Goal: Task Accomplishment & Management: Manage account settings

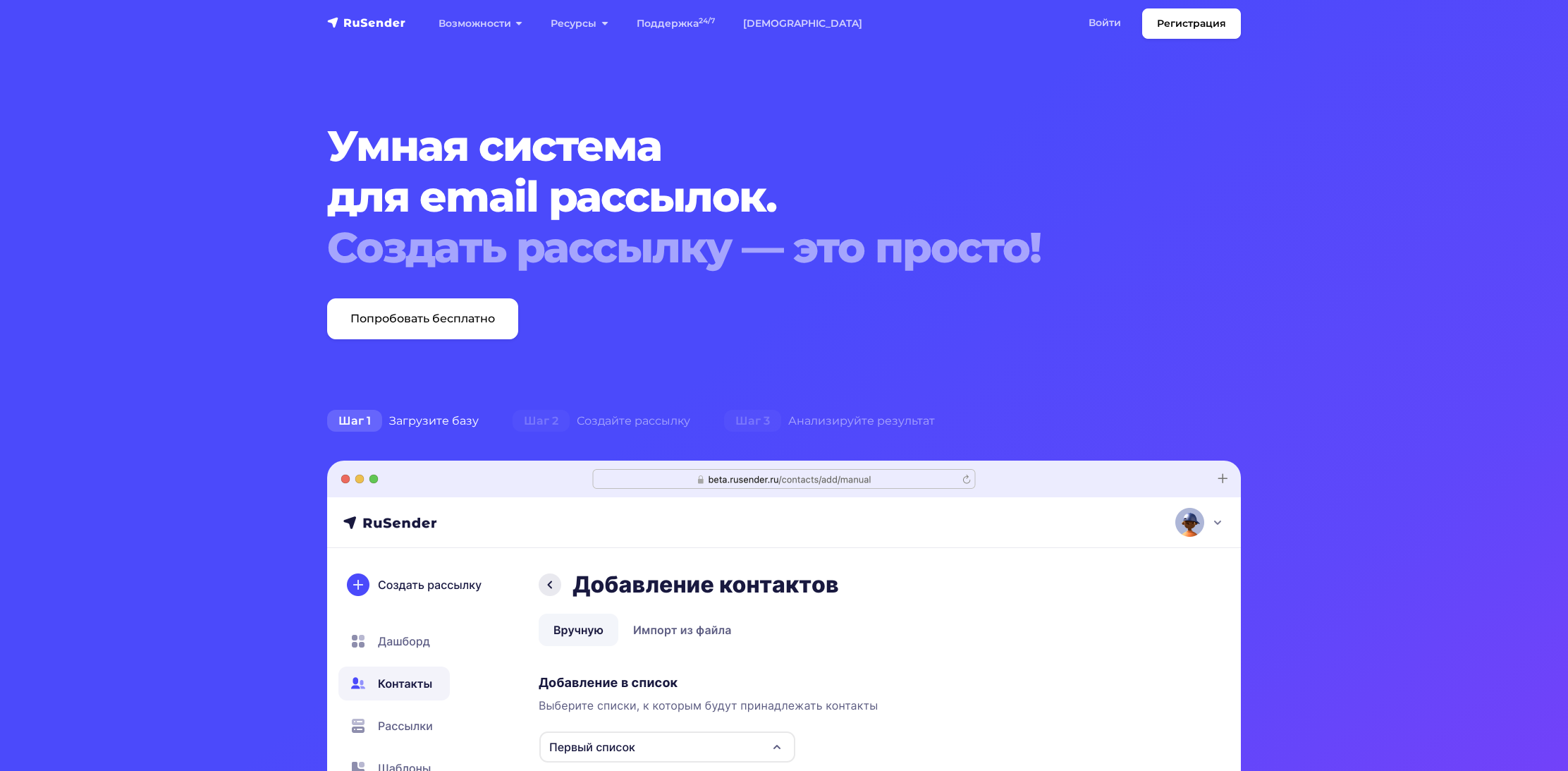
click at [253, 209] on section "Умная система для email рассылок. Создать рассылку — это просто! Попробовать бе…" at bounding box center [784, 670] width 1568 height 1339
click at [1112, 21] on link "Войти" at bounding box center [1105, 22] width 61 height 29
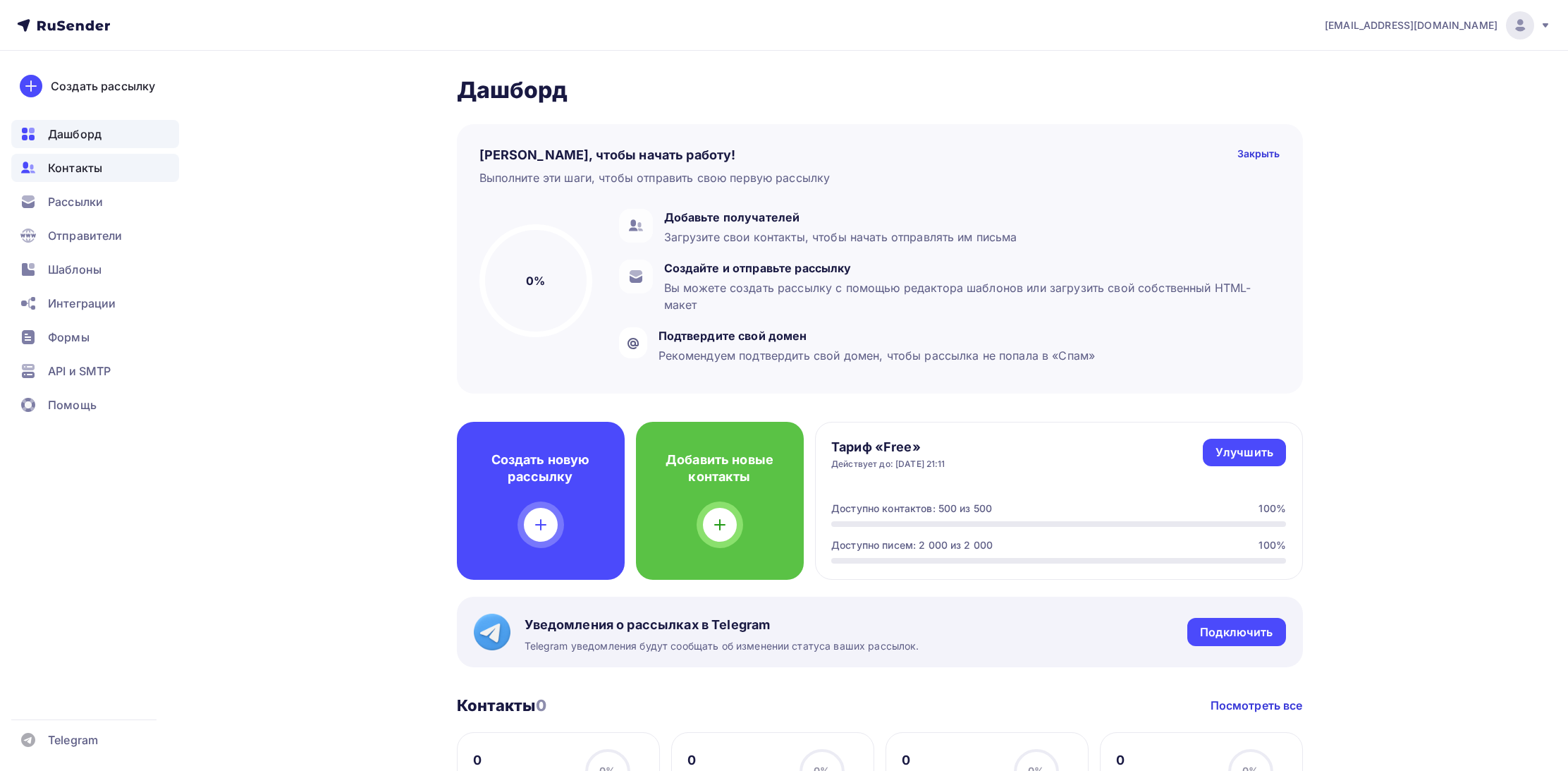
click at [91, 172] on span "Контакты" at bounding box center [75, 167] width 54 height 17
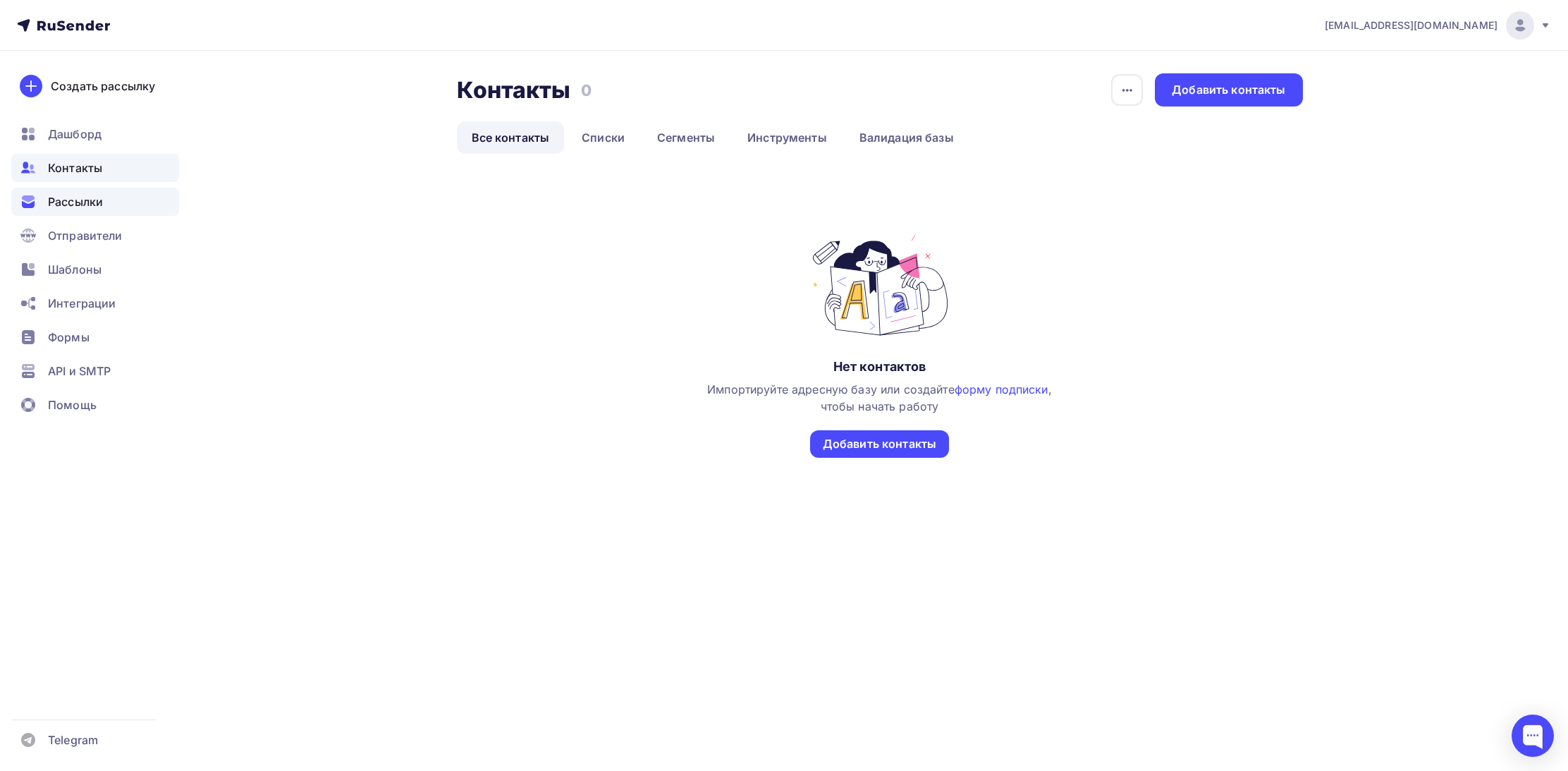
click at [87, 197] on span "Рассылки" at bounding box center [75, 201] width 55 height 17
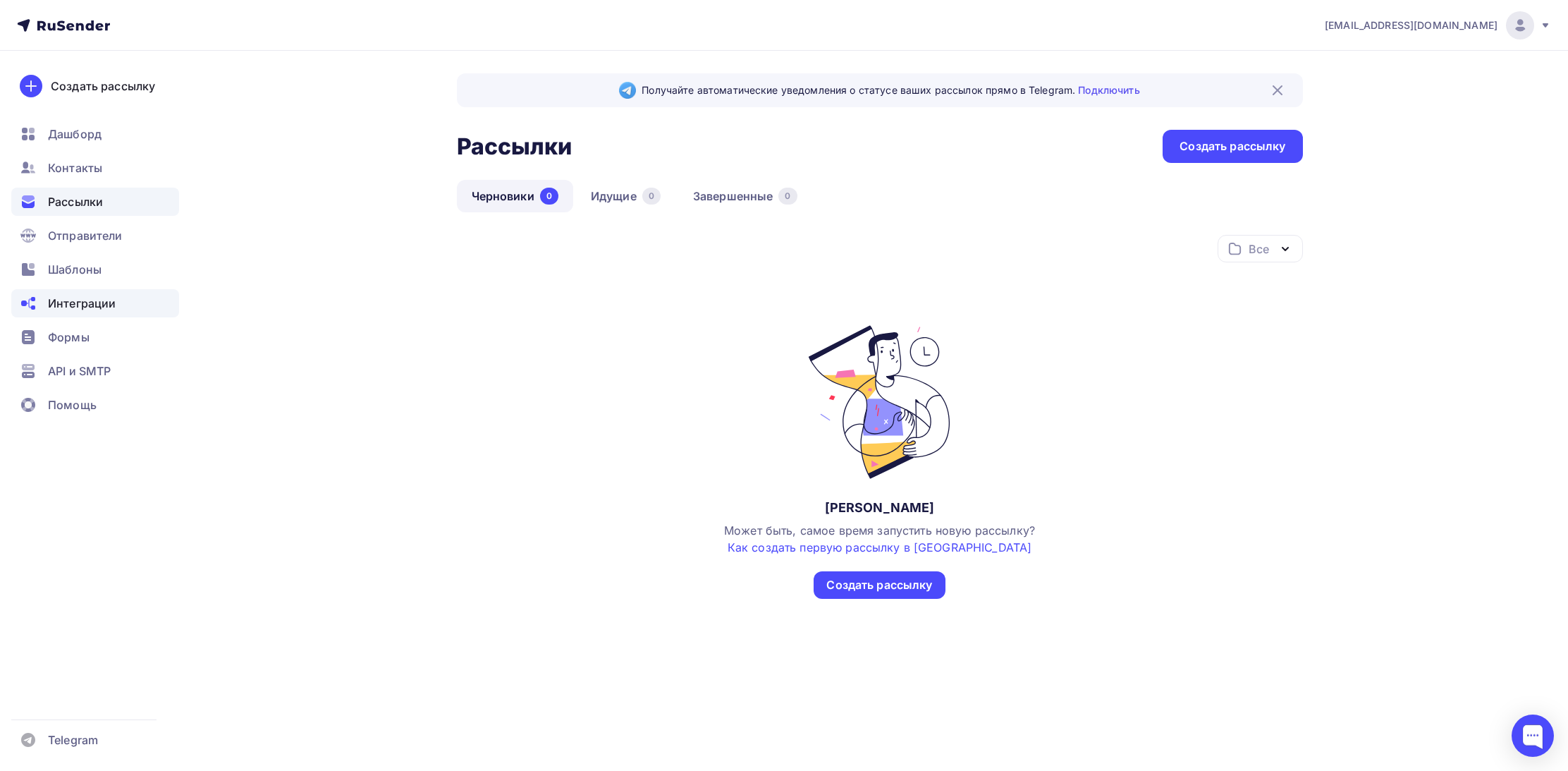
click at [75, 308] on span "Интеграции" at bounding box center [82, 303] width 68 height 17
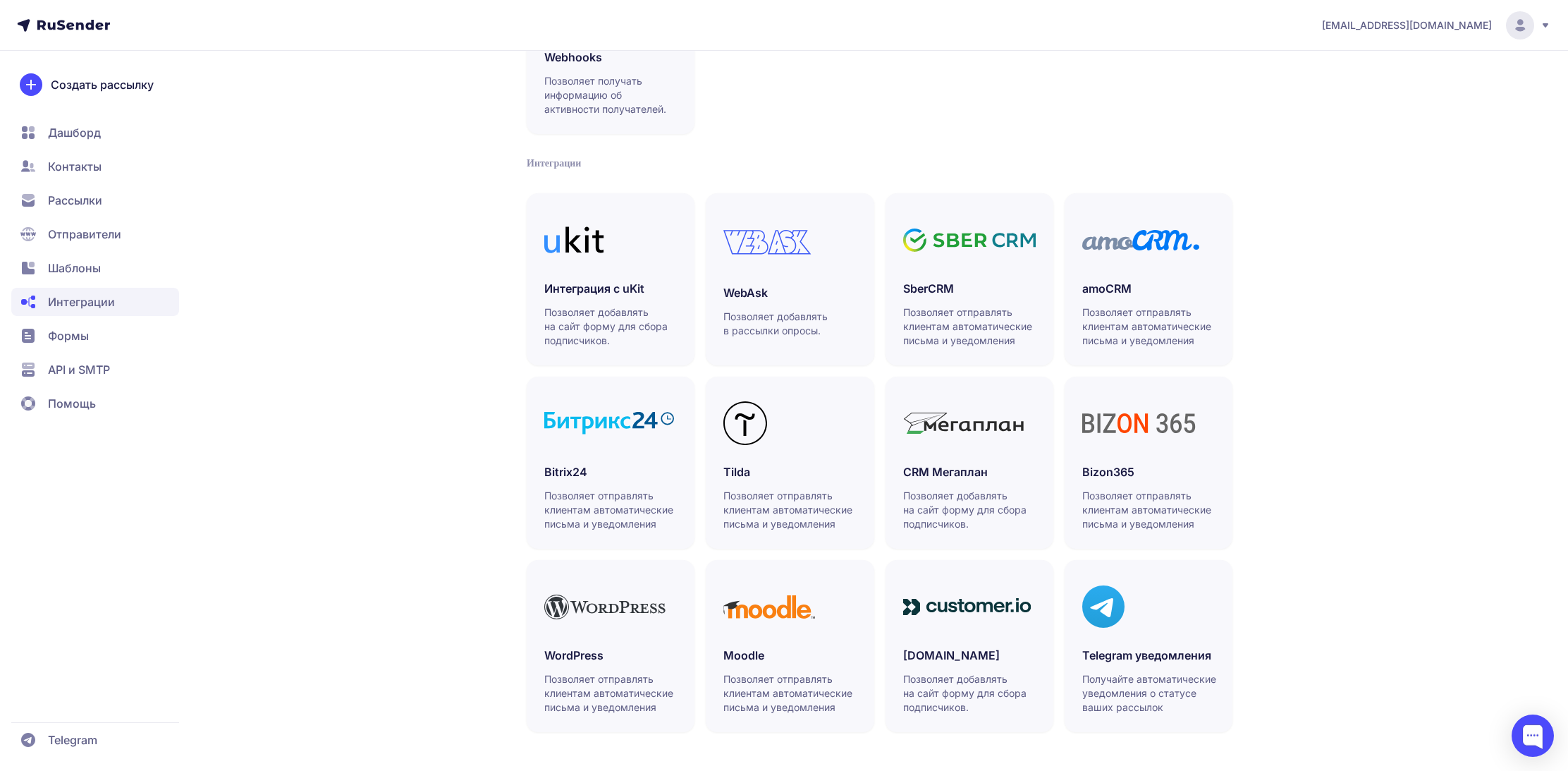
scroll to position [199, 0]
click at [1128, 689] on p "Получайте автоматические уведомления о статусе ваших рассылок" at bounding box center [1149, 693] width 134 height 42
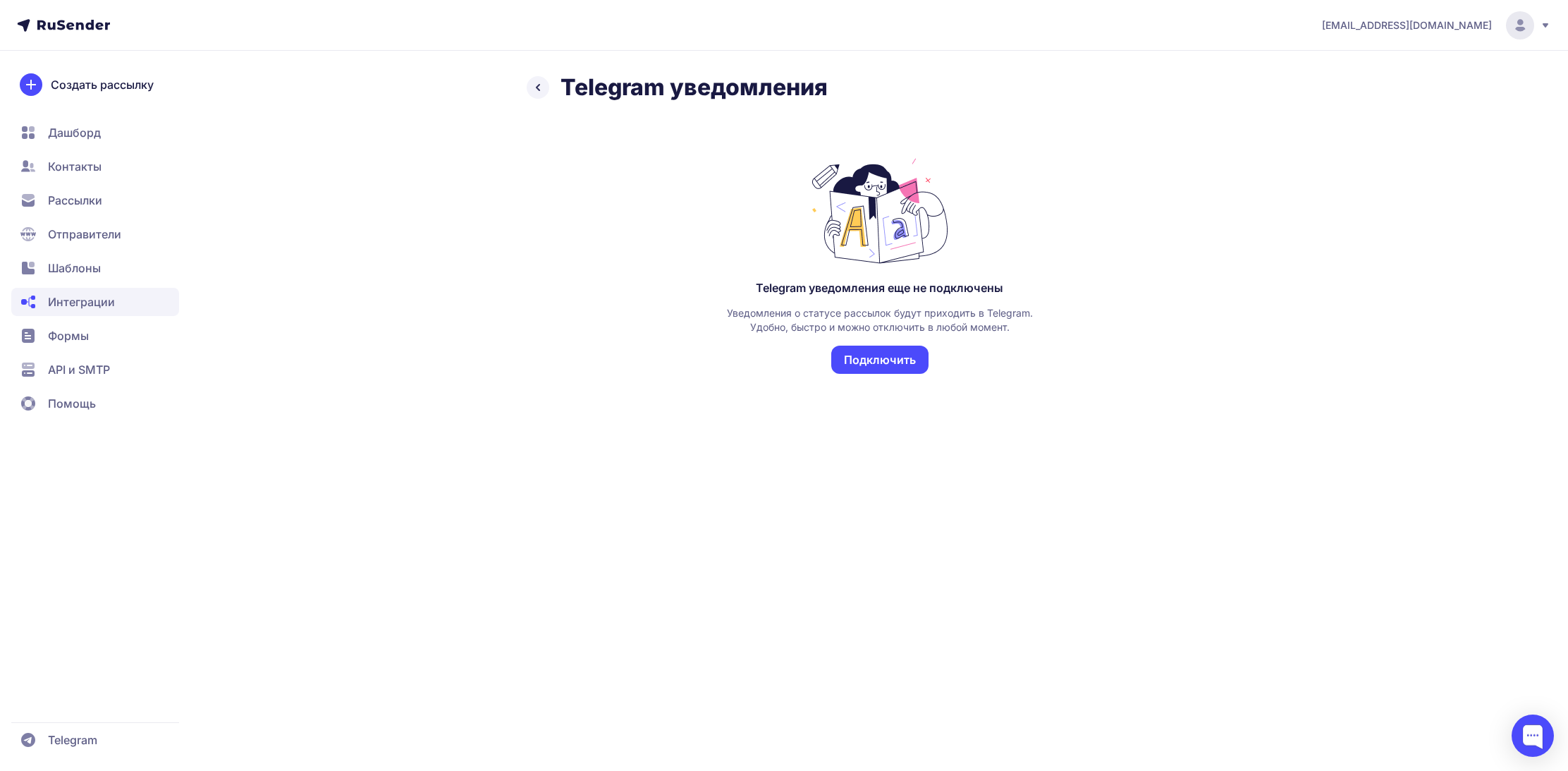
click at [862, 362] on button "Подключить" at bounding box center [880, 360] width 98 height 28
click at [865, 359] on div "Telegram уведомления еще не подключены Уведомления о статусе рассылок будут при…" at bounding box center [879, 327] width 310 height 93
click at [504, 252] on div "Telegram уведомления Telegram уведомления еще не подключены Уведомления о стату…" at bounding box center [784, 240] width 1016 height 334
click at [75, 169] on span "Контакты" at bounding box center [75, 166] width 53 height 17
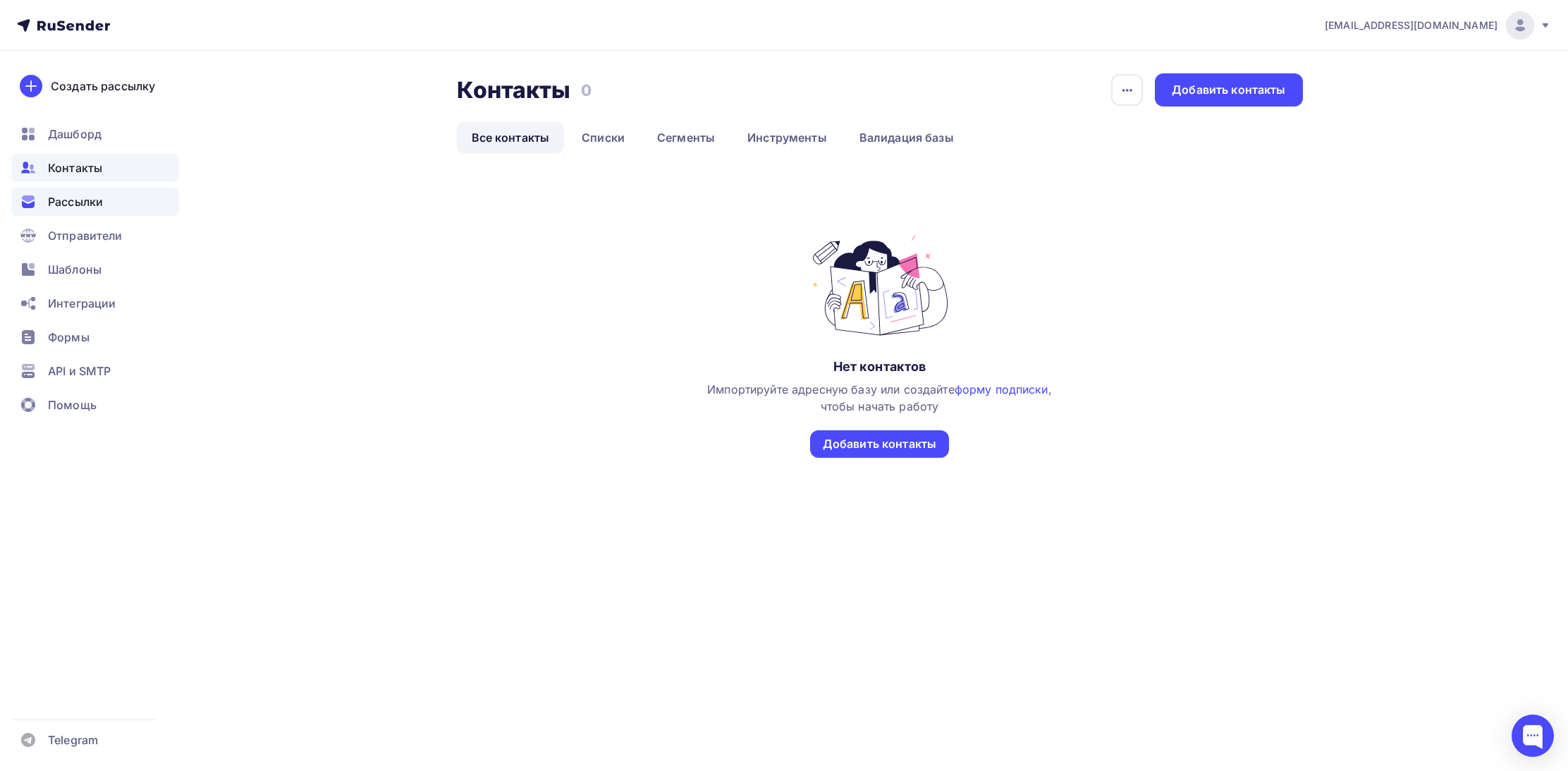
click at [57, 200] on span "Рассылки" at bounding box center [75, 201] width 55 height 17
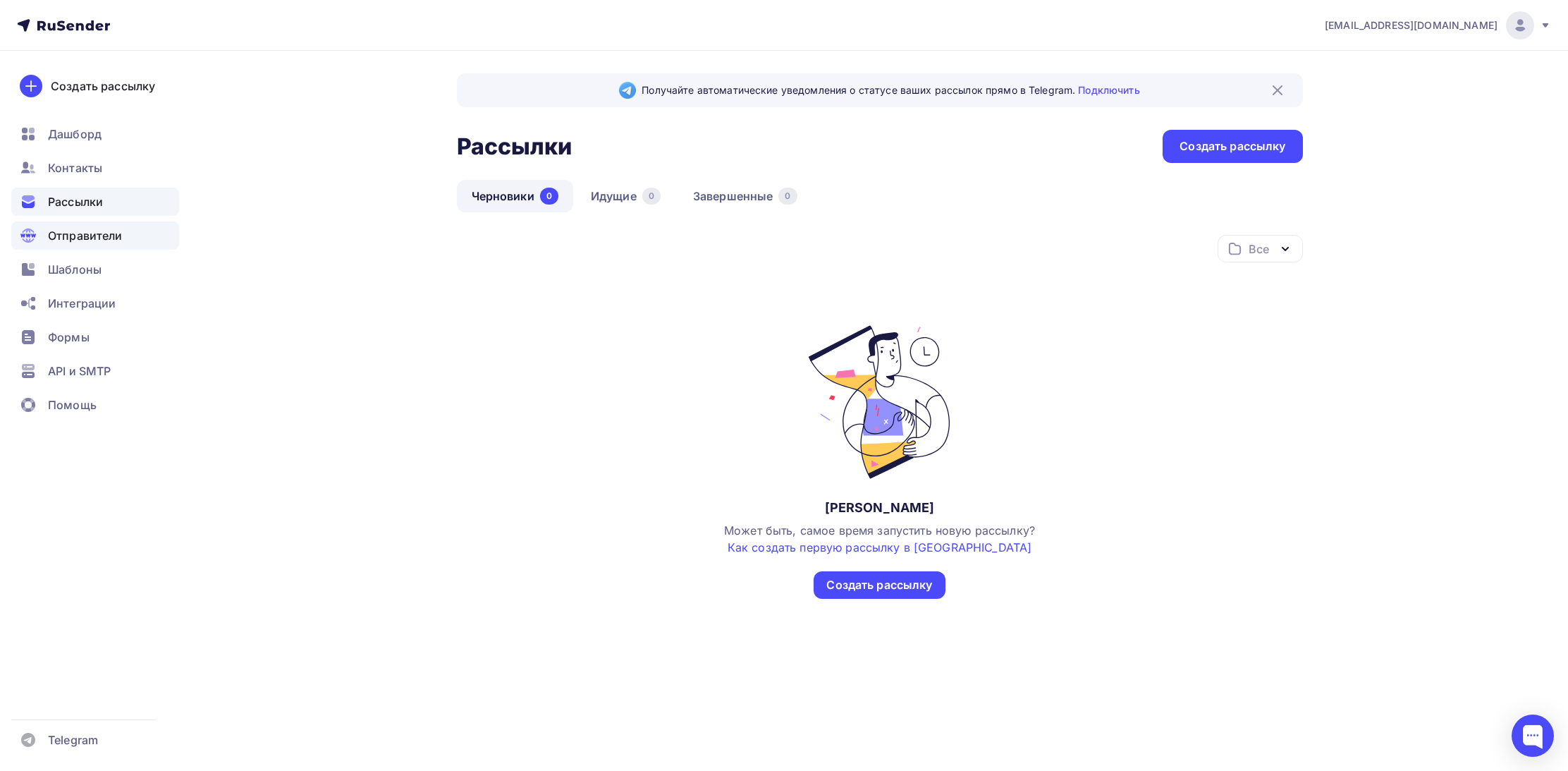
click at [76, 234] on span "Отправители" at bounding box center [85, 235] width 75 height 17
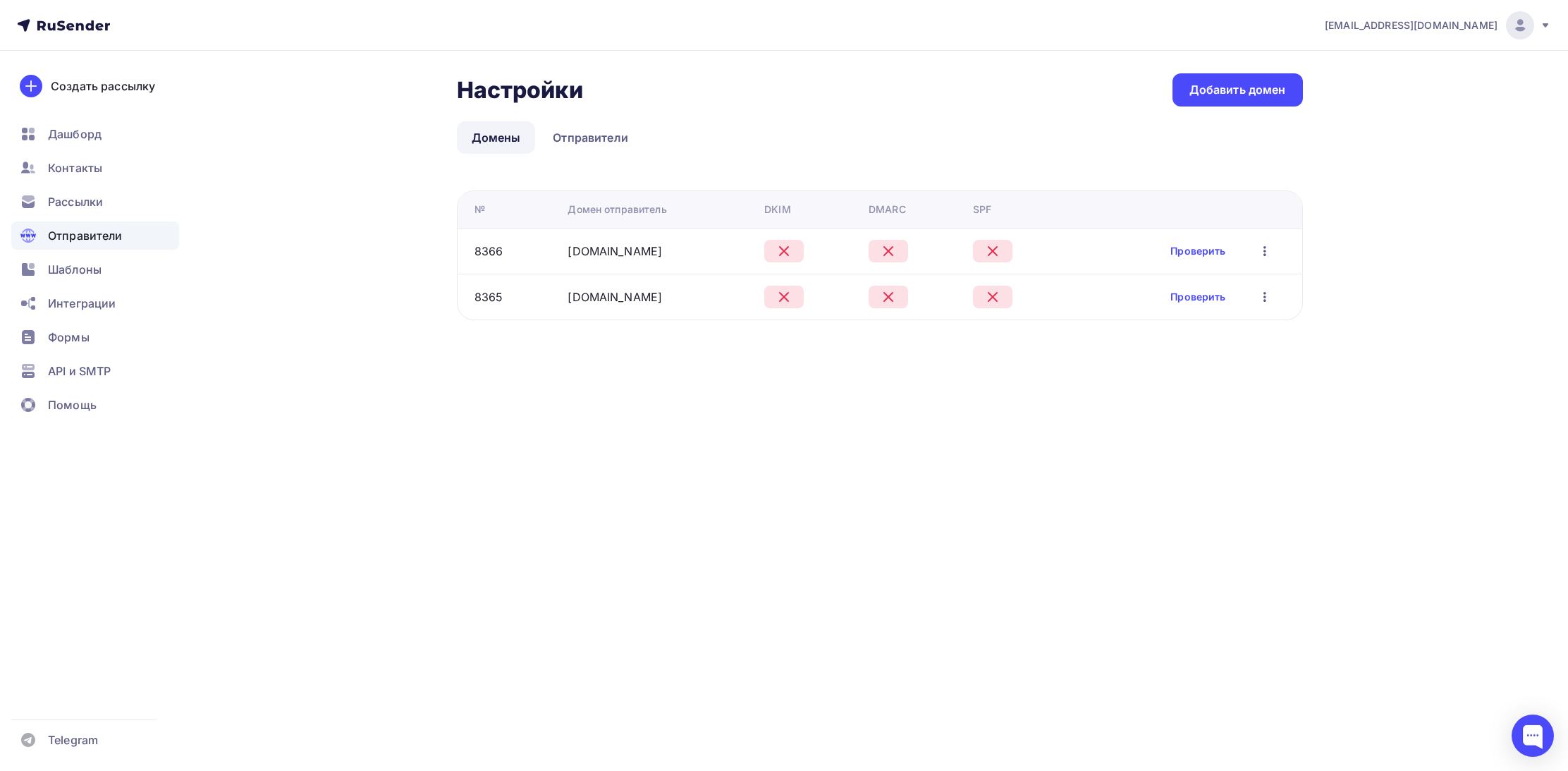
click at [1263, 249] on icon "button" at bounding box center [1265, 251] width 17 height 17
click at [1189, 255] on link "Проверить" at bounding box center [1198, 251] width 55 height 14
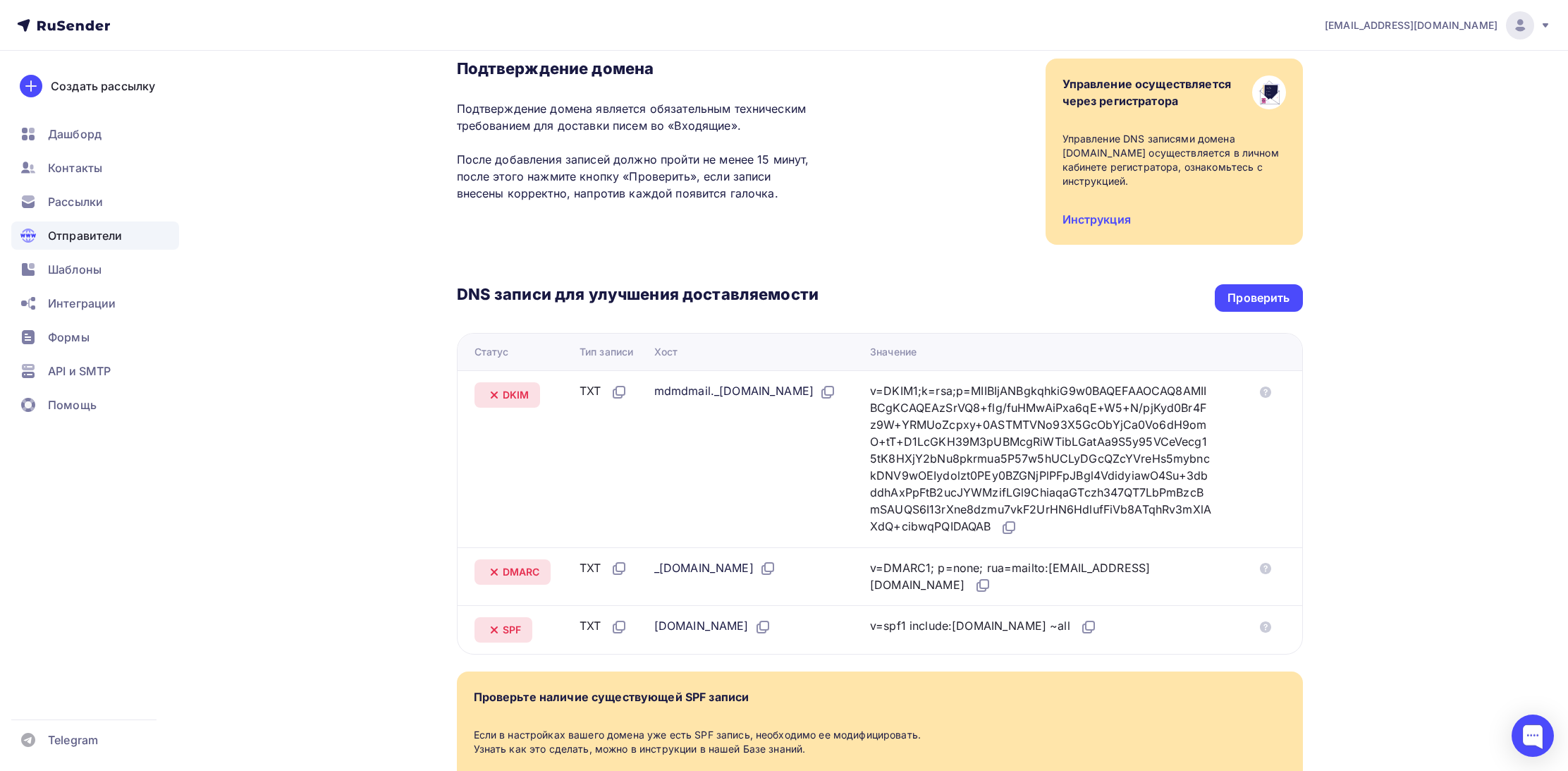
scroll to position [107, 0]
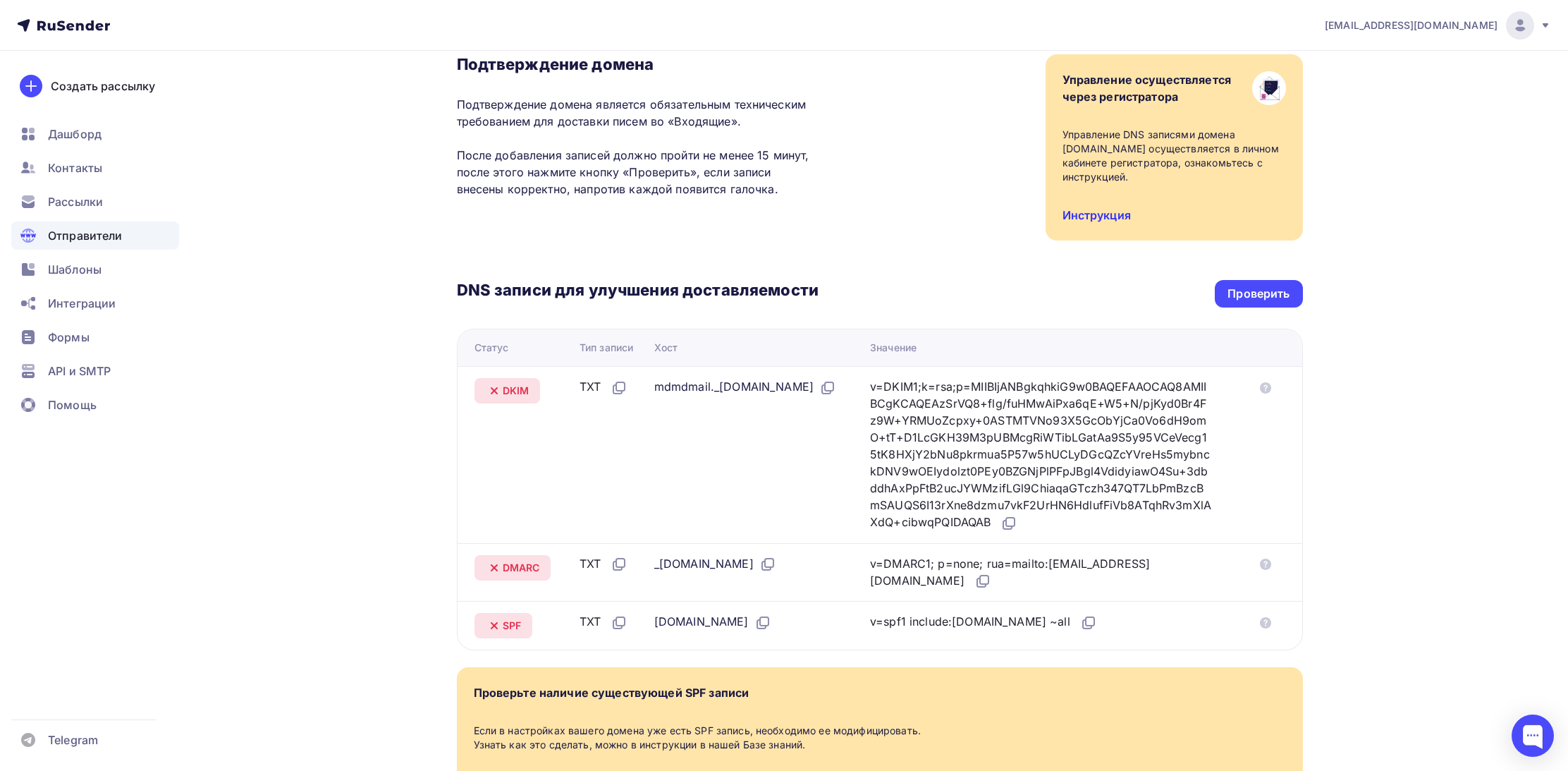
click at [1081, 208] on link "Инструкция" at bounding box center [1097, 215] width 68 height 14
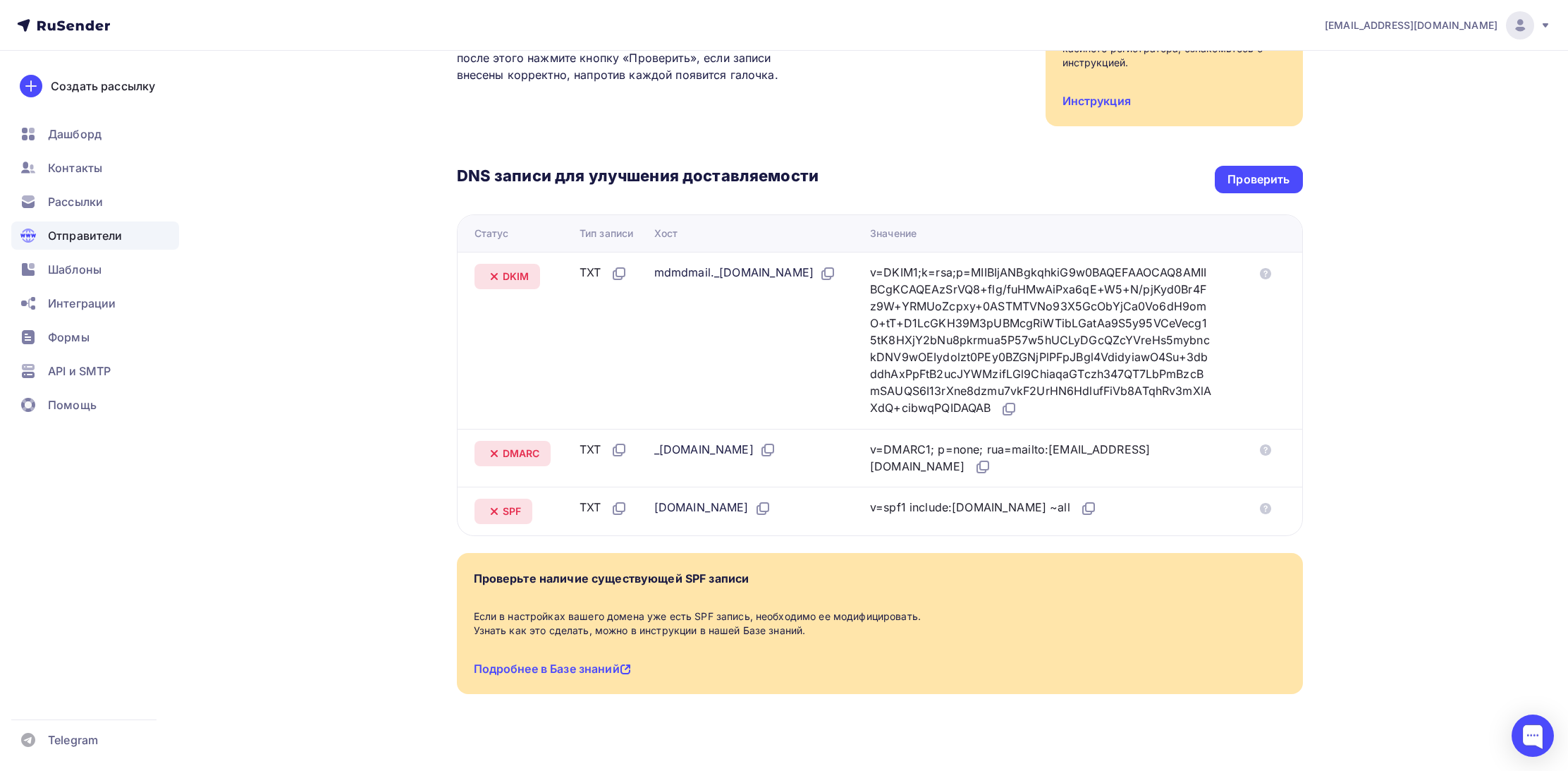
scroll to position [218, 0]
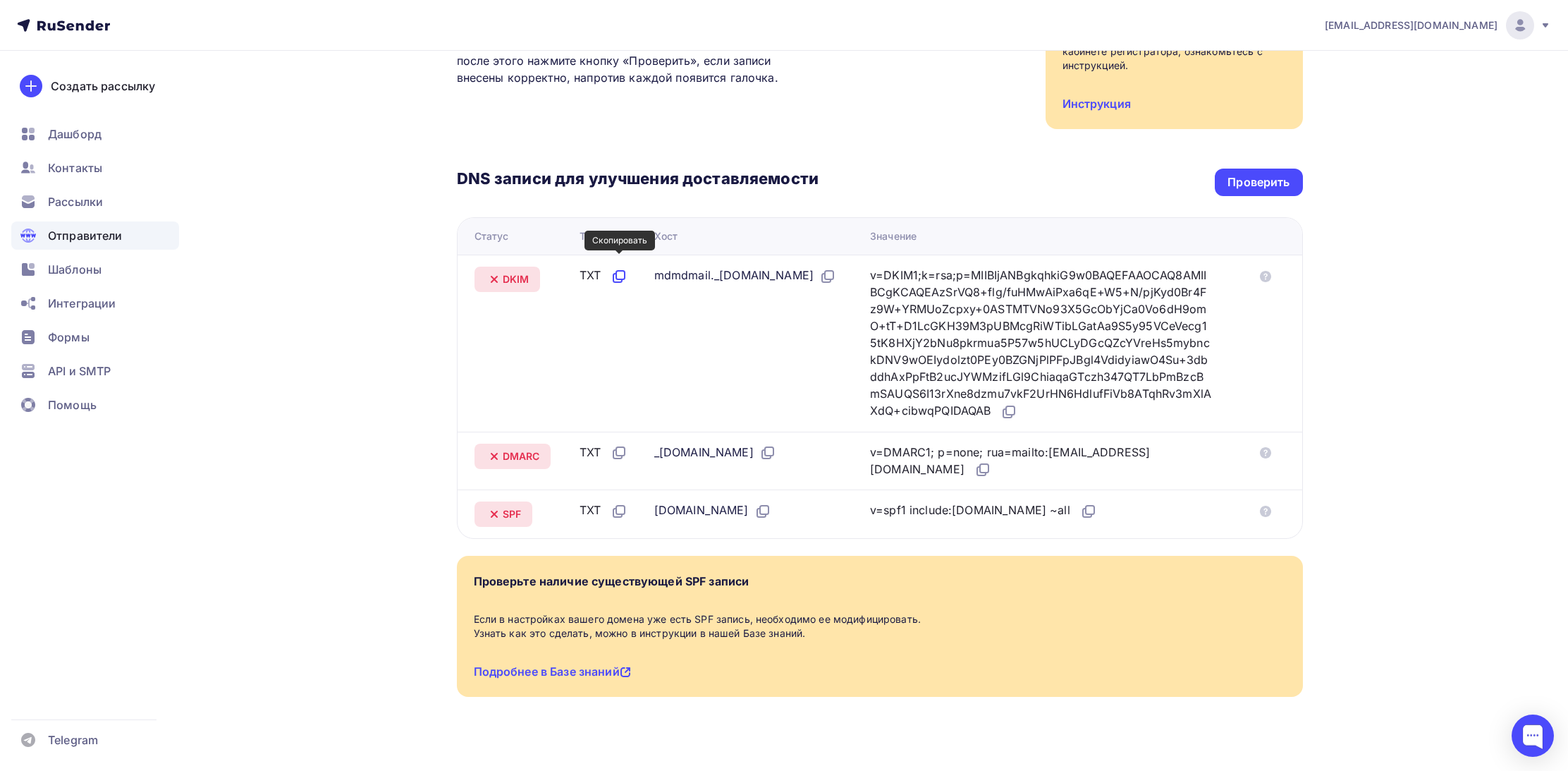
click at [620, 268] on icon at bounding box center [619, 276] width 17 height 17
click at [616, 268] on icon at bounding box center [619, 276] width 17 height 17
click at [834, 271] on icon at bounding box center [828, 275] width 8 height 8
click at [1018, 403] on icon at bounding box center [1009, 411] width 17 height 17
click at [621, 445] on icon at bounding box center [619, 453] width 17 height 17
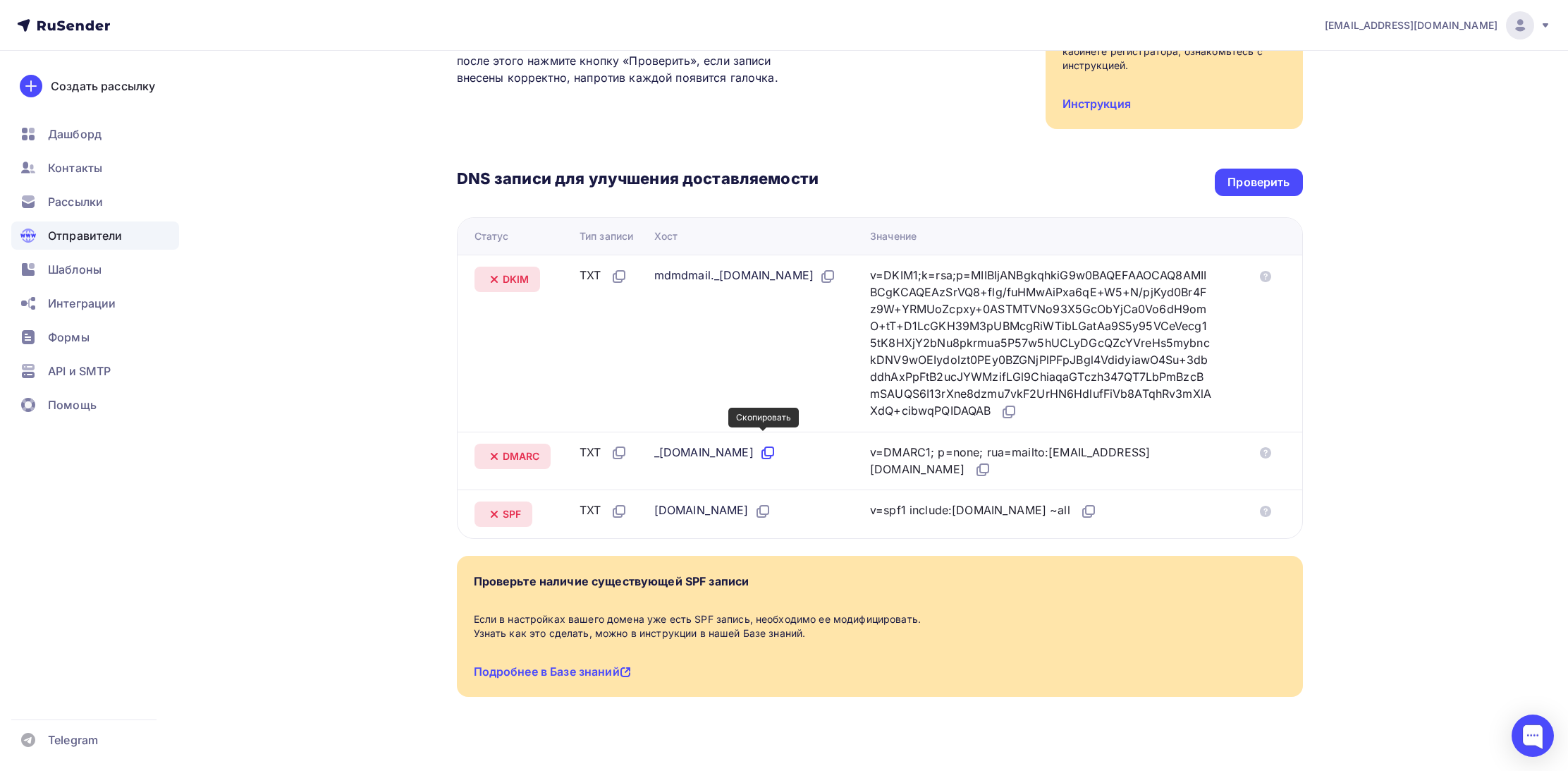
click at [763, 445] on icon at bounding box center [768, 453] width 17 height 17
click at [975, 461] on icon at bounding box center [983, 469] width 17 height 17
click at [622, 503] on icon at bounding box center [619, 511] width 17 height 17
click at [621, 503] on icon at bounding box center [619, 511] width 17 height 17
click at [754, 503] on icon at bounding box center [763, 511] width 17 height 17
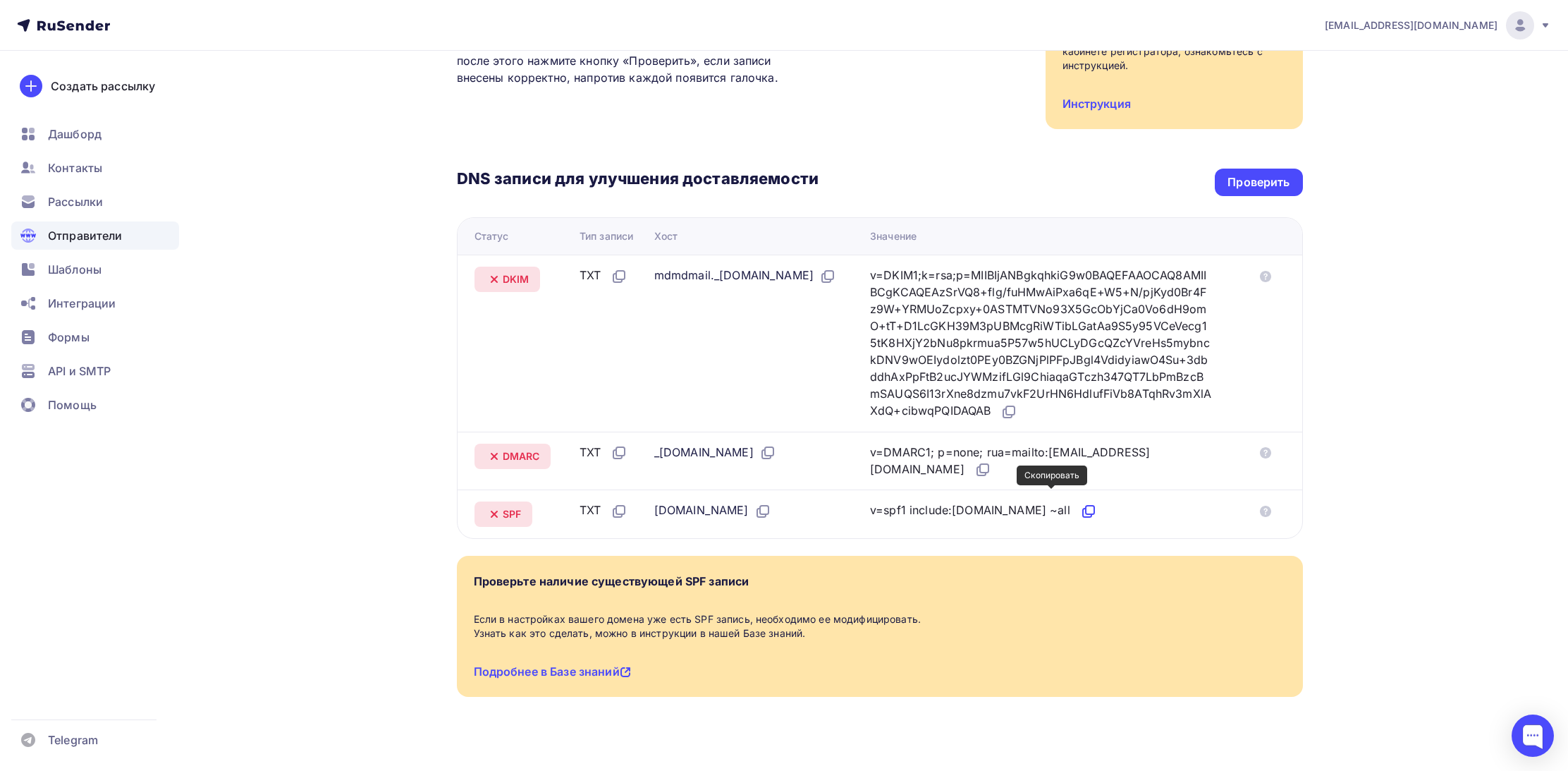
click at [1081, 503] on icon at bounding box center [1089, 511] width 17 height 17
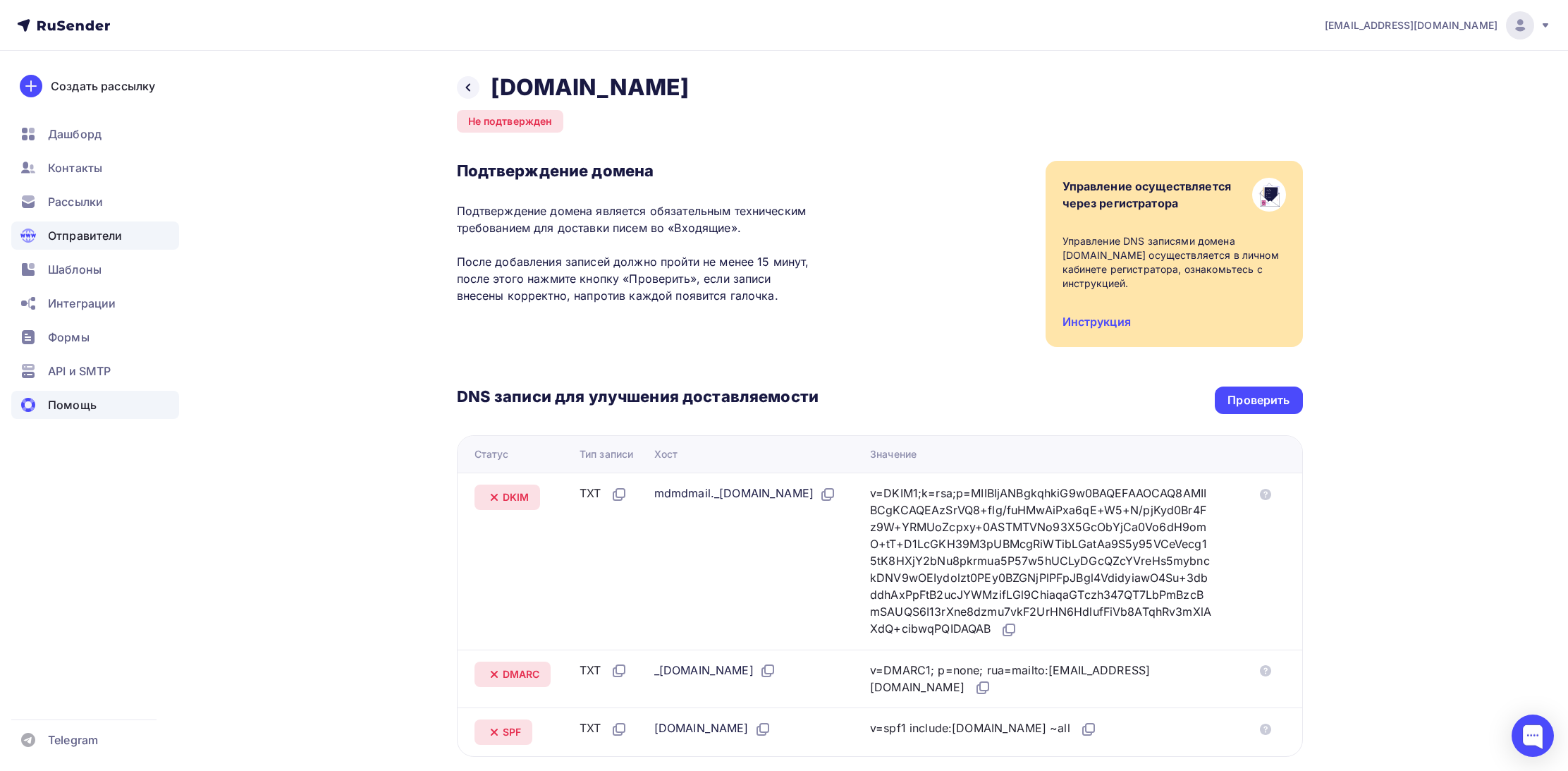
scroll to position [0, 0]
click at [1241, 392] on div "Проверить" at bounding box center [1259, 400] width 62 height 16
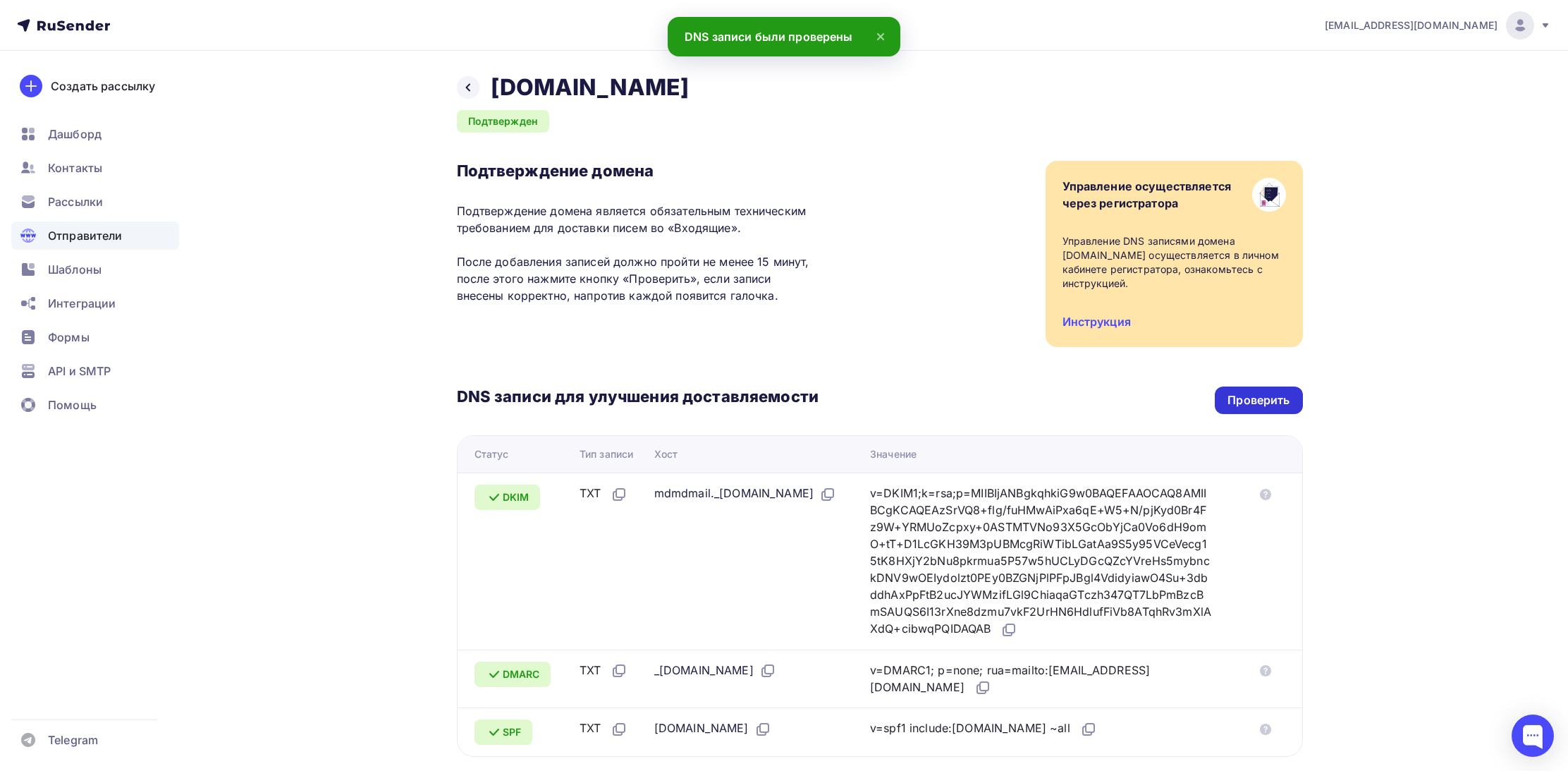
click at [1259, 392] on div "Проверить" at bounding box center [1259, 400] width 62 height 16
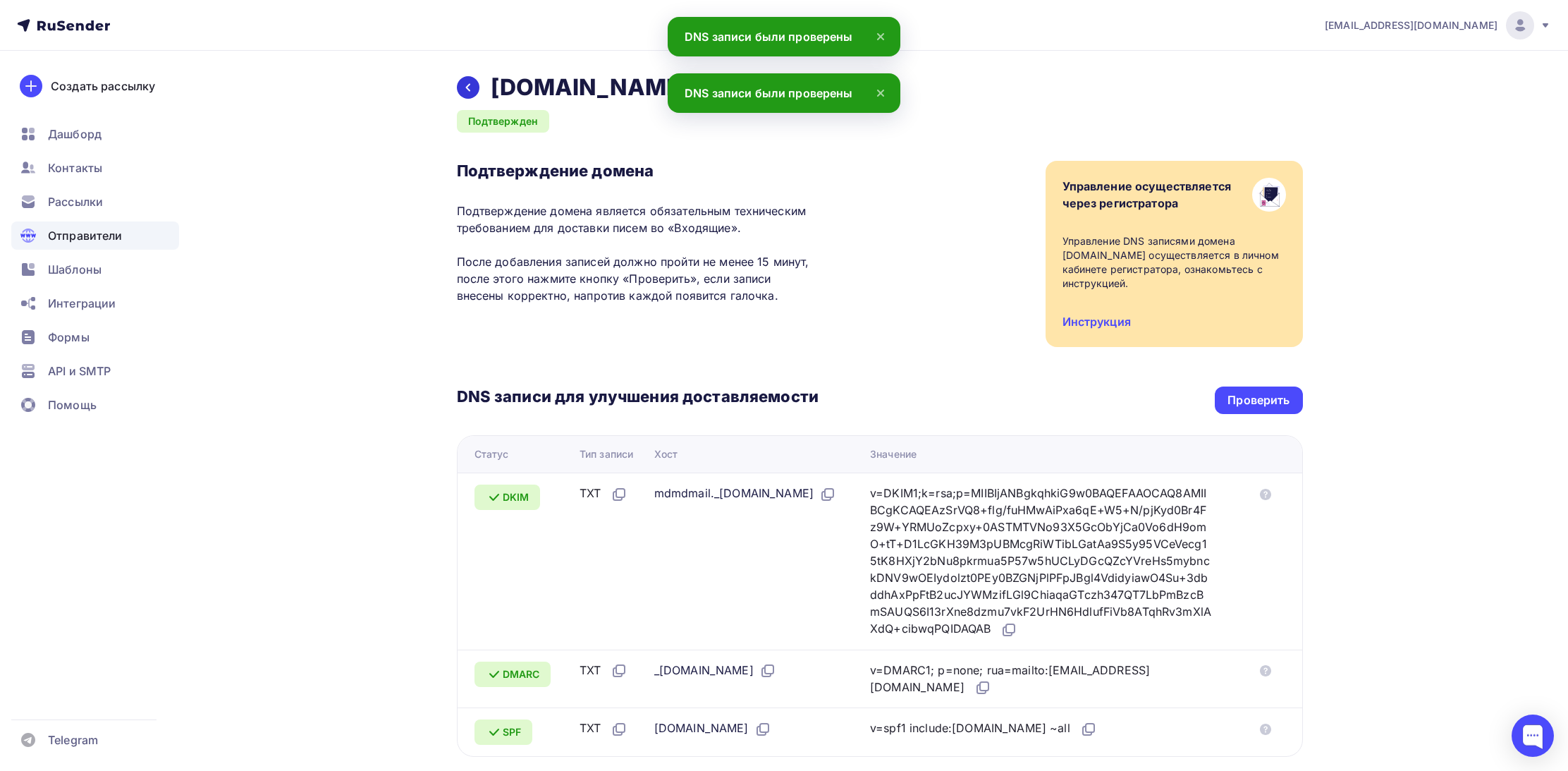
click at [469, 87] on icon at bounding box center [467, 87] width 11 height 11
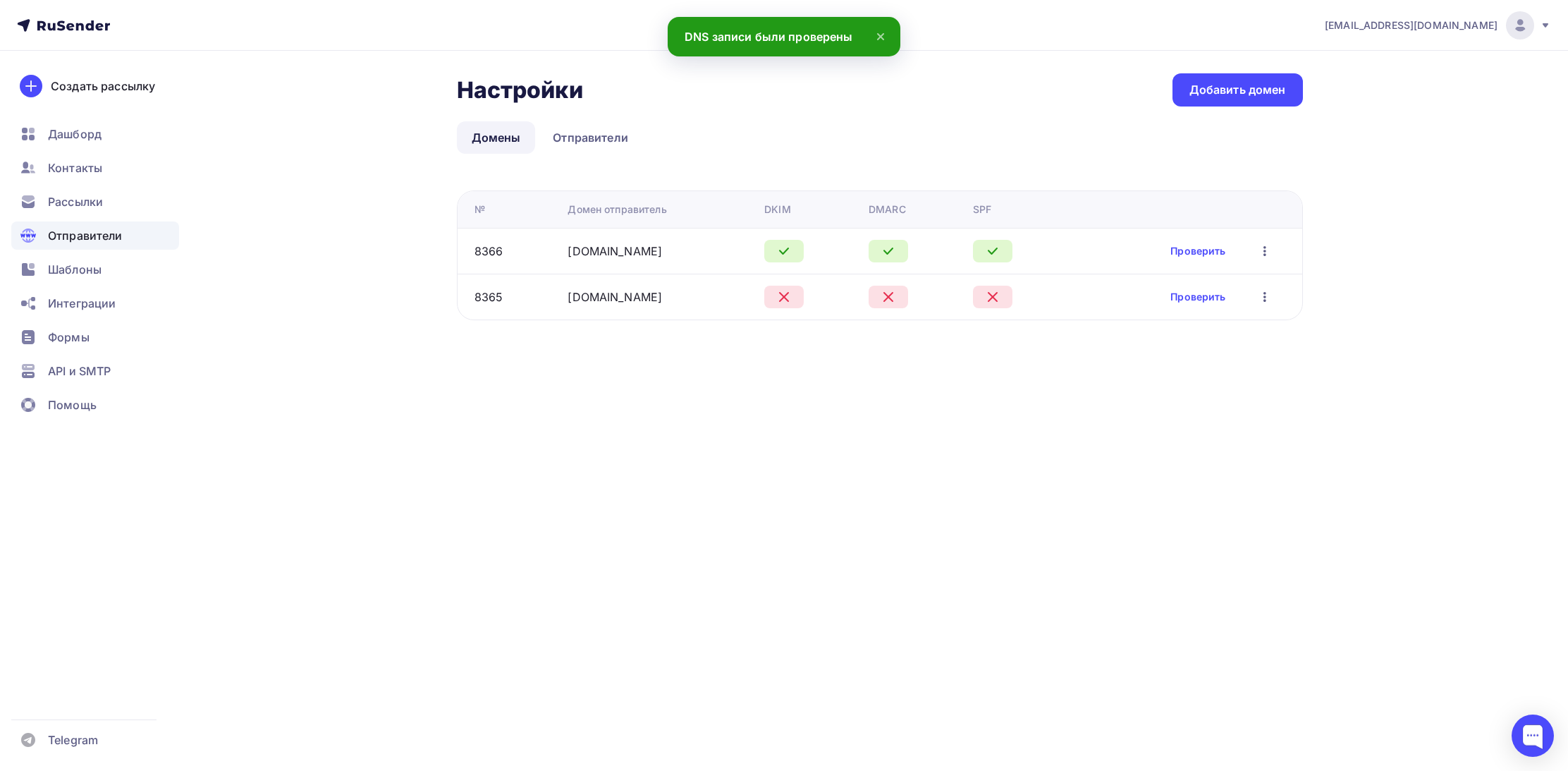
click at [1265, 295] on icon "button" at bounding box center [1265, 297] width 17 height 17
click at [1197, 359] on div "Удалить" at bounding box center [1203, 362] width 135 height 17
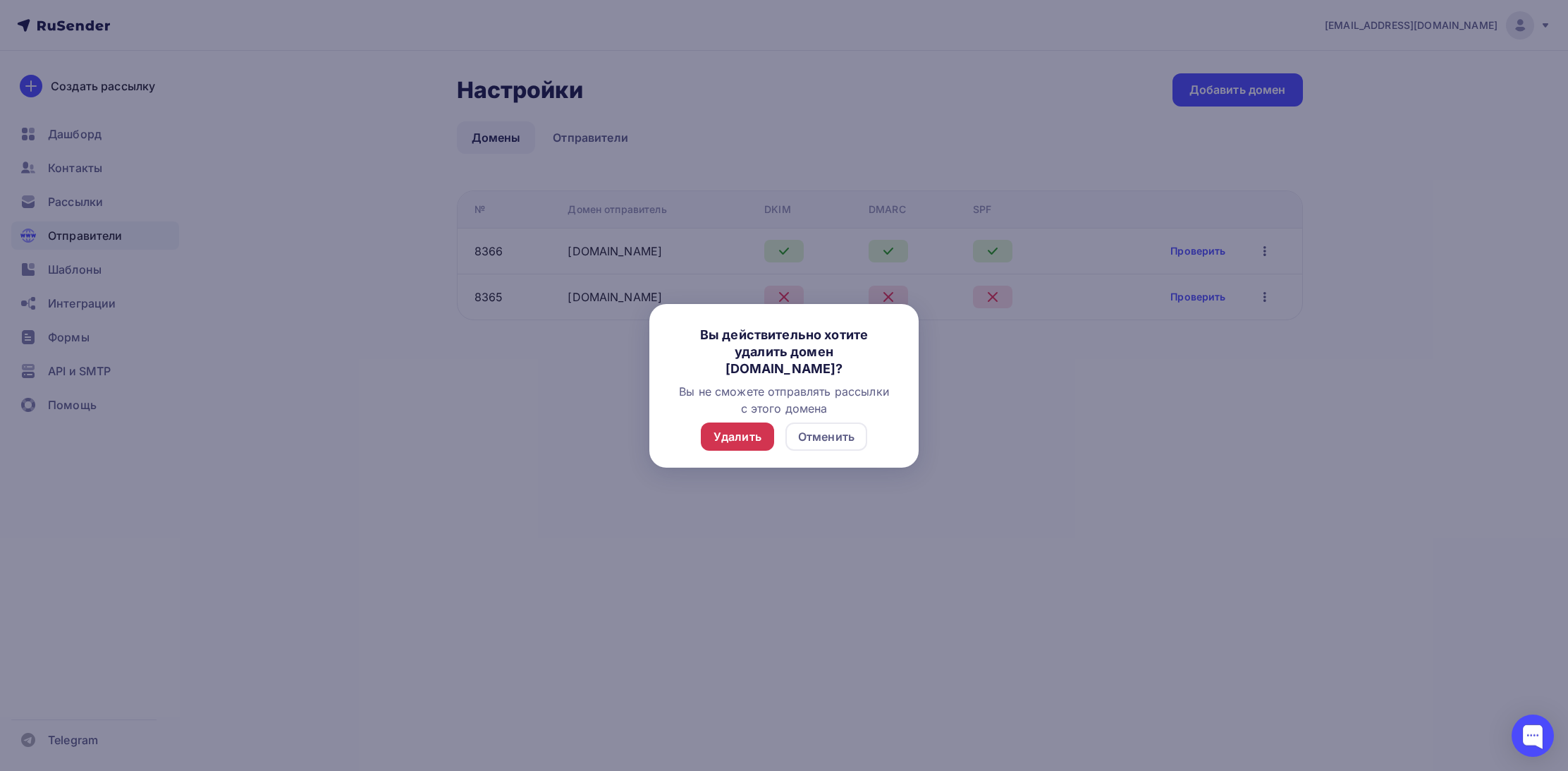
click at [749, 438] on div "Удалить" at bounding box center [737, 437] width 48 height 17
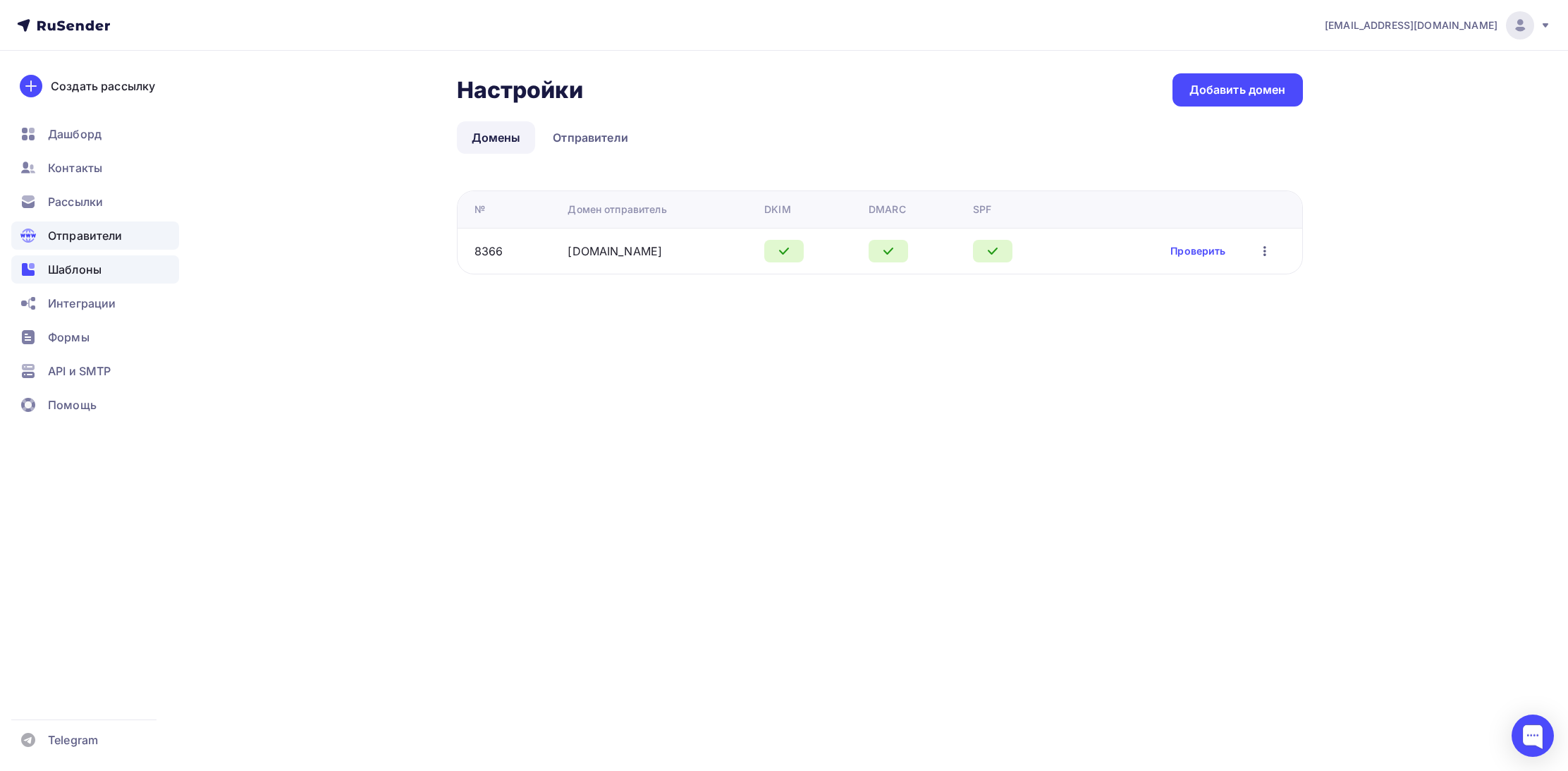
click at [67, 270] on span "Шаблоны" at bounding box center [75, 269] width 53 height 17
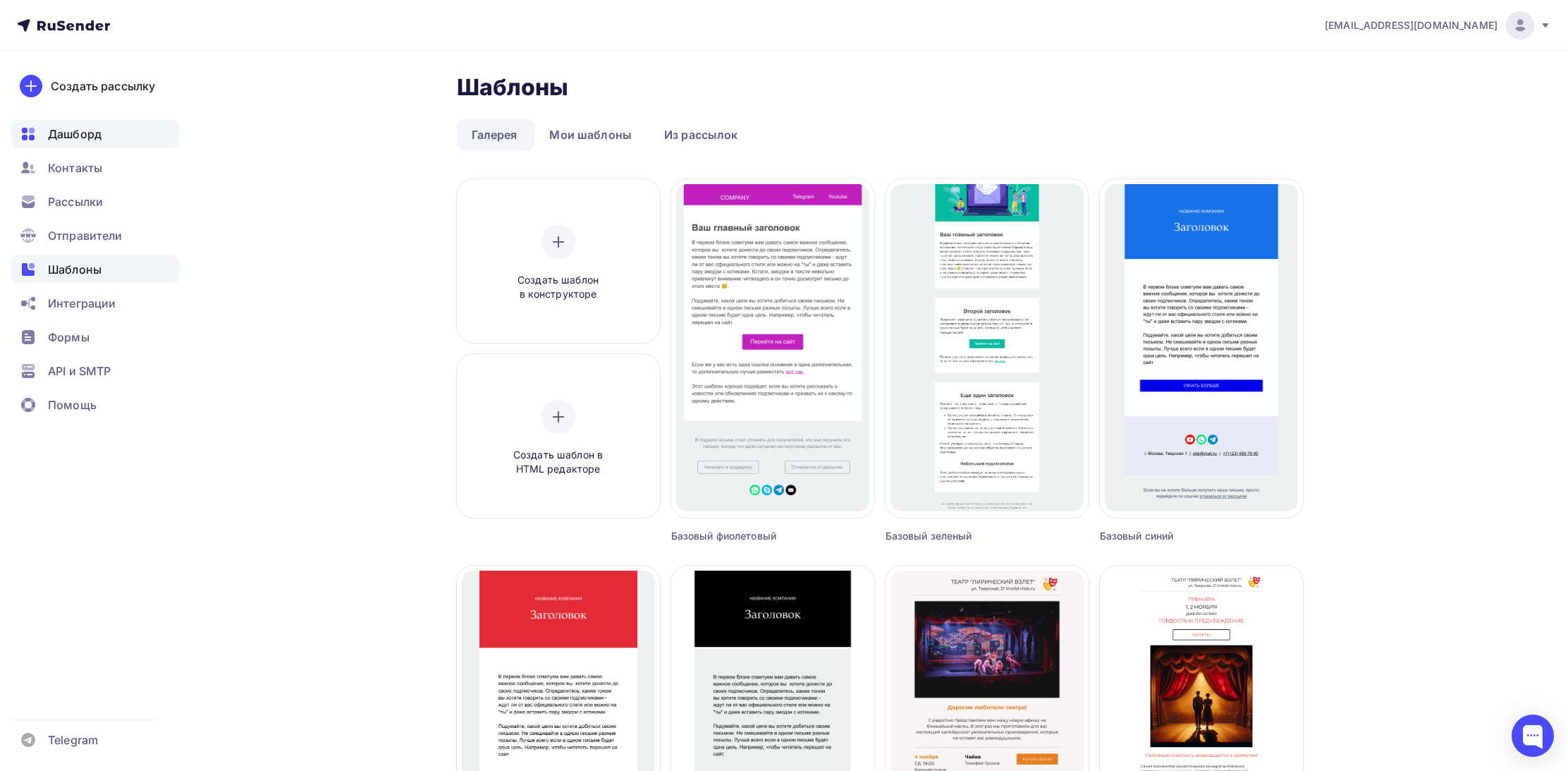
click at [66, 128] on span "Дашборд" at bounding box center [75, 134] width 53 height 17
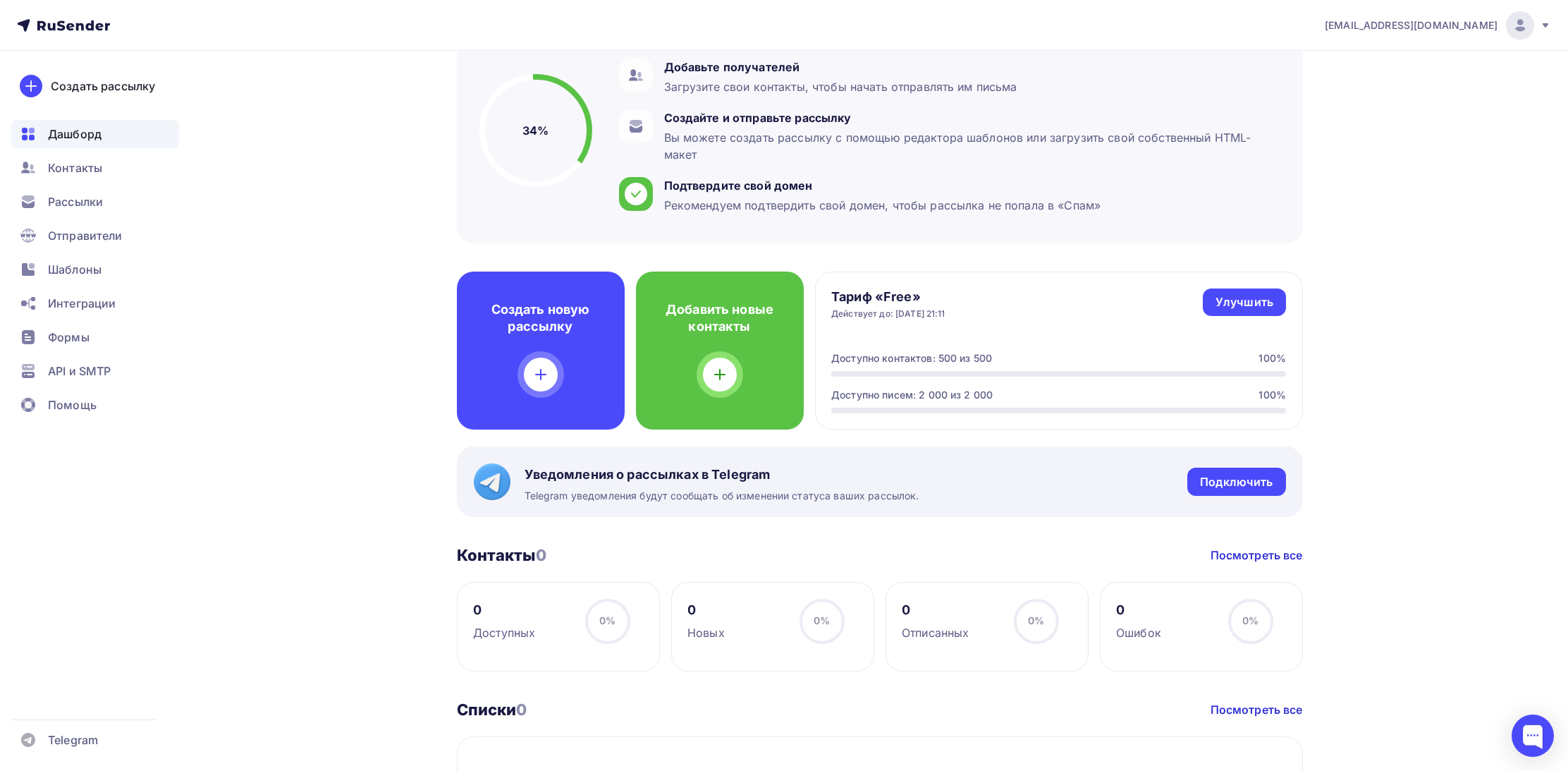
scroll to position [155, 0]
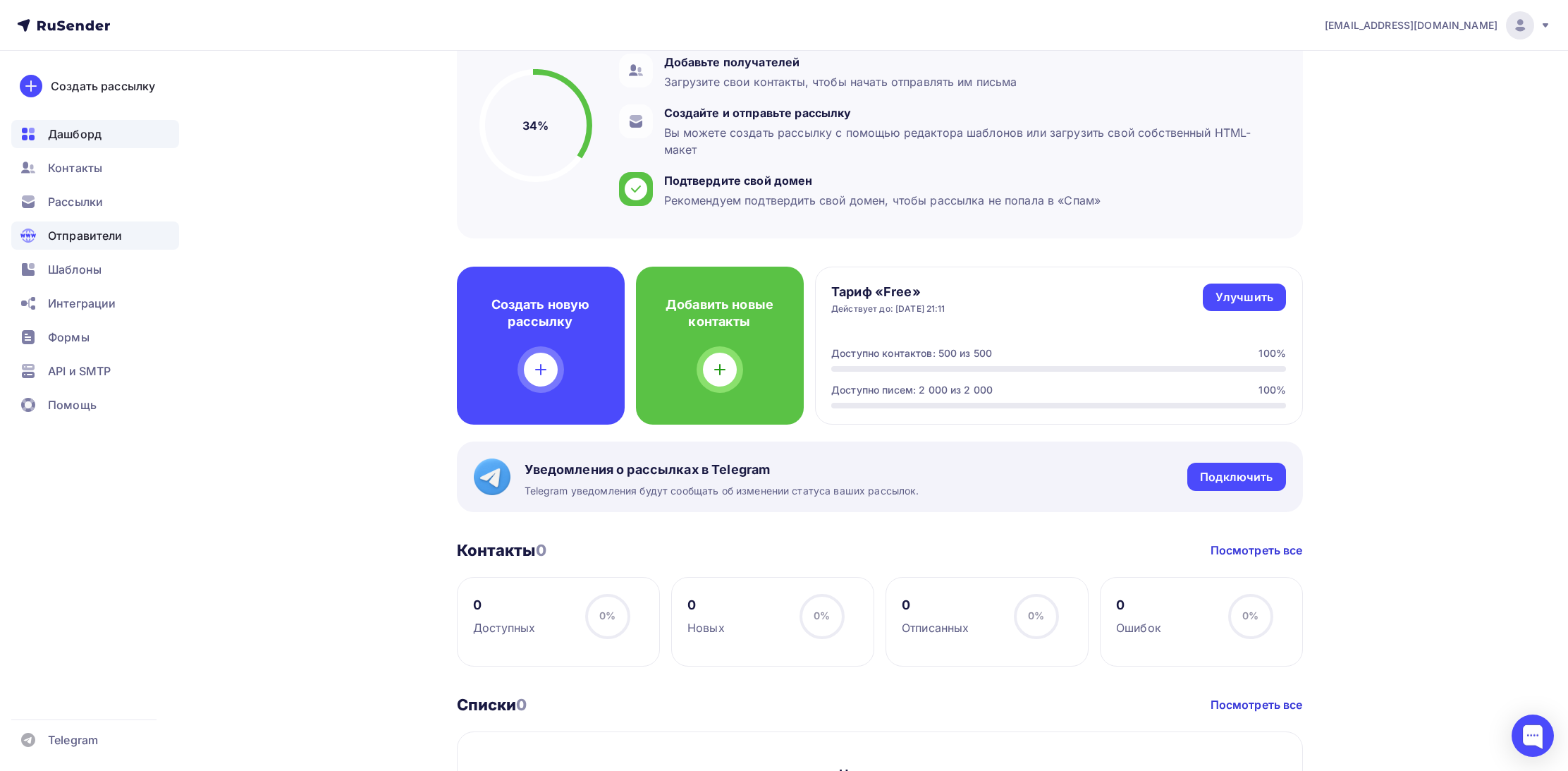
click at [55, 240] on span "Отправители" at bounding box center [85, 235] width 75 height 17
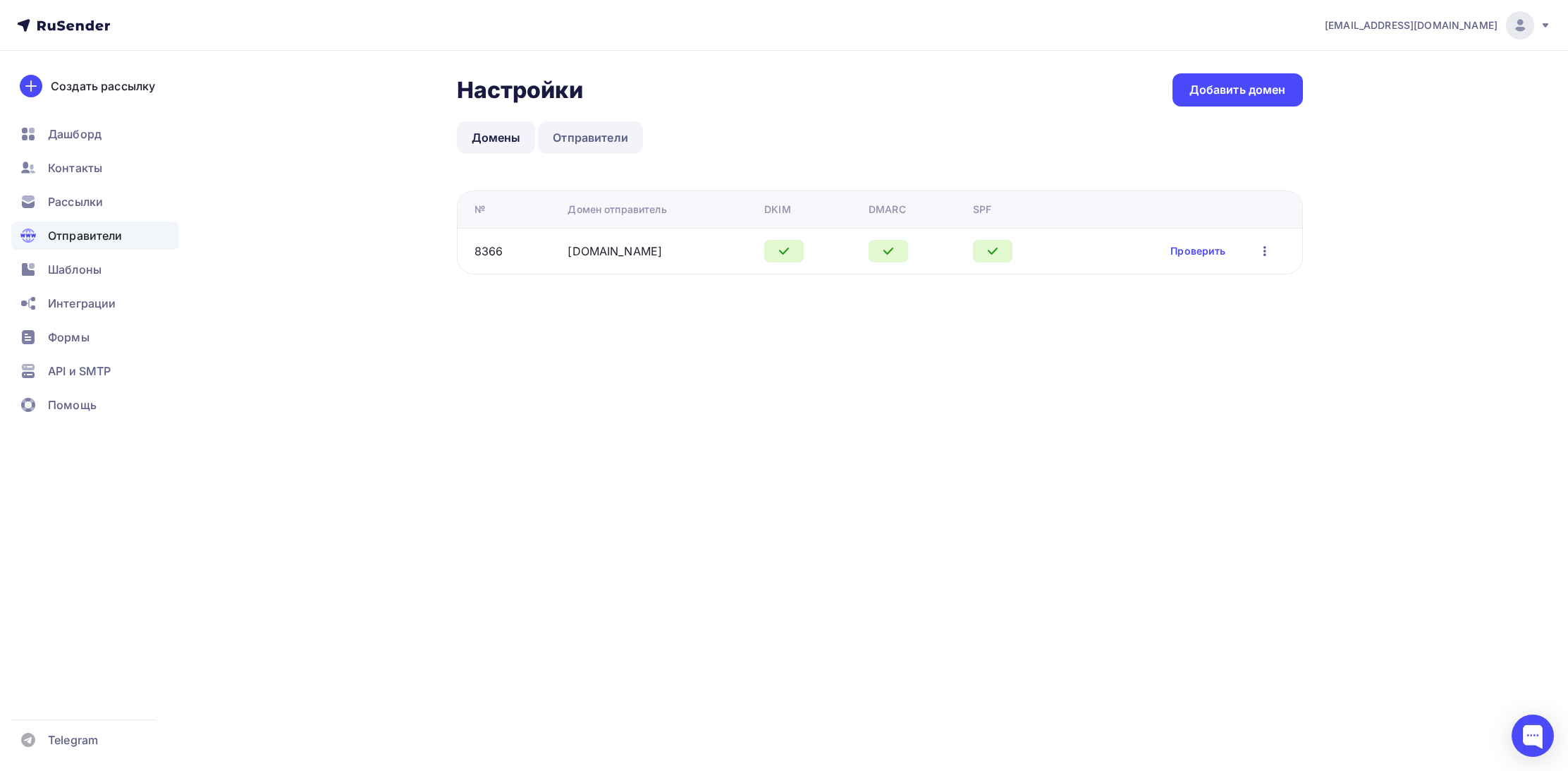
click at [567, 141] on link "Отправители" at bounding box center [590, 138] width 105 height 33
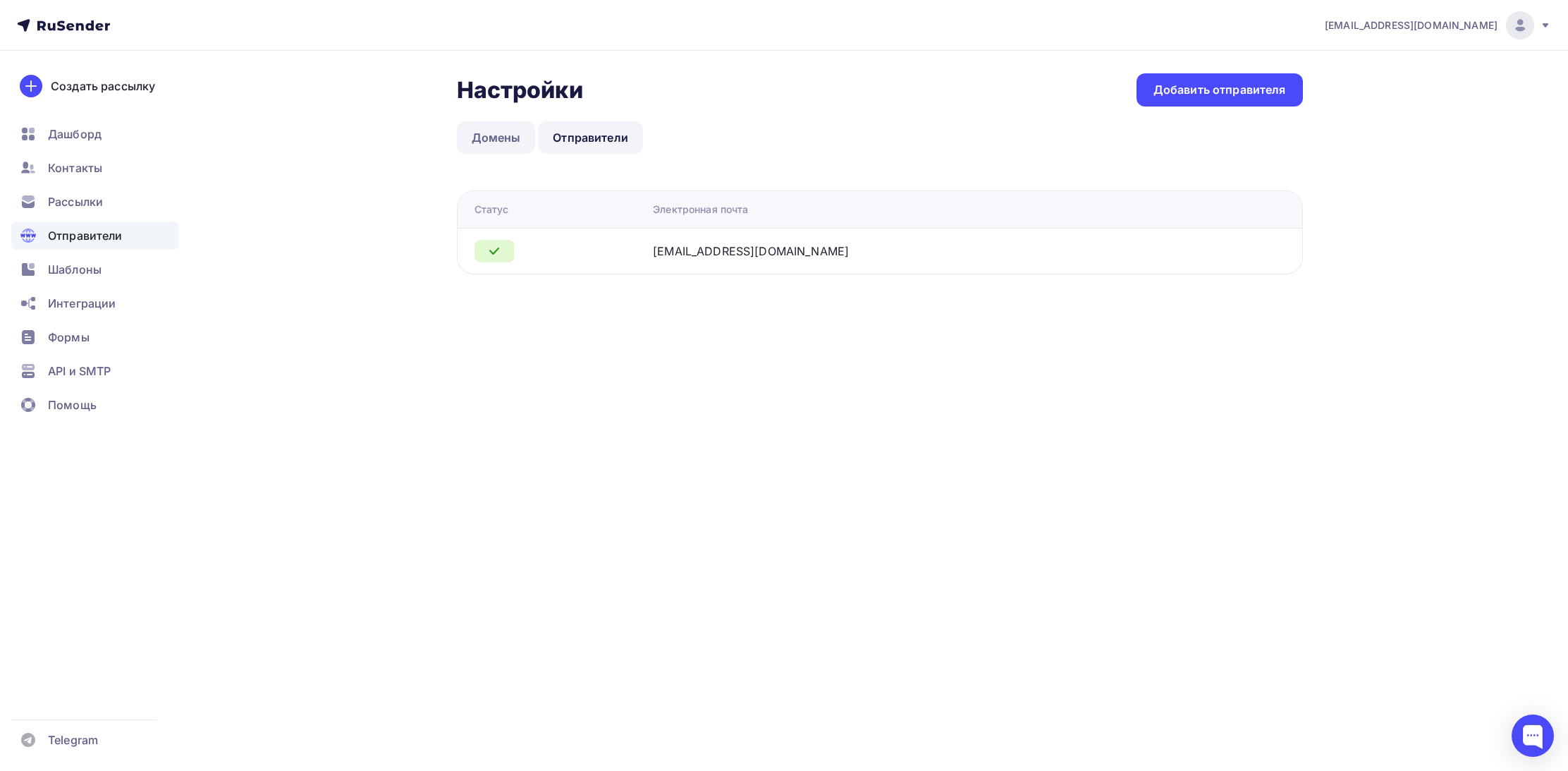
click at [501, 144] on link "Домены" at bounding box center [496, 138] width 79 height 33
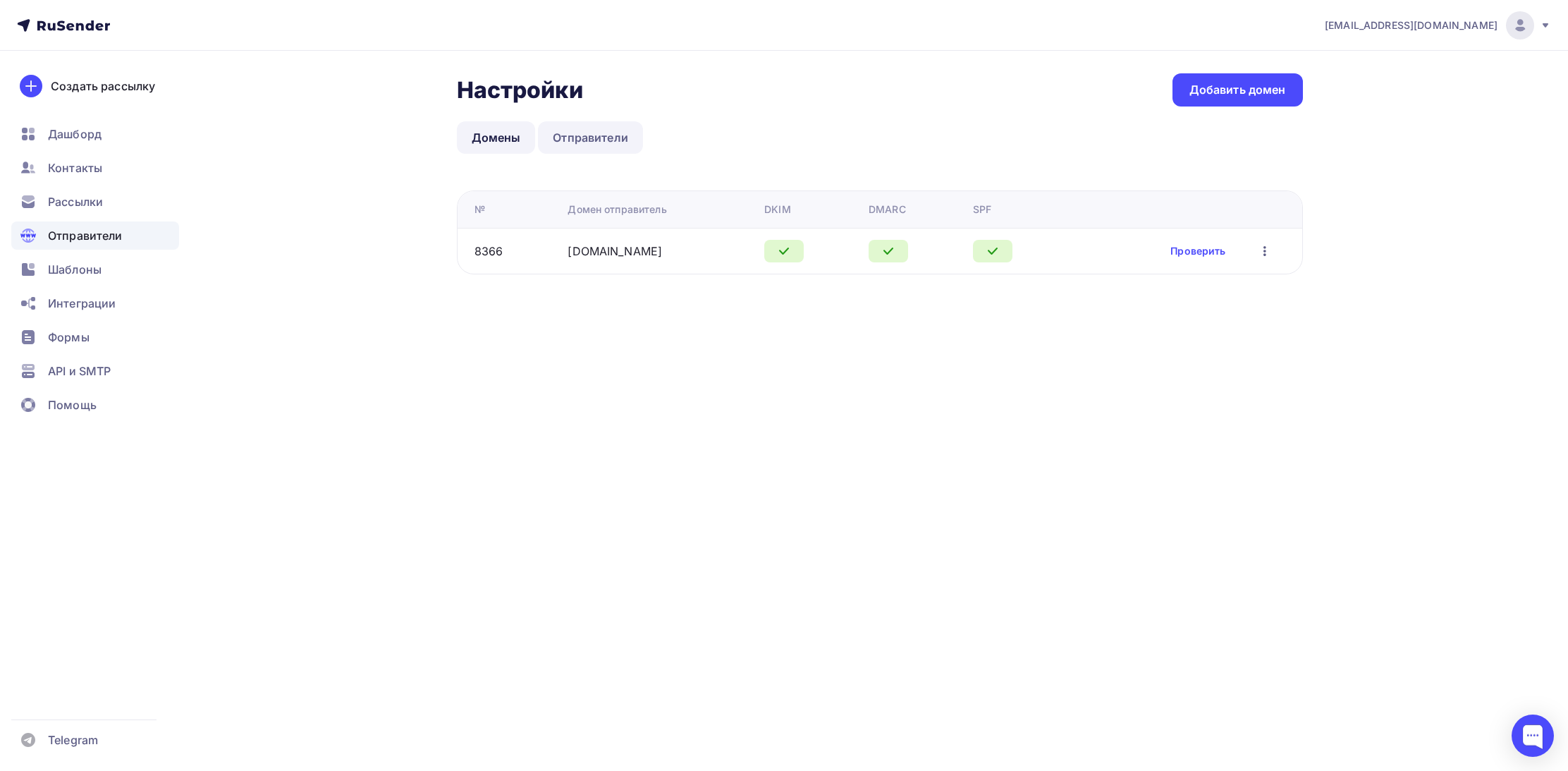
click at [568, 142] on link "Отправители" at bounding box center [590, 138] width 105 height 33
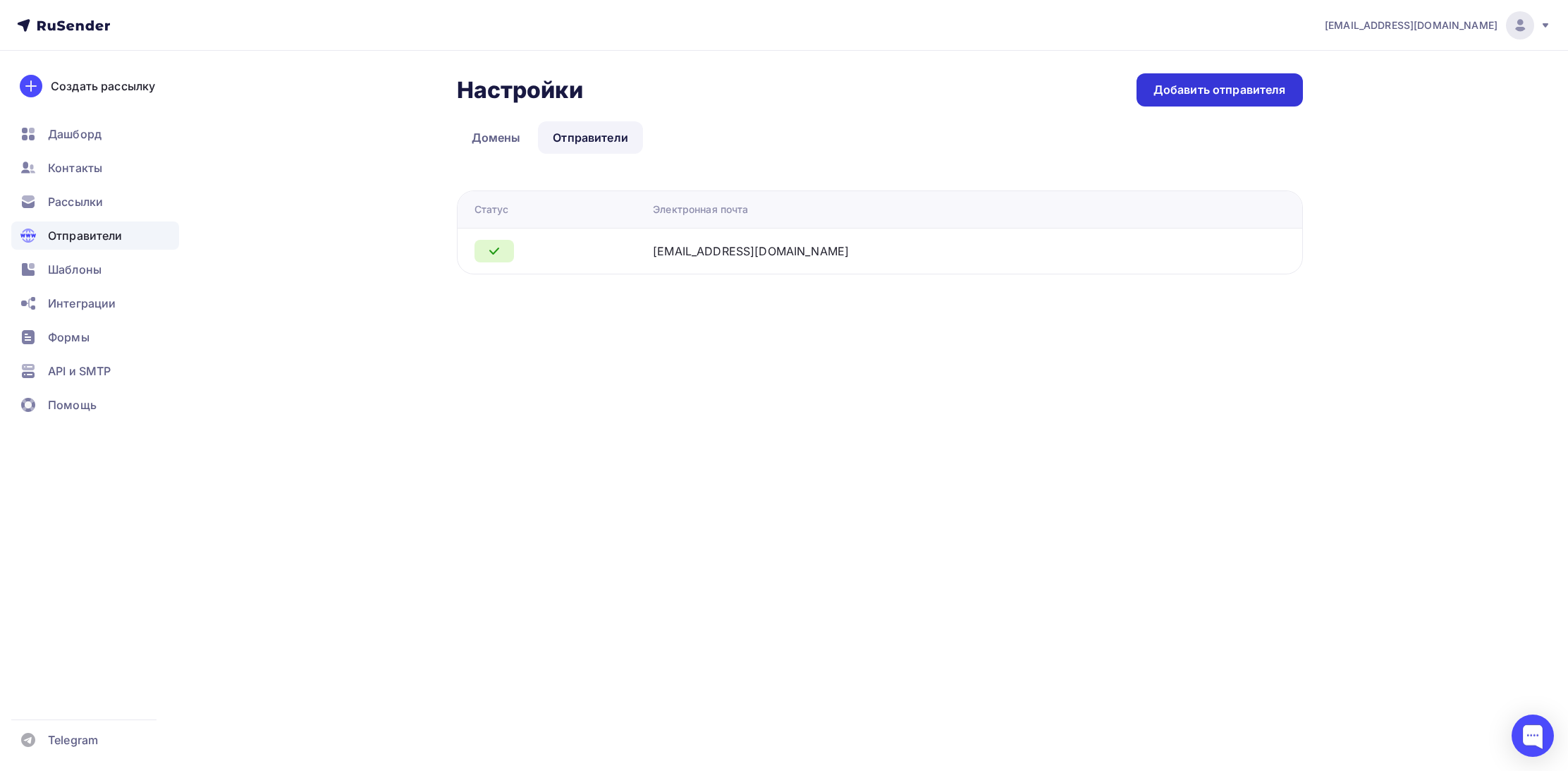
click at [1171, 98] on div "Добавить отправителя" at bounding box center [1220, 90] width 166 height 33
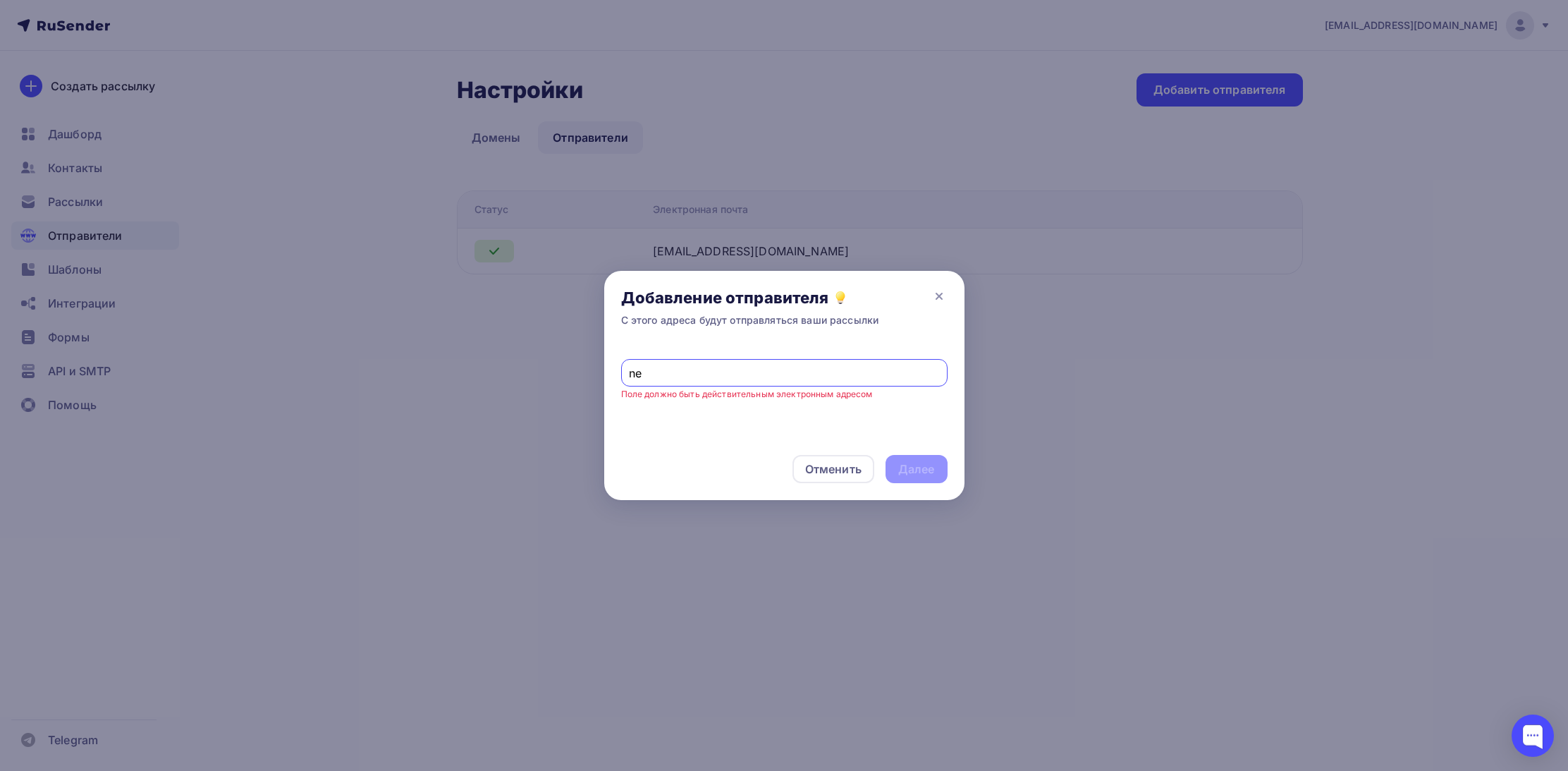
type input "n"
type input "m"
paste input "hello"
type input "[EMAIL_ADDRESS][DOMAIN_NAME]"
click at [902, 465] on div "Далее" at bounding box center [917, 469] width 37 height 16
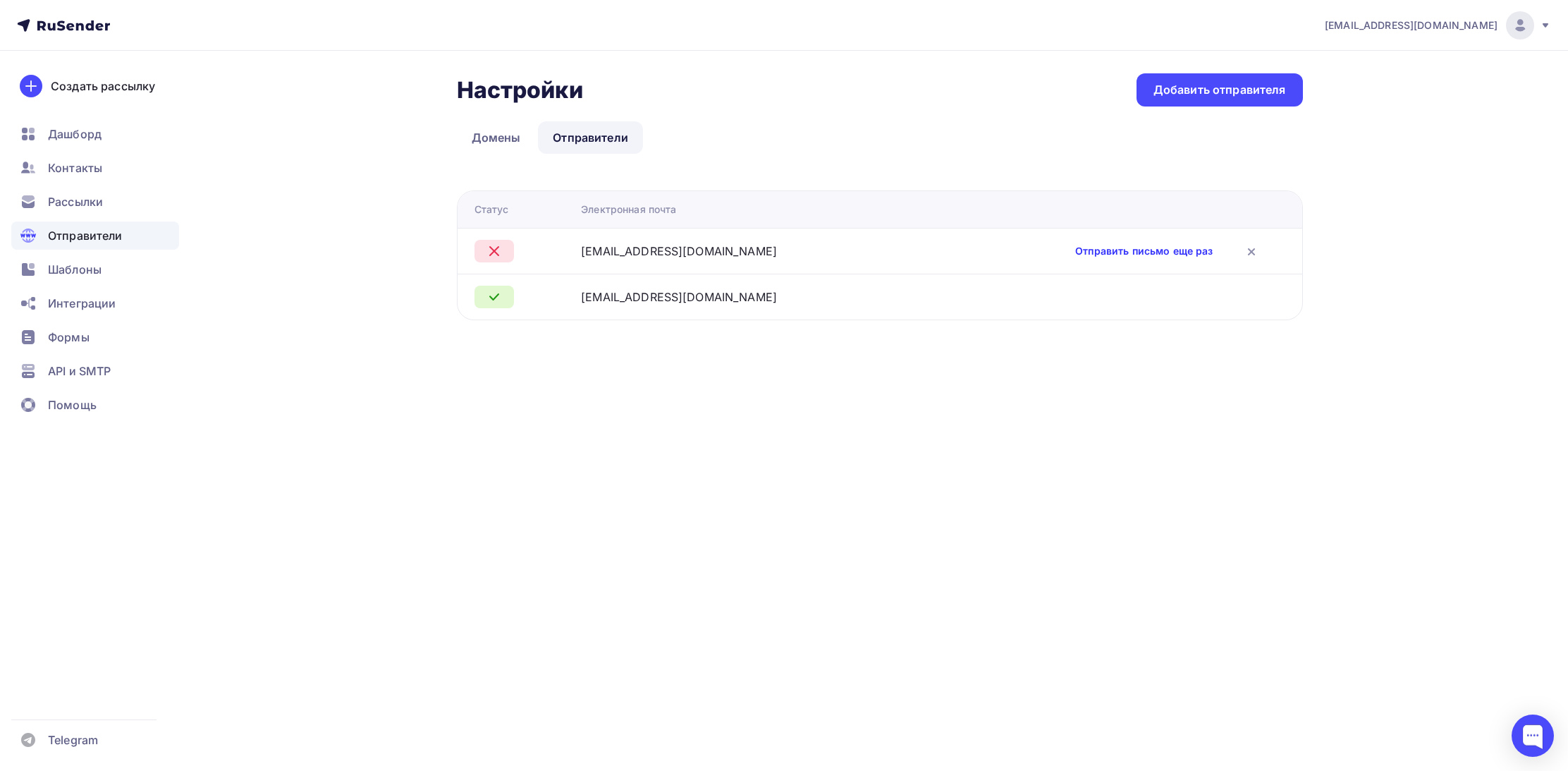
click at [1075, 252] on link "Отправить письмо еще раз" at bounding box center [1144, 251] width 138 height 14
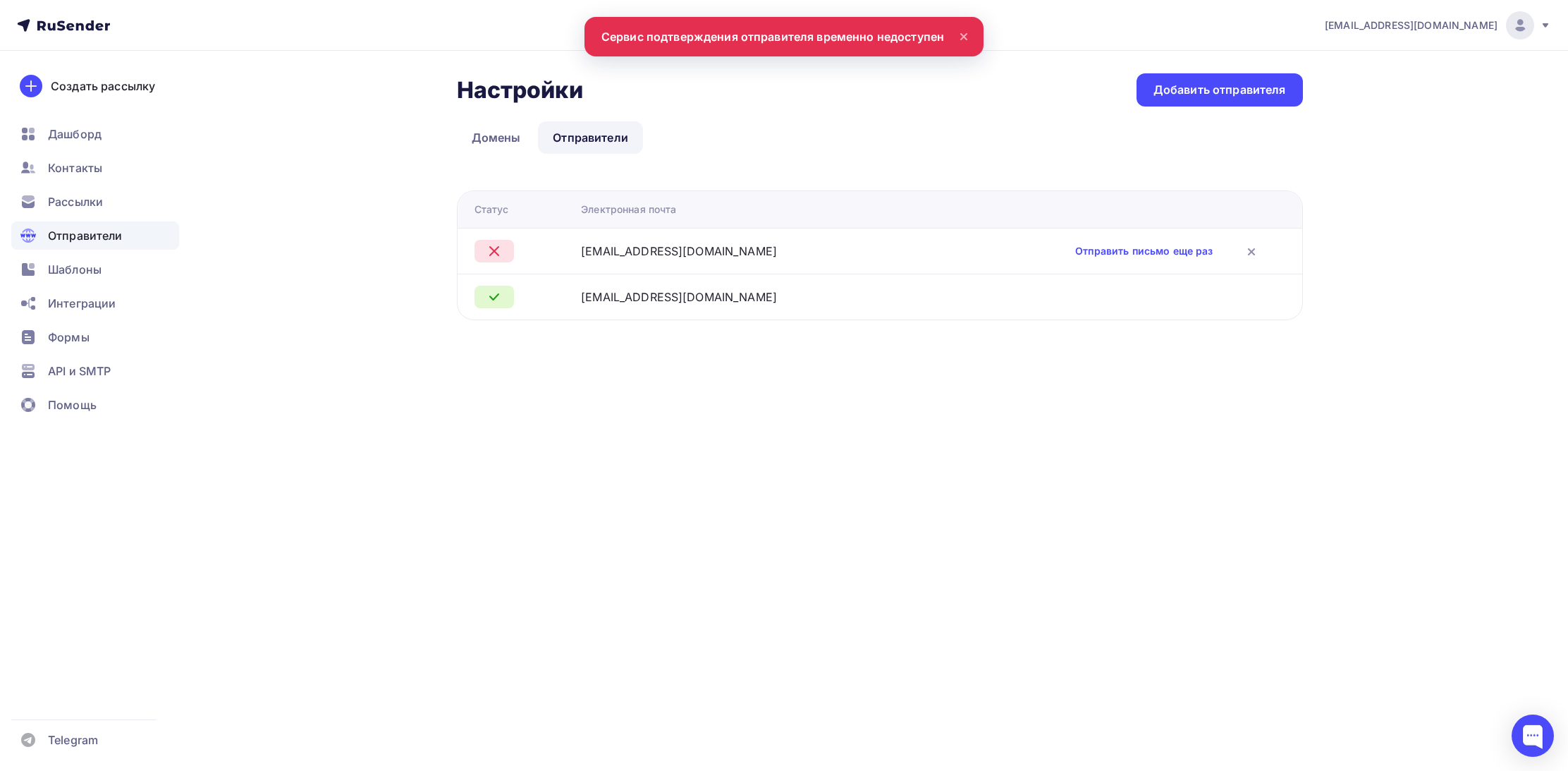
click at [870, 400] on div "tav@uvintech.ru Аккаунт Тарифы Выйти Создать рассылку Дашборд Контакты Рассылки…" at bounding box center [784, 386] width 1568 height 771
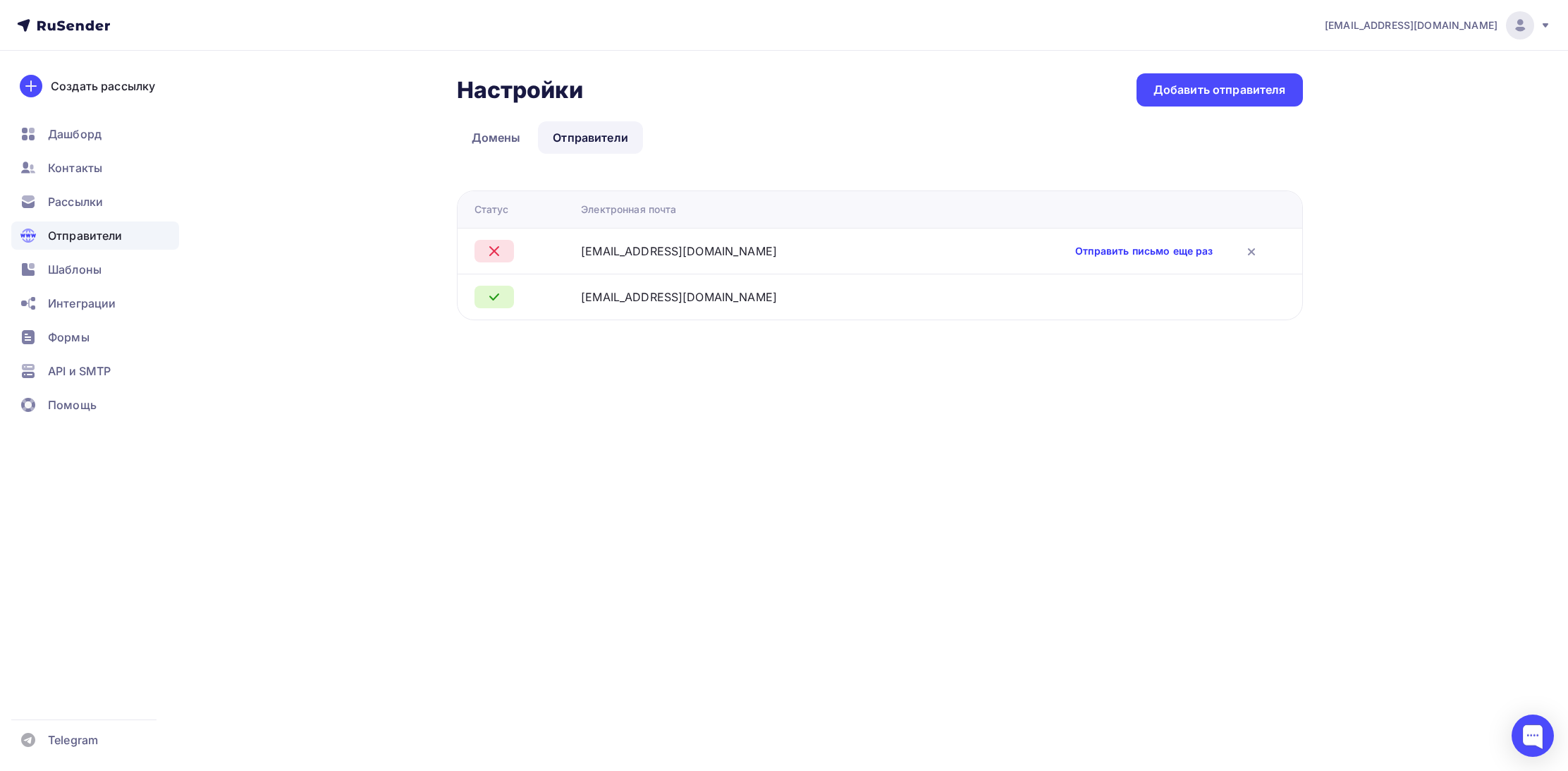
click at [1075, 250] on link "Отправить письмо еще раз" at bounding box center [1144, 251] width 138 height 14
click at [1075, 252] on link "Отправить письмо еще раз" at bounding box center [1144, 251] width 138 height 14
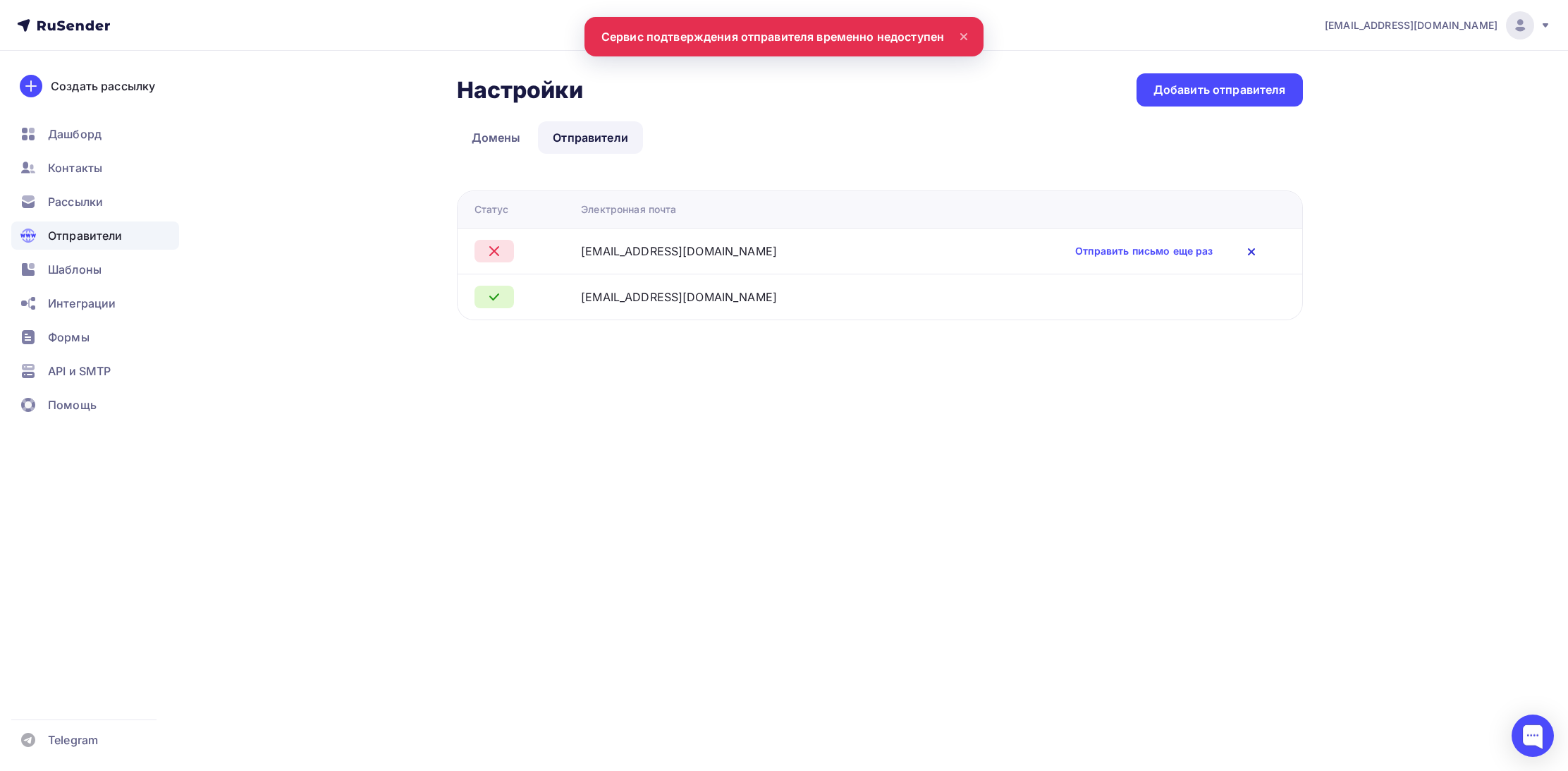
click at [1243, 250] on icon at bounding box center [1251, 252] width 17 height 17
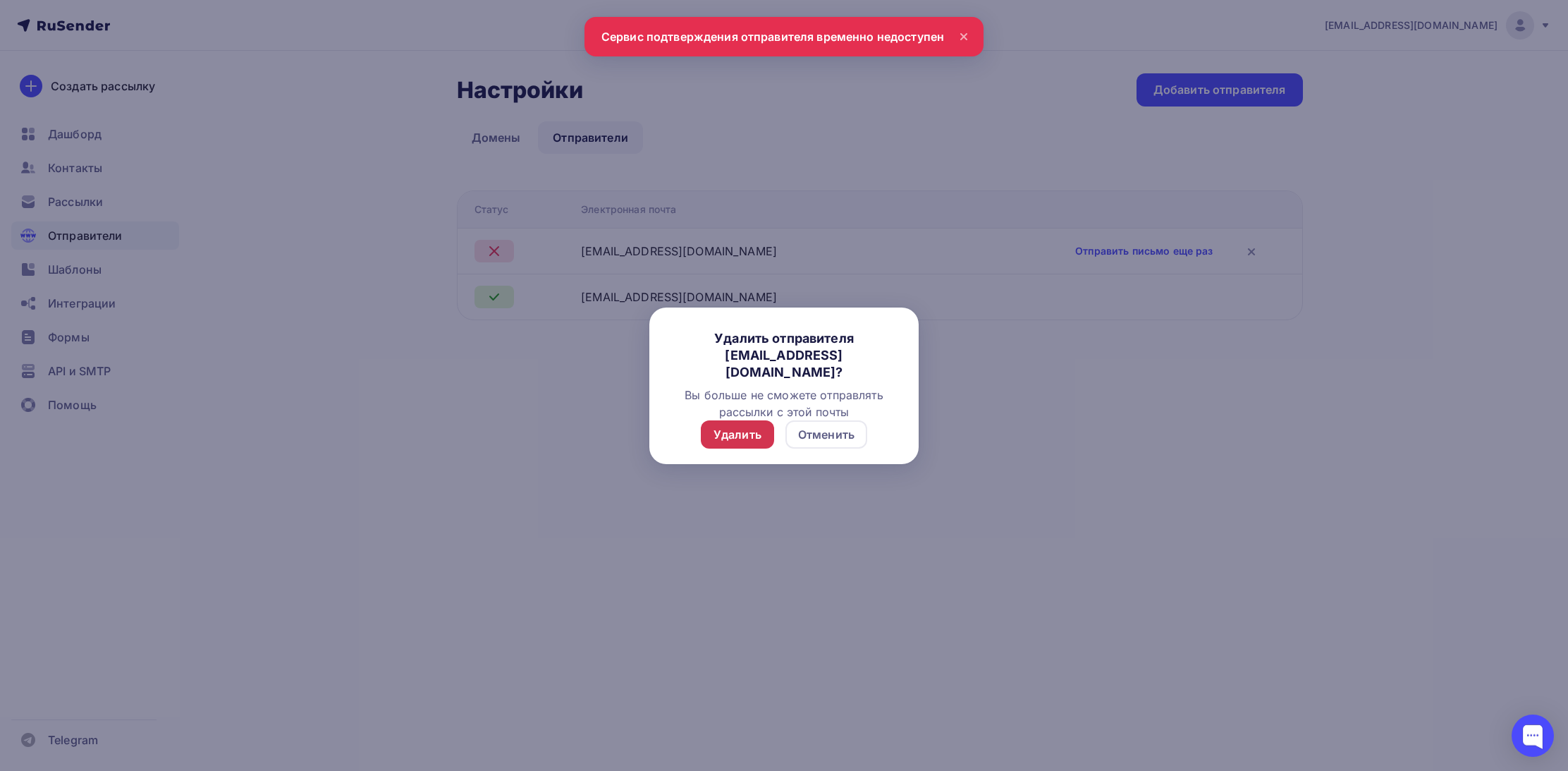
click at [745, 428] on div "Удалить" at bounding box center [737, 434] width 48 height 17
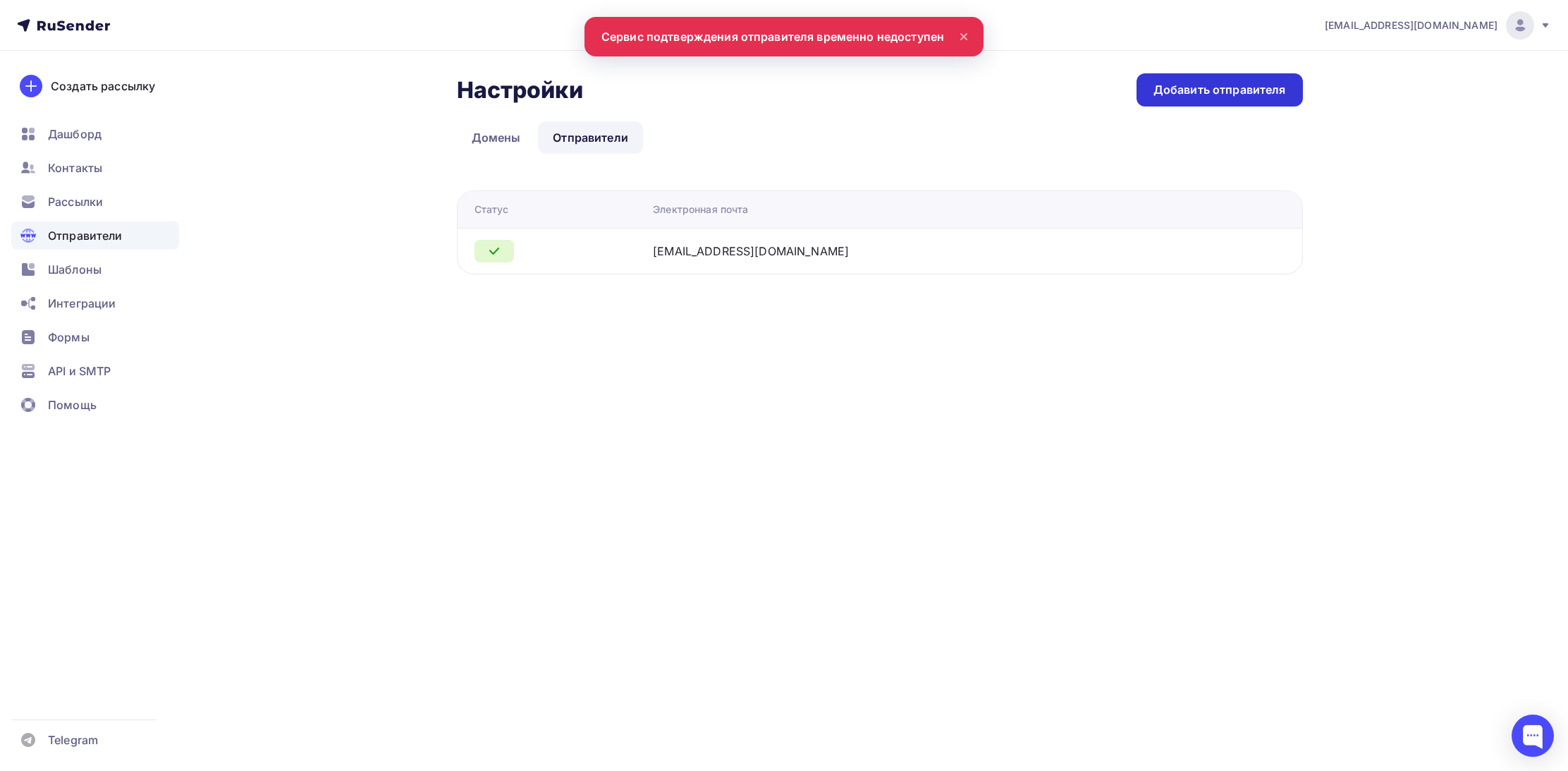
click at [1268, 81] on div "Добавить отправителя" at bounding box center [1220, 90] width 166 height 33
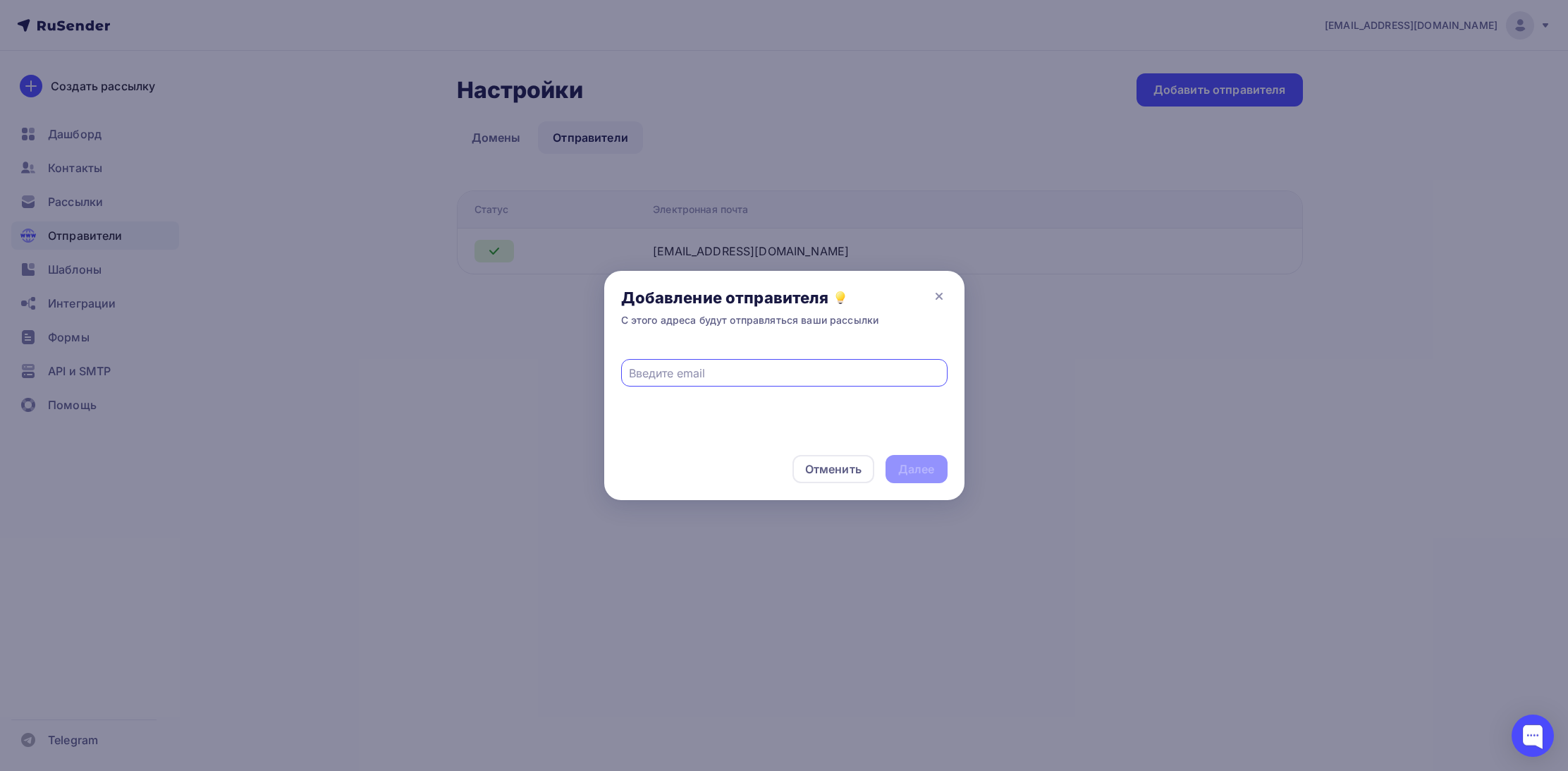
click at [682, 374] on input "text" at bounding box center [783, 373] width 310 height 17
type input "[EMAIL_ADDRESS][DOMAIN_NAME]"
click at [913, 466] on div "Далее" at bounding box center [917, 469] width 37 height 16
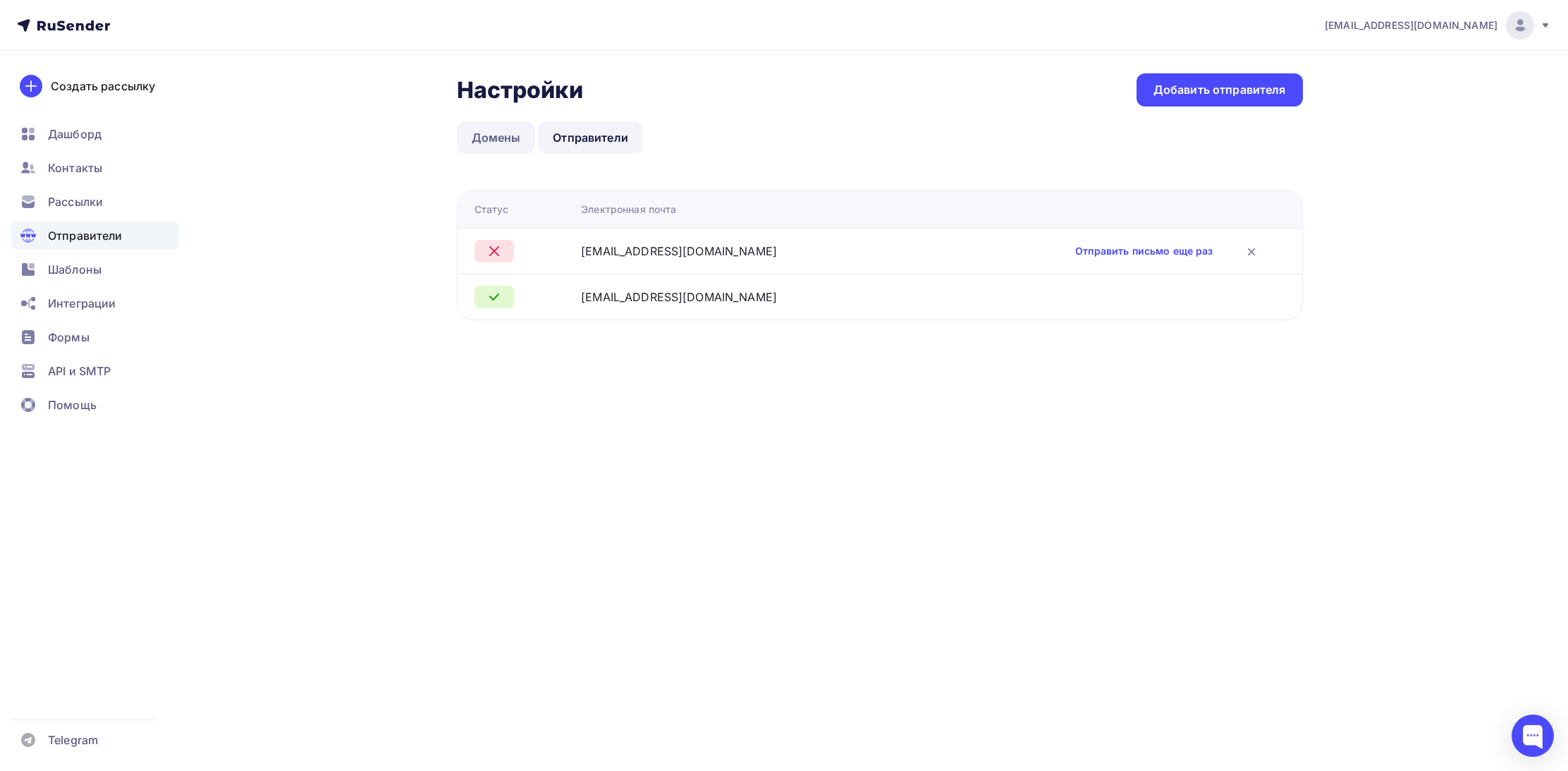
click at [484, 138] on link "Домены" at bounding box center [496, 138] width 79 height 33
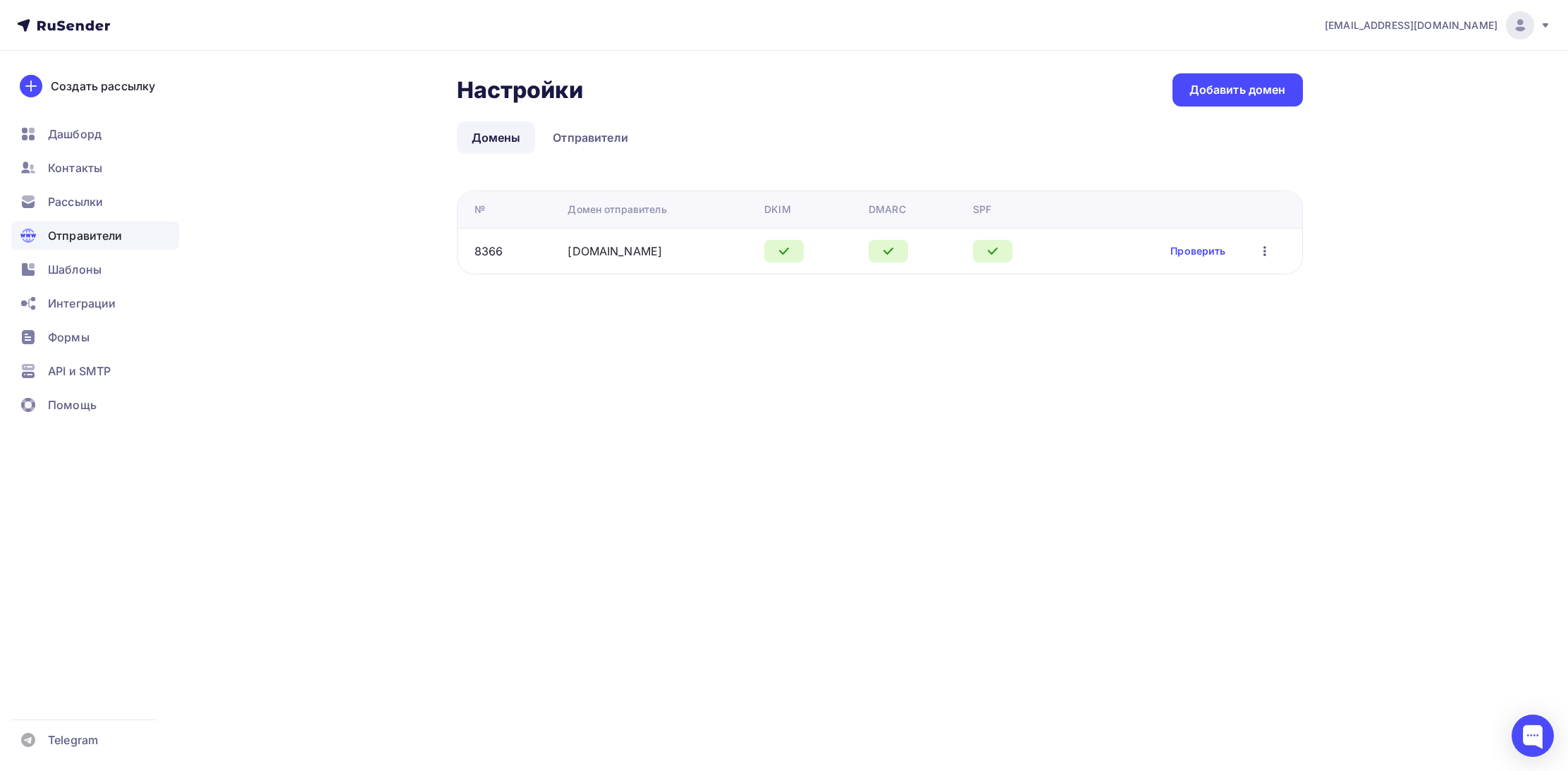
click at [1520, 18] on img at bounding box center [1520, 25] width 17 height 17
click at [1367, 87] on span "[DEMOGRAPHIC_DATA]" at bounding box center [1404, 90] width 129 height 17
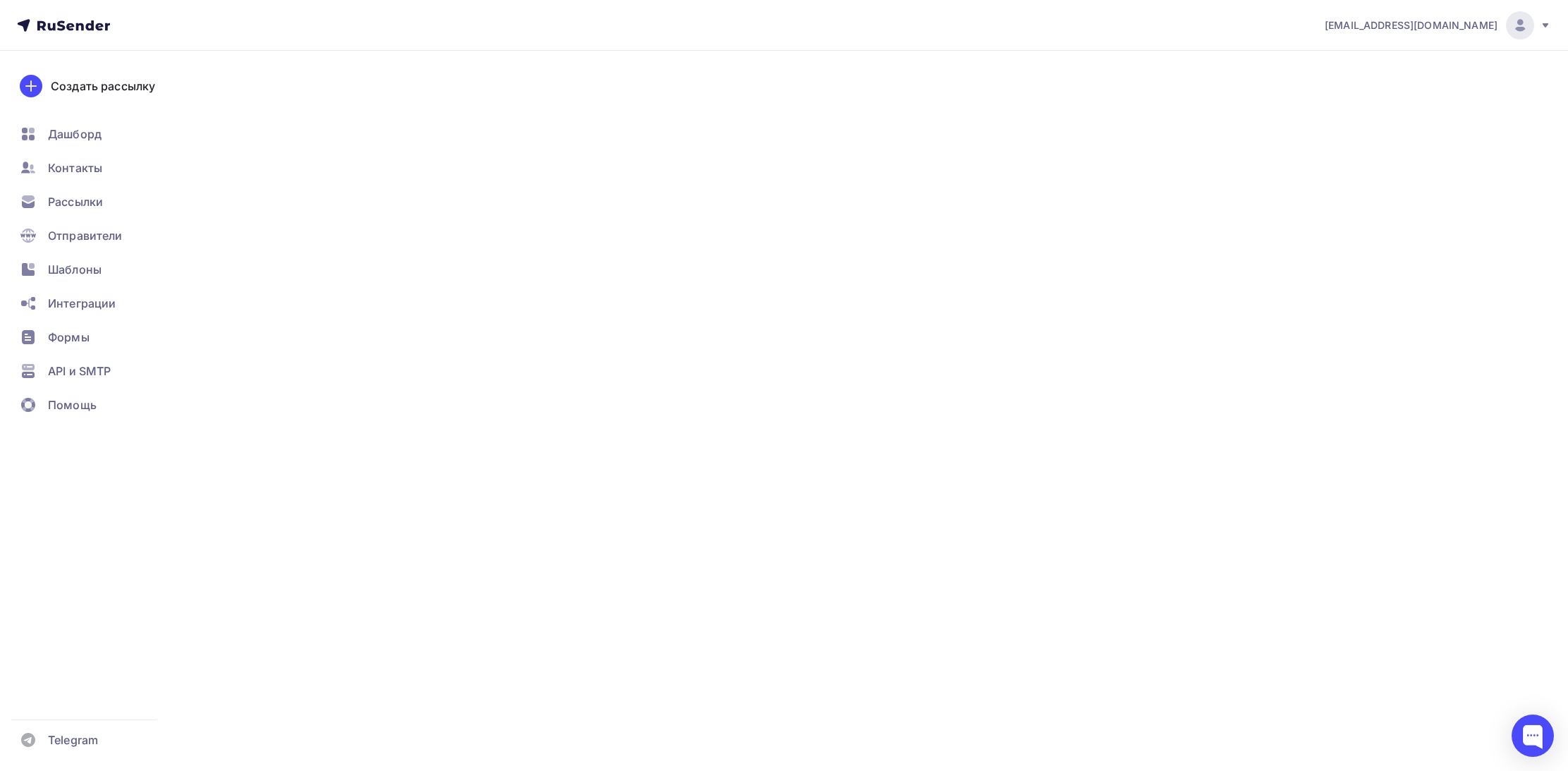
type input "500"
type input "100"
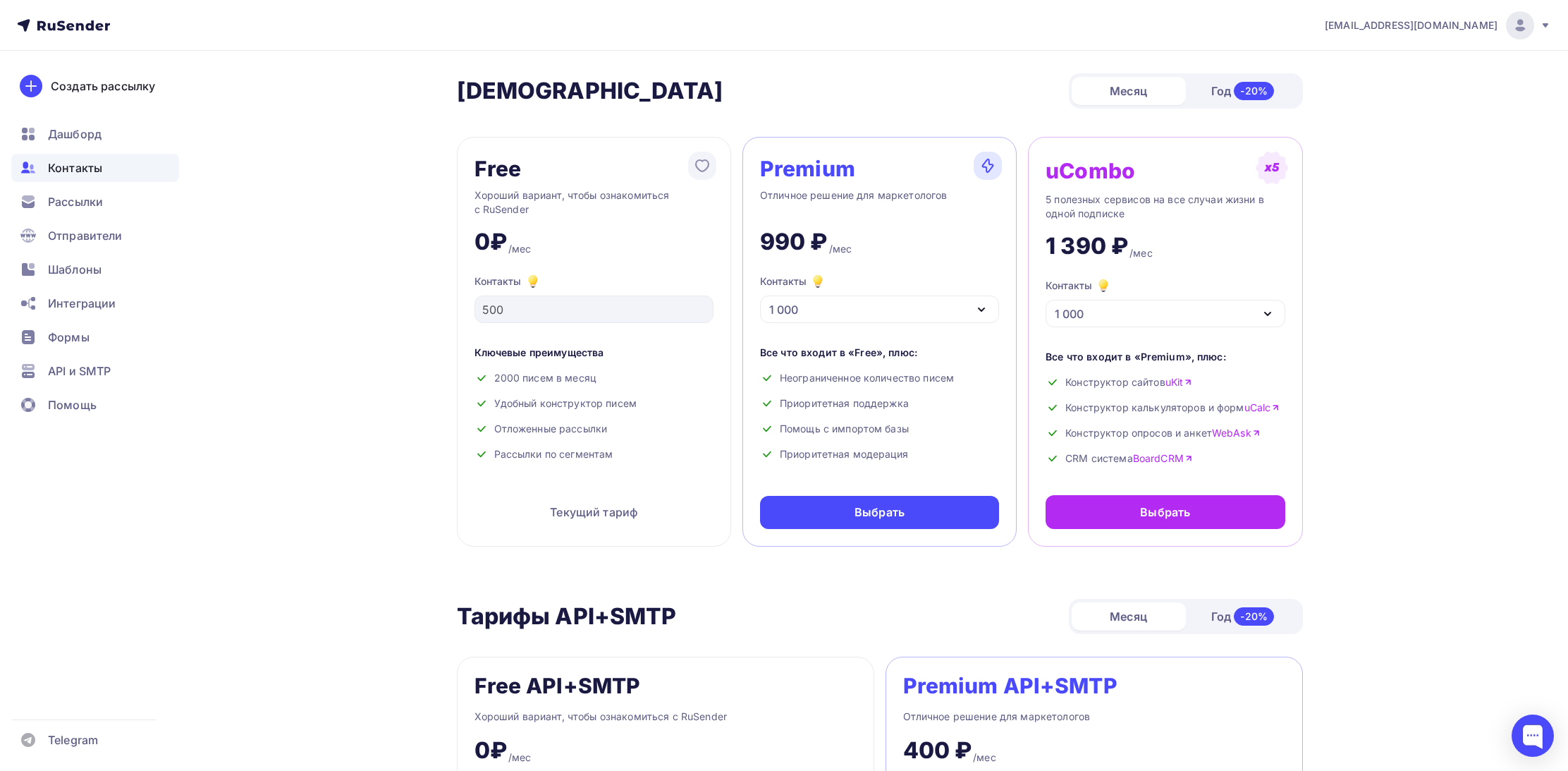
click at [61, 170] on span "Контакты" at bounding box center [75, 167] width 54 height 17
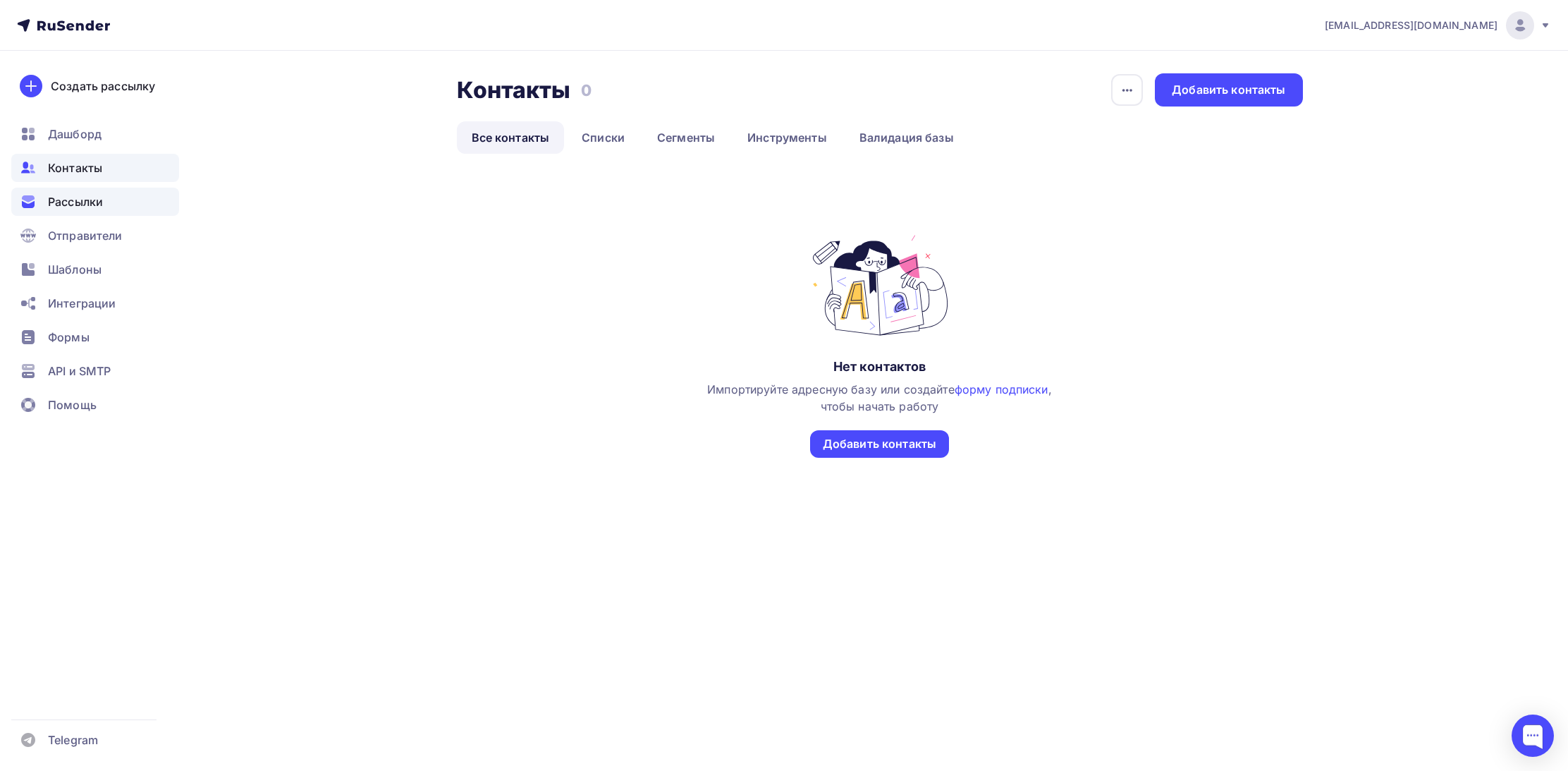
click at [74, 204] on span "Рассылки" at bounding box center [75, 201] width 55 height 17
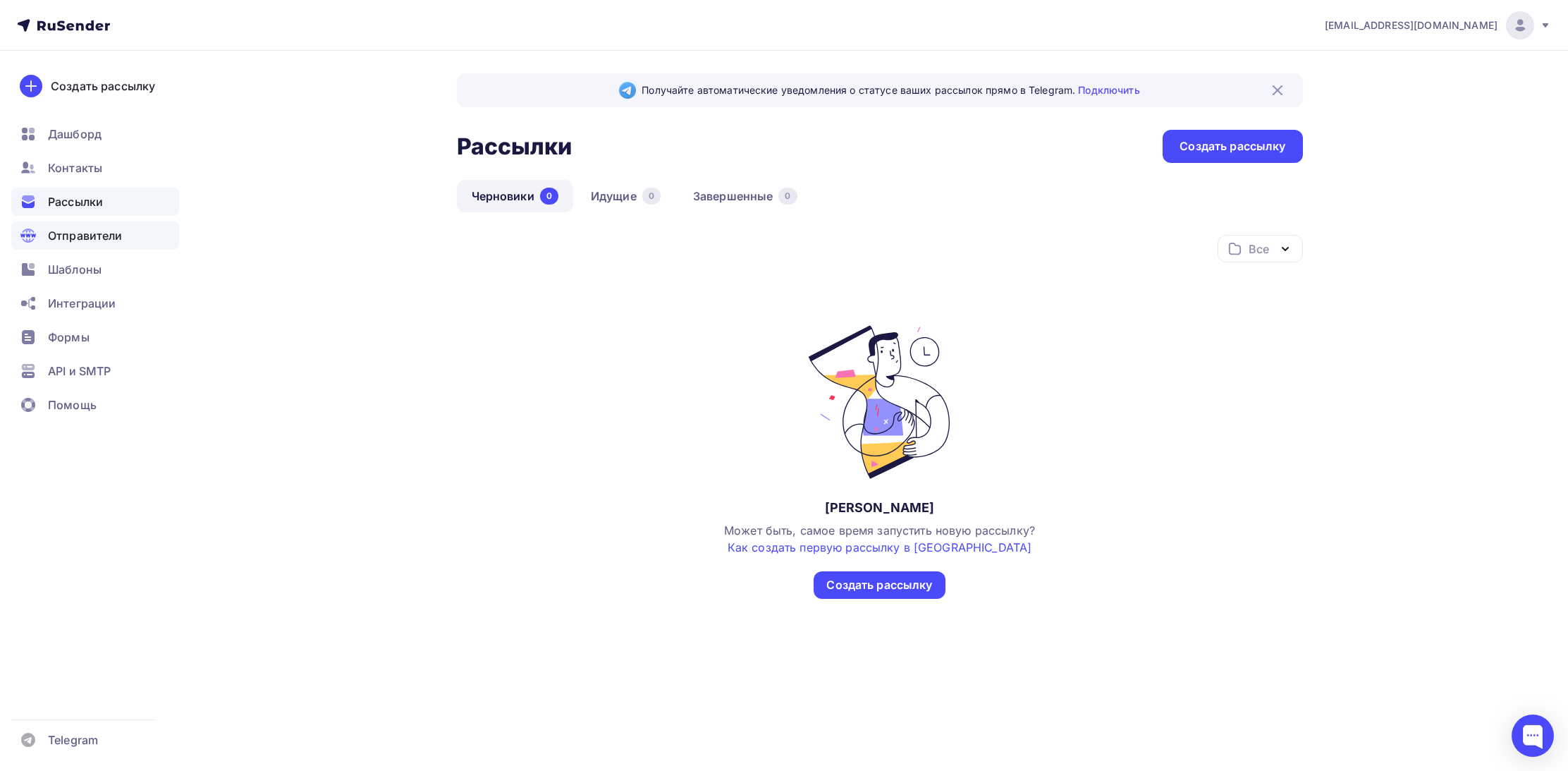
click at [84, 241] on span "Отправители" at bounding box center [85, 235] width 75 height 17
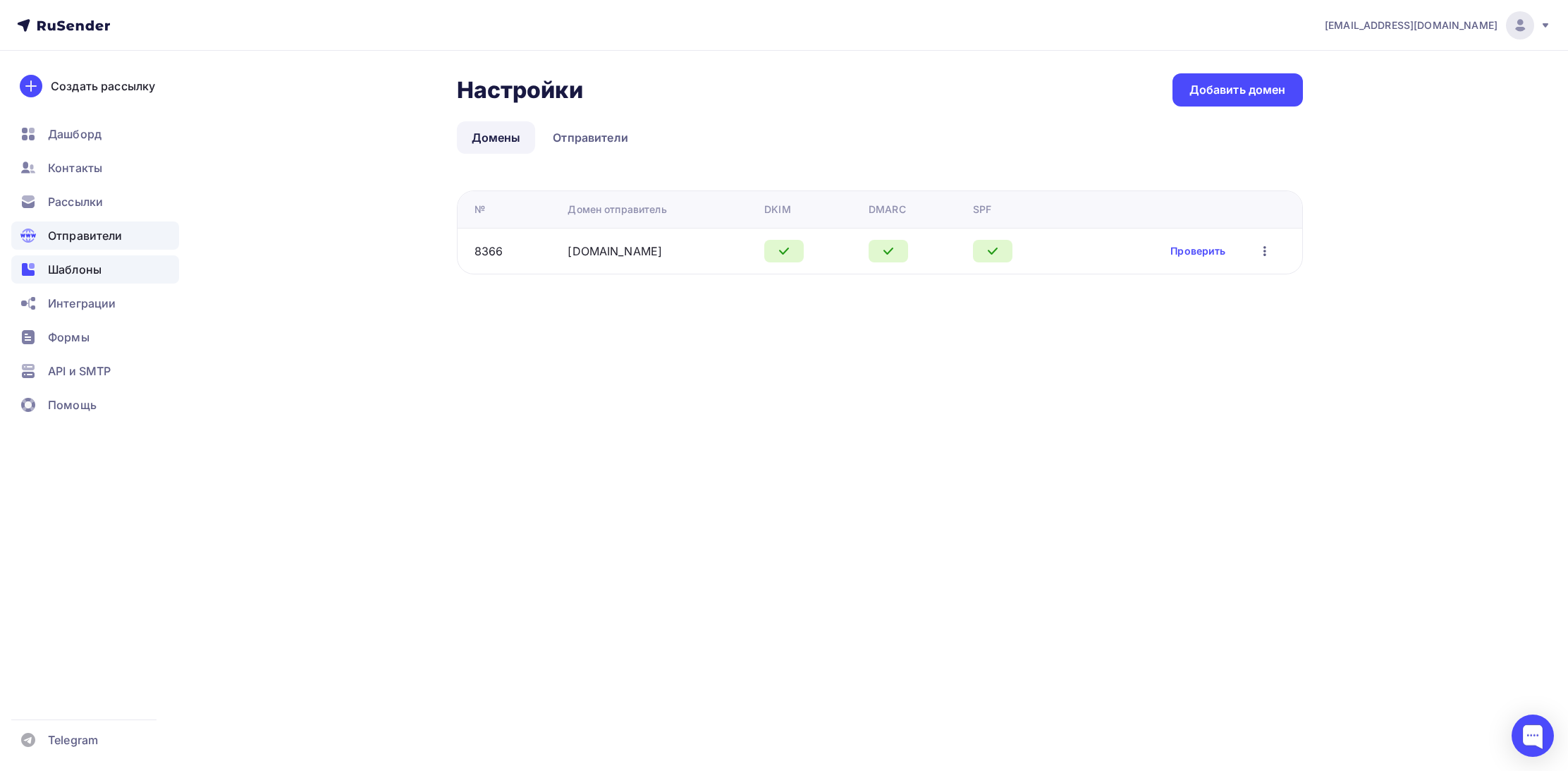
click at [77, 266] on span "Шаблоны" at bounding box center [75, 269] width 53 height 17
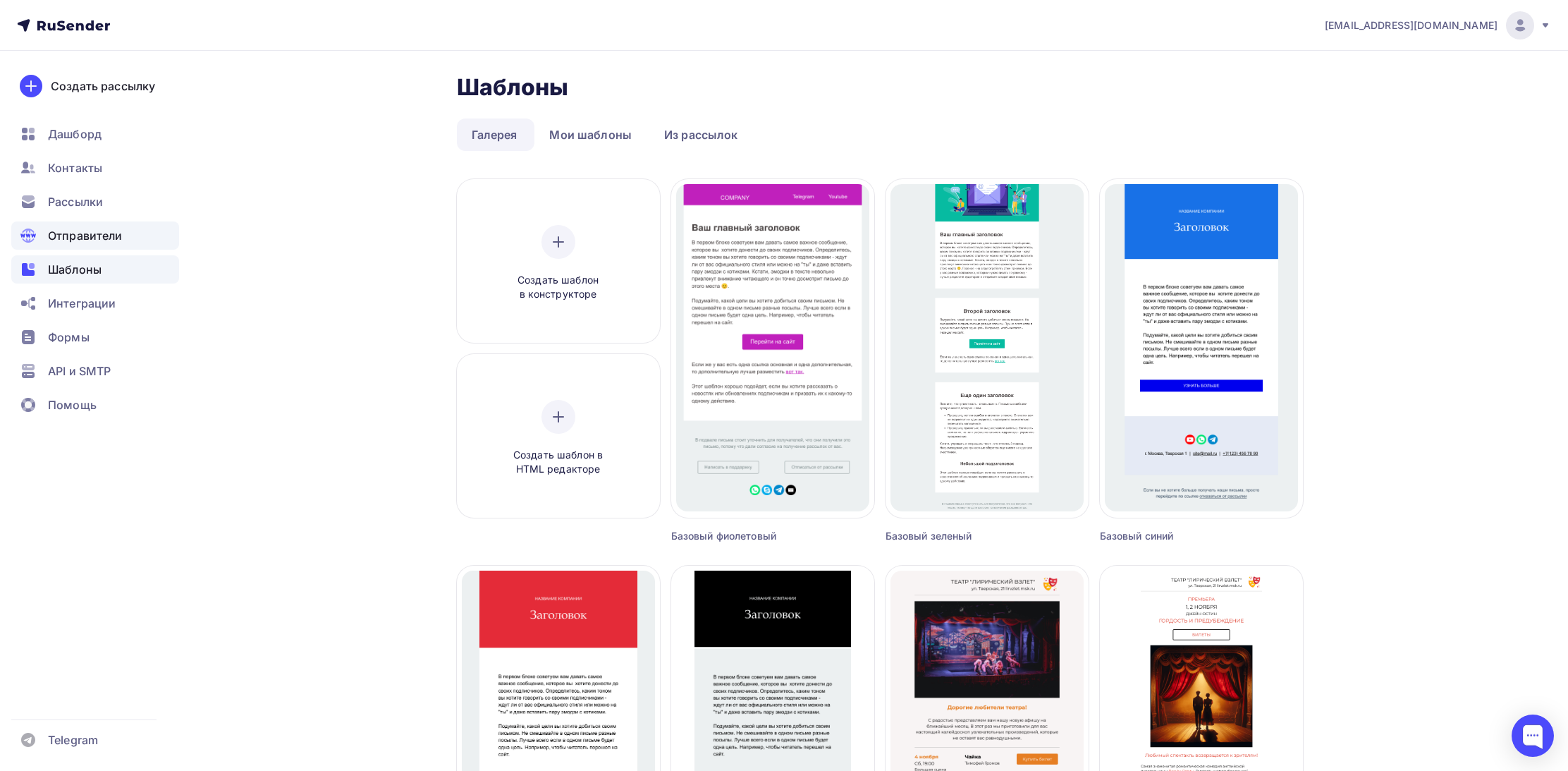
click at [84, 240] on span "Отправители" at bounding box center [85, 235] width 75 height 17
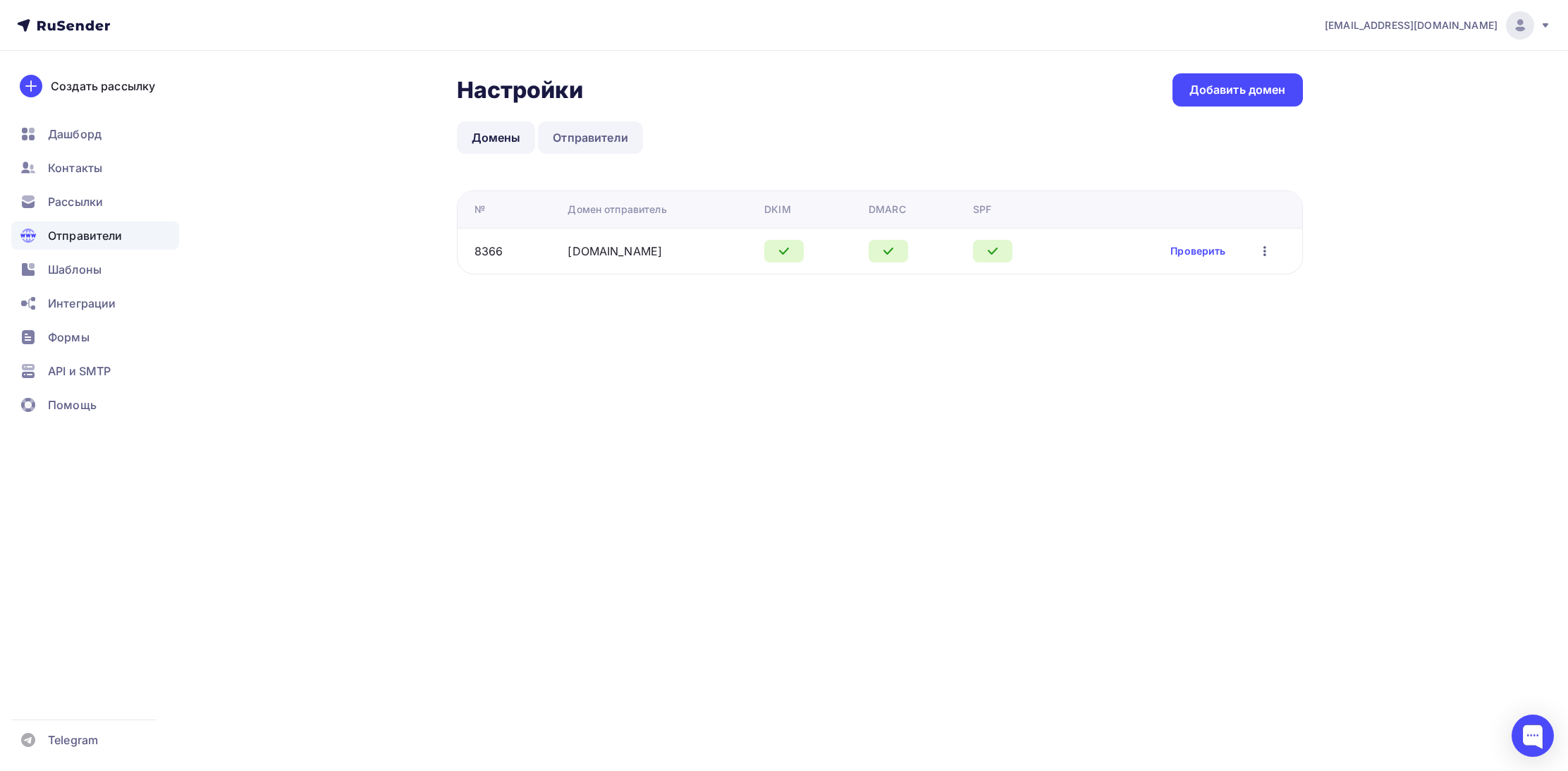
click at [598, 135] on link "Отправители" at bounding box center [590, 138] width 105 height 33
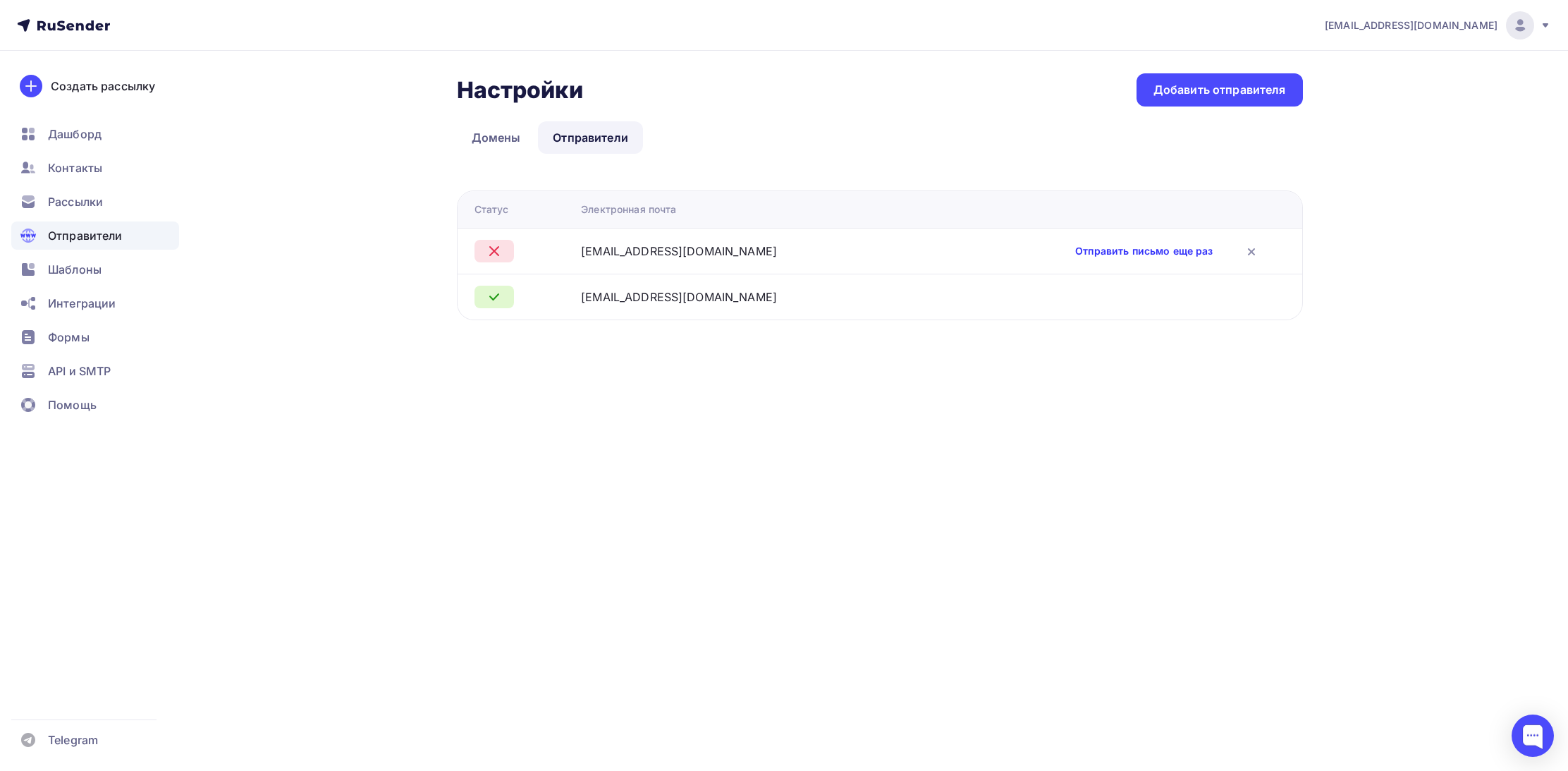
click at [1095, 249] on link "Отправить письмо еще раз" at bounding box center [1144, 251] width 138 height 14
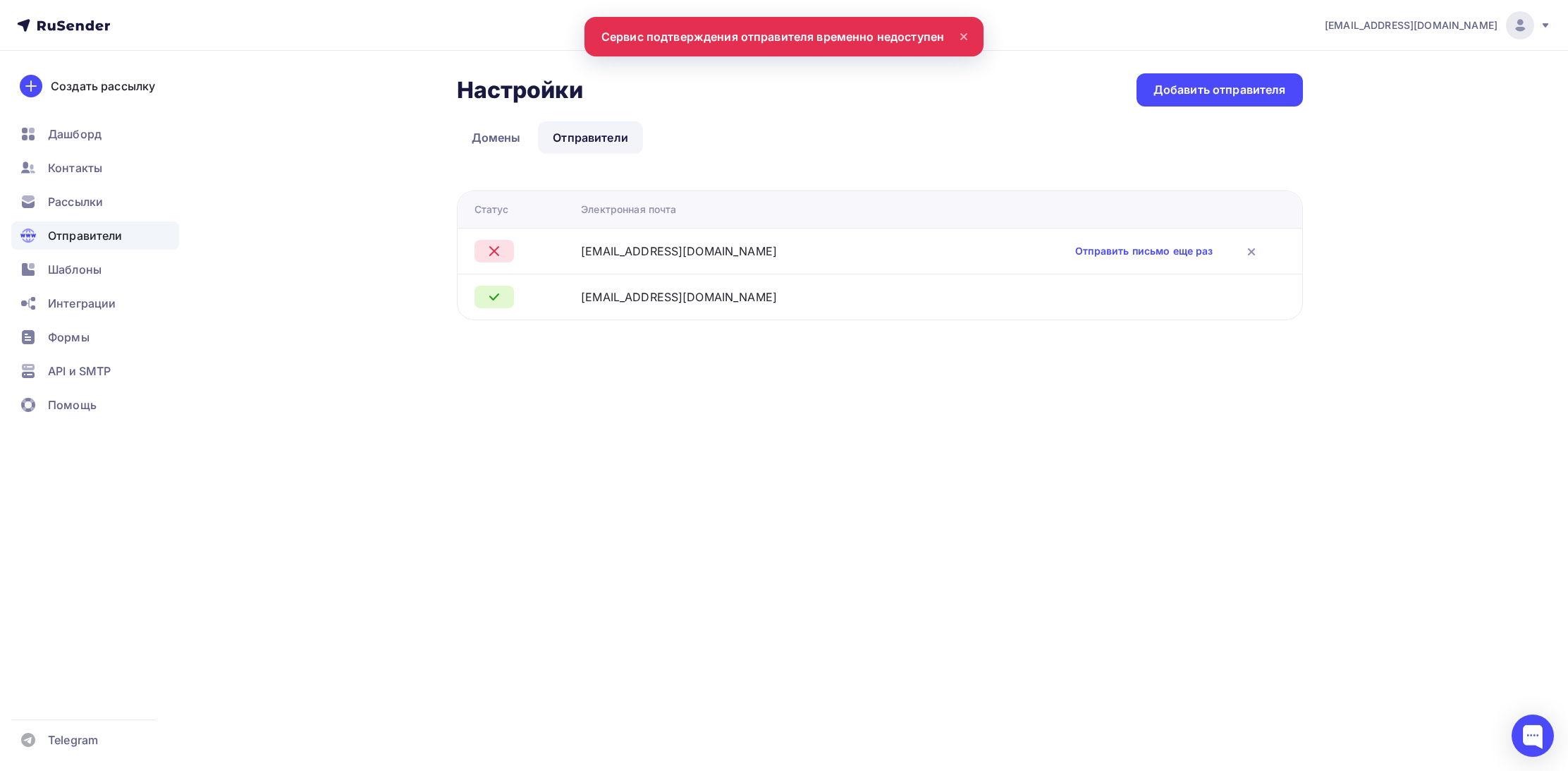
click at [766, 110] on div "Настройки Настройки Добавить отправителя Домены Отправители Отправители Домены …" at bounding box center [880, 197] width 846 height 247
click at [650, 243] on div "[EMAIL_ADDRESS][DOMAIN_NAME]" at bounding box center [679, 251] width 196 height 17
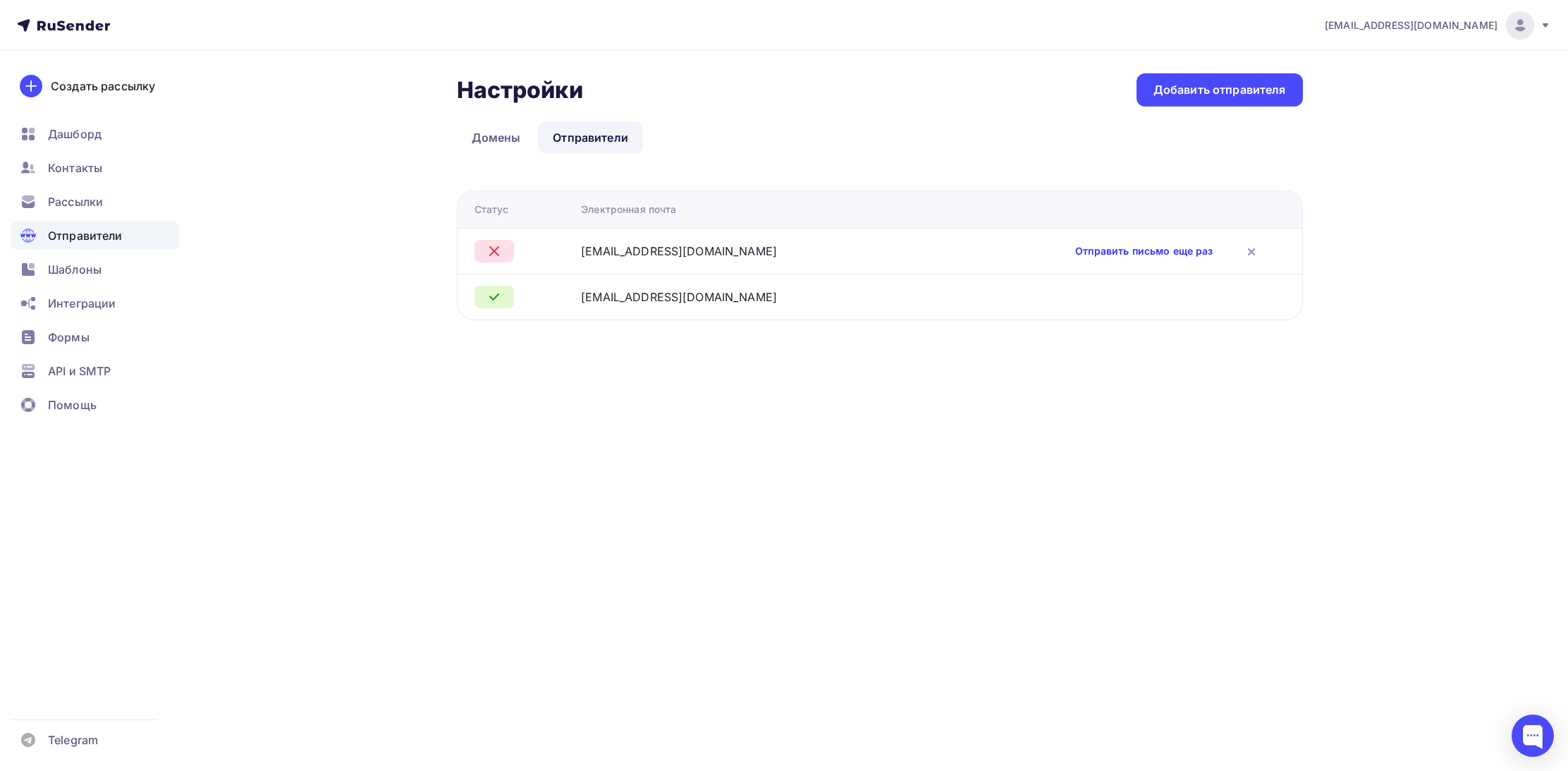
click at [1075, 256] on link "Отправить письмо еще раз" at bounding box center [1144, 251] width 138 height 14
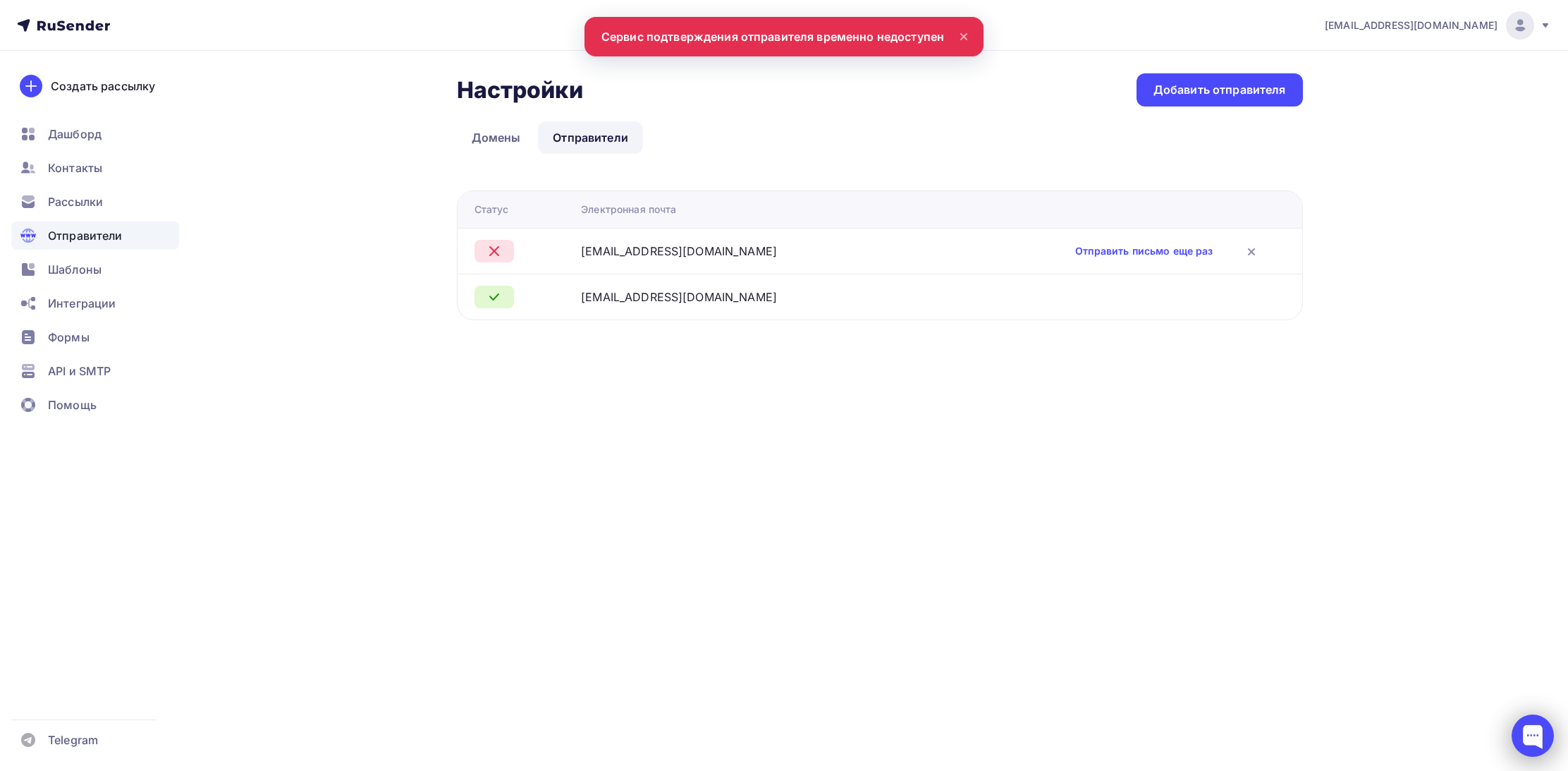
click at [1532, 749] on div at bounding box center [1532, 735] width 42 height 42
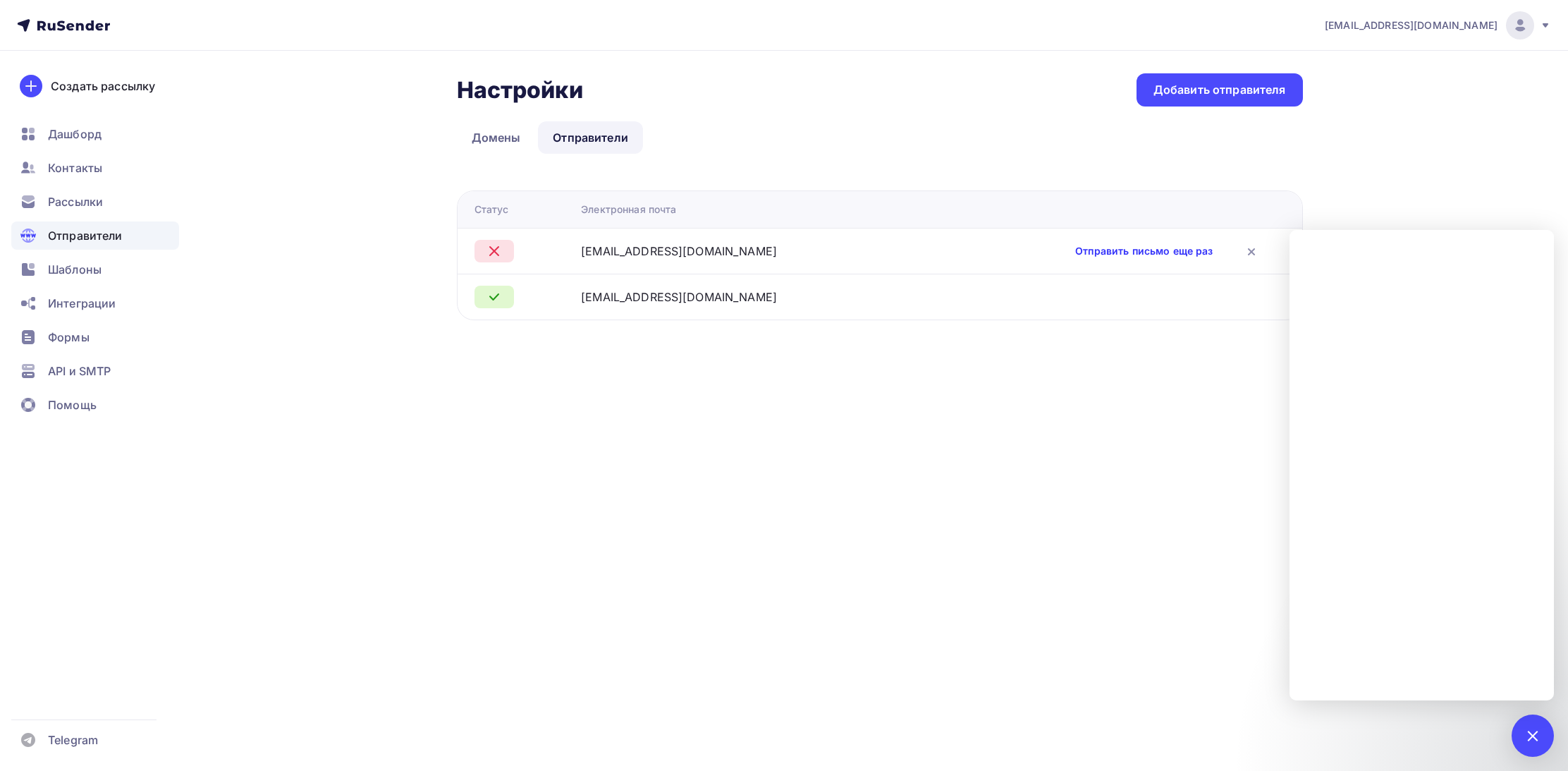
click at [1075, 249] on link "Отправить письмо еще раз" at bounding box center [1144, 251] width 138 height 14
click at [844, 427] on div "tav@uvintech.ru Аккаунт Тарифы Выйти Создать рассылку Дашборд Контакты Рассылки…" at bounding box center [784, 386] width 1568 height 771
click at [494, 141] on link "Домены" at bounding box center [496, 138] width 79 height 33
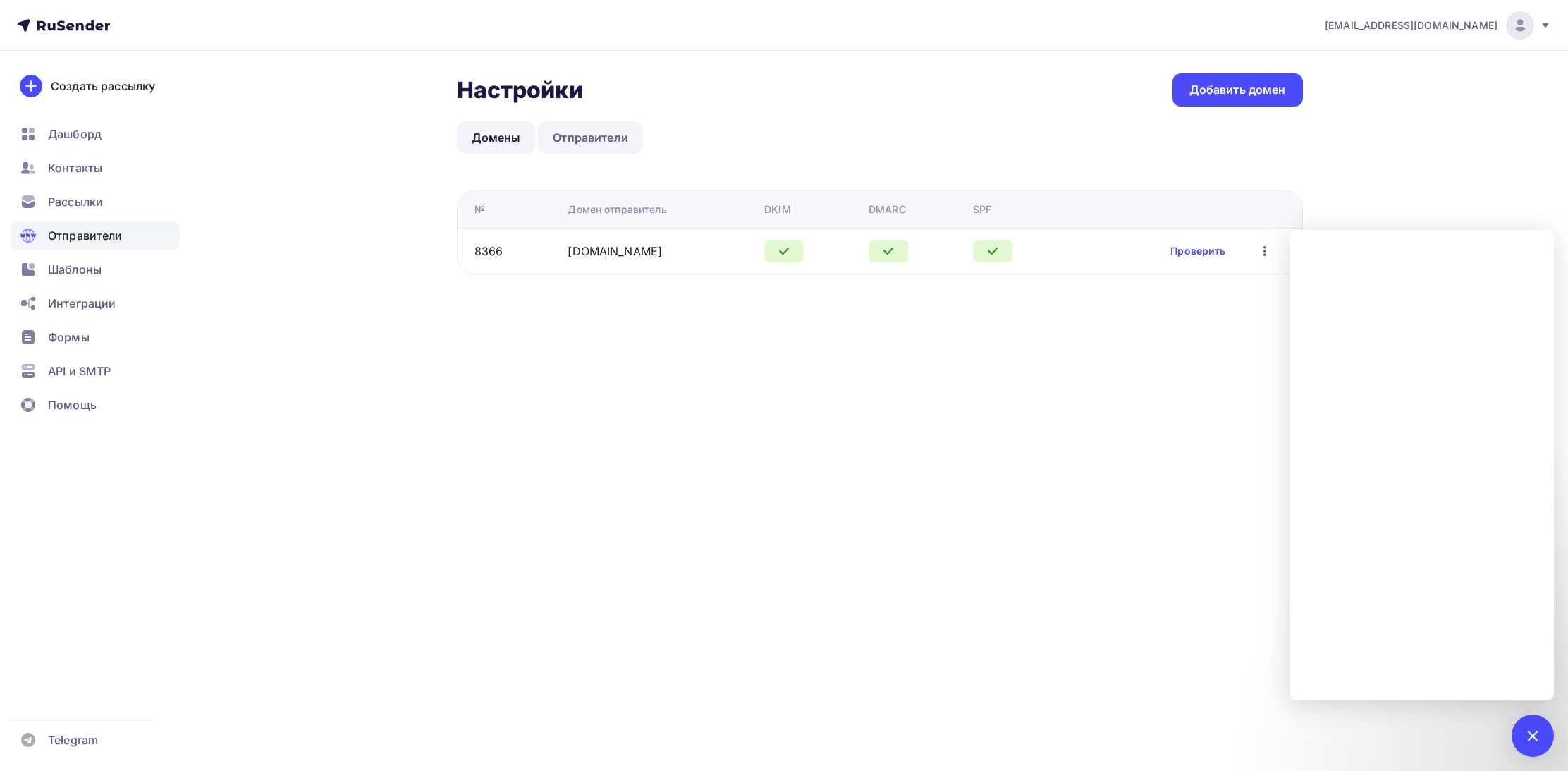
click at [595, 132] on link "Отправители" at bounding box center [590, 138] width 105 height 33
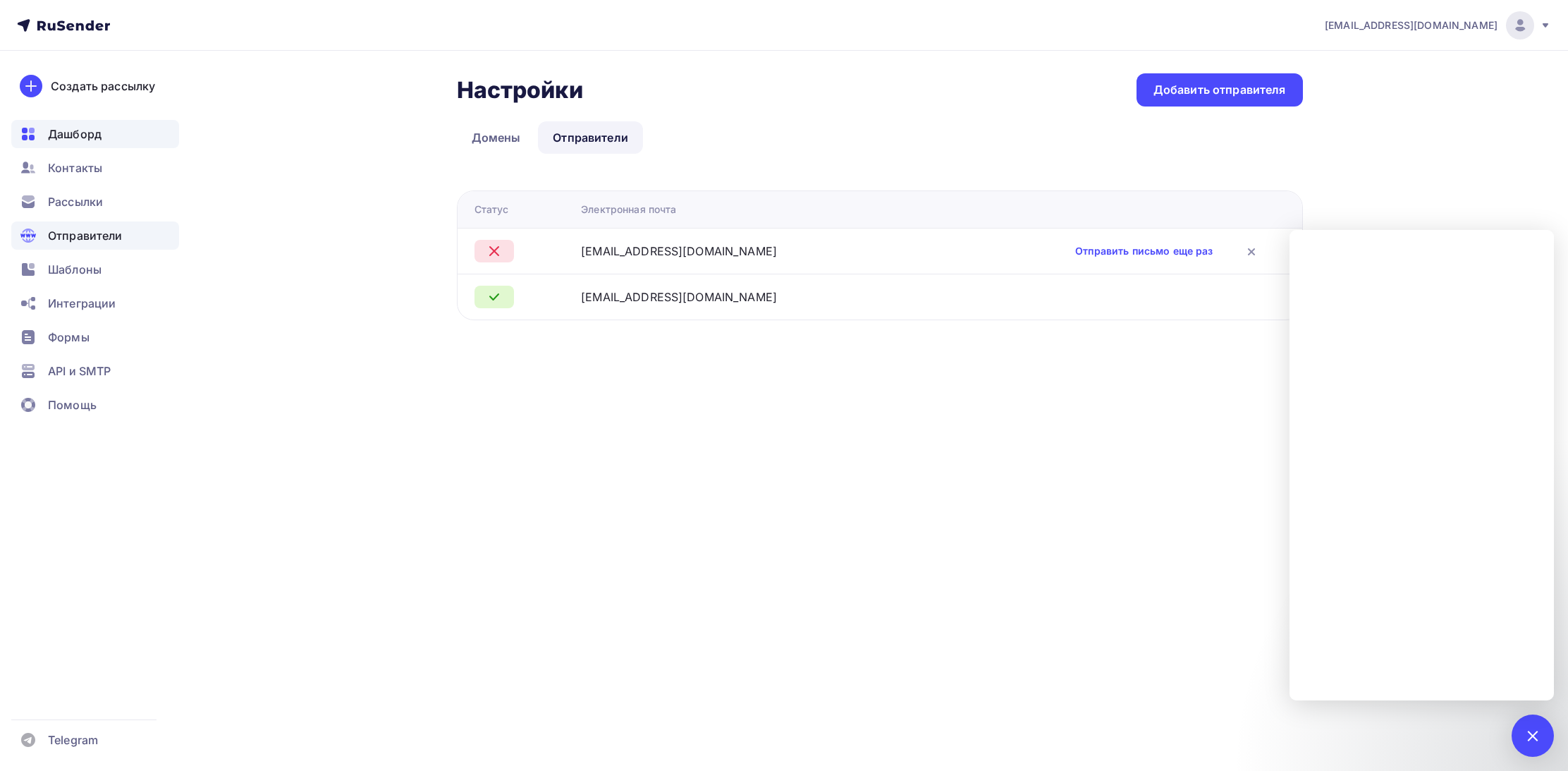
click at [64, 141] on span "Дашборд" at bounding box center [75, 134] width 53 height 17
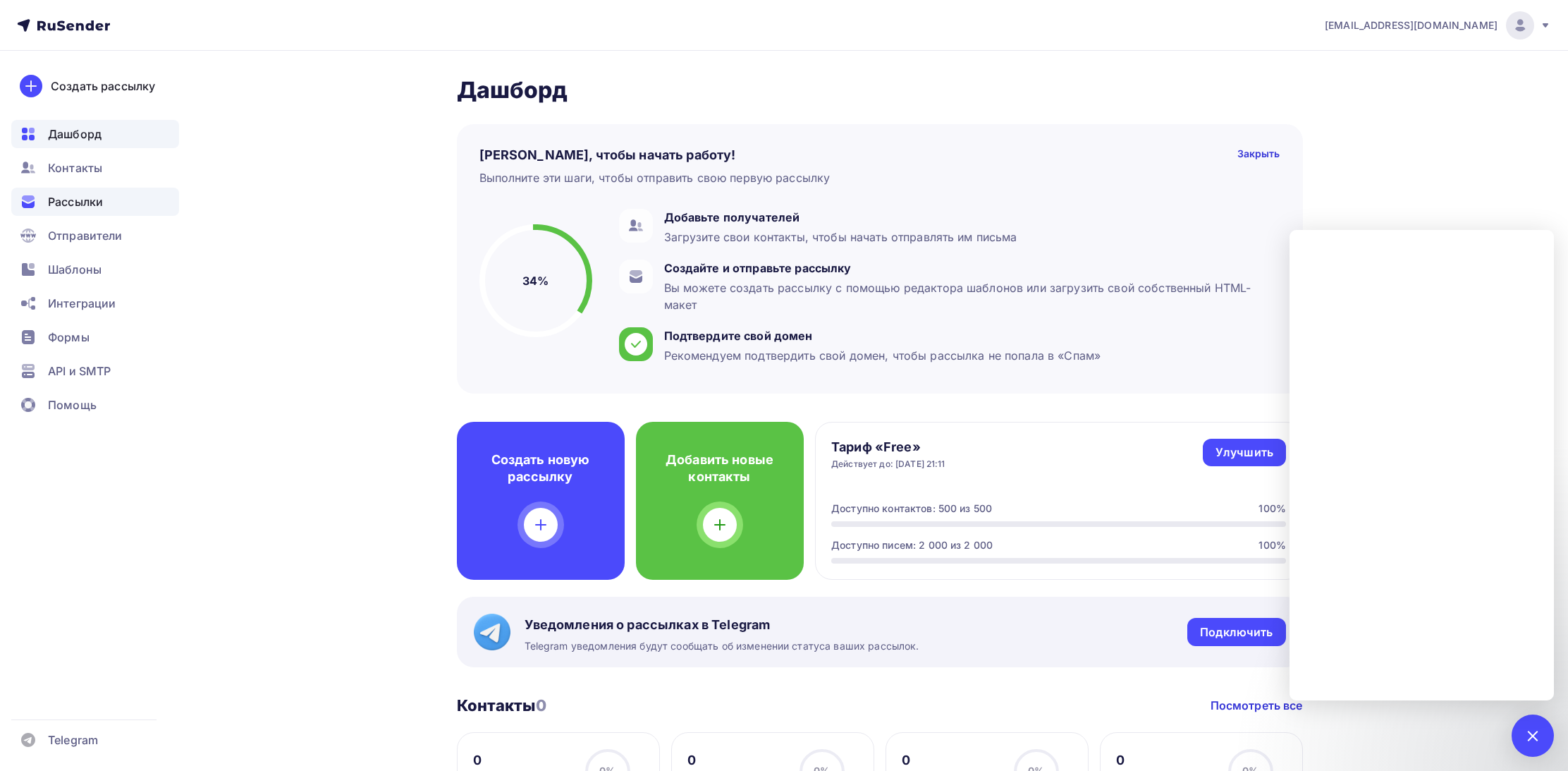
click at [83, 199] on span "Рассылки" at bounding box center [75, 201] width 55 height 17
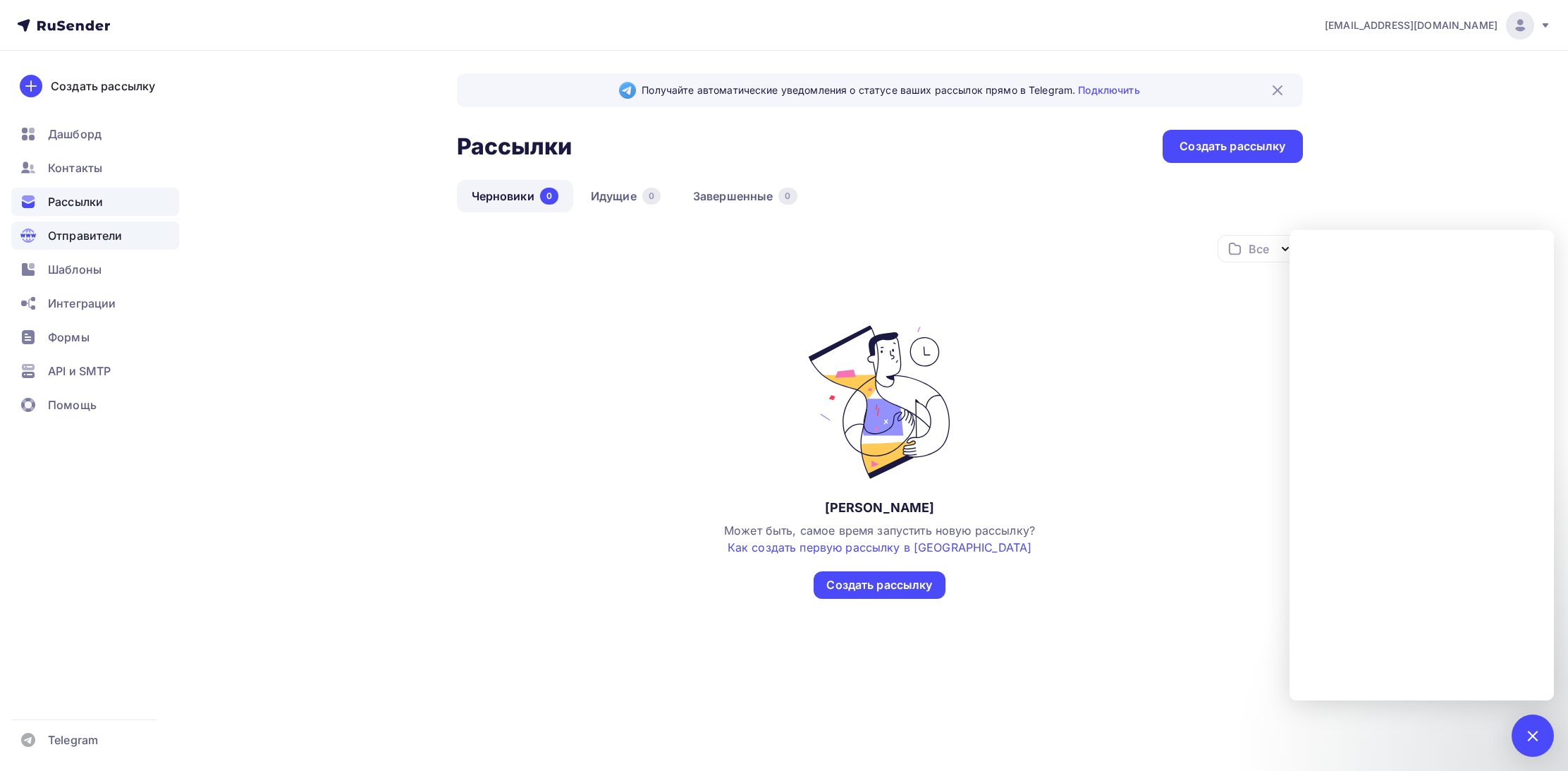
click at [119, 235] on span "Отправители" at bounding box center [85, 235] width 75 height 17
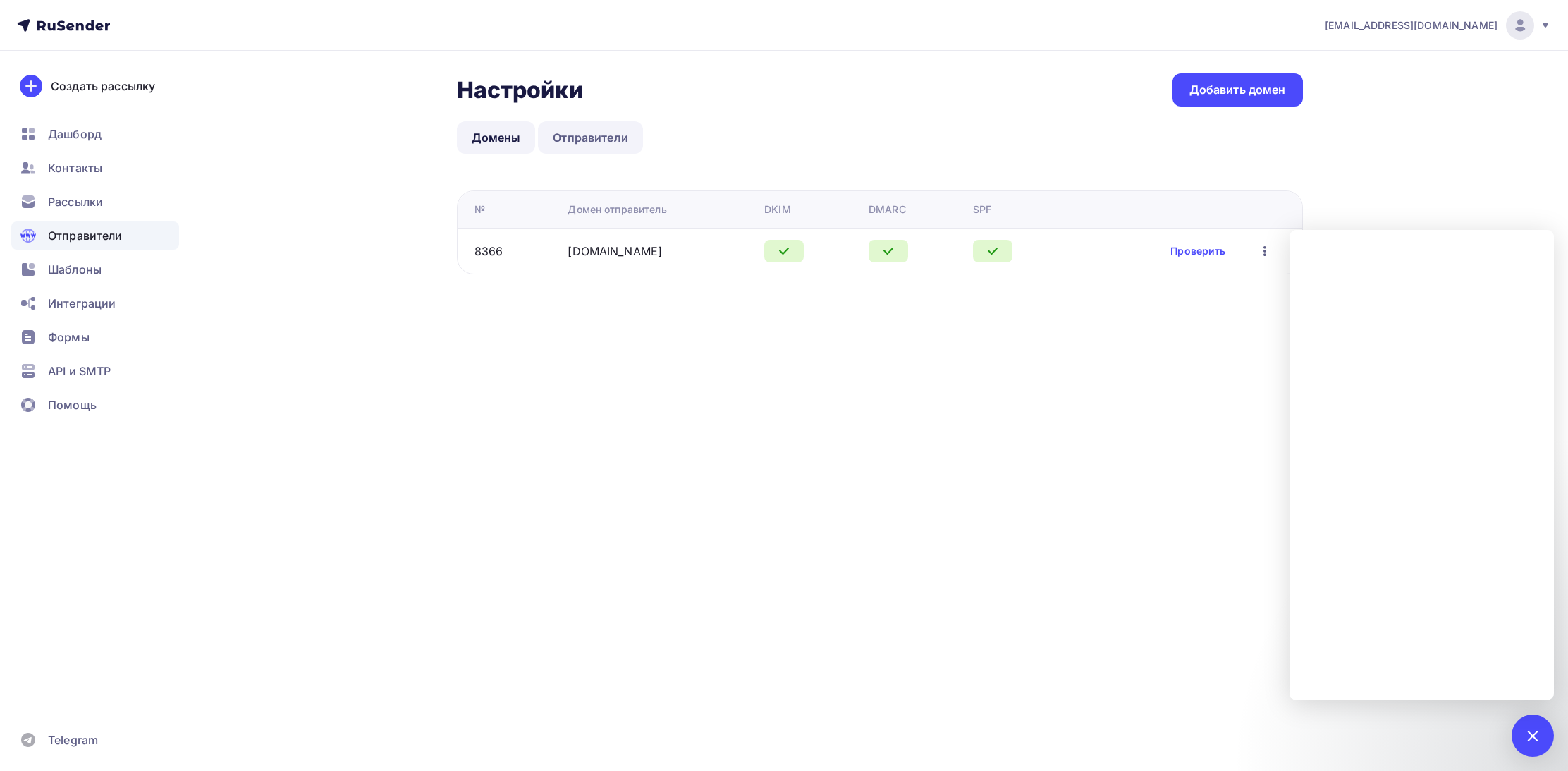
click at [603, 141] on link "Отправители" at bounding box center [590, 138] width 105 height 33
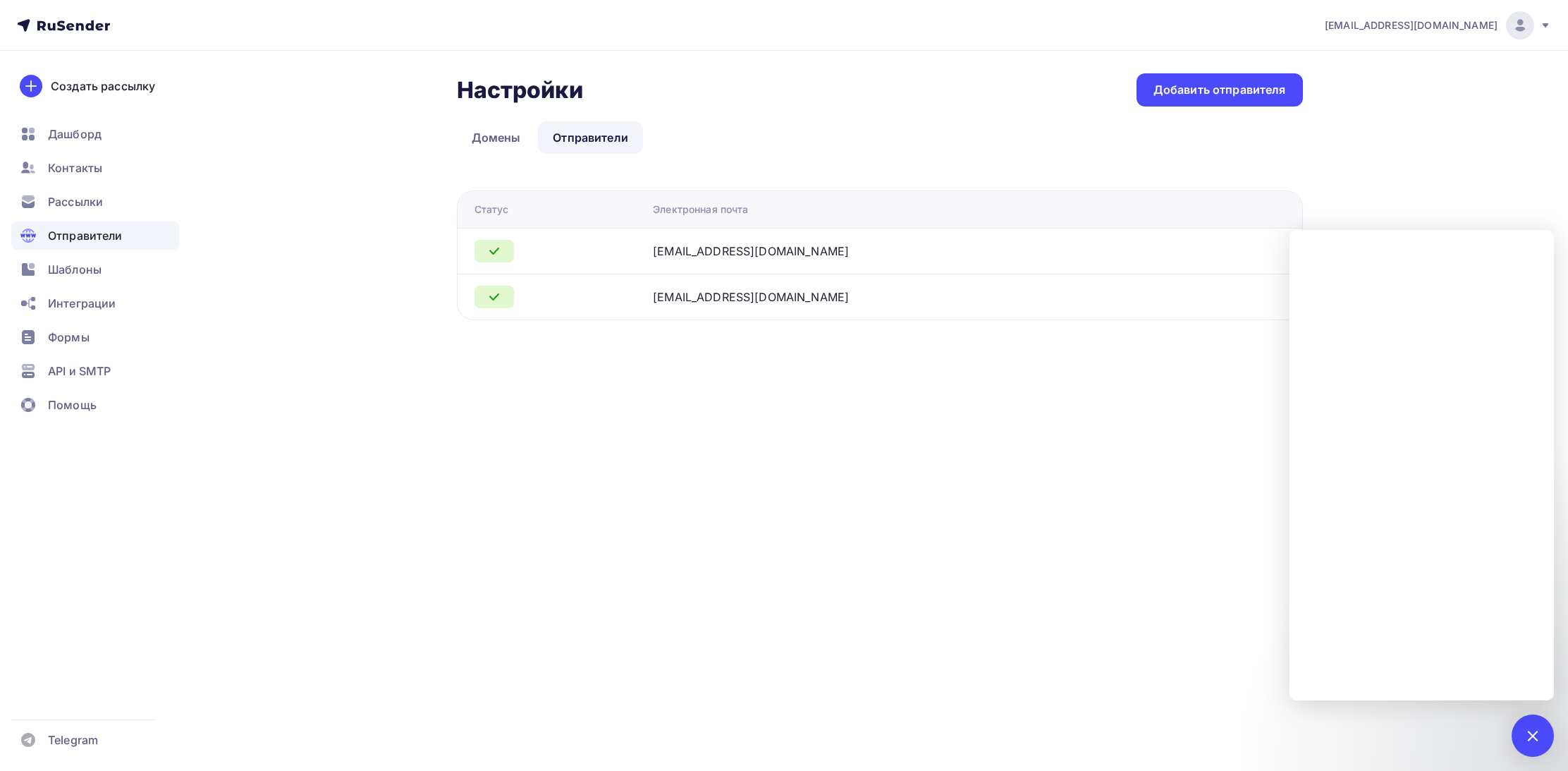
click at [730, 436] on div "tav@uvintech.ru Аккаунт Тарифы Выйти Создать рассылку Дашборд Контакты Рассылки…" at bounding box center [784, 386] width 1568 height 771
click at [984, 132] on ul "Домены Отправители" at bounding box center [880, 138] width 846 height 33
click at [1197, 441] on div "tav@uvintech.ru Аккаунт Тарифы Выйти Создать рассылку Дашборд Контакты Рассылки…" at bounding box center [784, 386] width 1568 height 771
click at [334, 395] on div "tav@uvintech.ru Аккаунт Тарифы Выйти Создать рассылку Дашборд Контакты Рассылки…" at bounding box center [784, 386] width 1568 height 771
click at [75, 172] on span "Контакты" at bounding box center [75, 167] width 54 height 17
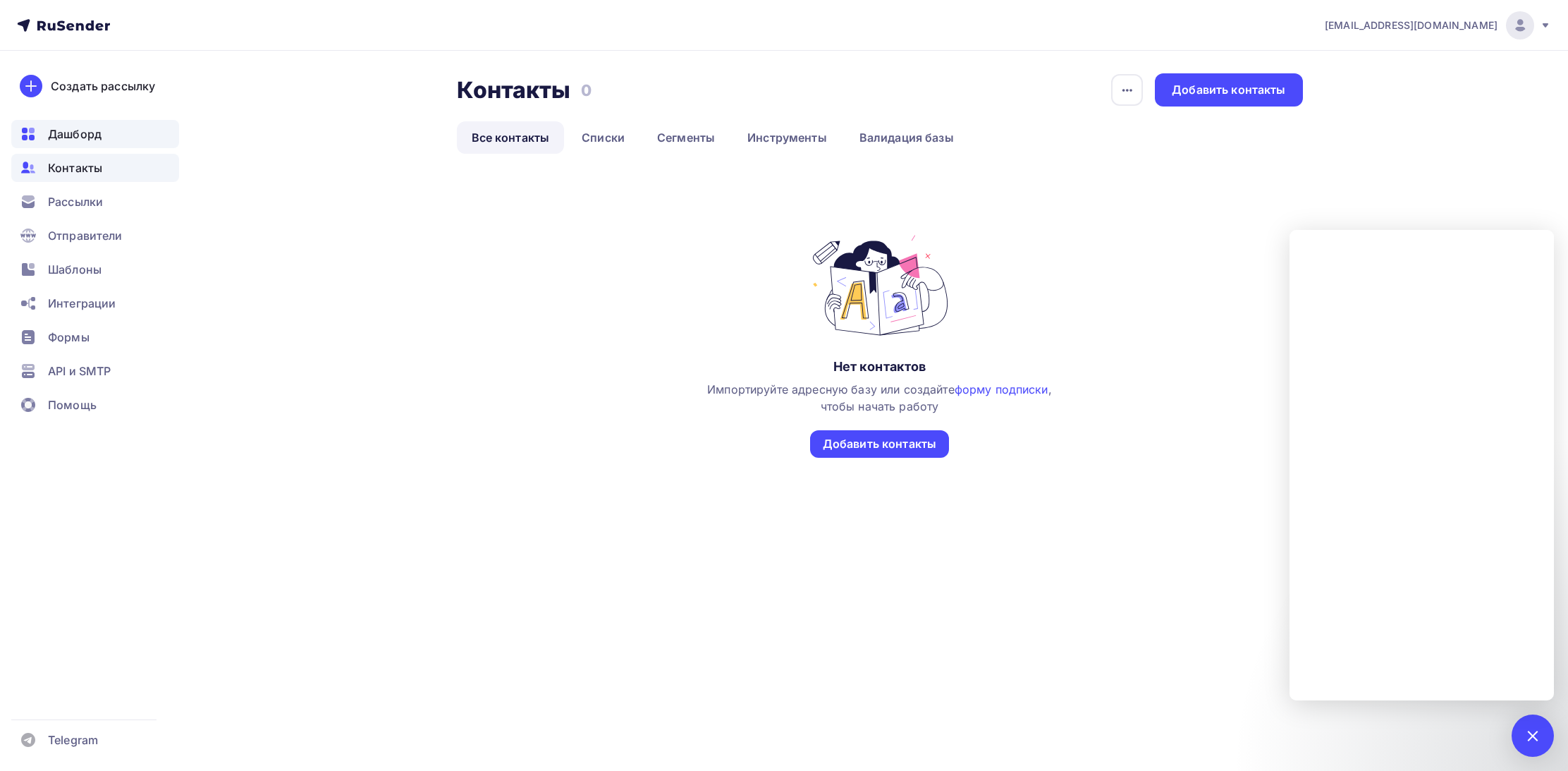
click at [63, 143] on div "Дашборд" at bounding box center [95, 134] width 168 height 28
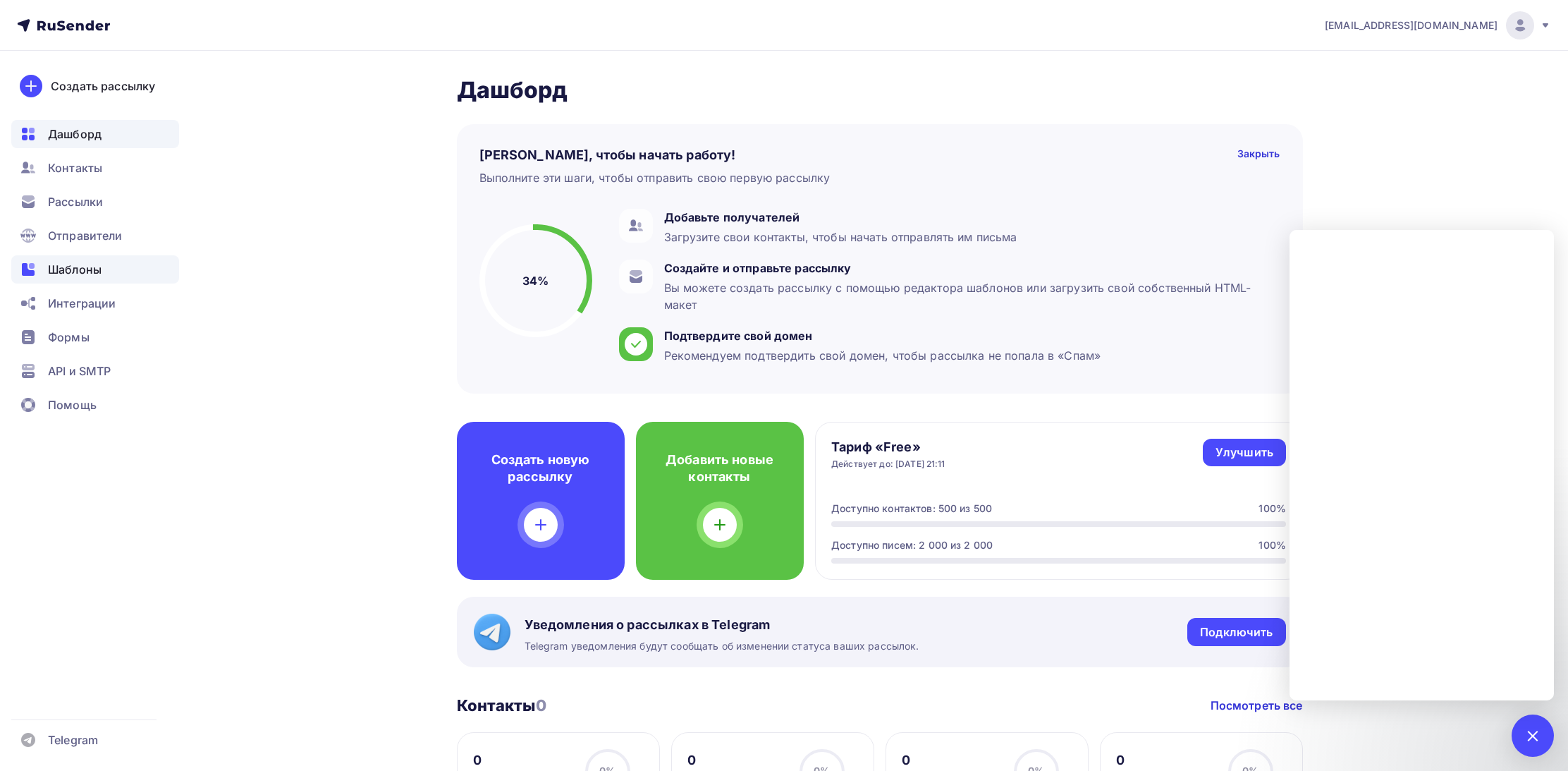
click at [82, 270] on span "Шаблоны" at bounding box center [75, 269] width 53 height 17
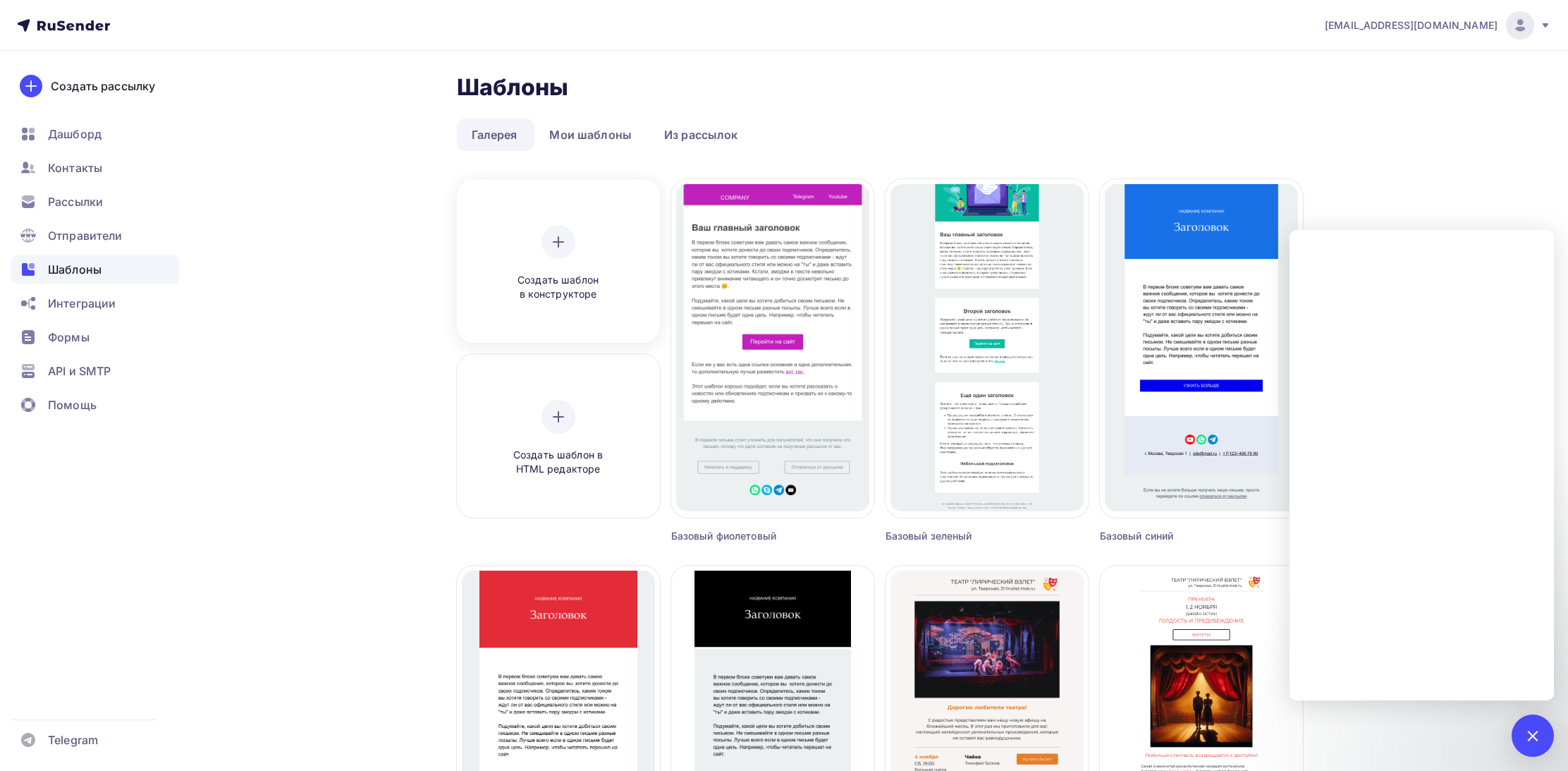
click at [565, 274] on span "Создать шаблон в конструкторе" at bounding box center [558, 287] width 134 height 29
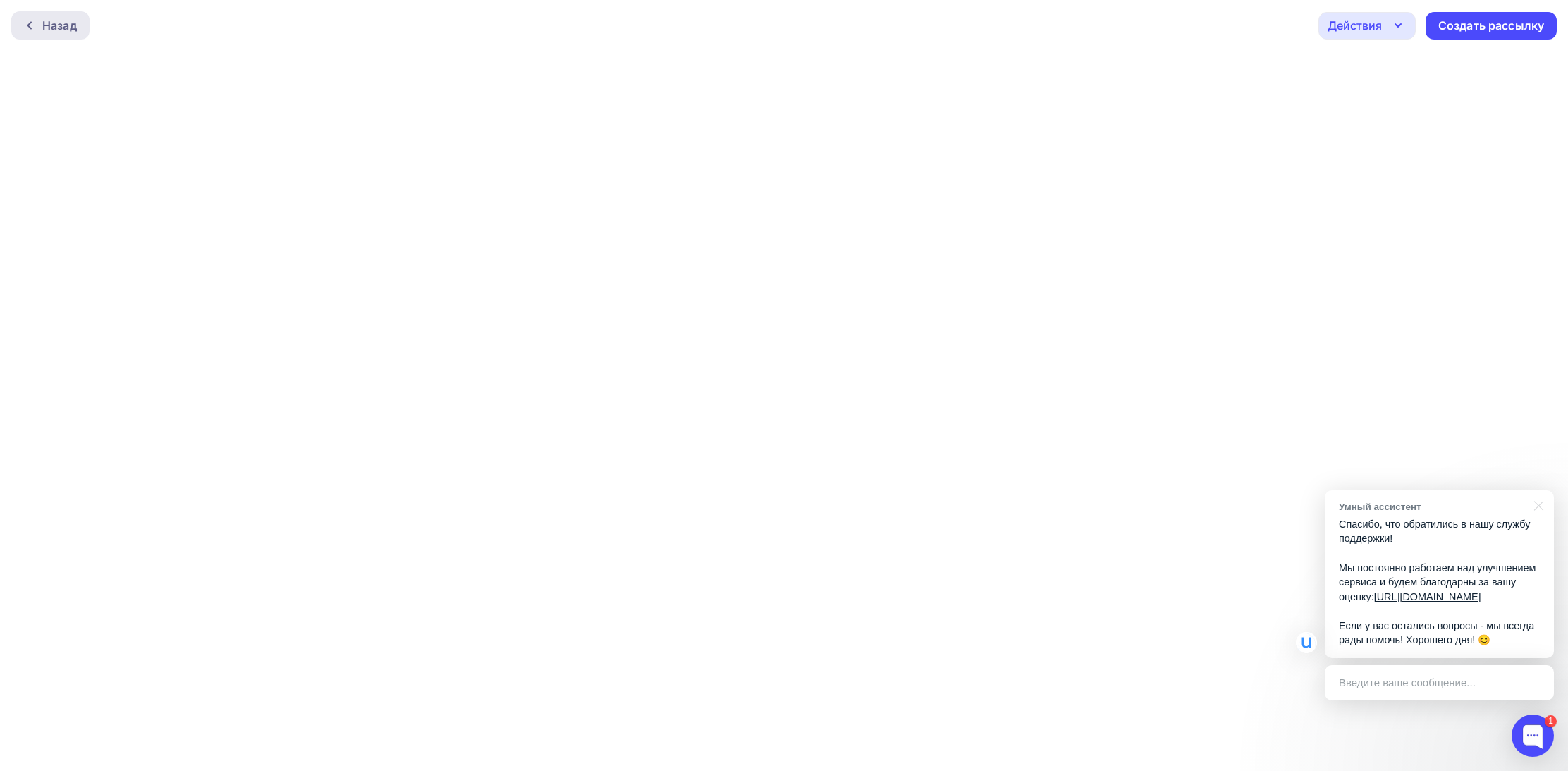
click at [56, 27] on div "Назад" at bounding box center [59, 25] width 35 height 17
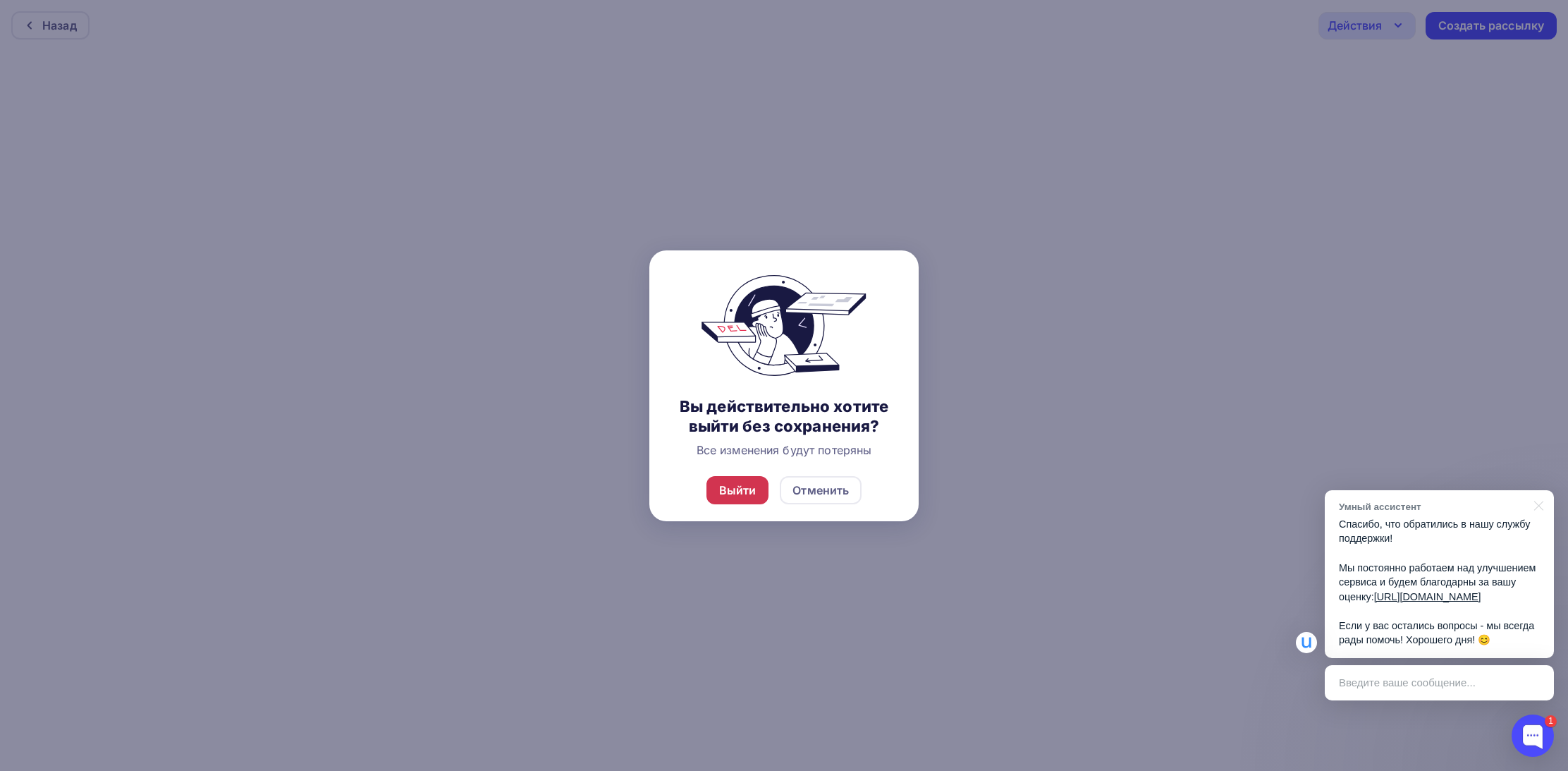
click at [742, 499] on div "Выйти" at bounding box center [737, 490] width 38 height 17
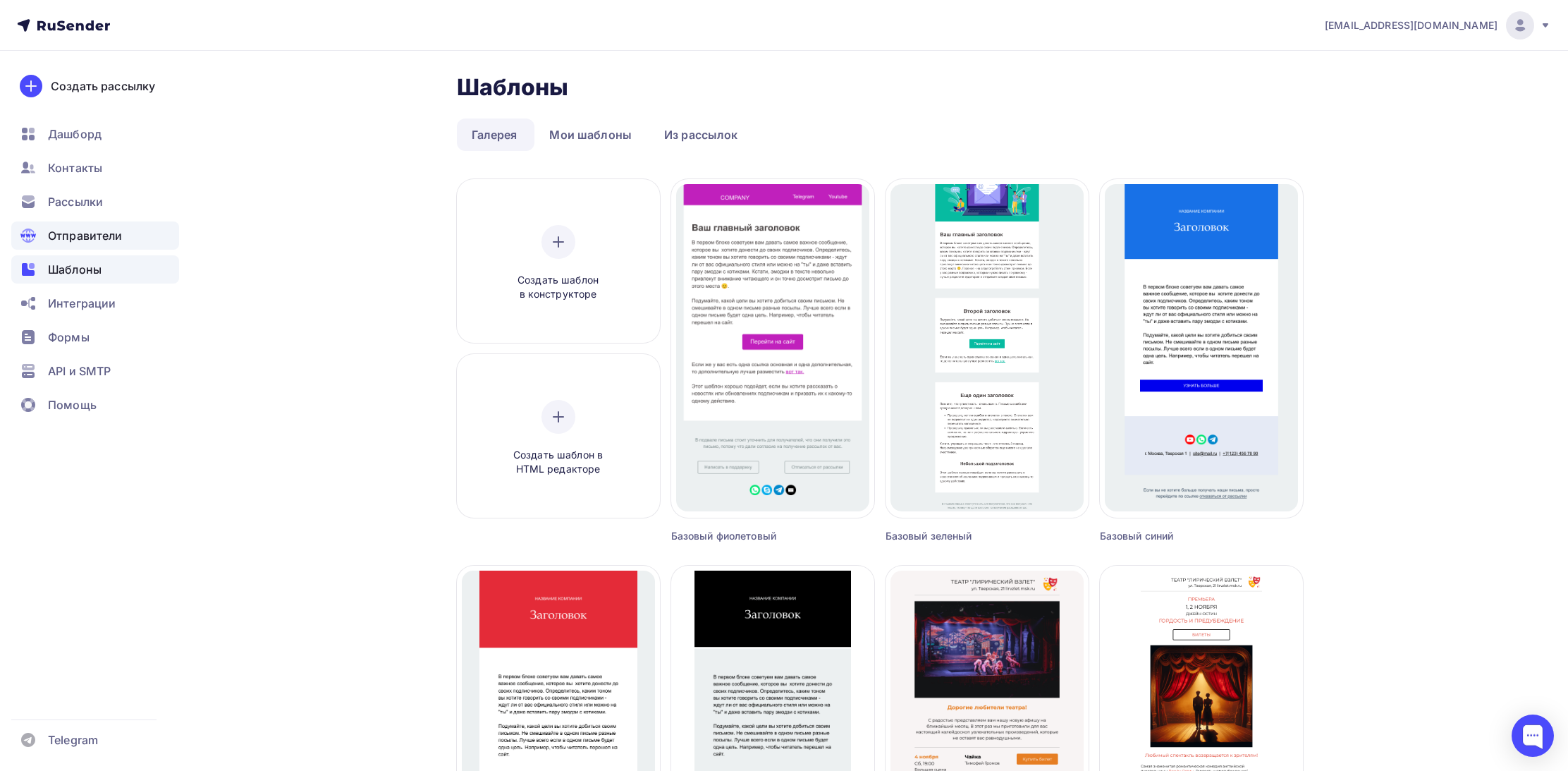
click at [81, 234] on span "Отправители" at bounding box center [85, 235] width 75 height 17
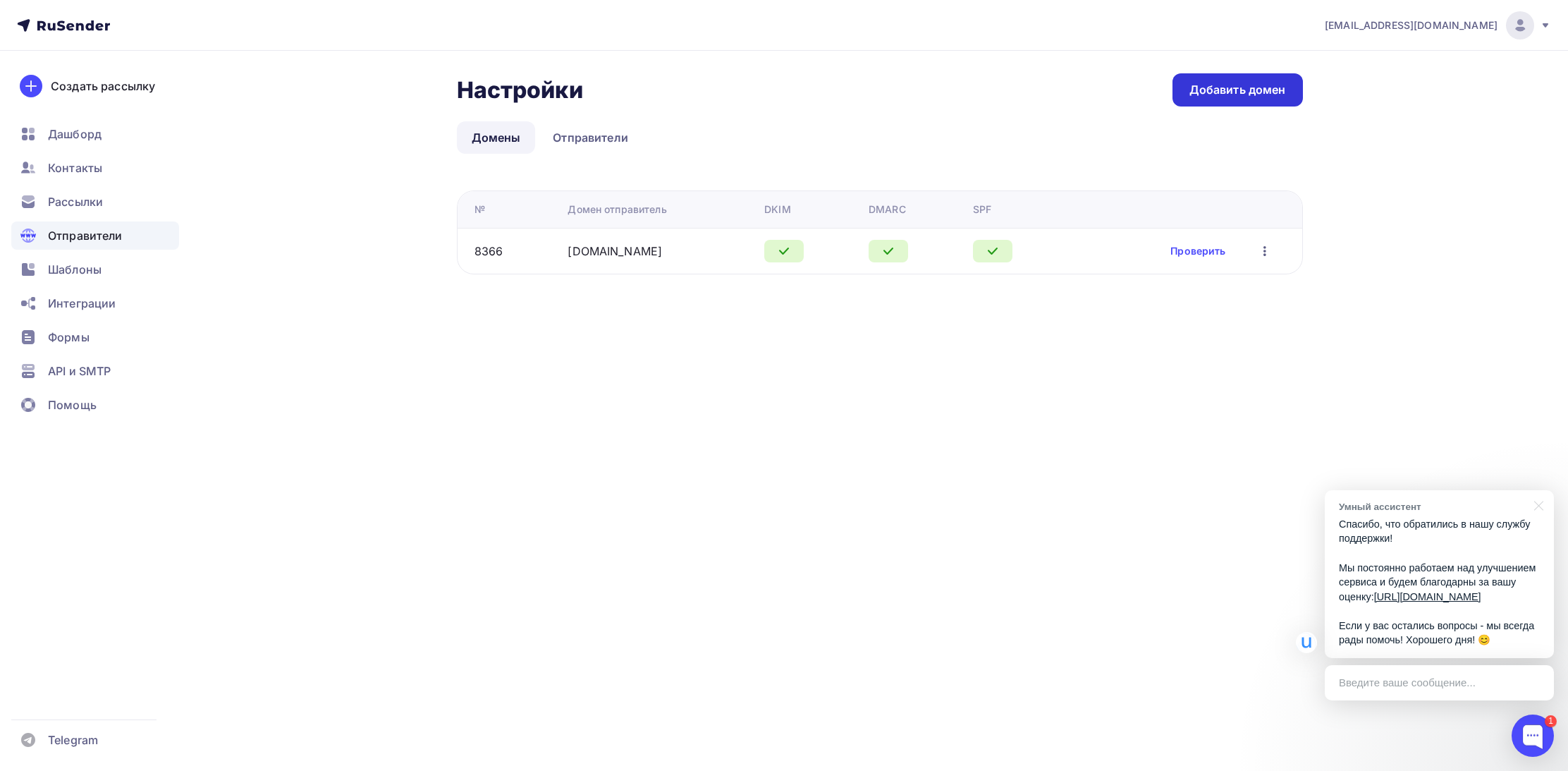
click at [1226, 94] on div "Добавить домен" at bounding box center [1237, 90] width 97 height 16
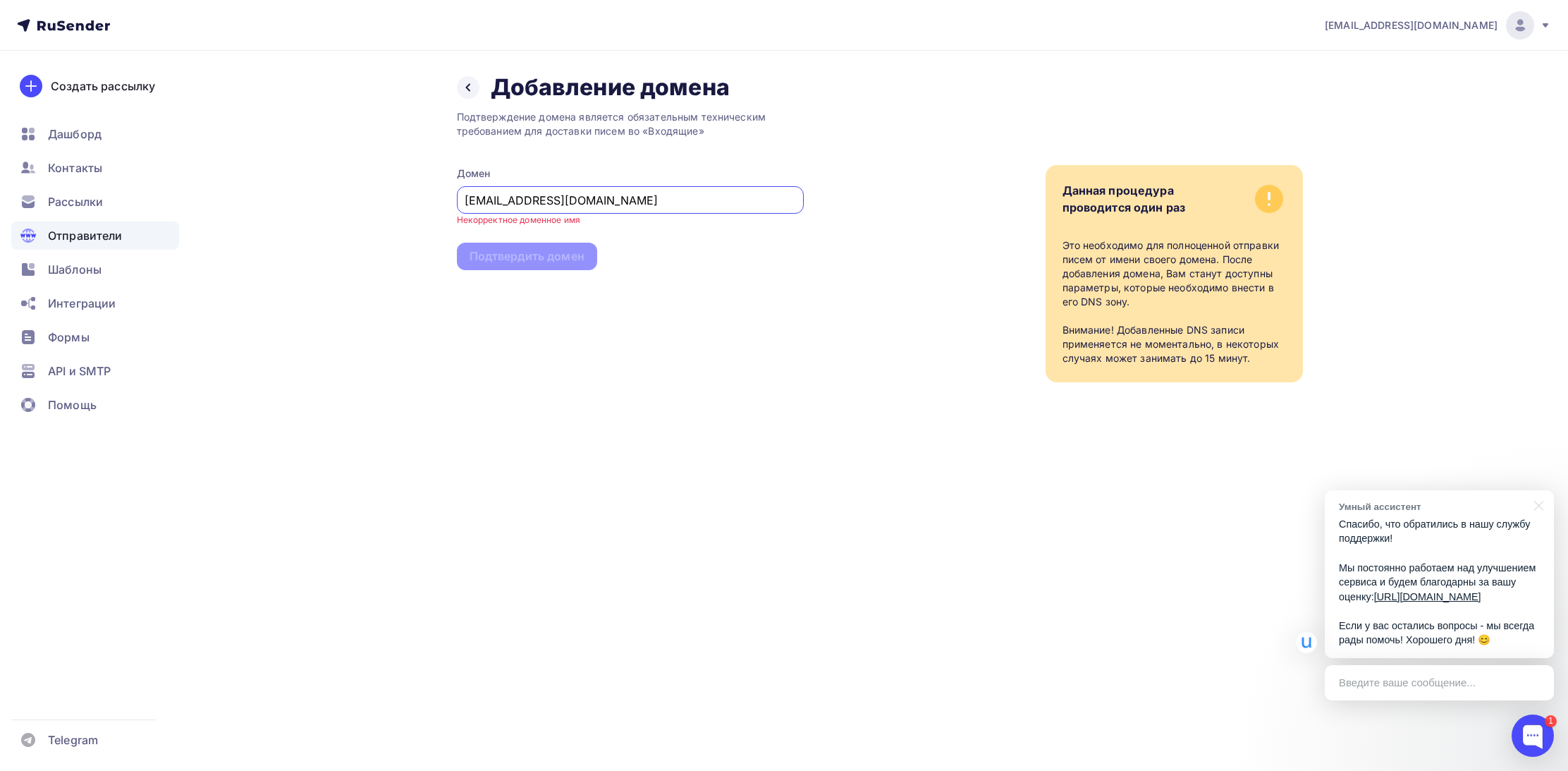
drag, startPoint x: 539, startPoint y: 201, endPoint x: 507, endPoint y: 201, distance: 32.0
click at [507, 201] on input "201@uvintech.ru" at bounding box center [629, 200] width 331 height 17
type input "[EMAIL_ADDRESS][DOMAIN_NAME]"
click at [507, 292] on div "Подтверждение домена является обязательным техническим требованием для доставки…" at bounding box center [630, 241] width 347 height 280
click at [466, 93] on div at bounding box center [468, 87] width 23 height 23
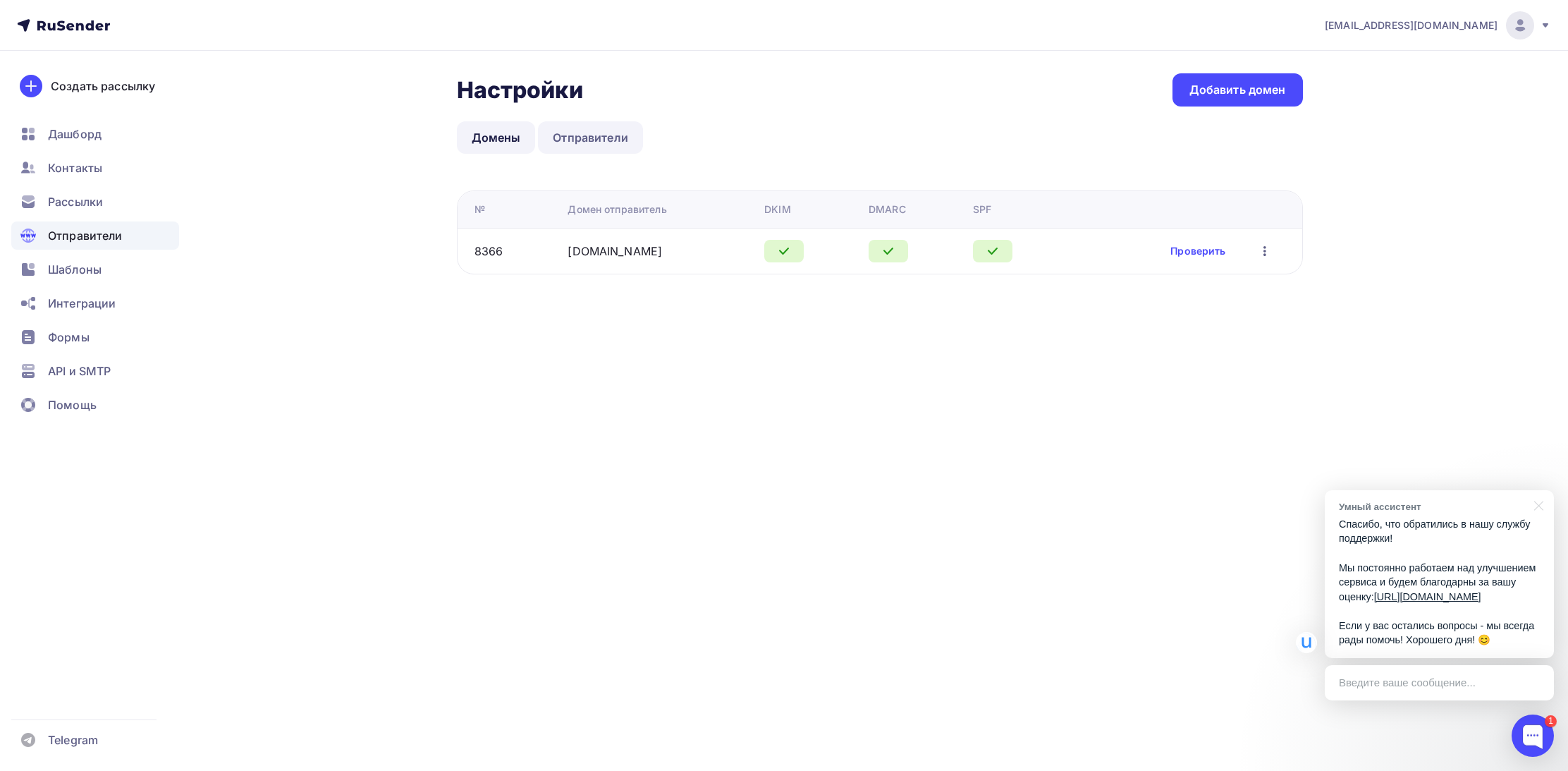
click at [561, 137] on link "Отправители" at bounding box center [590, 138] width 105 height 33
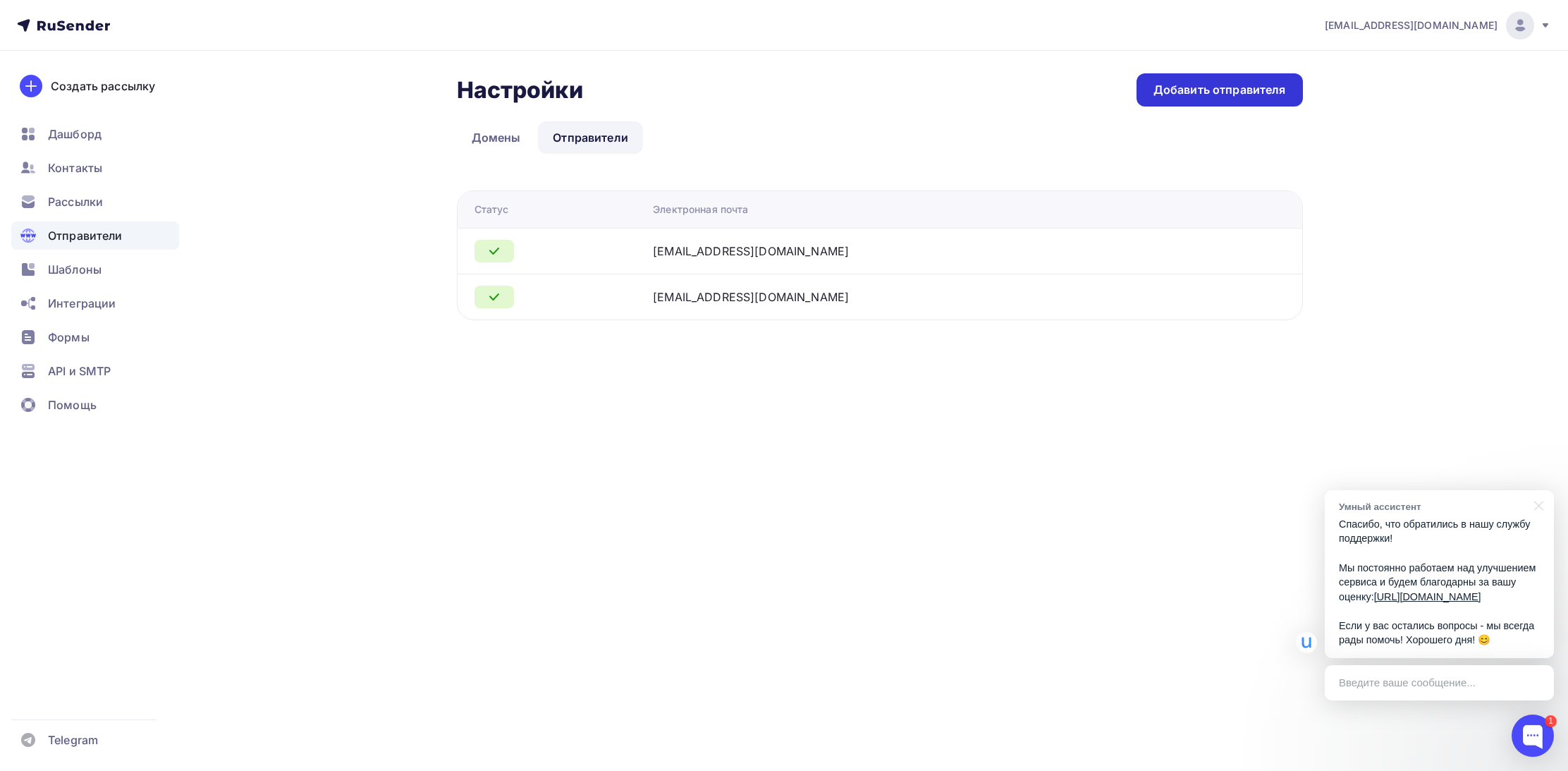
click at [1166, 98] on div "Добавить отправителя" at bounding box center [1220, 90] width 166 height 33
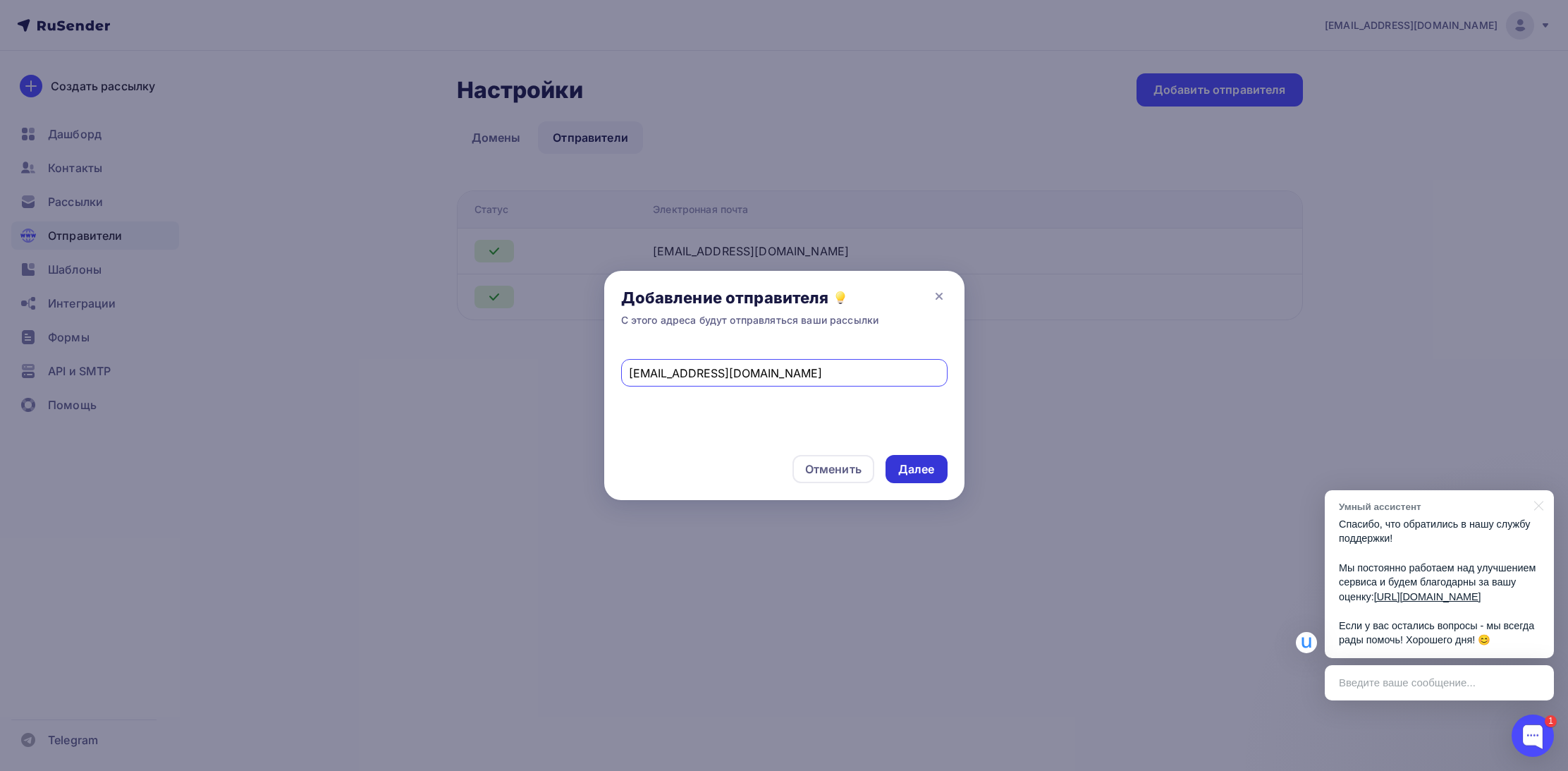
type input "[EMAIL_ADDRESS][DOMAIN_NAME]"
click at [929, 474] on div "Далее" at bounding box center [917, 469] width 37 height 16
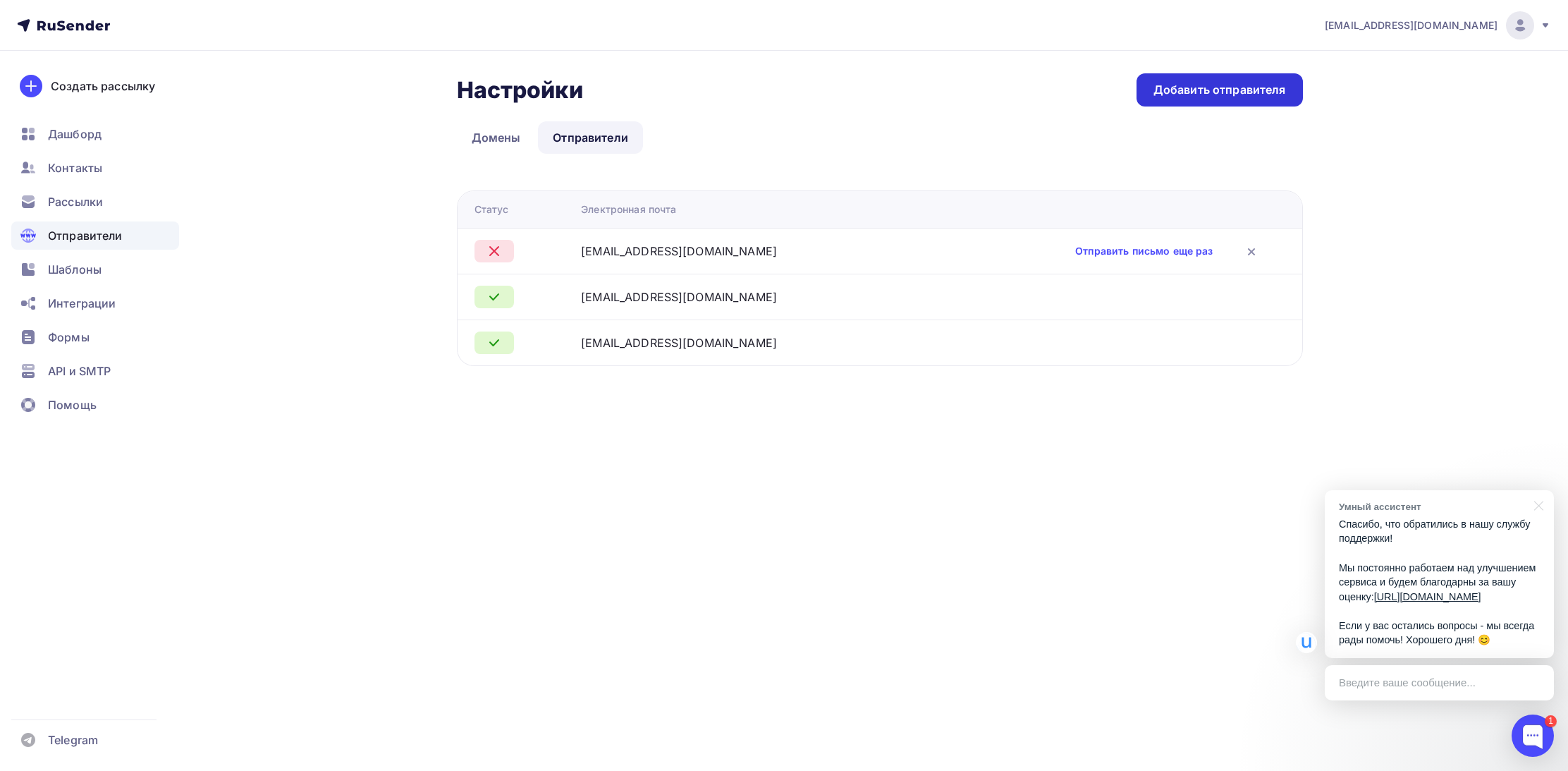
click at [1189, 92] on div "Добавить отправителя" at bounding box center [1220, 90] width 132 height 16
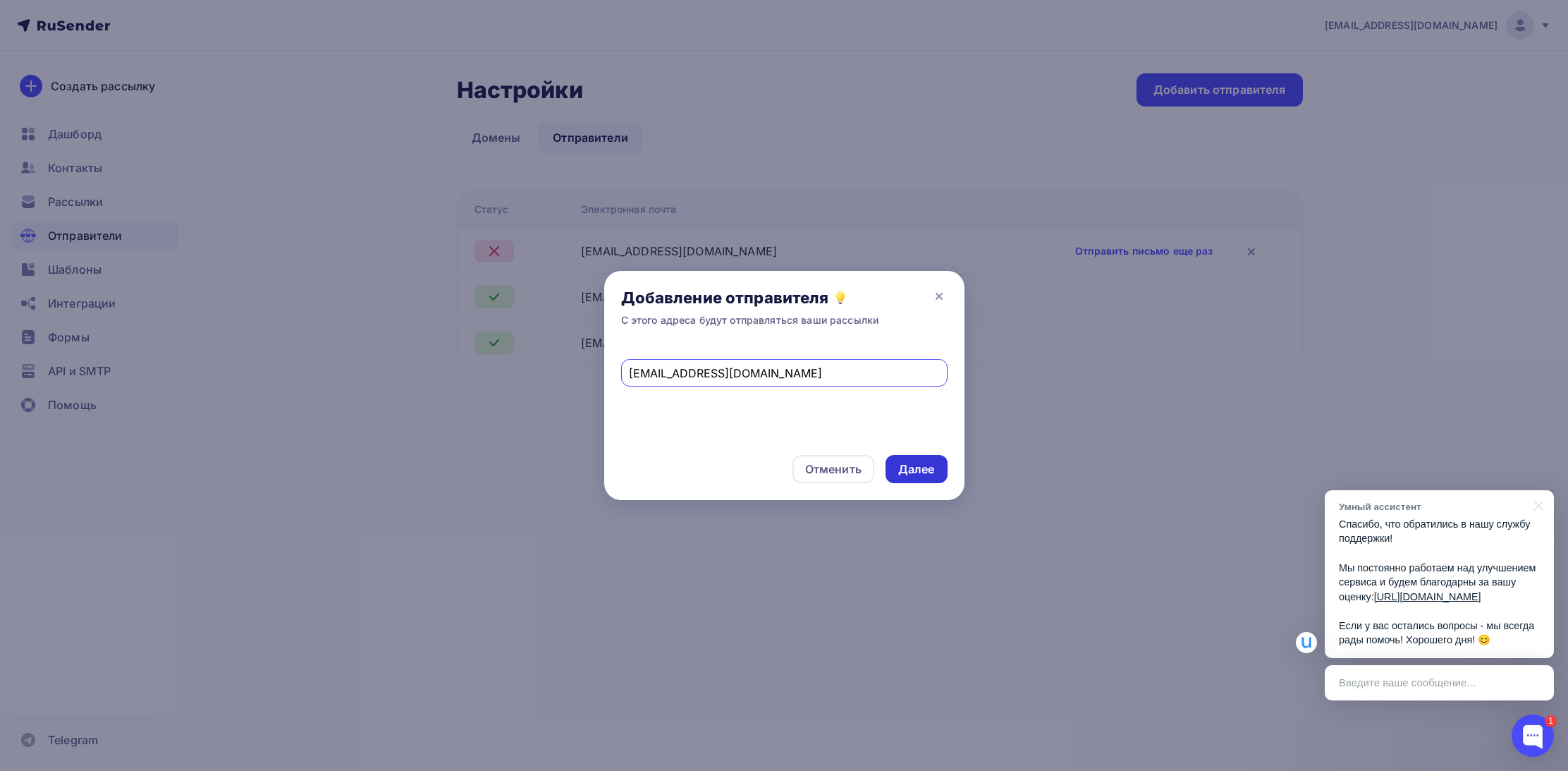
type input "[EMAIL_ADDRESS][DOMAIN_NAME]"
click at [913, 477] on div "Далее" at bounding box center [917, 469] width 37 height 16
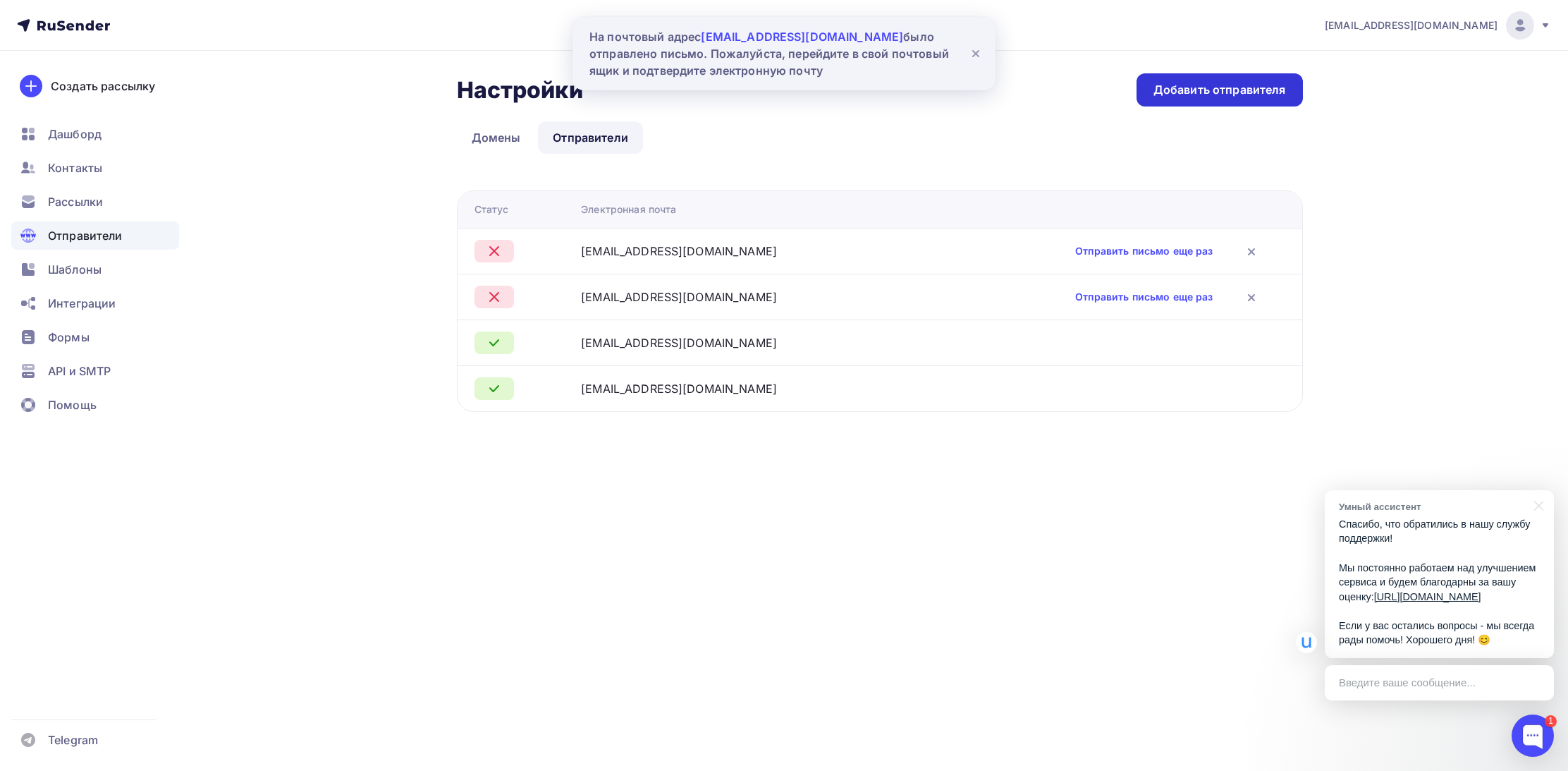
click at [1196, 94] on div "Добавить отправителя" at bounding box center [1220, 90] width 132 height 16
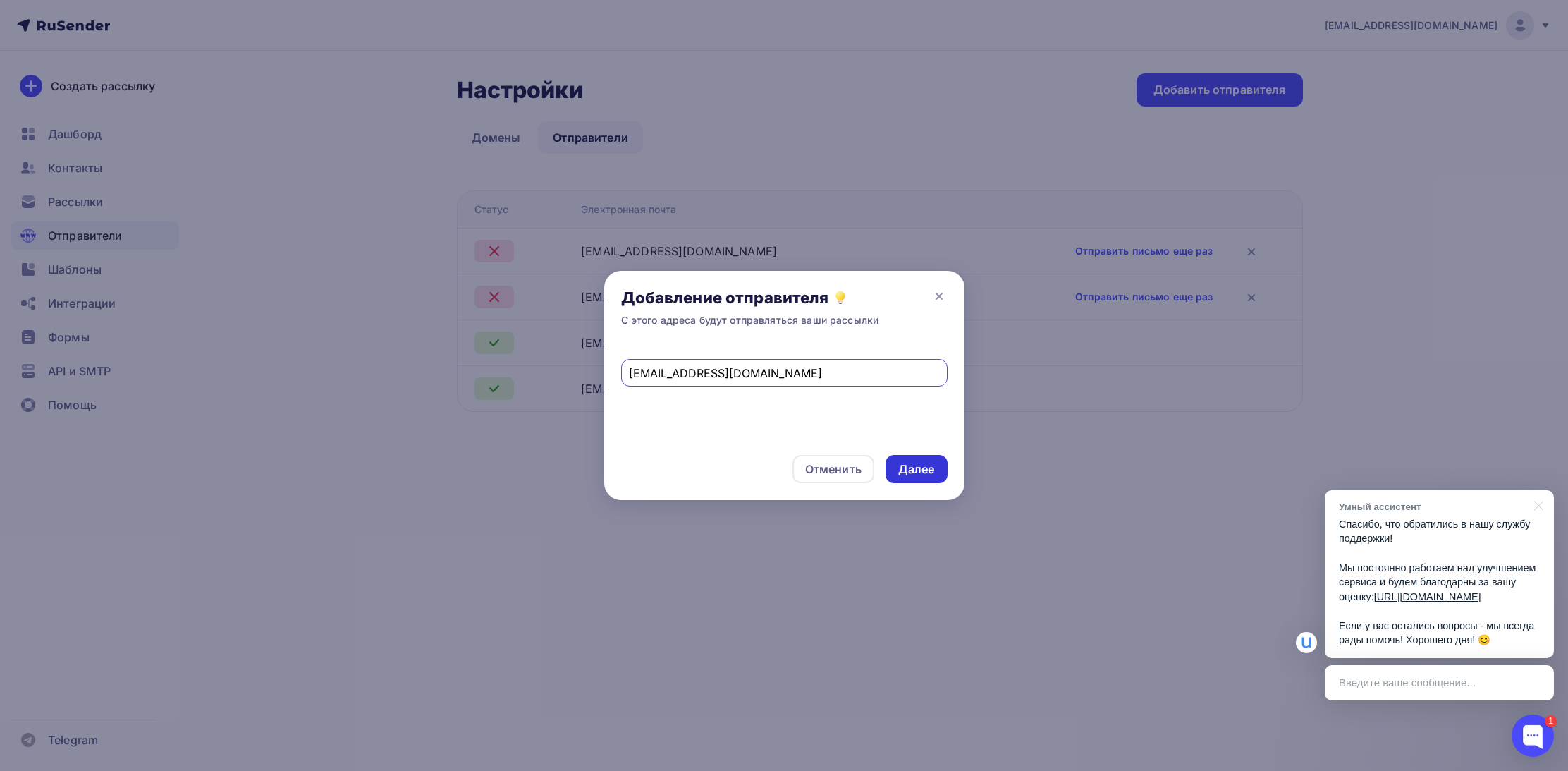
type input "[EMAIL_ADDRESS][DOMAIN_NAME]"
click at [916, 464] on div "Далее" at bounding box center [917, 469] width 37 height 16
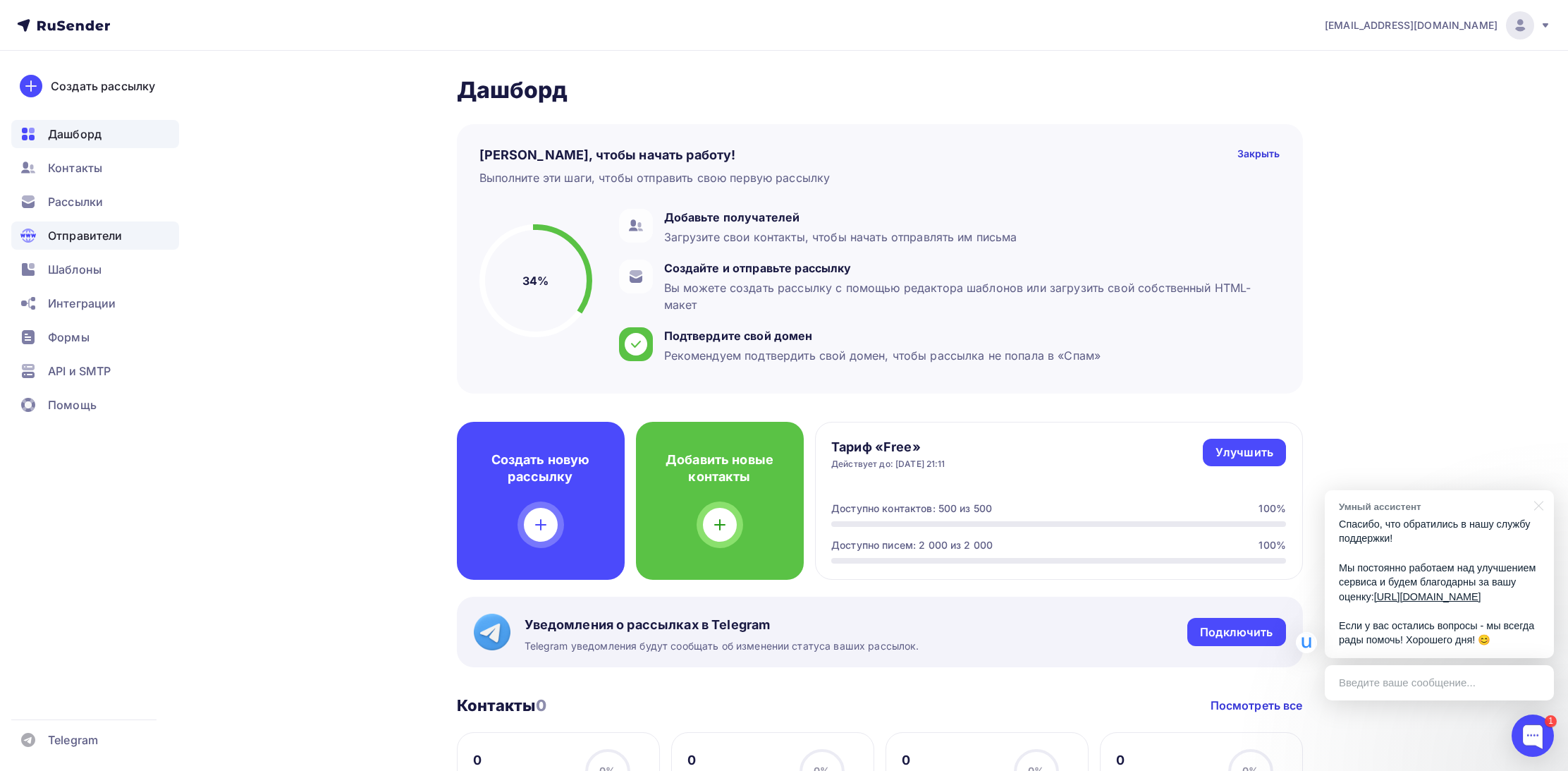
click at [86, 240] on span "Отправители" at bounding box center [85, 235] width 75 height 17
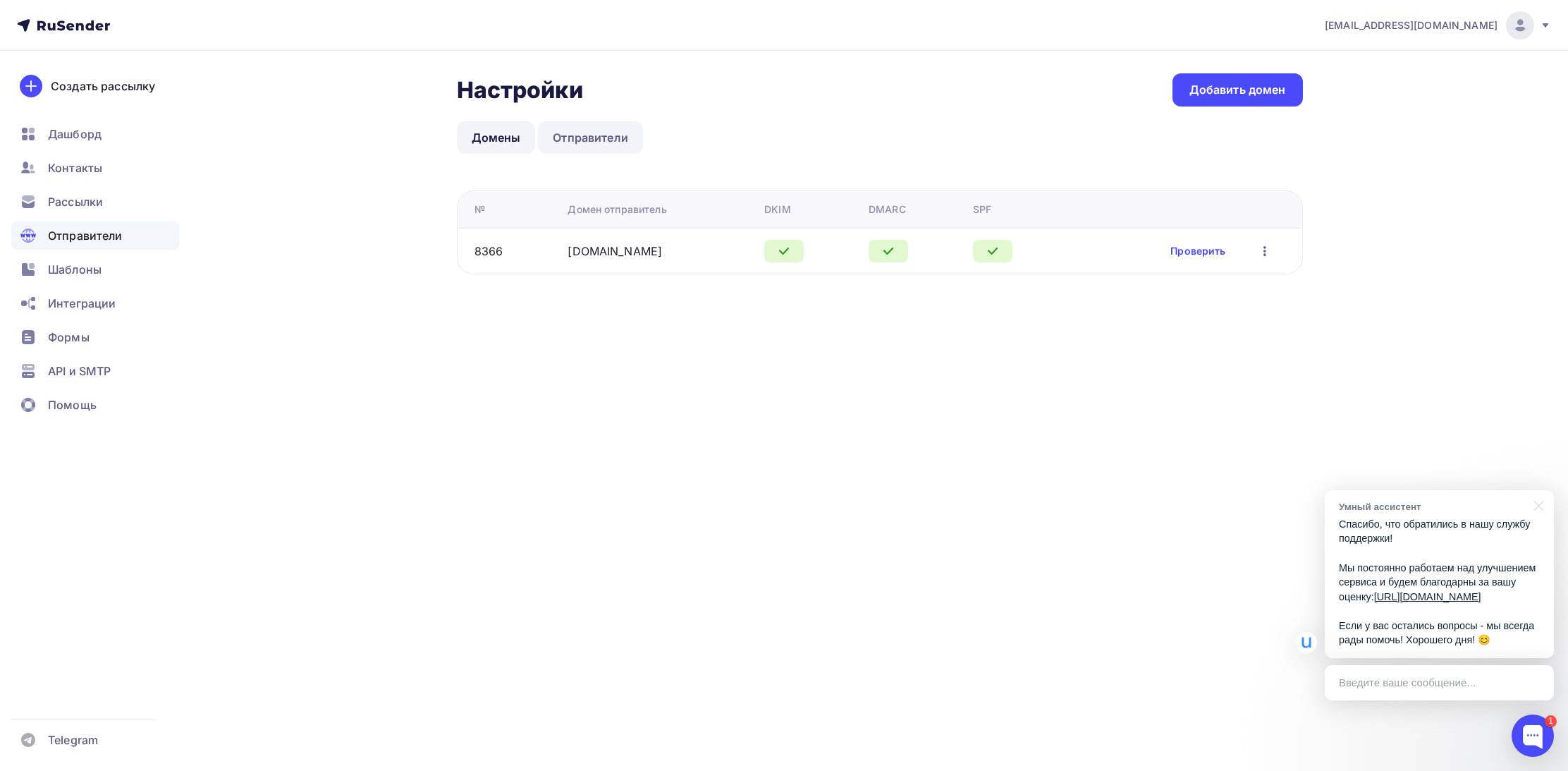
click at [600, 146] on link "Отправители" at bounding box center [590, 138] width 105 height 33
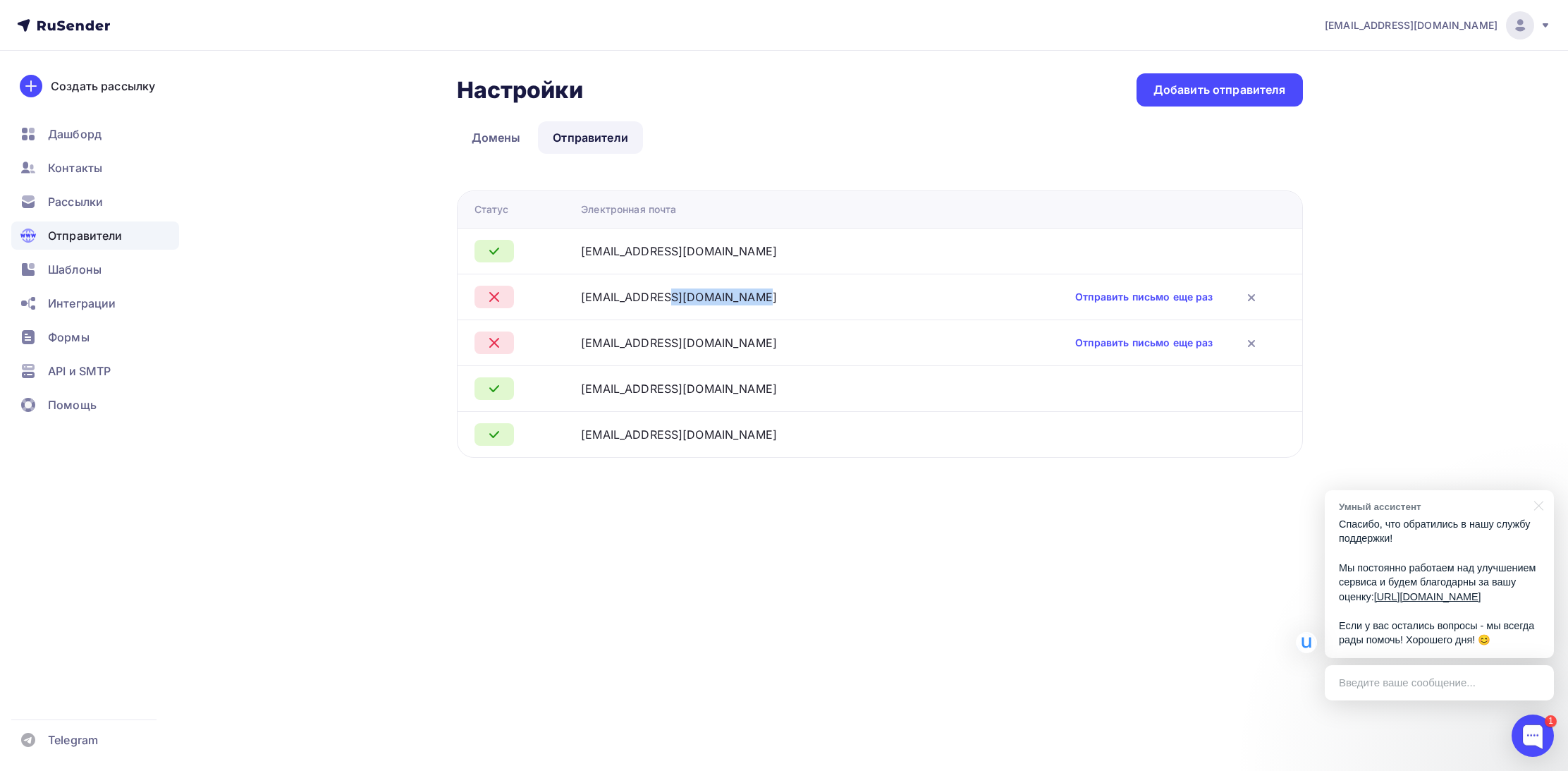
drag, startPoint x: 689, startPoint y: 299, endPoint x: 608, endPoint y: 299, distance: 81.0
click at [608, 299] on td "[EMAIL_ADDRESS][DOMAIN_NAME]" at bounding box center [751, 297] width 353 height 46
copy div "[EMAIL_ADDRESS][DOMAIN_NAME]"
click at [1183, 388] on td at bounding box center [1115, 388] width 374 height 46
click at [67, 90] on div "Создать рассылку" at bounding box center [103, 86] width 104 height 17
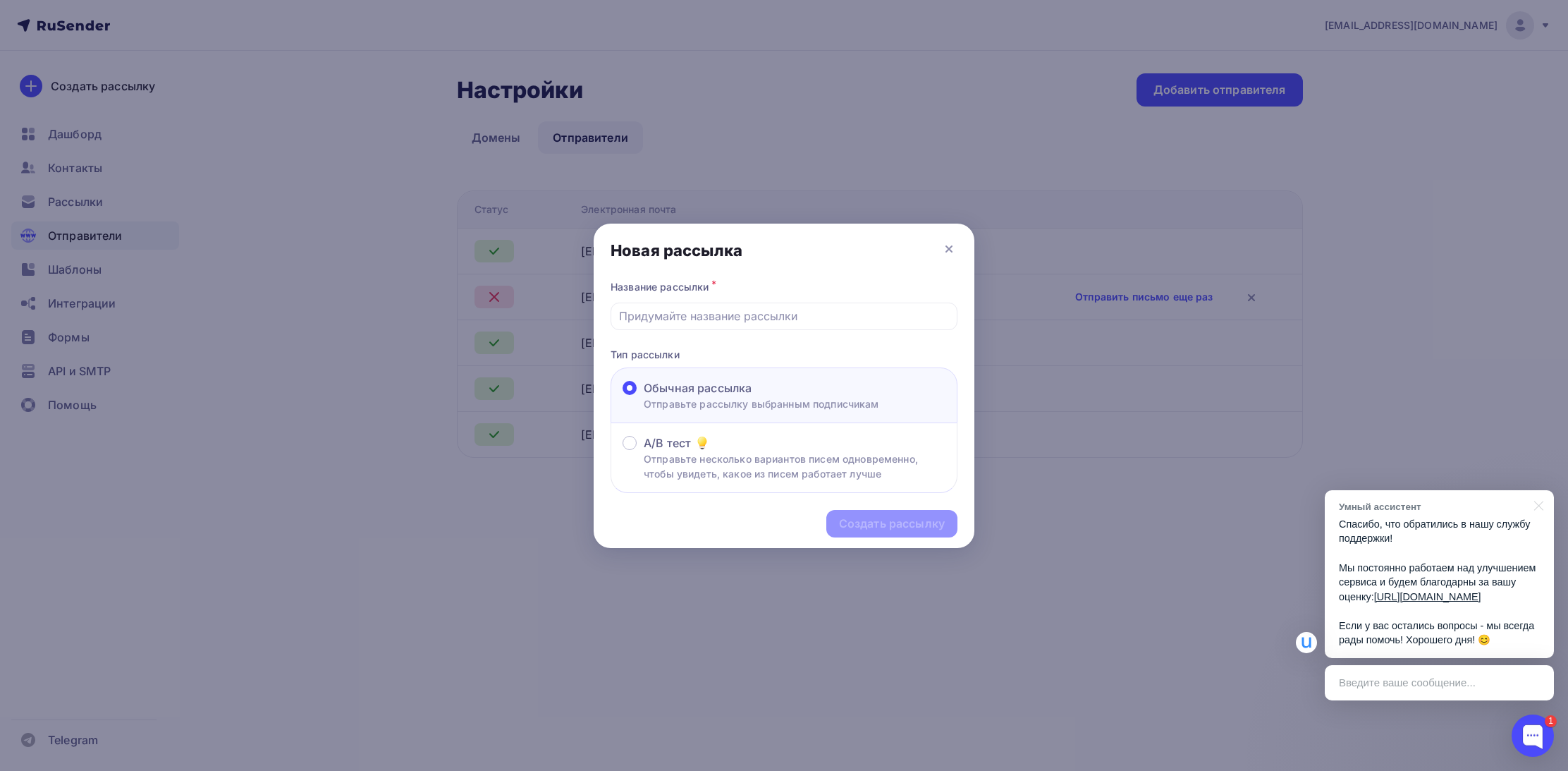
click at [467, 460] on div at bounding box center [784, 386] width 1568 height 771
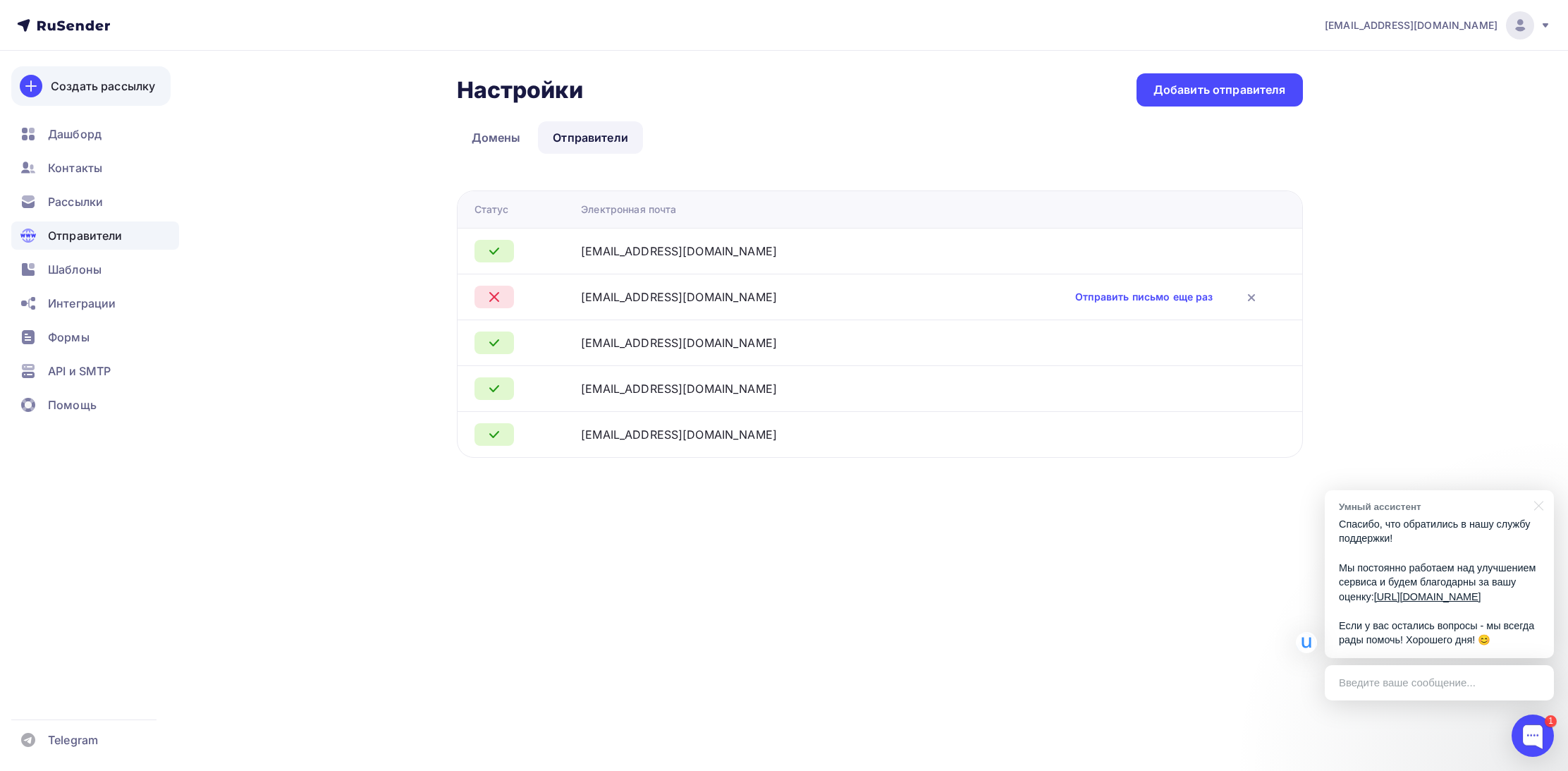
click at [74, 102] on link "Создать рассылку" at bounding box center [90, 86] width 159 height 39
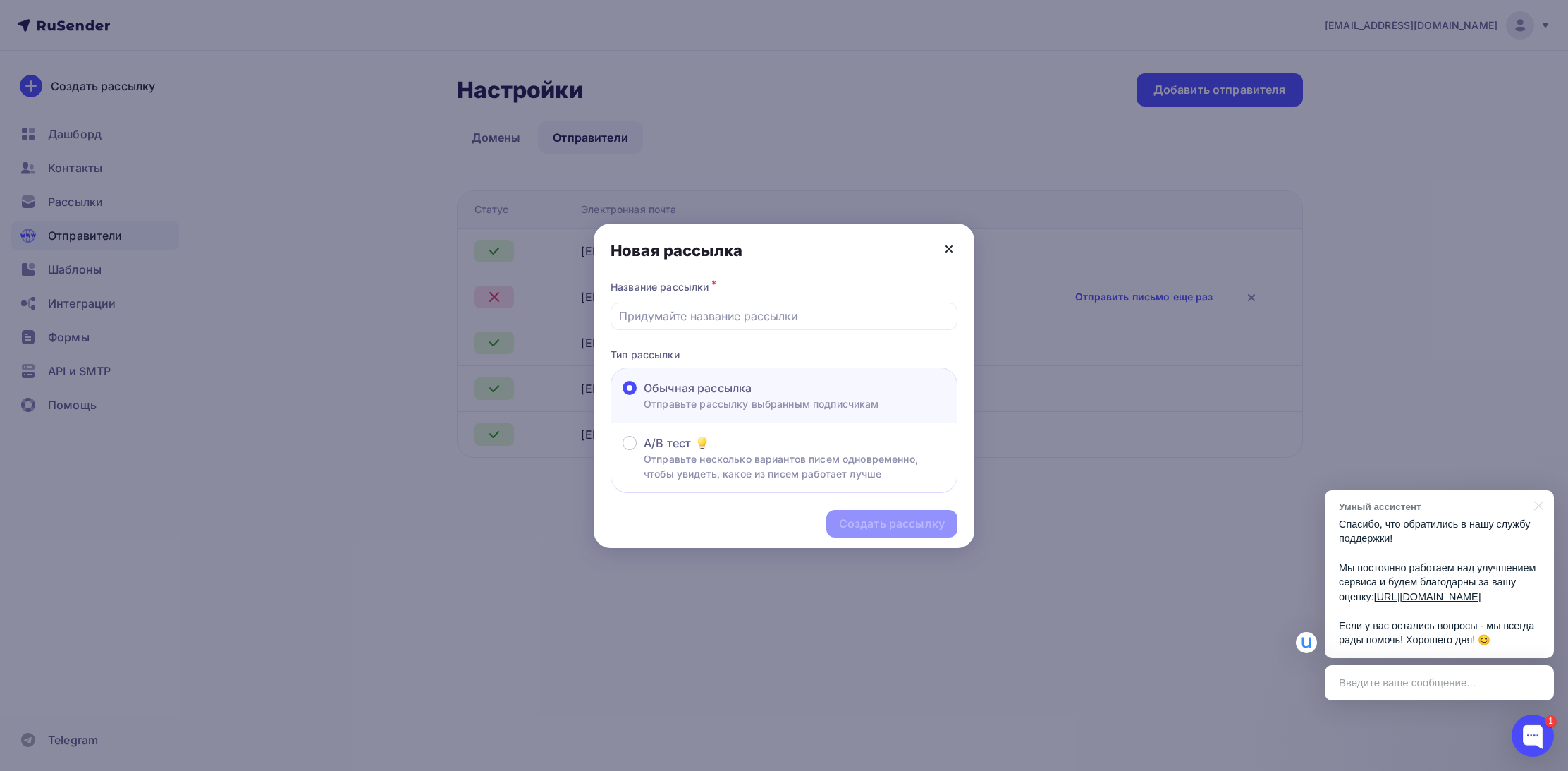
click at [948, 252] on icon at bounding box center [949, 249] width 17 height 17
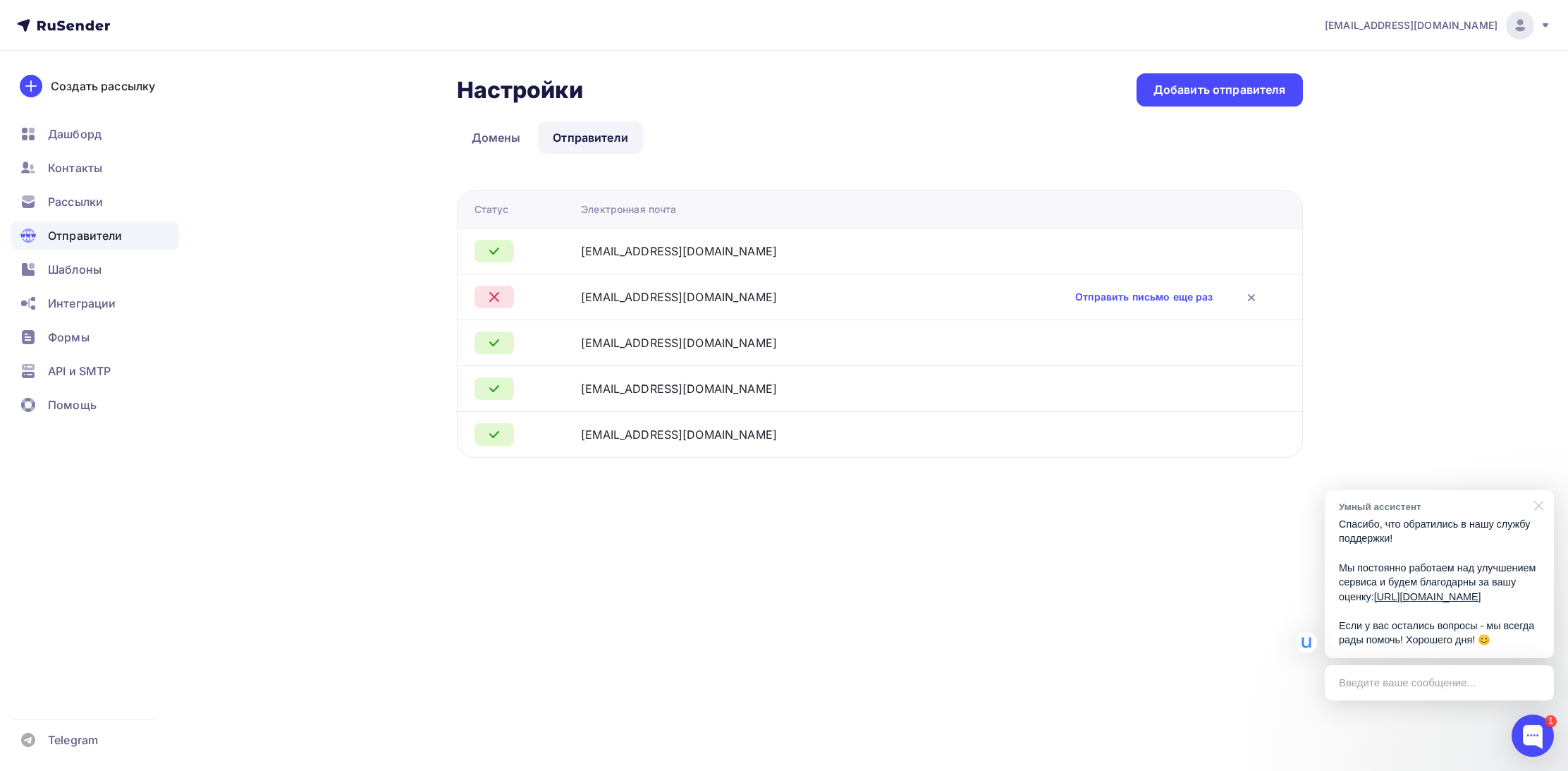
click at [1535, 493] on div at bounding box center [1536, 505] width 36 height 29
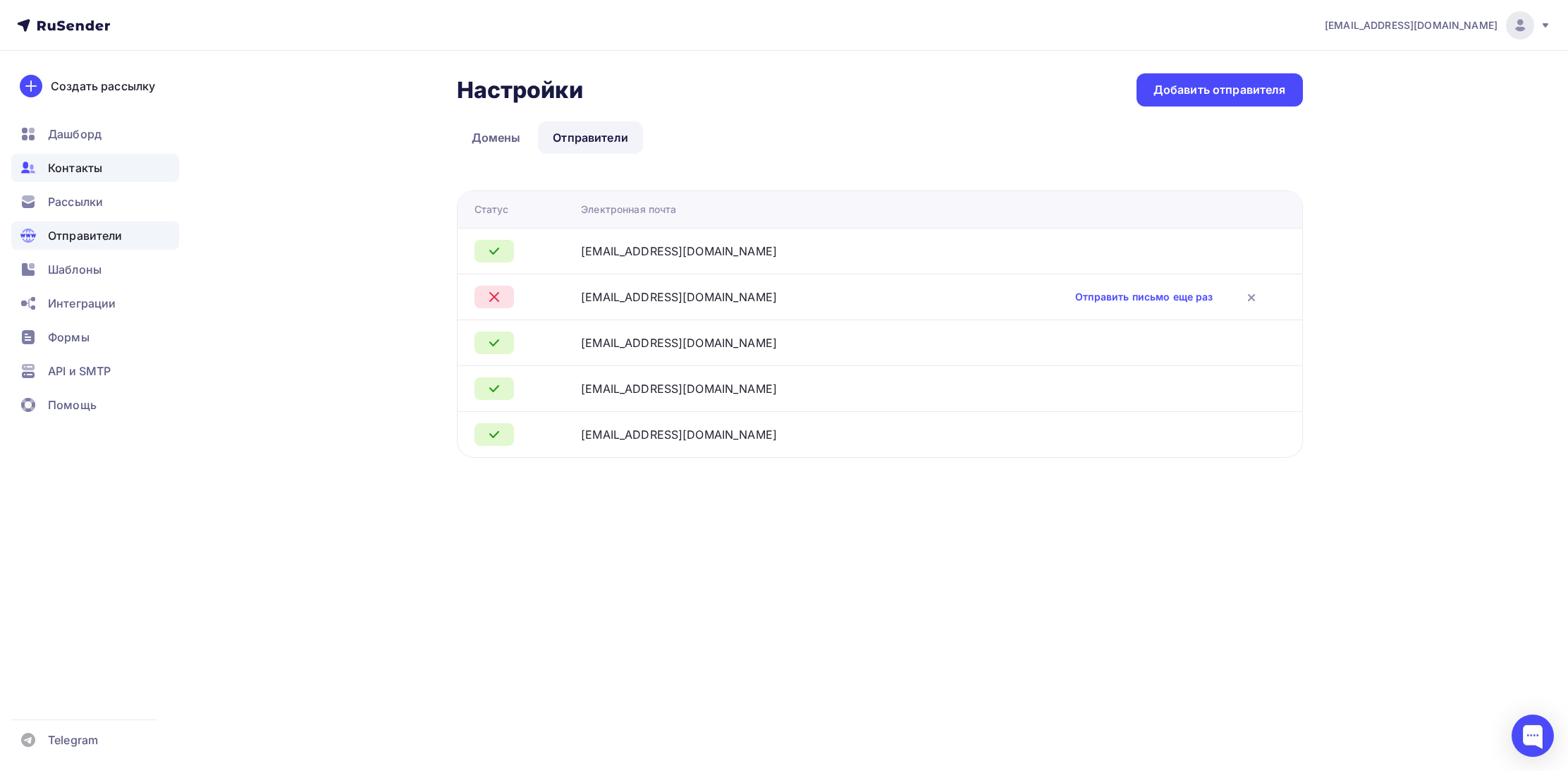
click at [92, 173] on span "Контакты" at bounding box center [75, 167] width 54 height 17
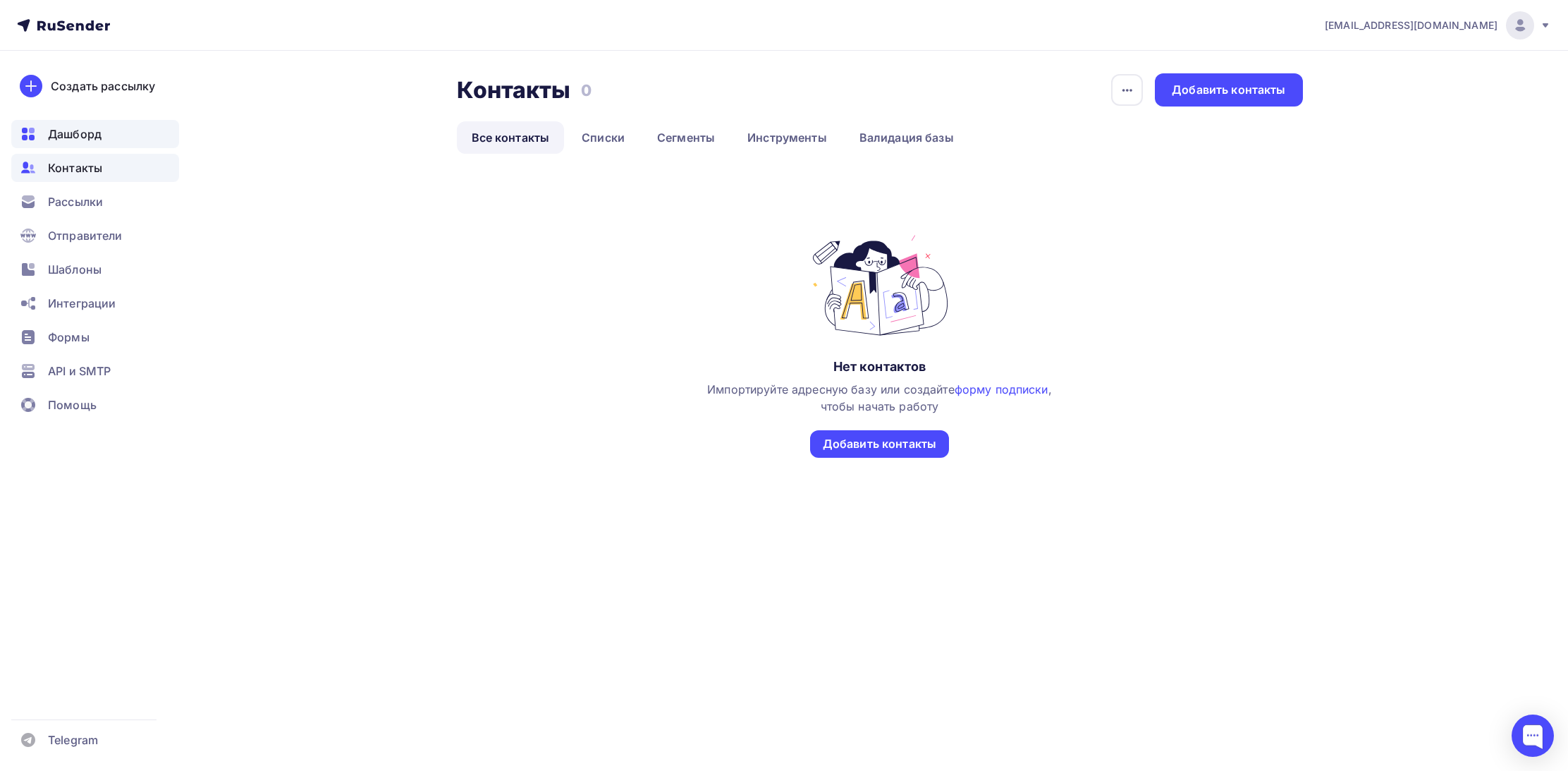
click at [80, 141] on span "Дашборд" at bounding box center [75, 134] width 53 height 17
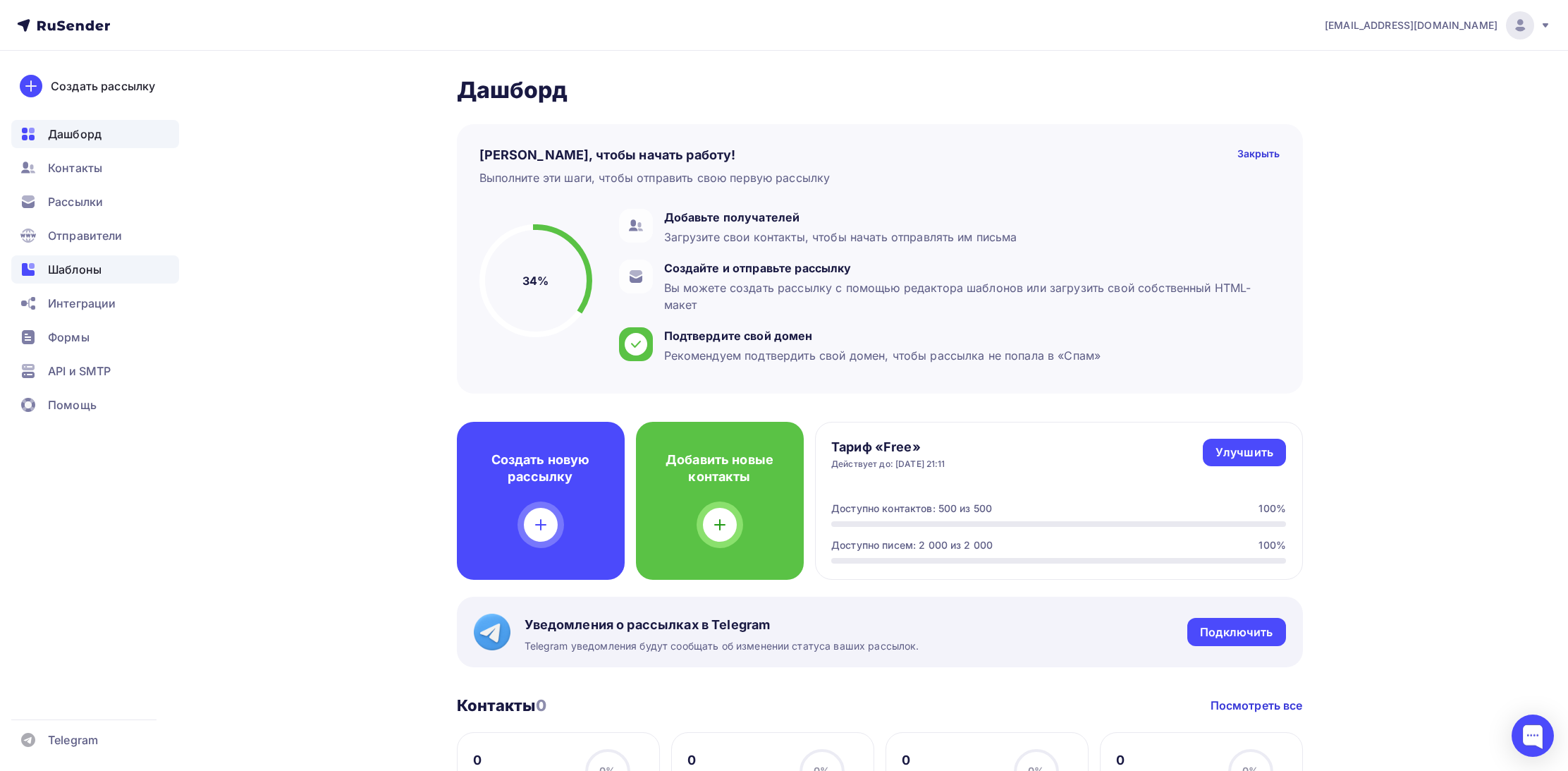
click at [67, 272] on span "Шаблоны" at bounding box center [75, 269] width 53 height 17
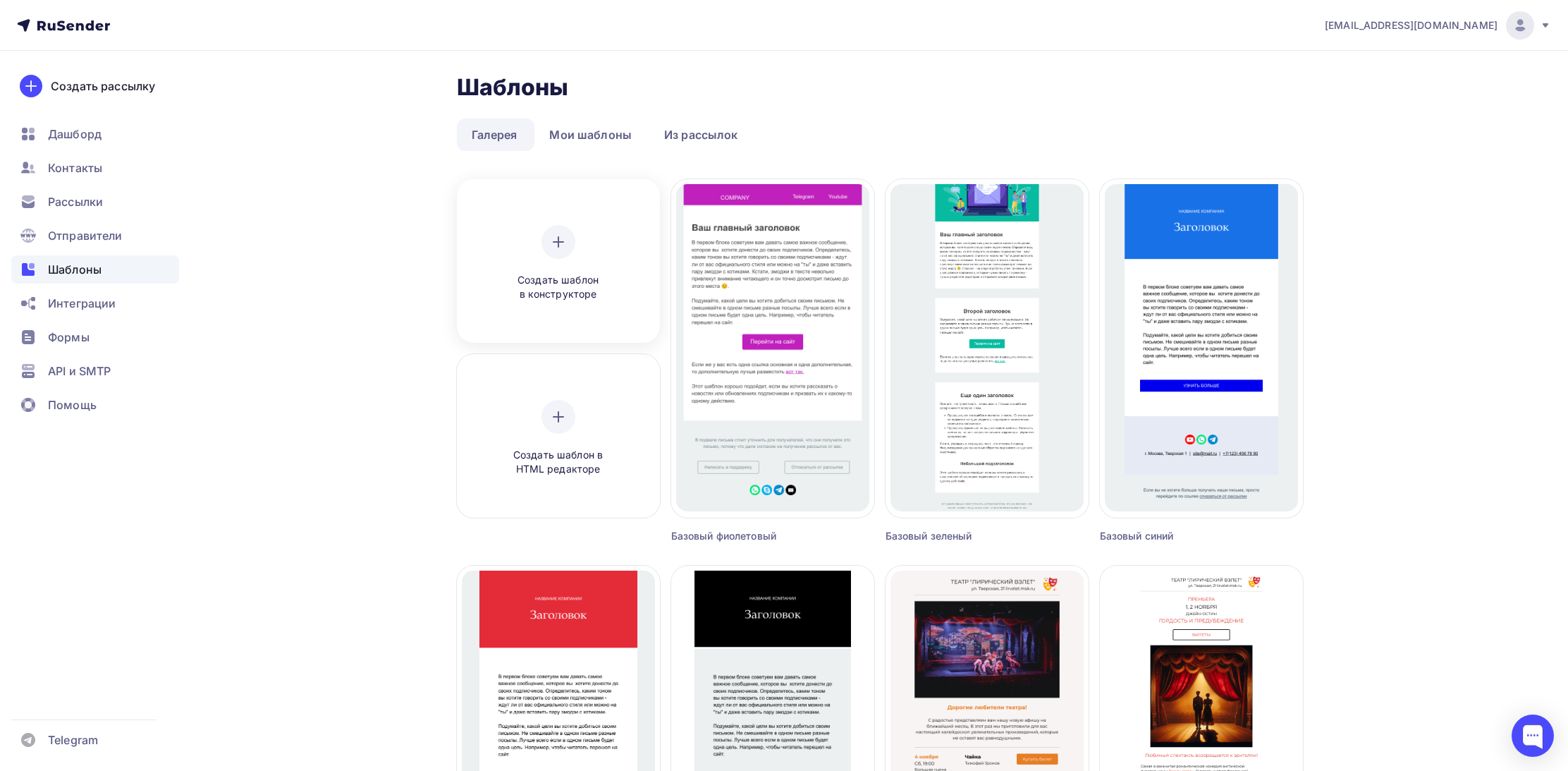
click at [545, 272] on div "Создать шаблон в конструкторе" at bounding box center [558, 263] width 134 height 77
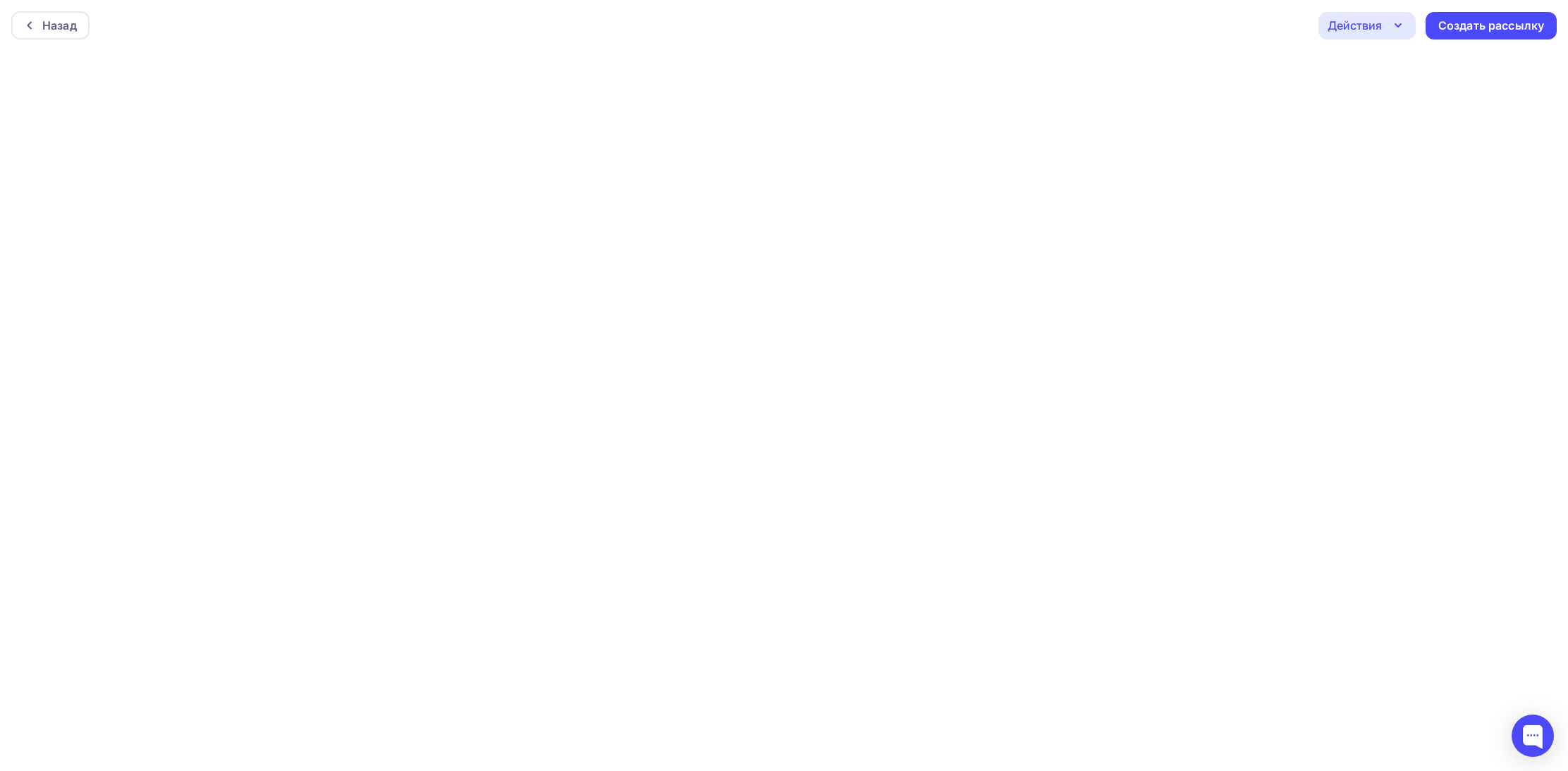
click at [1388, 27] on div "Действия" at bounding box center [1368, 25] width 98 height 27
click at [1376, 29] on div "Действия" at bounding box center [1354, 25] width 54 height 17
click at [1379, 31] on div "Действия" at bounding box center [1354, 25] width 54 height 17
click at [1392, 100] on div "Предпросмотр" at bounding box center [1405, 95] width 87 height 17
click at [1395, 31] on icon "button" at bounding box center [1398, 25] width 17 height 17
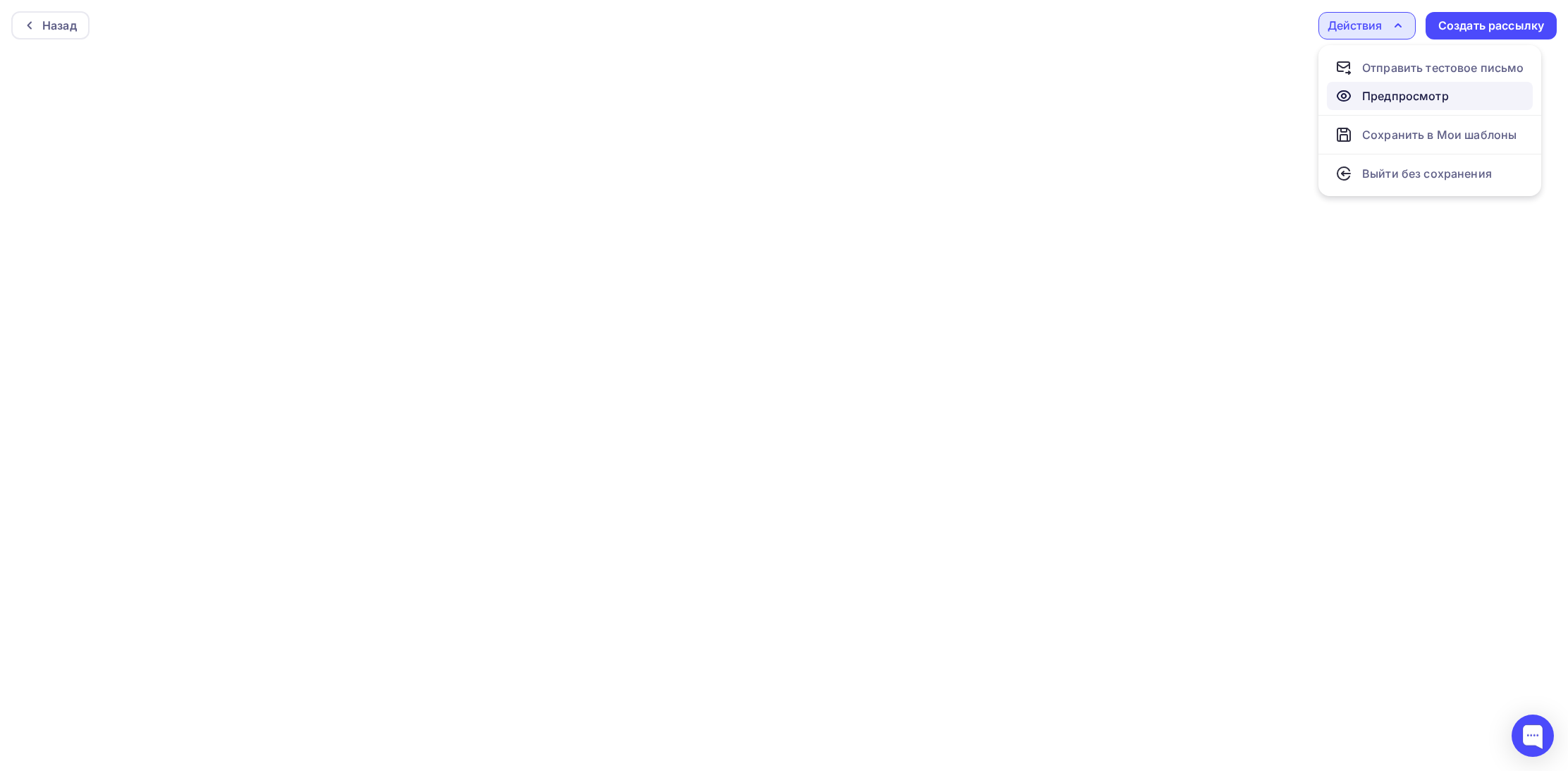
click at [1391, 87] on div "Предпросмотр" at bounding box center [1405, 95] width 87 height 17
click at [1390, 20] on icon "button" at bounding box center [1398, 25] width 17 height 17
click at [1262, 37] on div "Назад Действия Отправить тестовое письмо Предпросмотр Сохранить в Мои шаблоны В…" at bounding box center [784, 25] width 1568 height 51
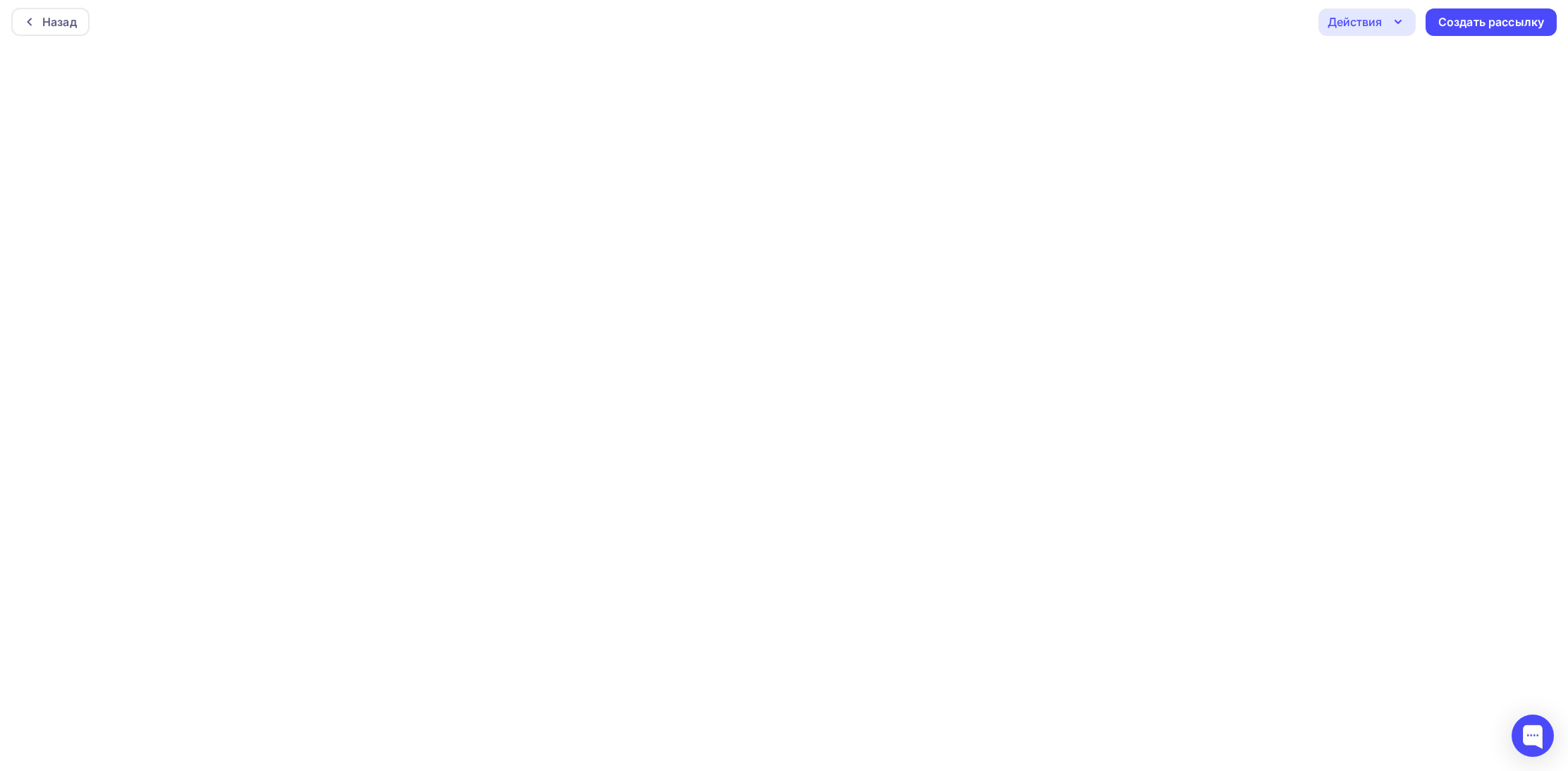
scroll to position [4, 0]
click at [1384, 23] on div "Действия" at bounding box center [1368, 21] width 98 height 27
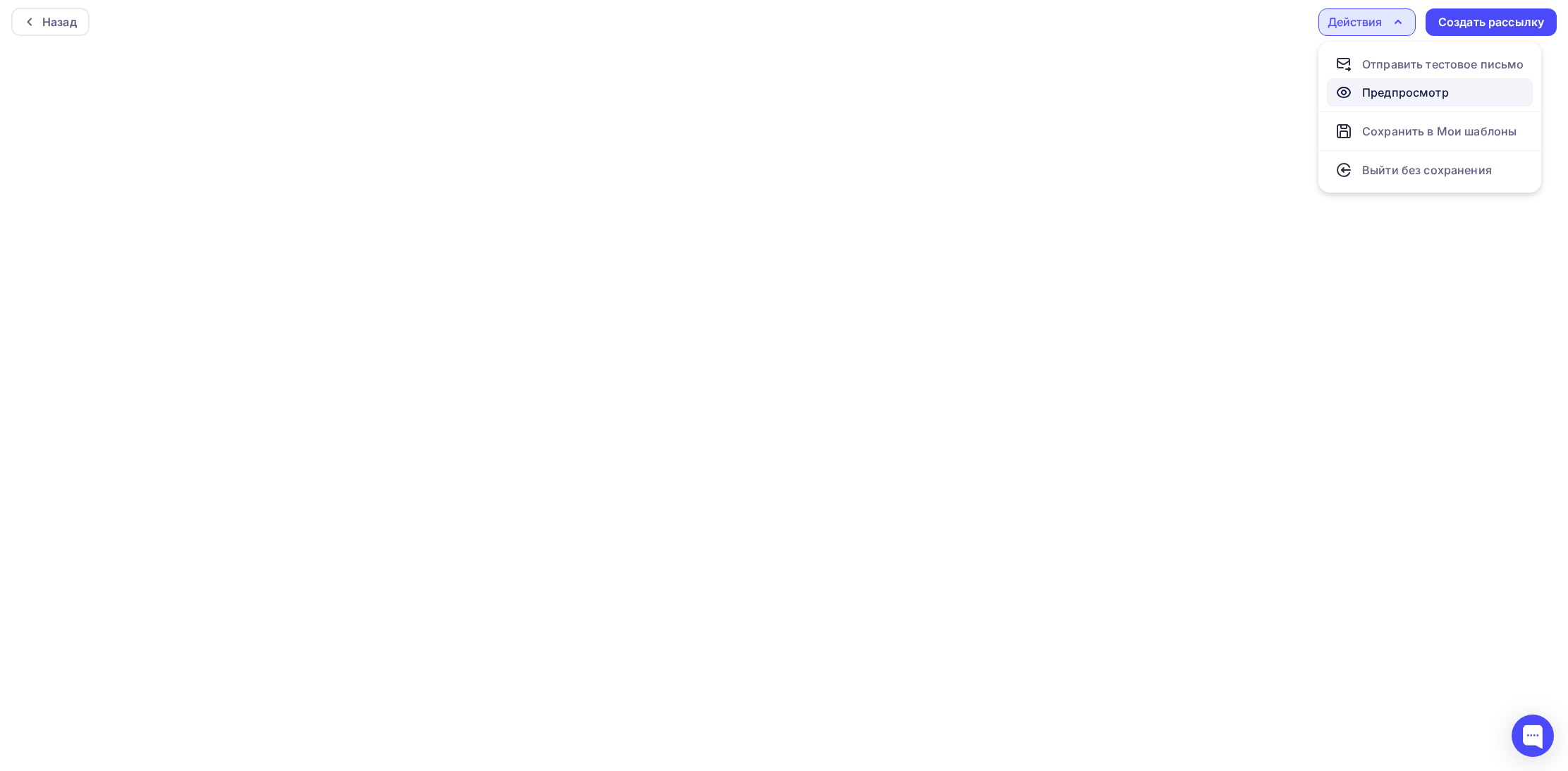
click at [1381, 95] on div "Предпросмотр" at bounding box center [1405, 92] width 87 height 17
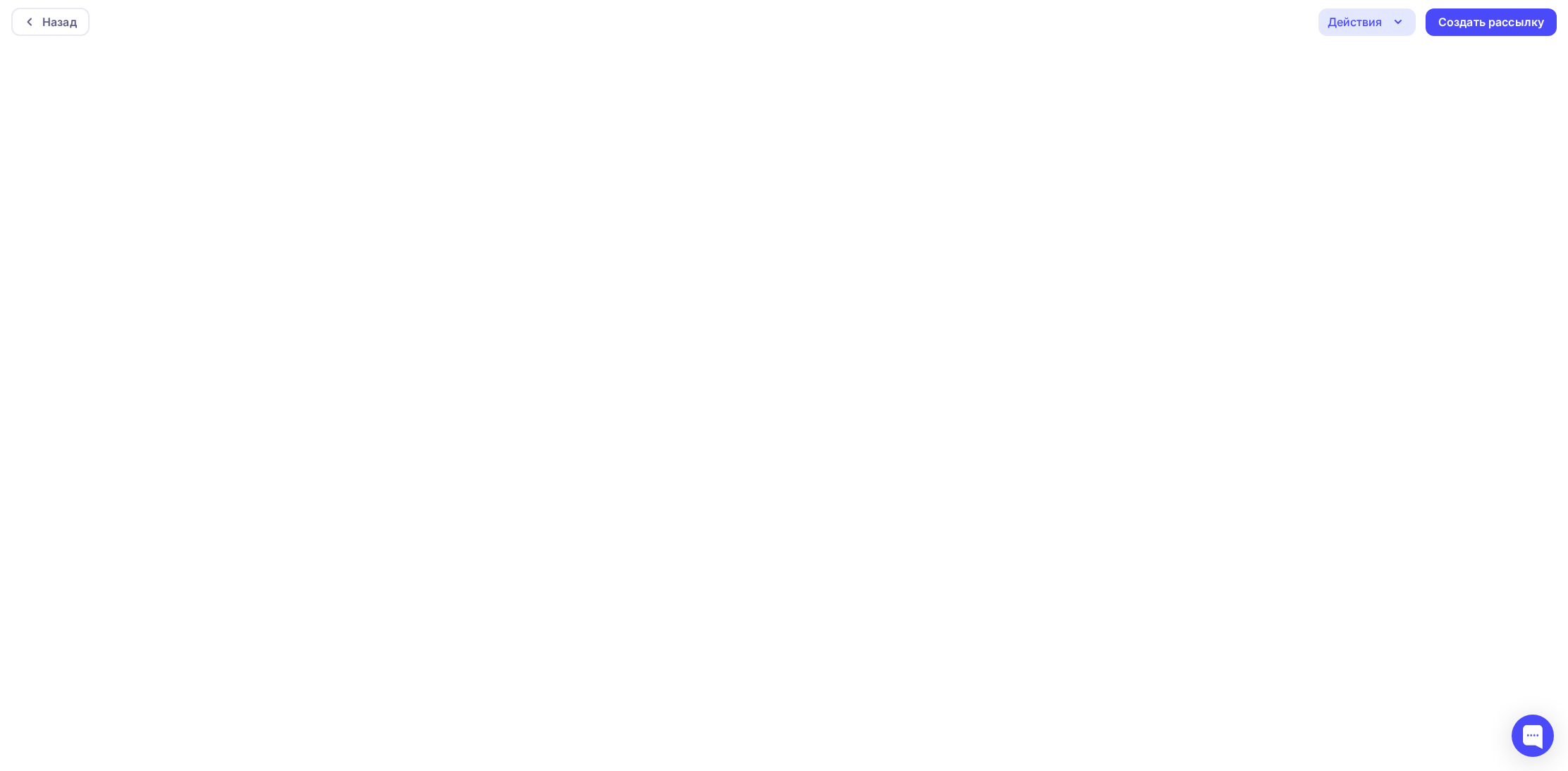
click at [1400, 17] on icon "button" at bounding box center [1398, 21] width 17 height 17
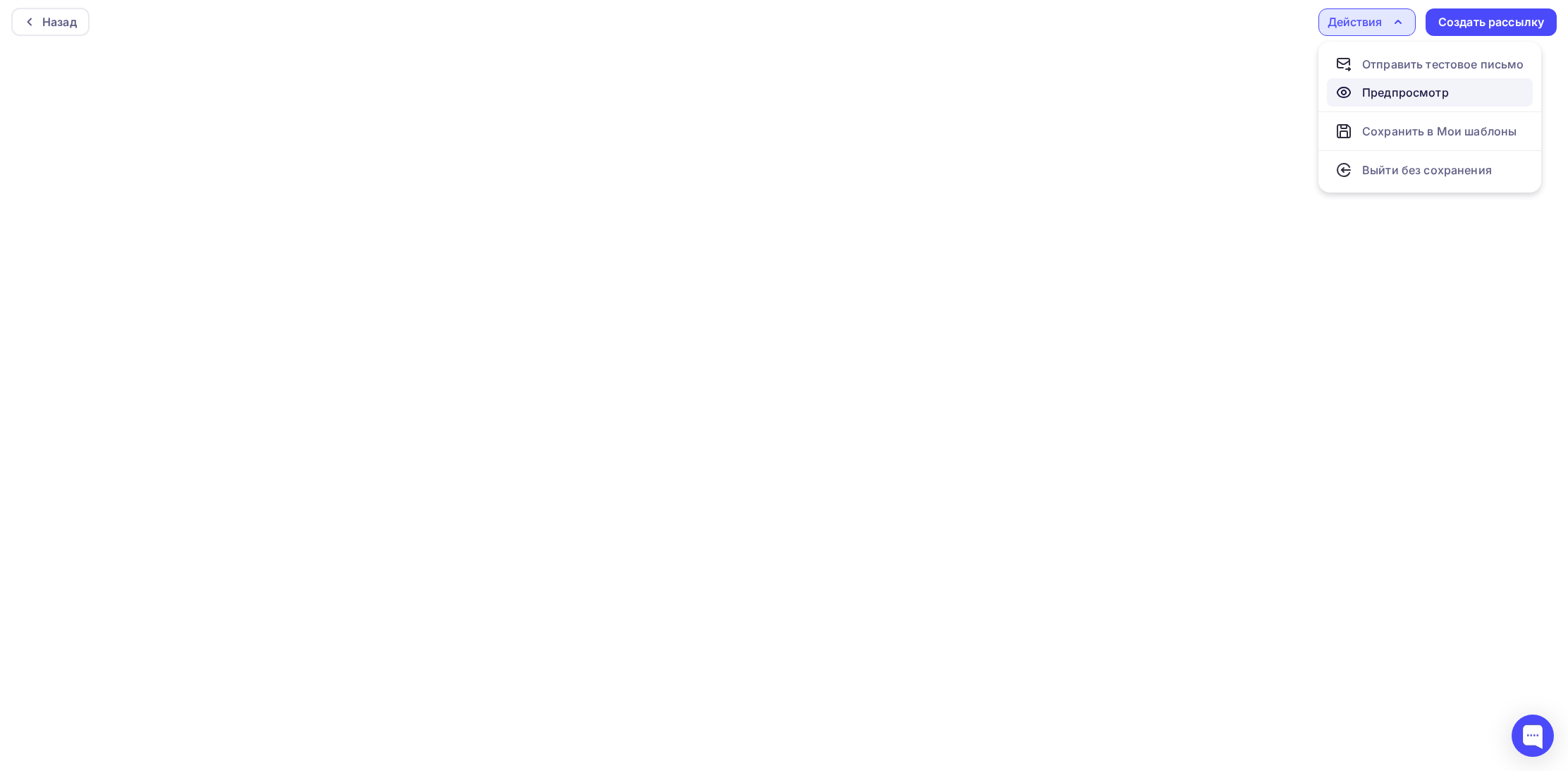
click at [1390, 90] on div "Предпросмотр" at bounding box center [1405, 92] width 87 height 17
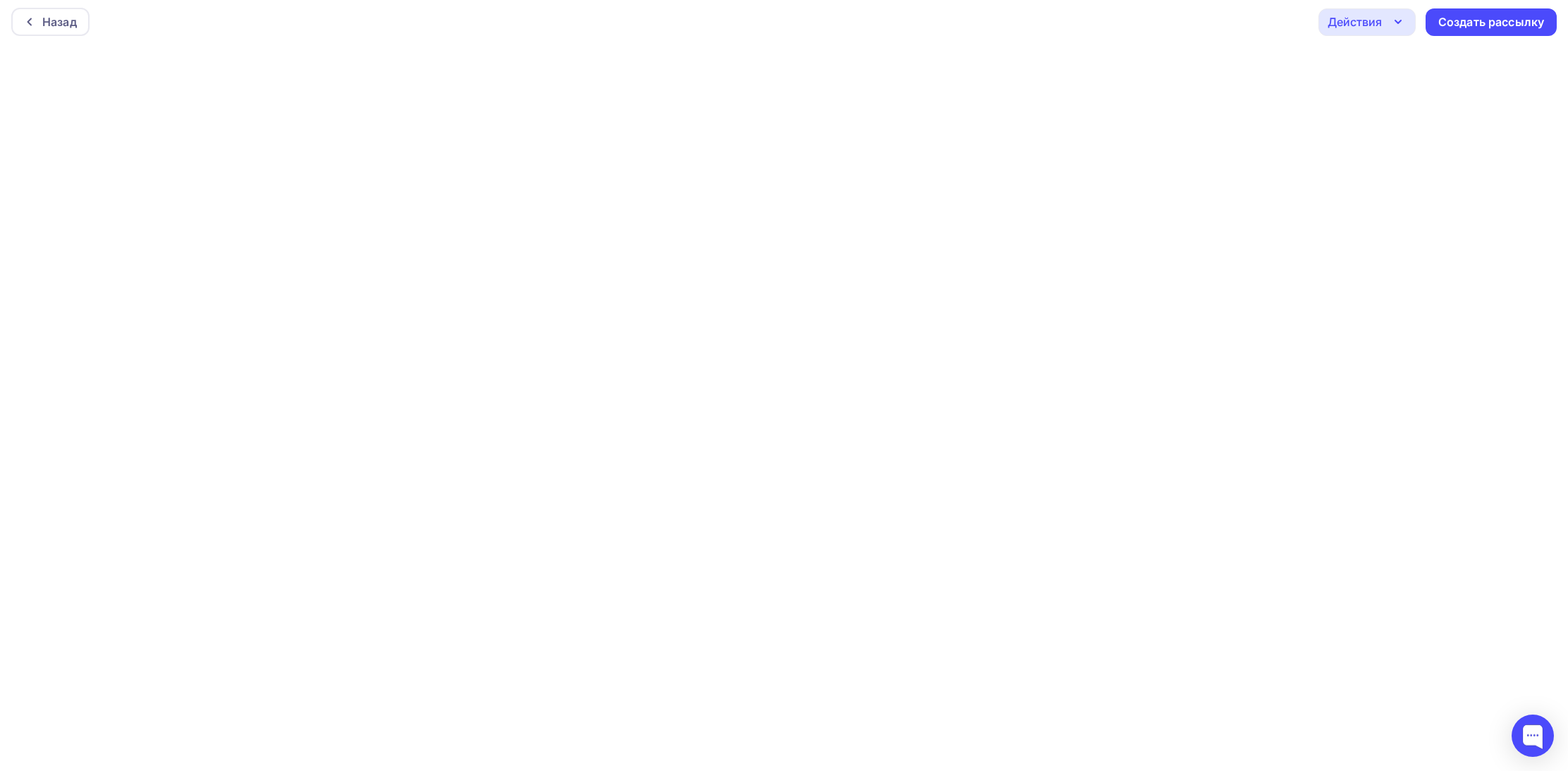
click at [1403, 17] on icon "button" at bounding box center [1398, 21] width 17 height 17
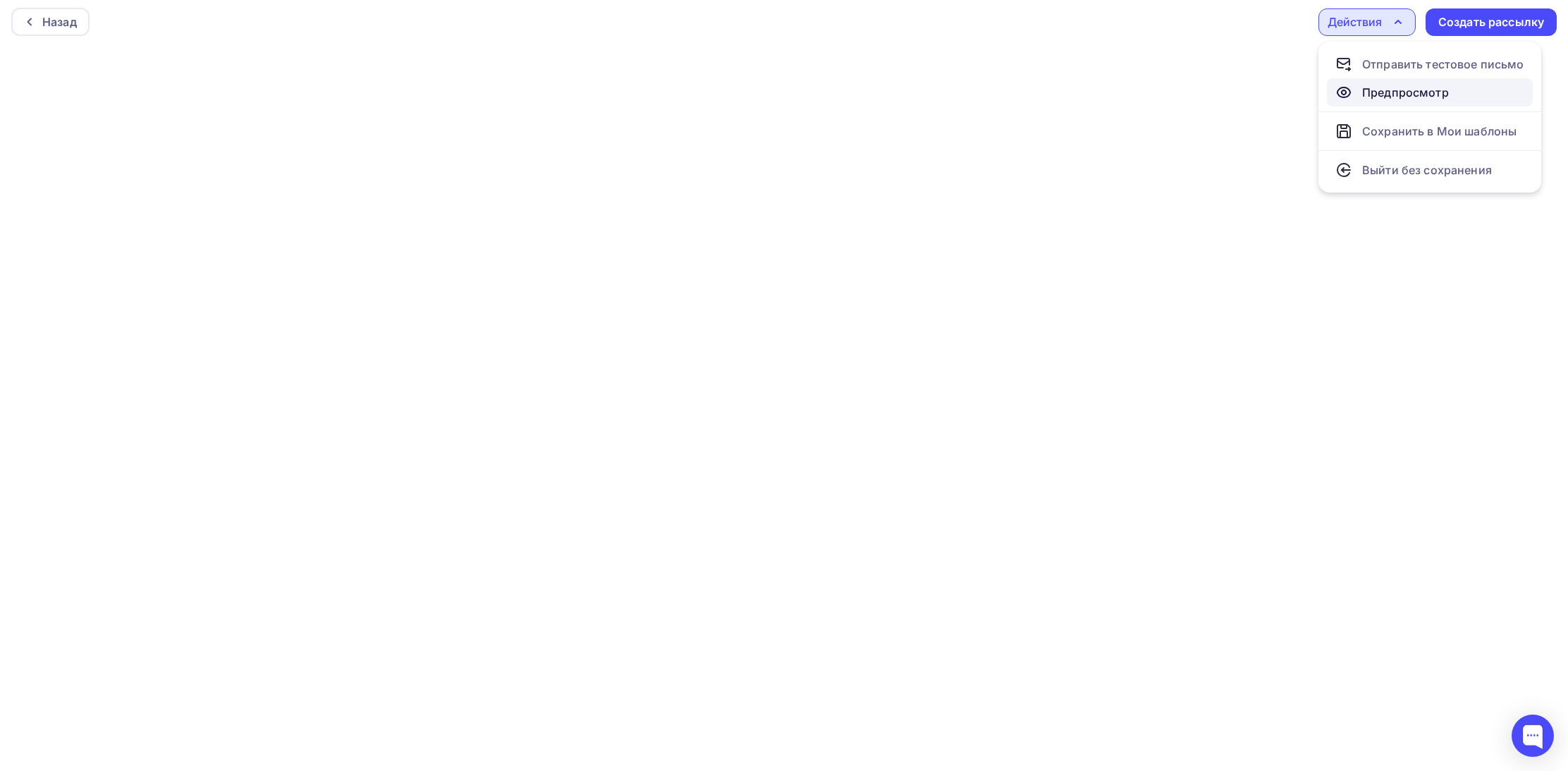
click at [1368, 92] on div "Предпросмотр" at bounding box center [1405, 92] width 87 height 17
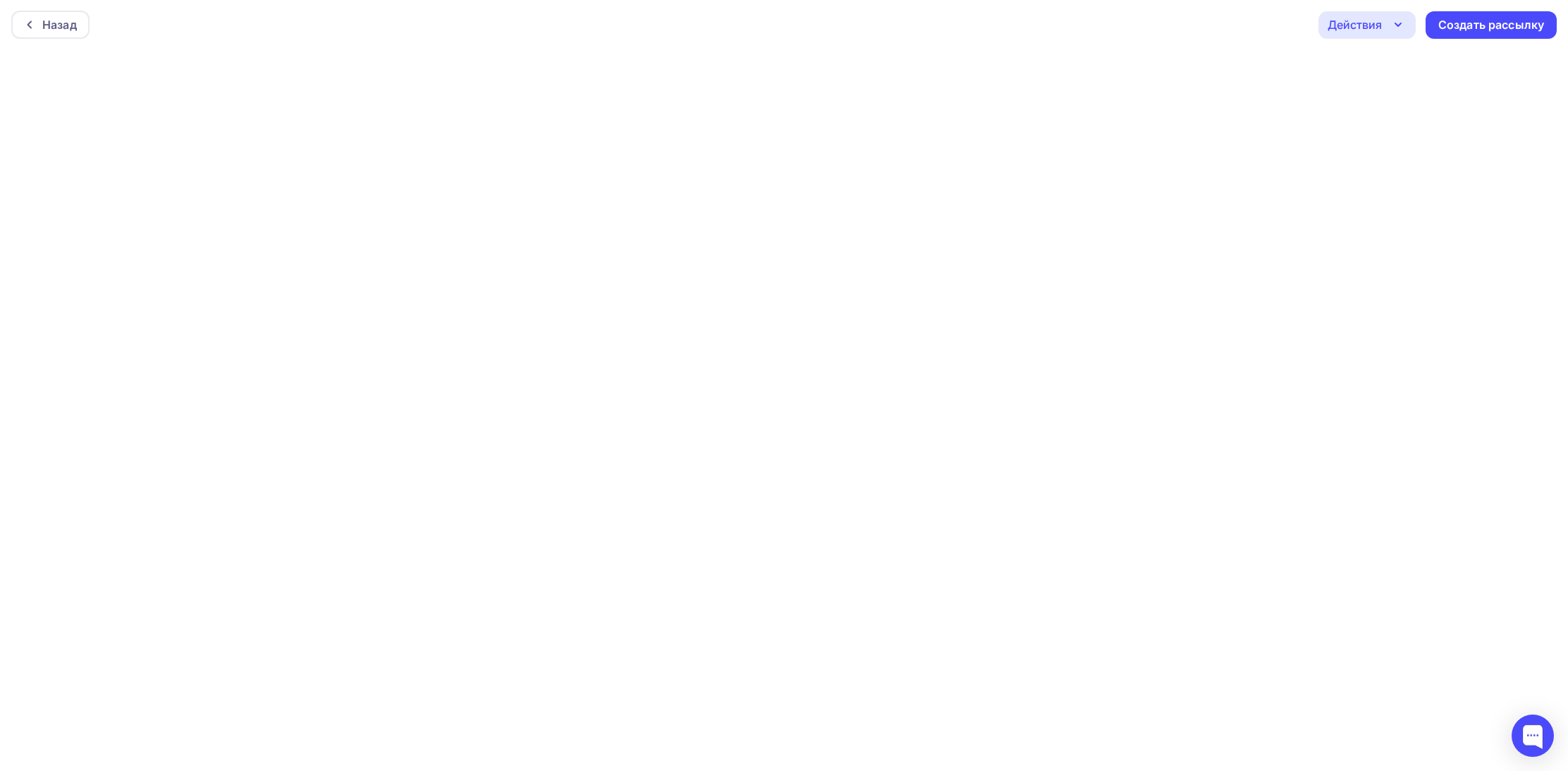
scroll to position [0, 0]
click at [1377, 34] on div "Действия" at bounding box center [1368, 25] width 98 height 27
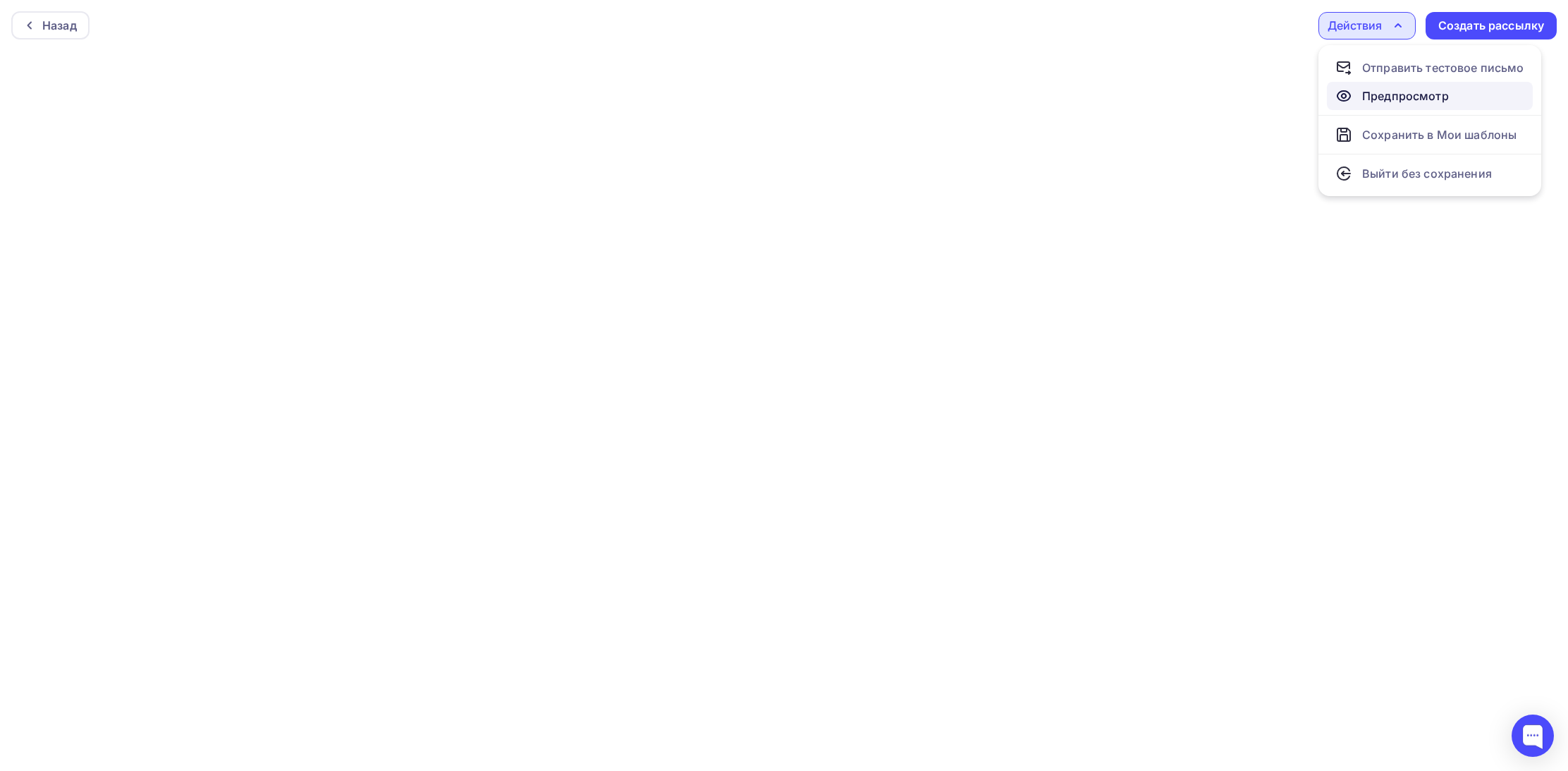
click at [1382, 96] on div "Предпросмотр" at bounding box center [1405, 95] width 87 height 17
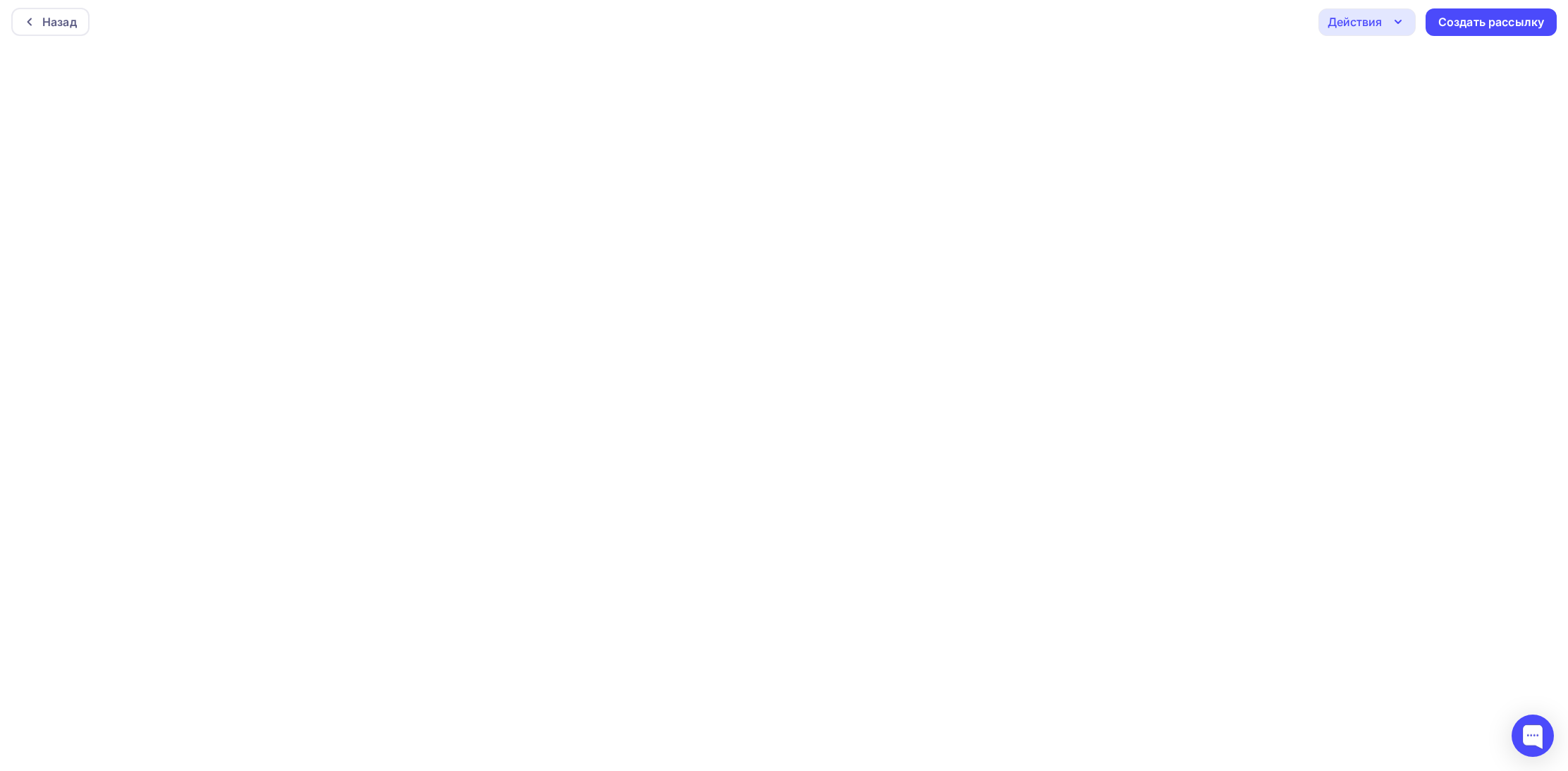
scroll to position [4, 0]
click at [1397, 24] on icon "button" at bounding box center [1398, 21] width 17 height 17
click at [1263, 23] on div "Назад Действия Отправить тестовое письмо Предпросмотр Сохранить в Мои шаблоны В…" at bounding box center [784, 21] width 1568 height 51
click at [1394, 27] on icon "button" at bounding box center [1398, 25] width 17 height 17
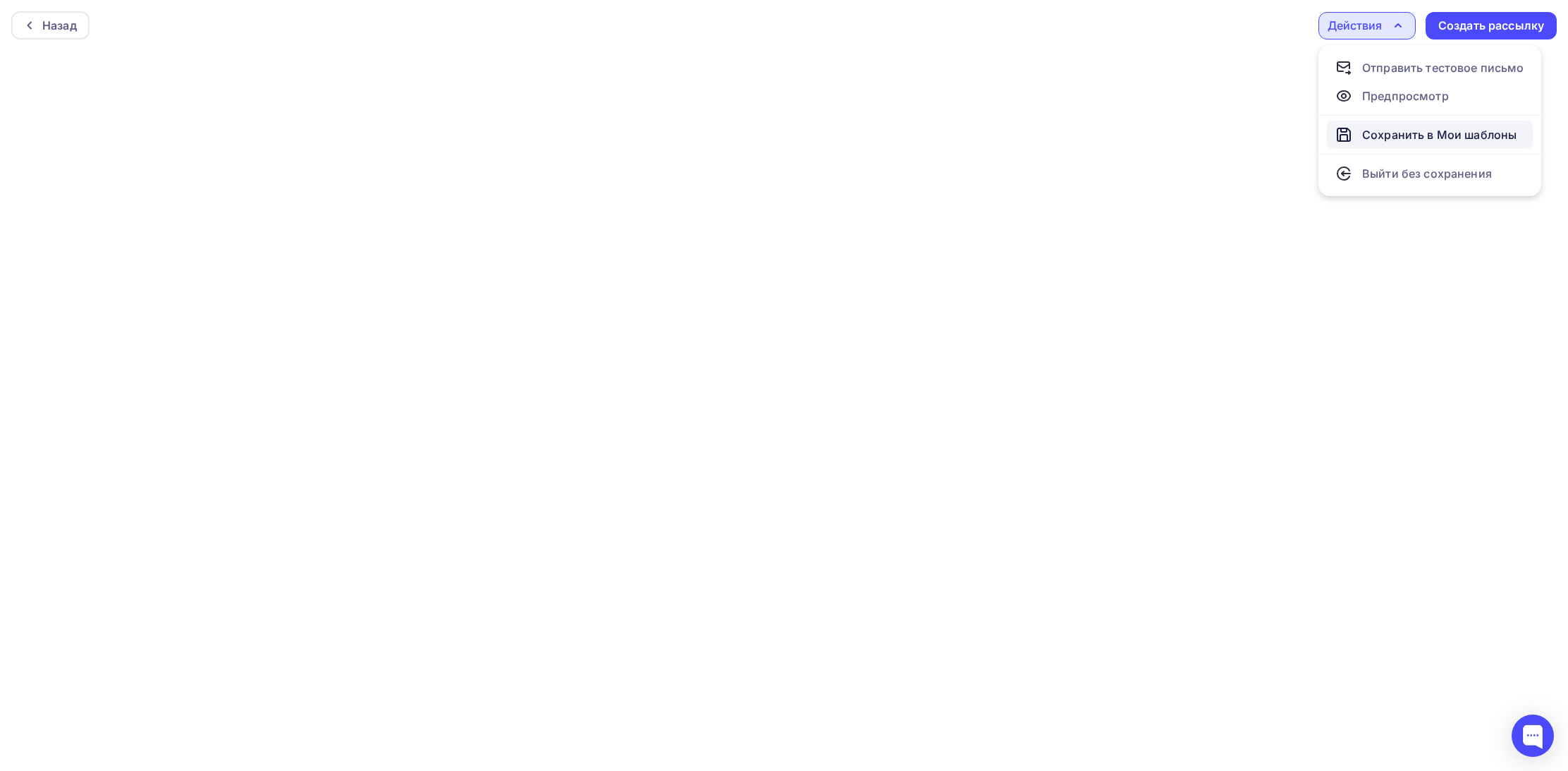
click at [1411, 133] on div "Сохранить в Мои шаблоны" at bounding box center [1439, 135] width 155 height 17
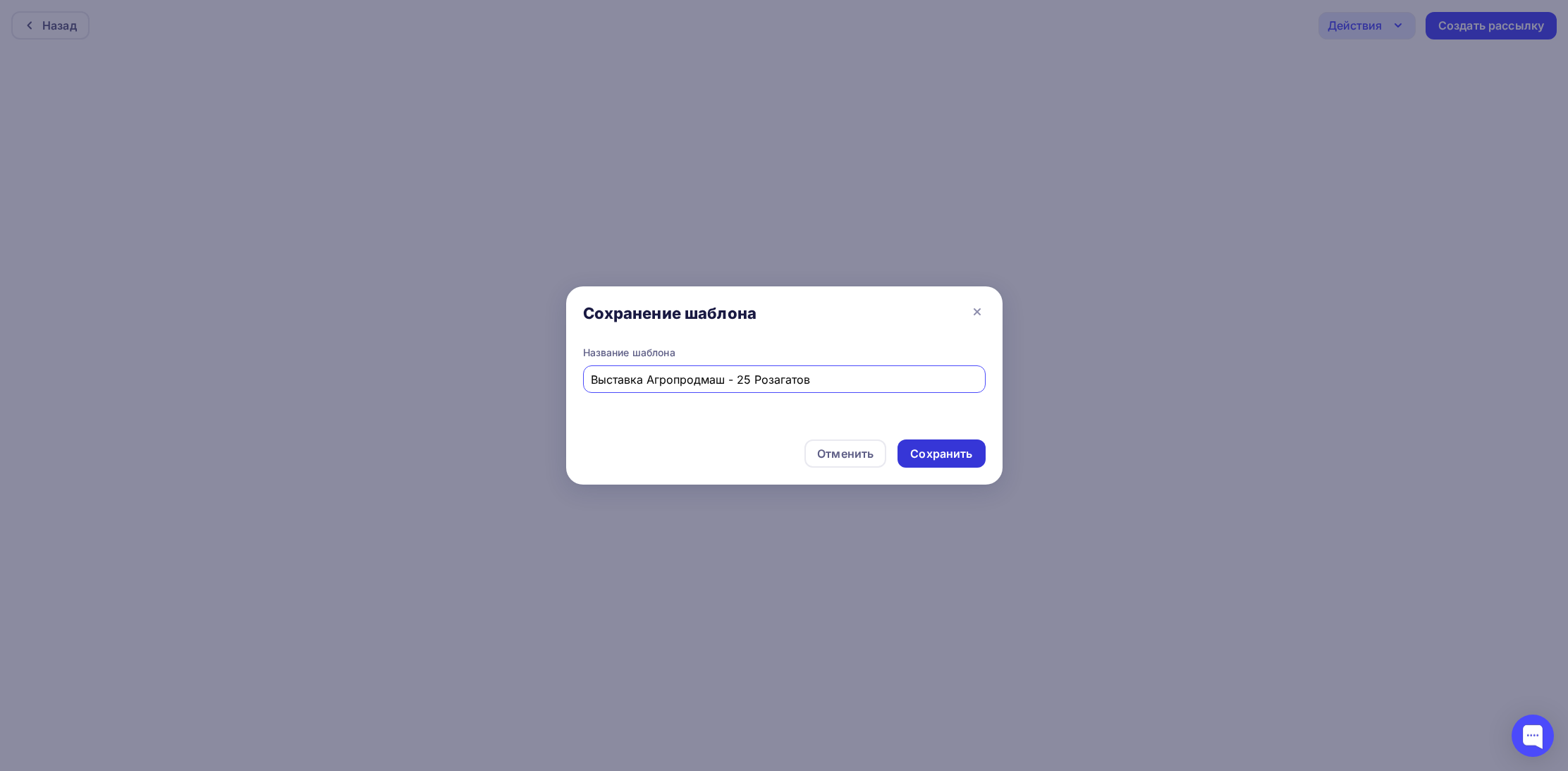
type input "Выставка Агропродмаш - 25 Розагатов"
click at [940, 451] on div "Сохранить" at bounding box center [942, 454] width 62 height 16
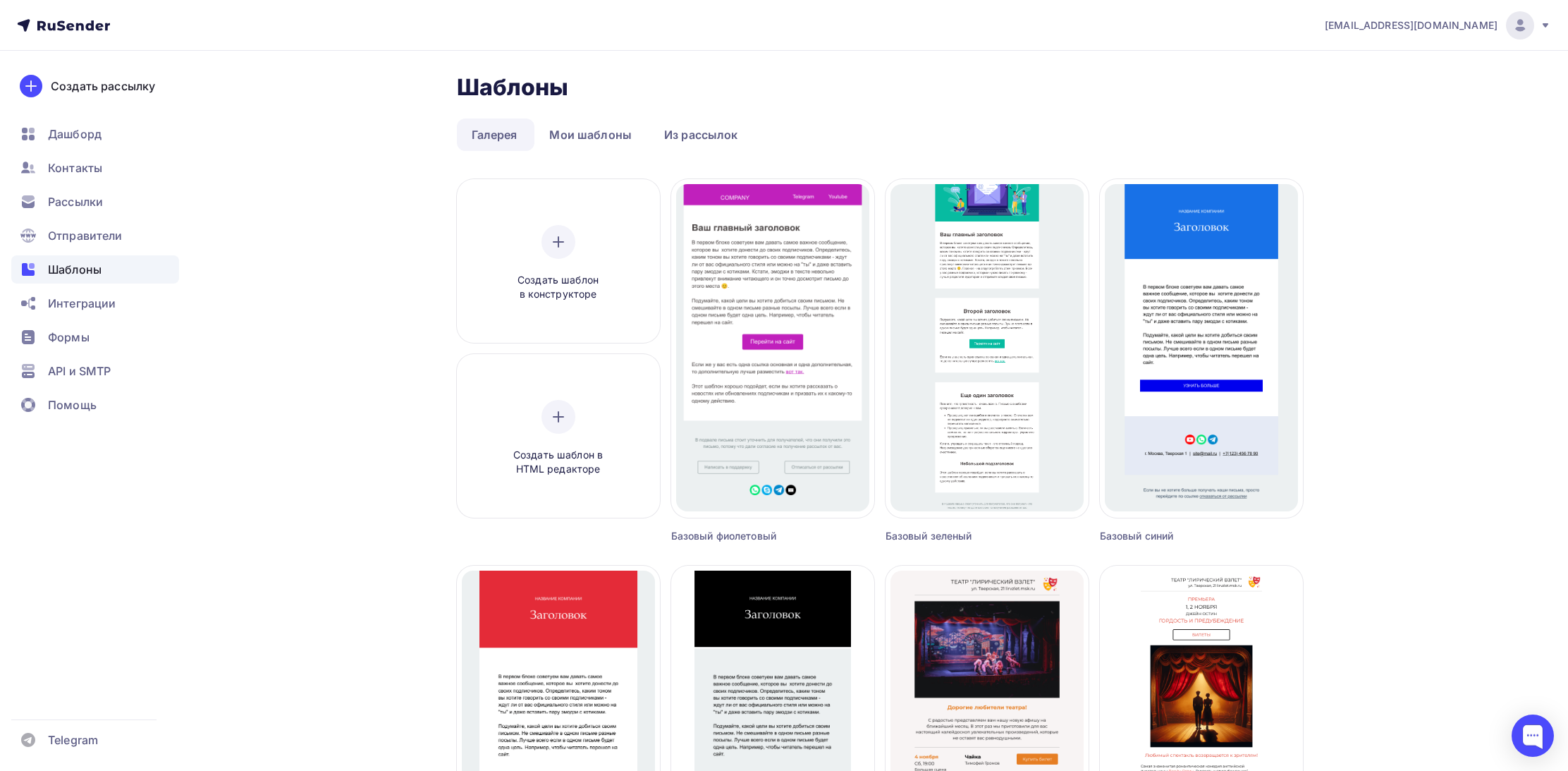
click at [76, 273] on span "Шаблоны" at bounding box center [75, 269] width 53 height 17
click at [584, 141] on link "Мои шаблоны" at bounding box center [591, 135] width 112 height 33
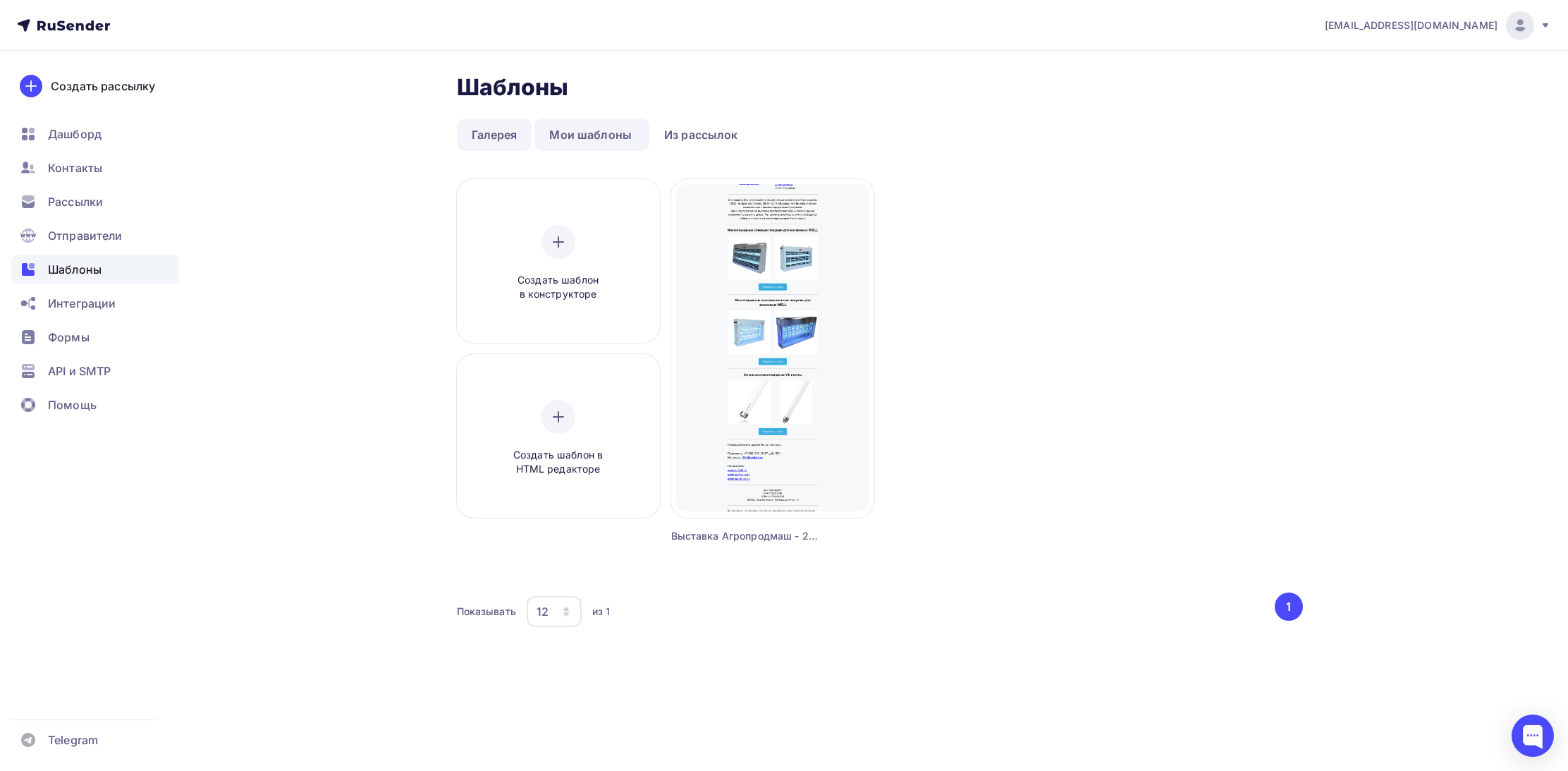
click at [506, 128] on link "Галерея" at bounding box center [495, 135] width 75 height 33
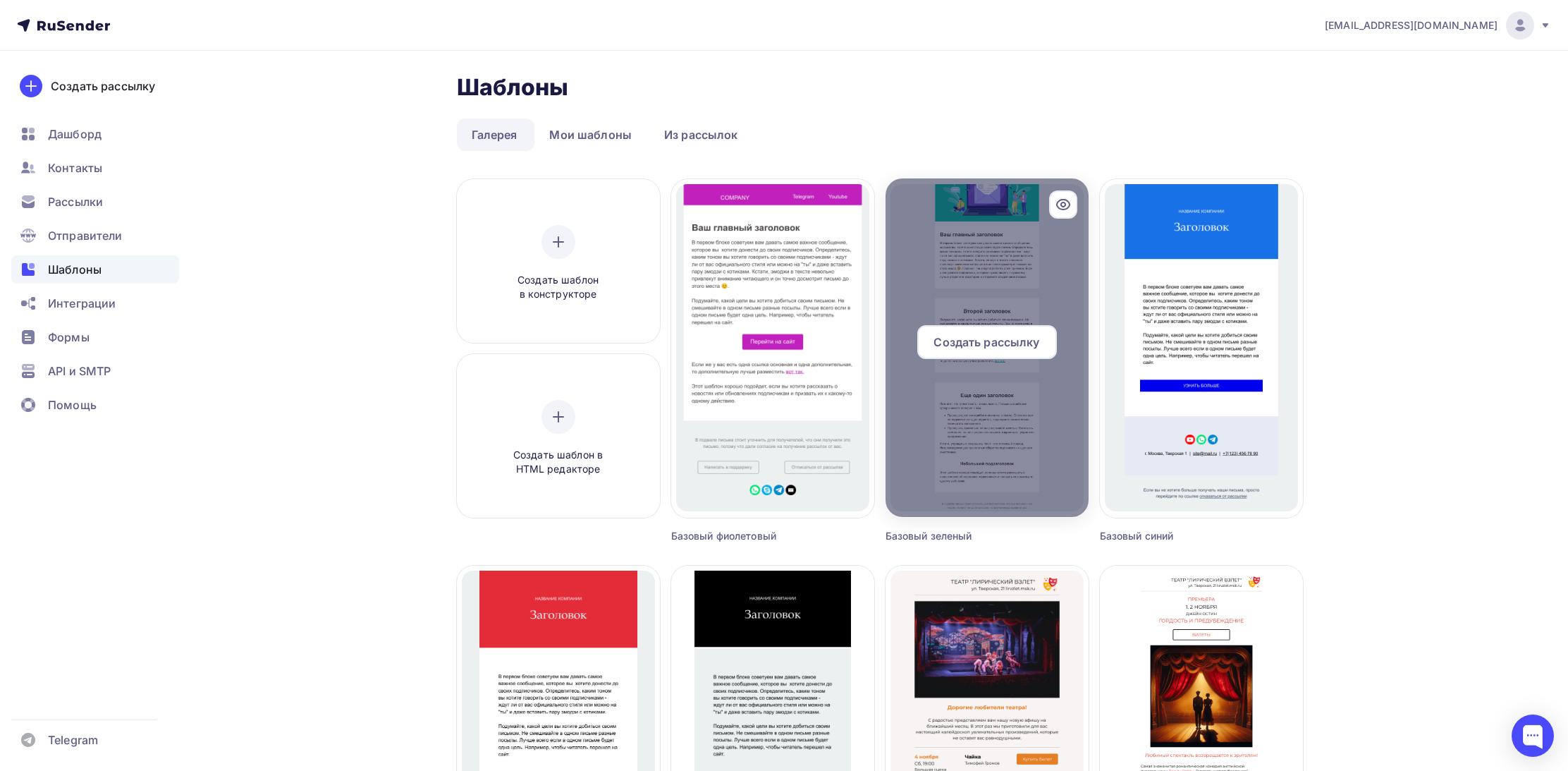
click at [987, 478] on div at bounding box center [987, 348] width 203 height 339
click at [985, 469] on div at bounding box center [987, 348] width 203 height 339
click at [981, 340] on span "Создать рассылку" at bounding box center [986, 342] width 106 height 17
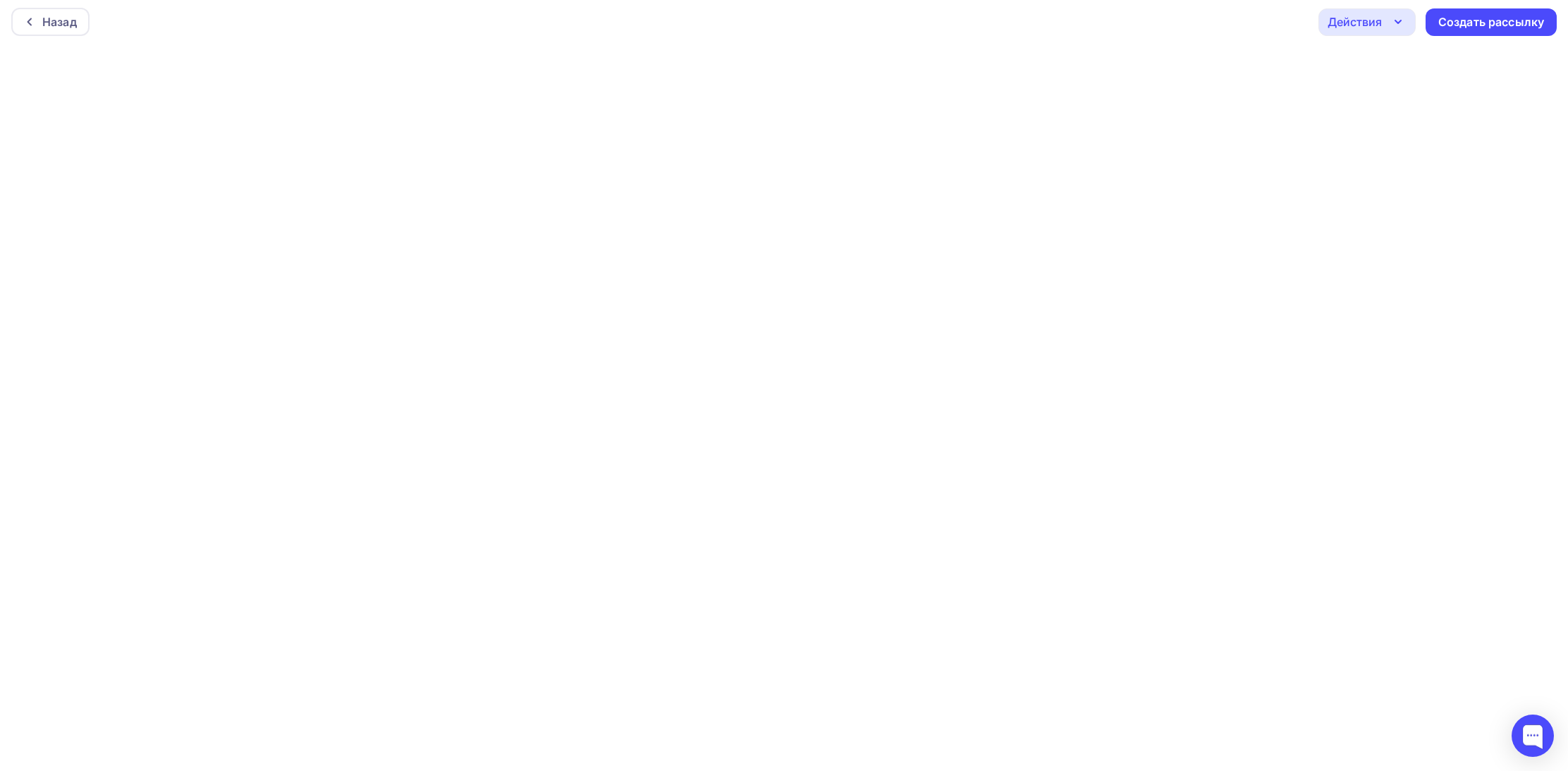
scroll to position [4, 0]
click at [56, 17] on div "Назад" at bounding box center [59, 21] width 35 height 17
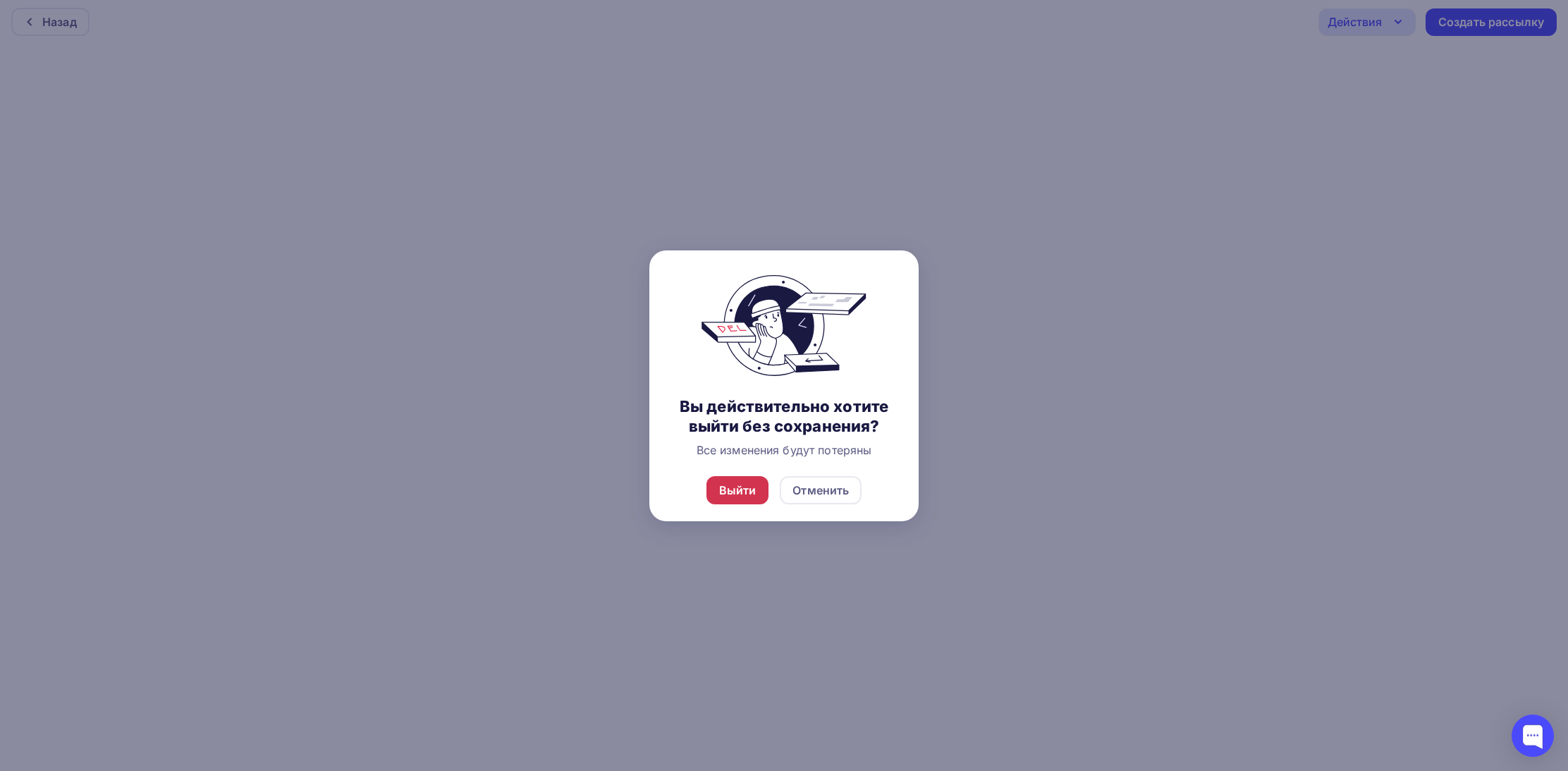
click at [748, 499] on div "Выйти" at bounding box center [737, 490] width 38 height 17
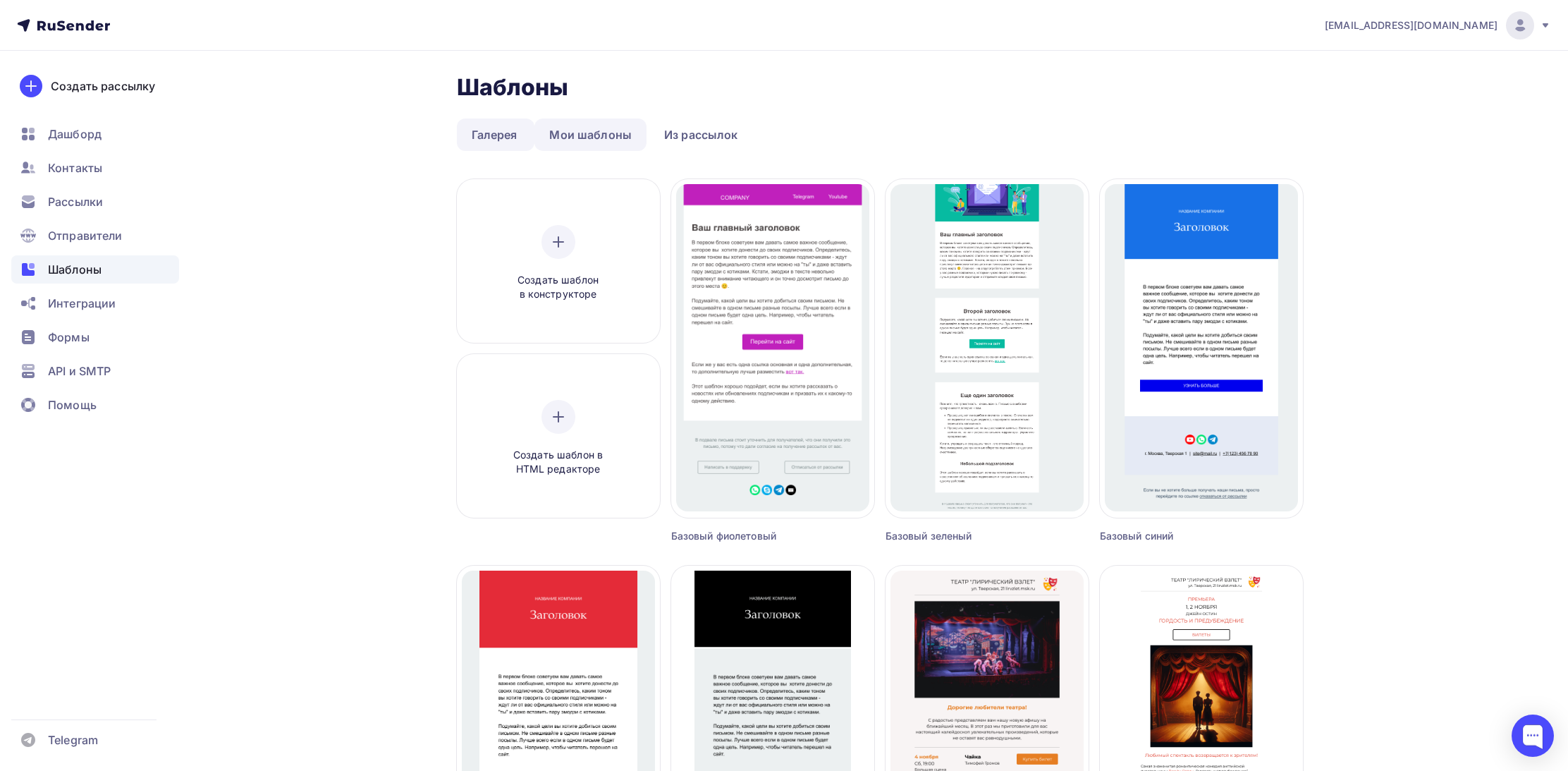
click at [592, 137] on link "Мои шаблоны" at bounding box center [591, 135] width 112 height 33
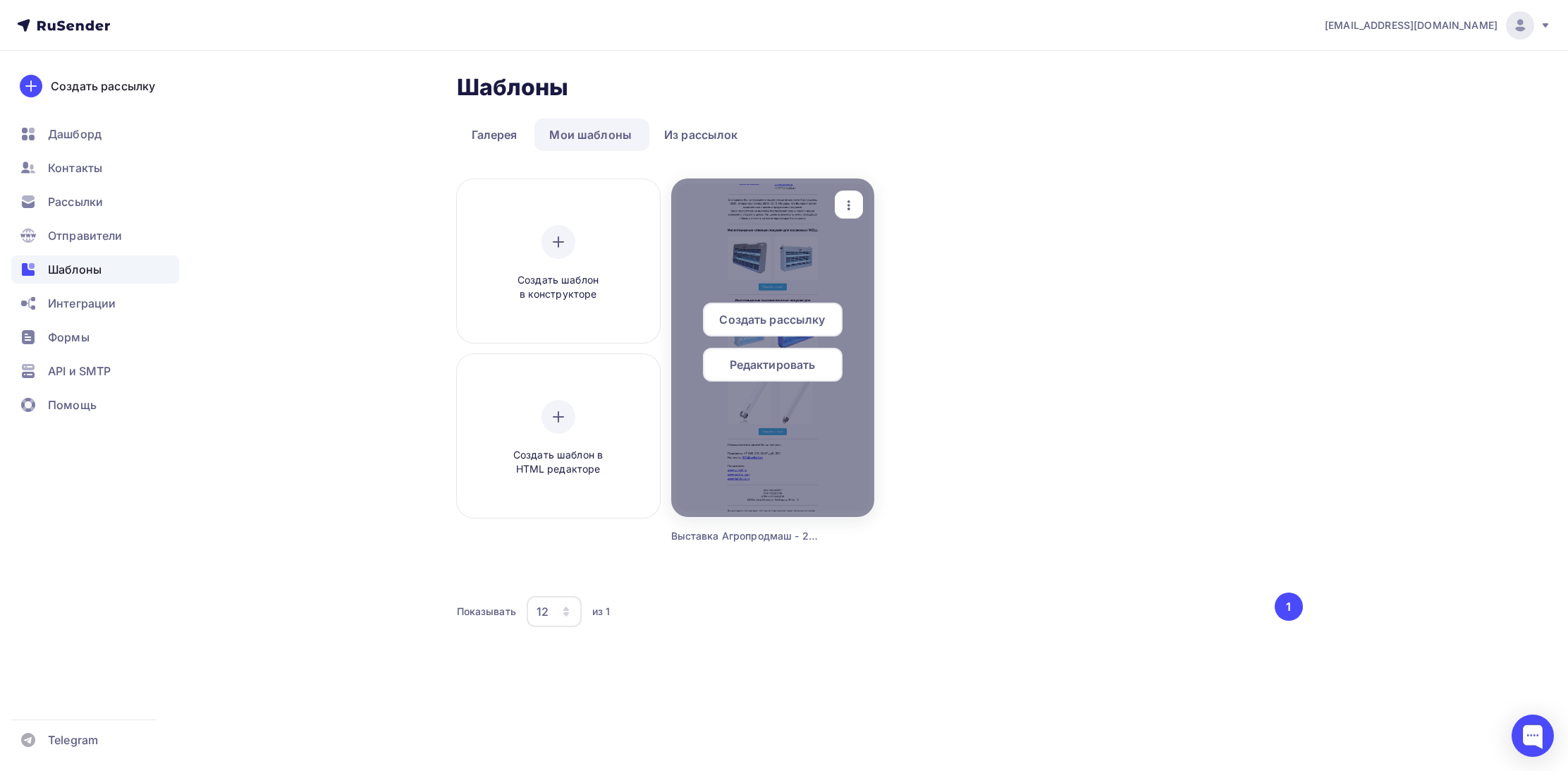
click at [776, 371] on span "Редактировать" at bounding box center [773, 364] width 86 height 17
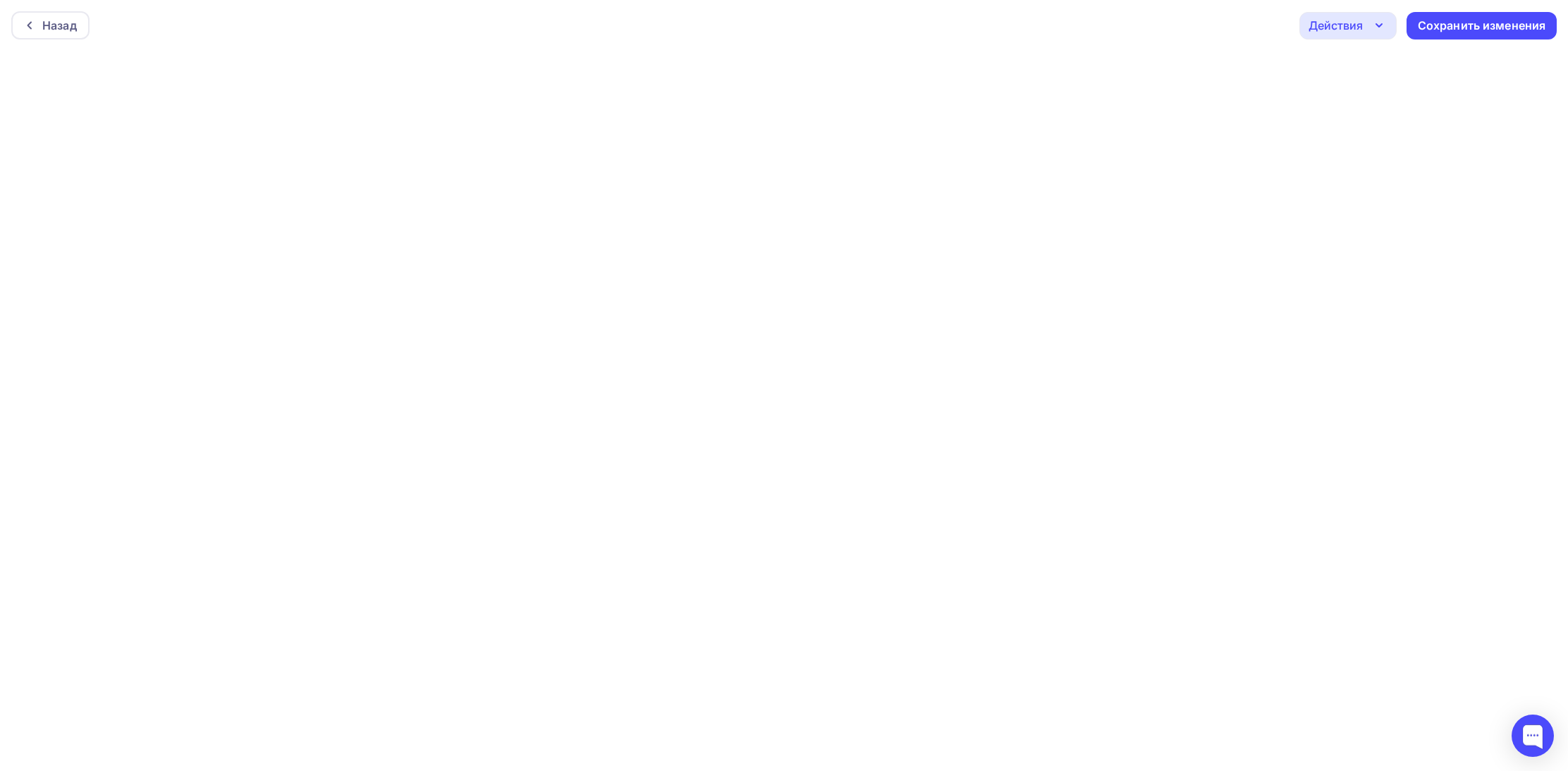
click at [1379, 24] on icon "button" at bounding box center [1379, 25] width 17 height 17
click at [1373, 97] on div "Предпросмотр" at bounding box center [1386, 95] width 87 height 17
click at [1530, 735] on div at bounding box center [1532, 735] width 42 height 42
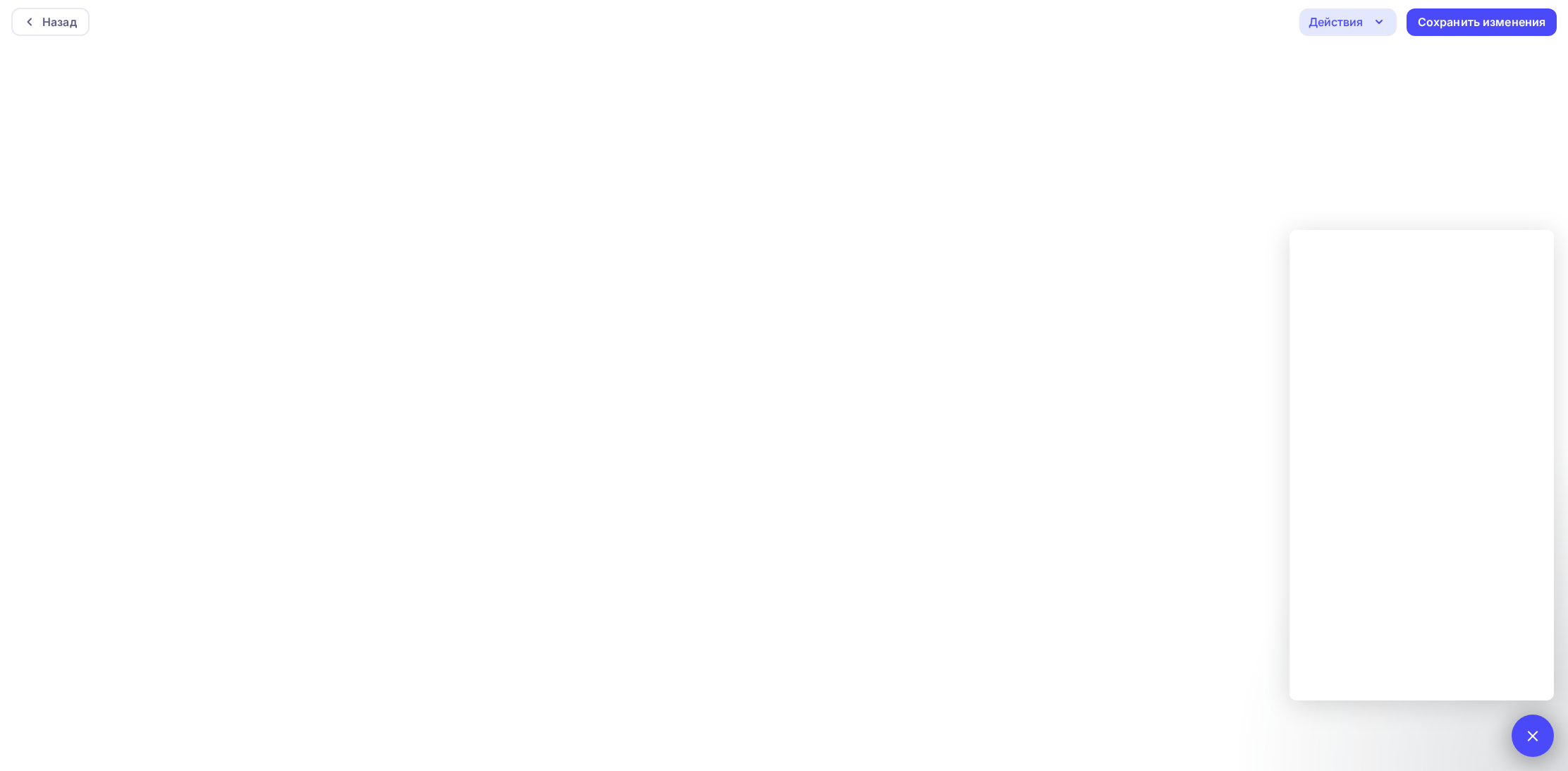
click at [1535, 738] on div at bounding box center [1532, 735] width 19 height 19
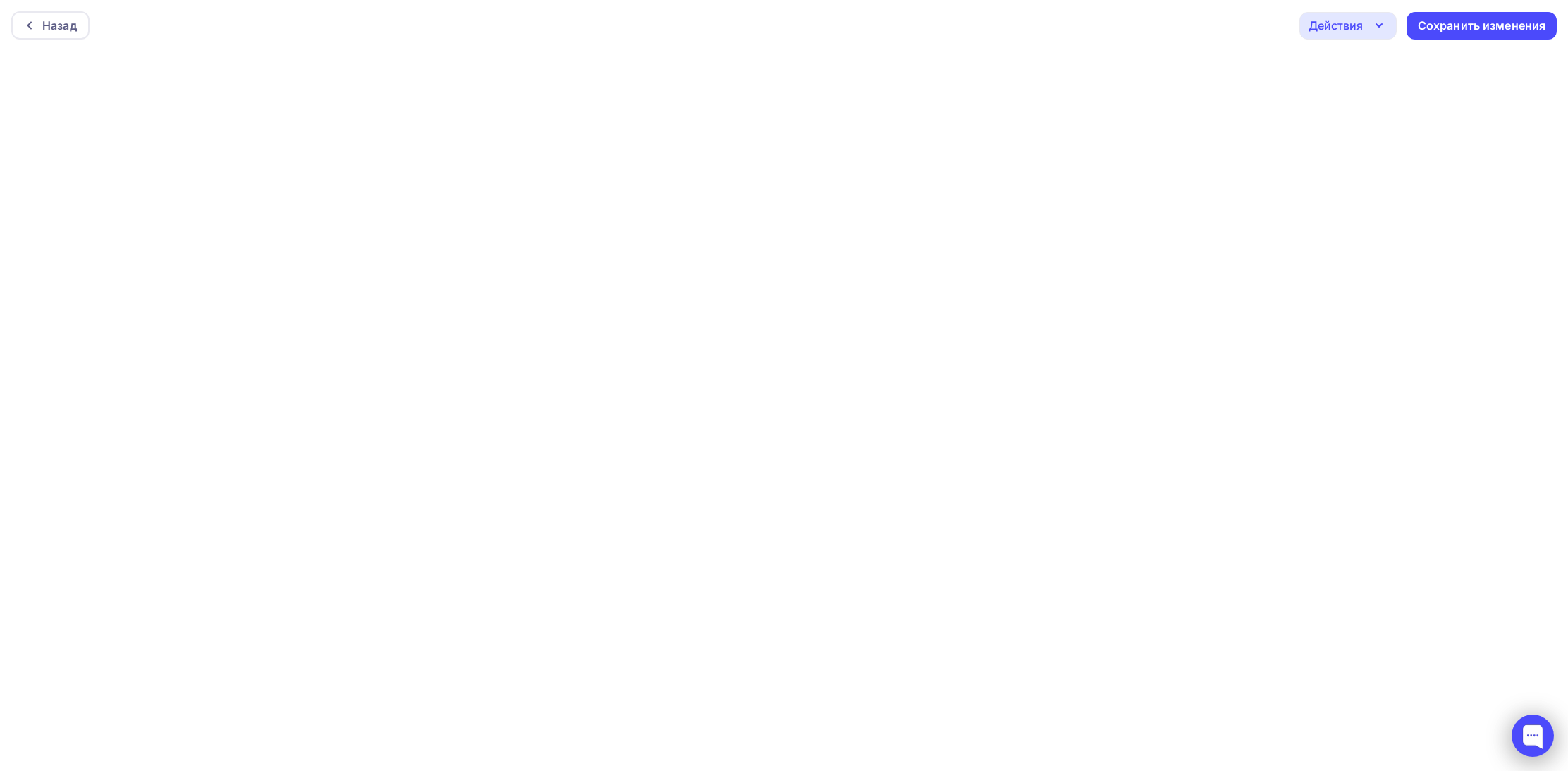
scroll to position [0, 0]
click at [1531, 737] on div at bounding box center [1532, 735] width 42 height 42
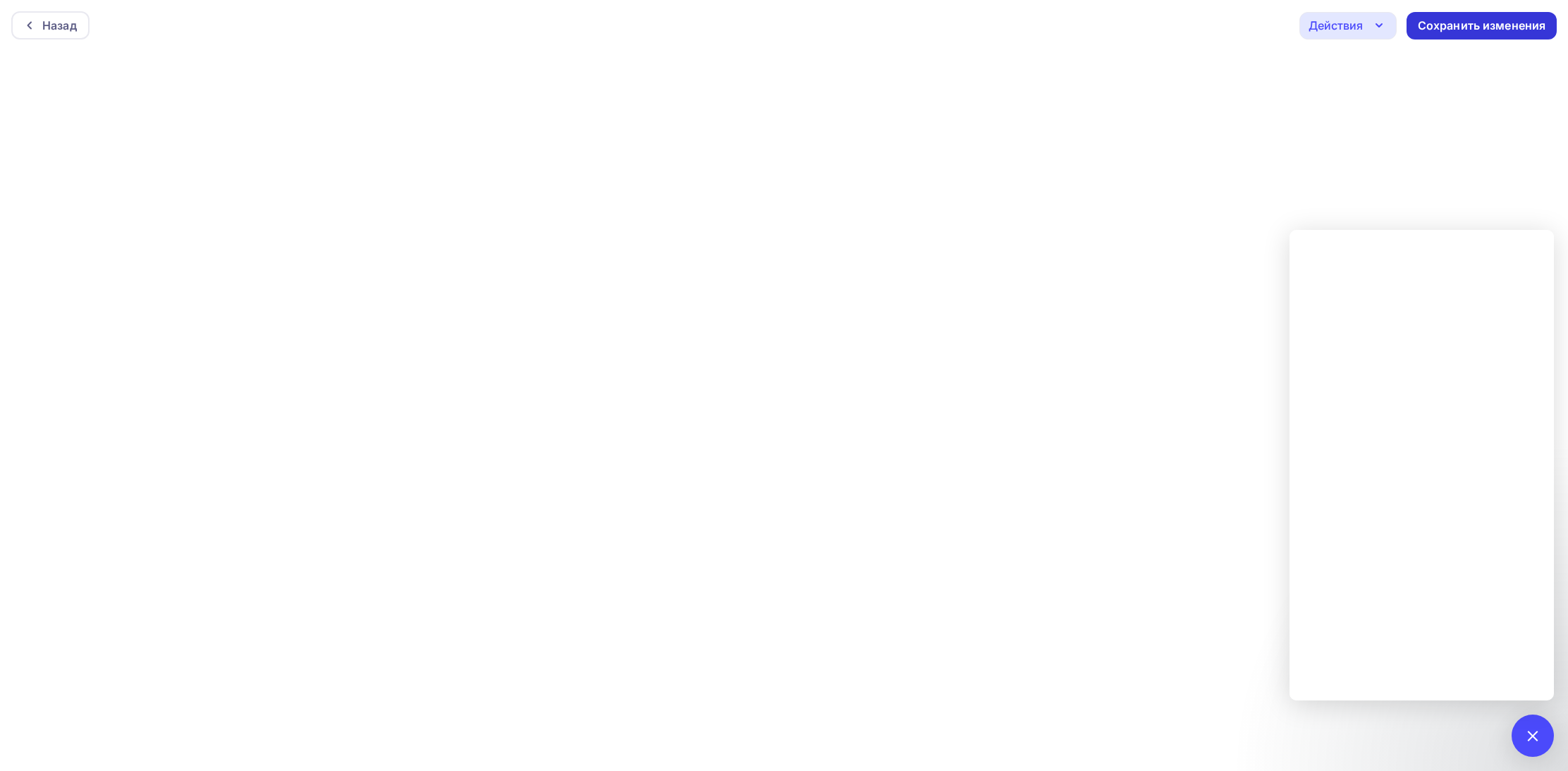
click at [1435, 26] on div "Сохранить изменения" at bounding box center [1482, 26] width 129 height 16
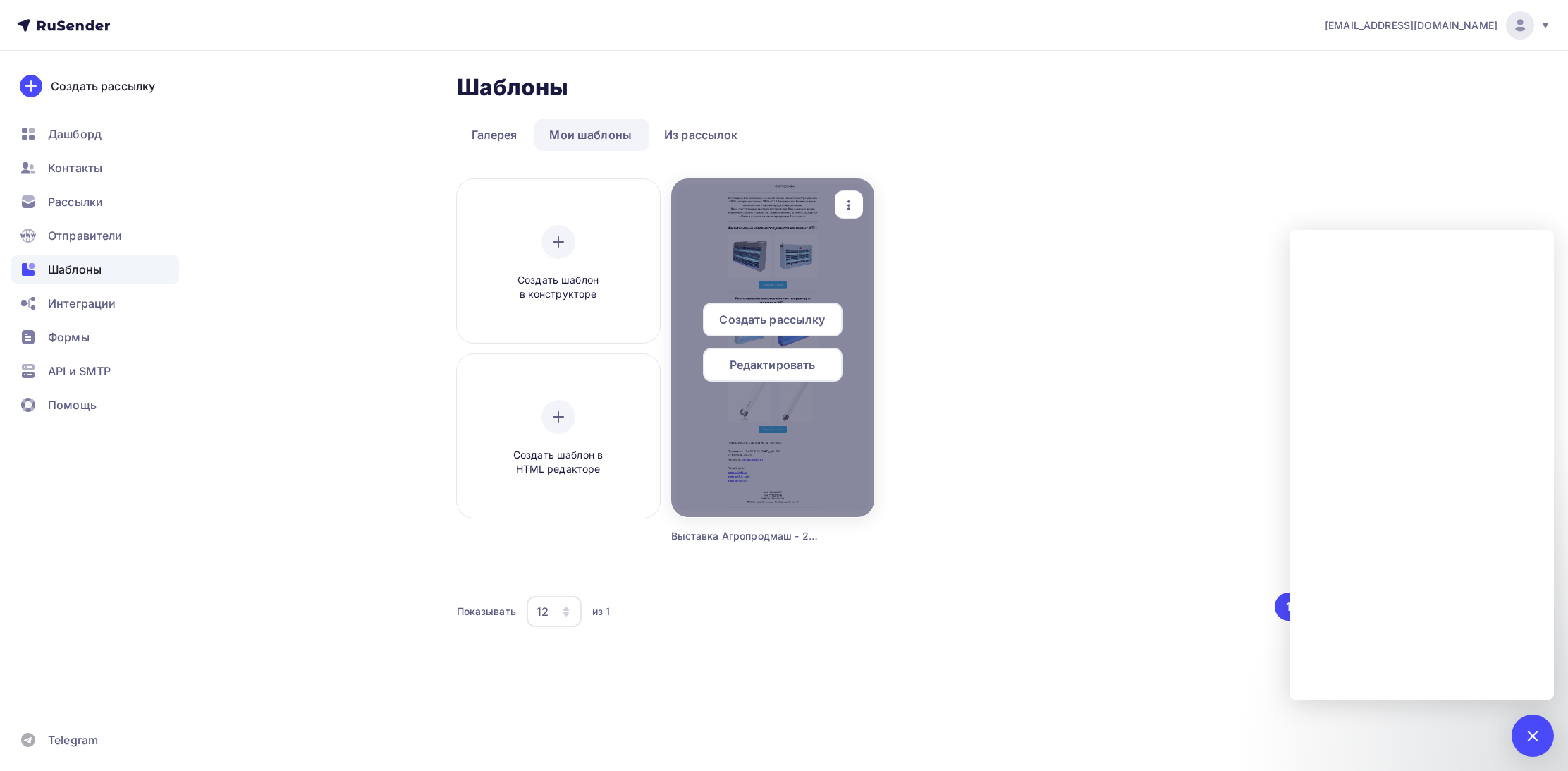
click at [773, 368] on span "Редактировать" at bounding box center [773, 364] width 86 height 17
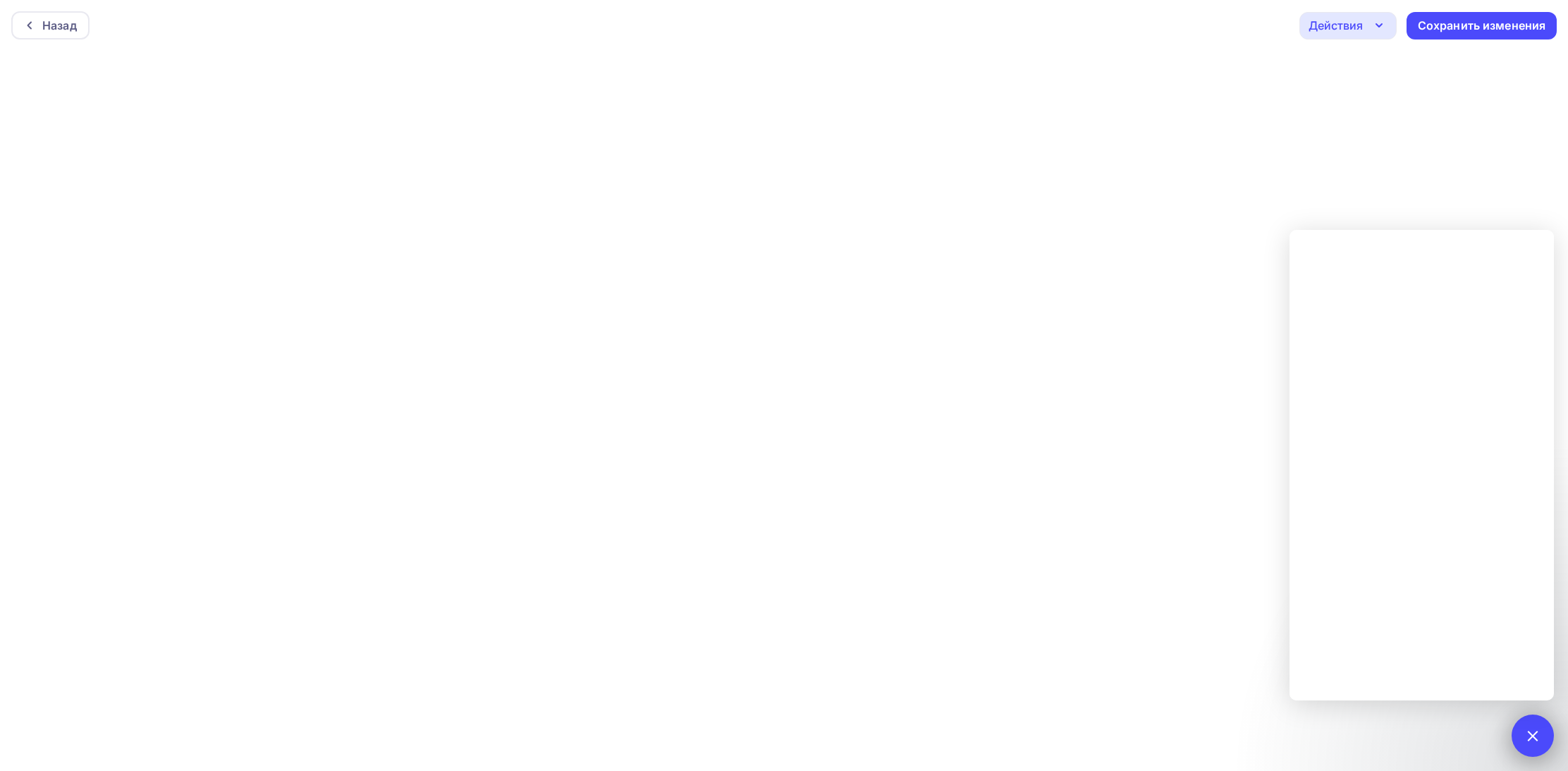
click at [1530, 733] on div at bounding box center [1532, 735] width 19 height 19
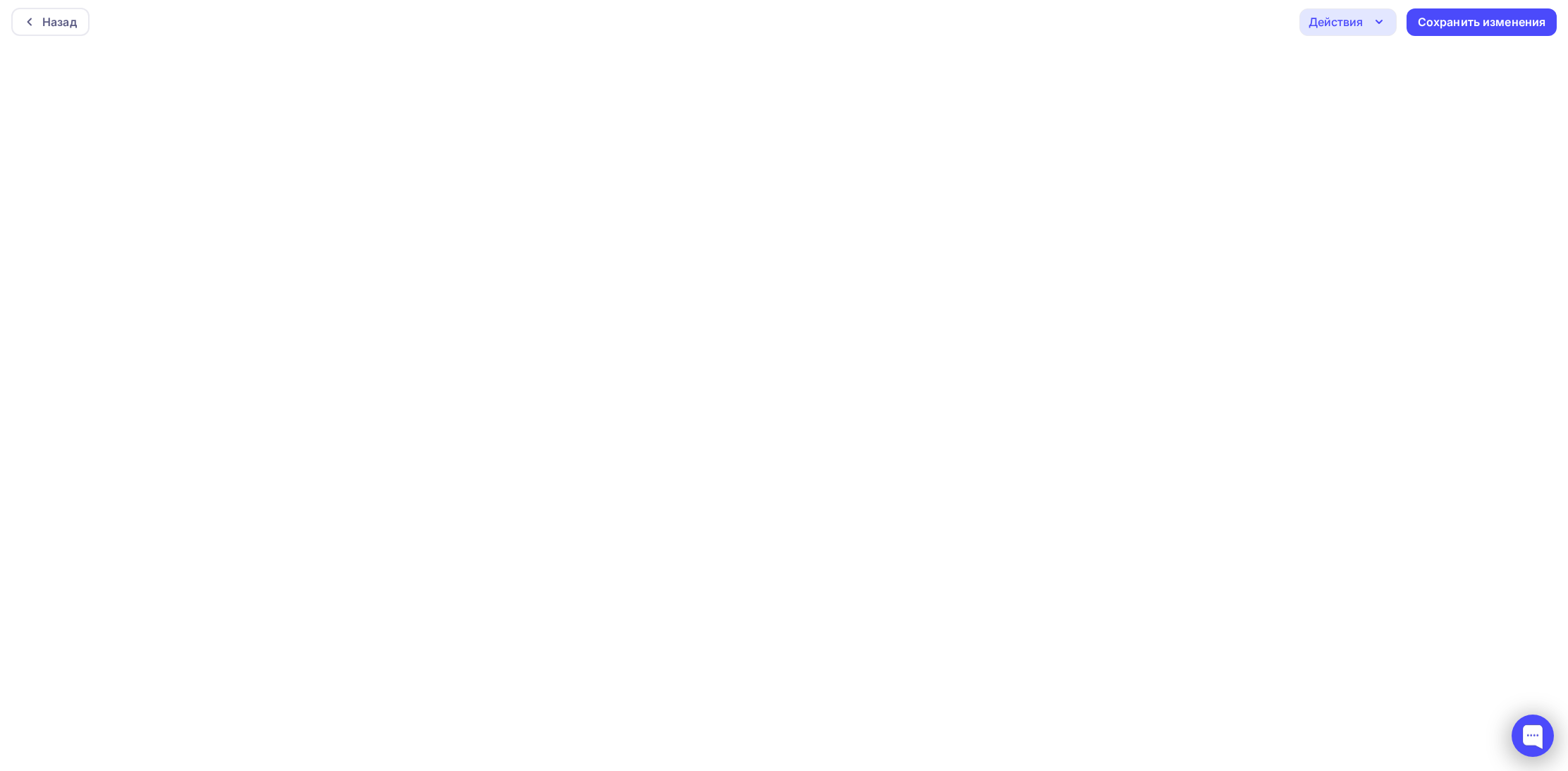
scroll to position [4, 0]
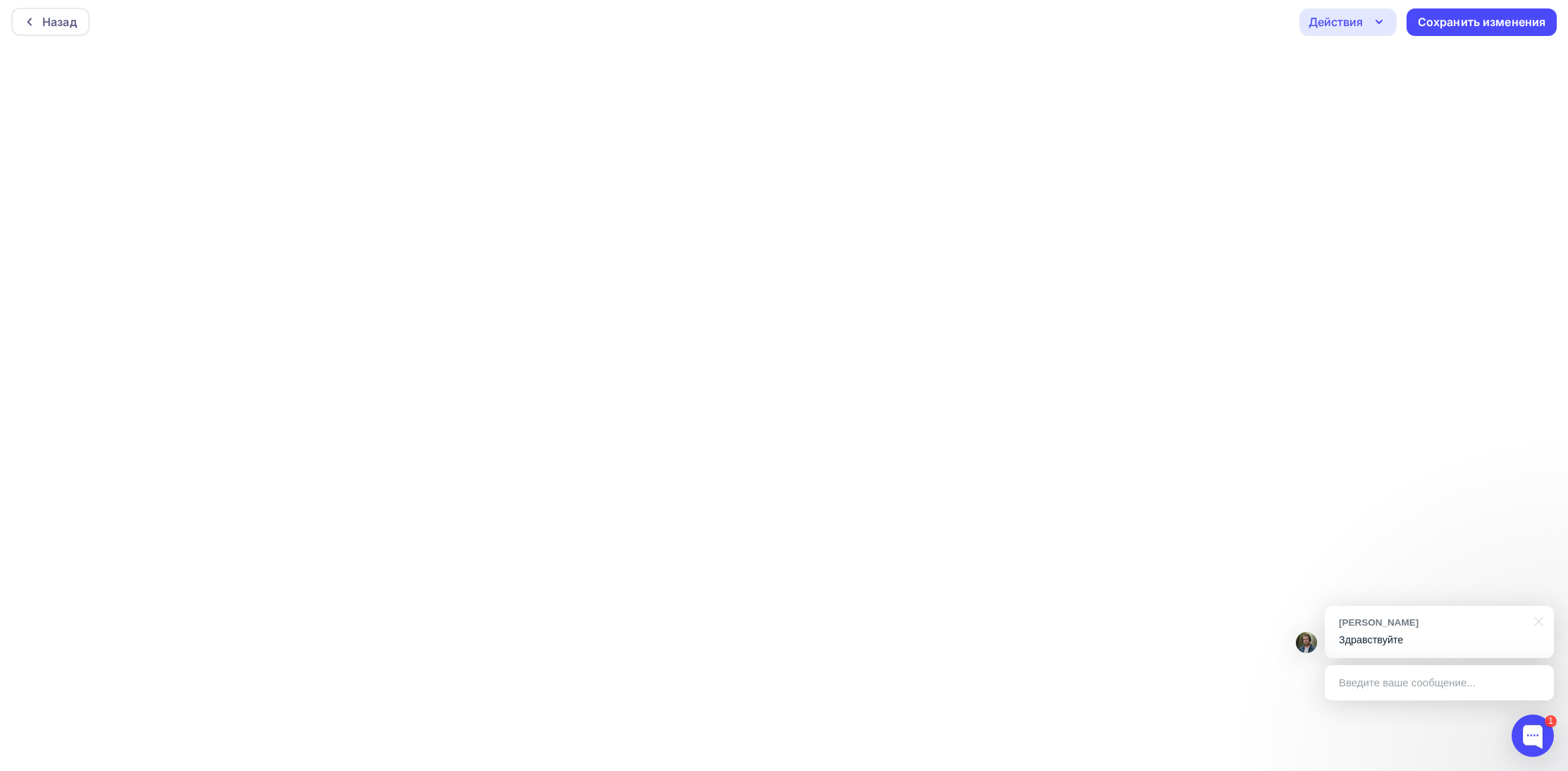
click at [1501, 627] on div "[PERSON_NAME]" at bounding box center [1432, 622] width 187 height 13
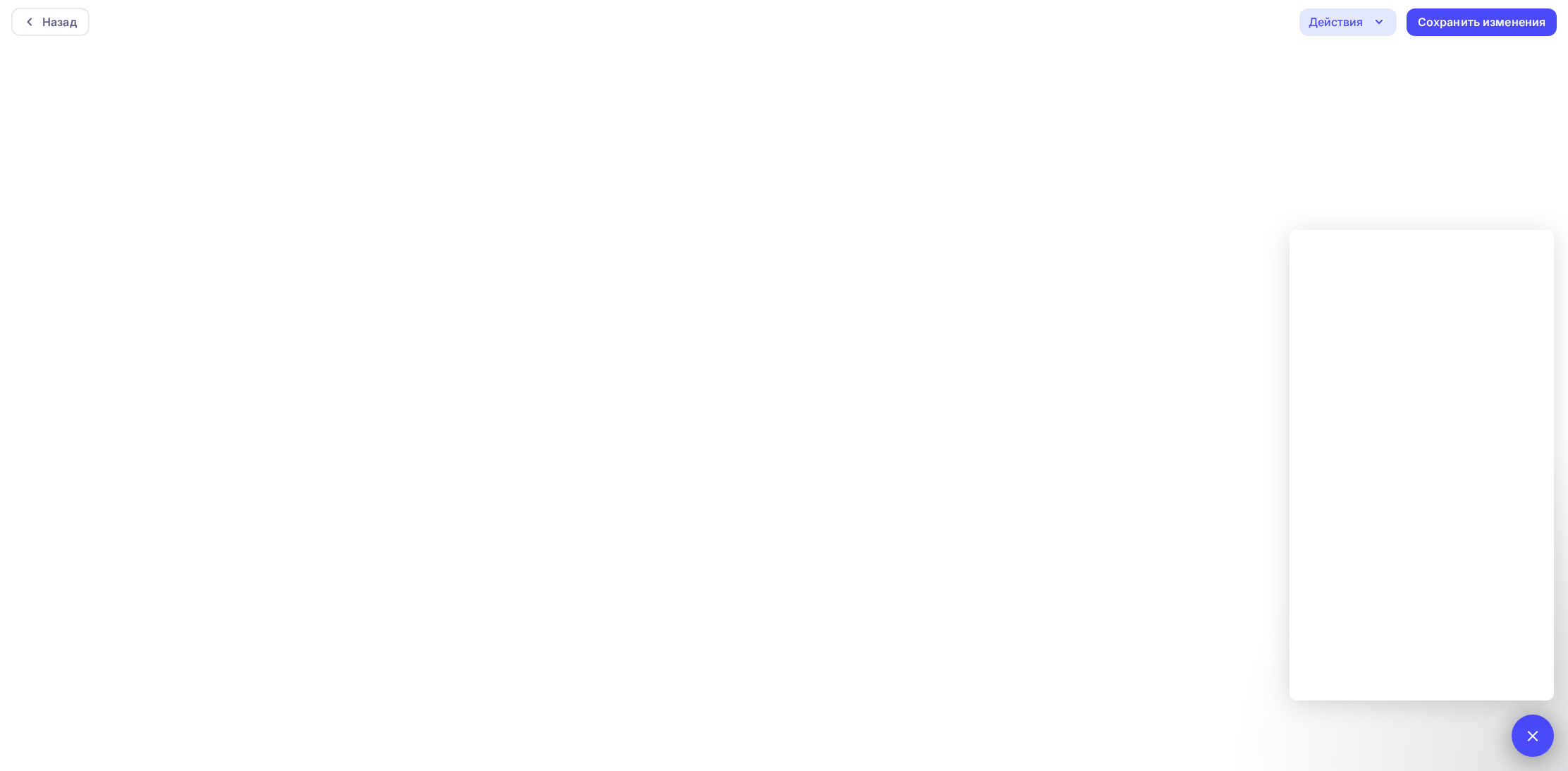
click at [1522, 740] on div "1" at bounding box center [1532, 735] width 42 height 42
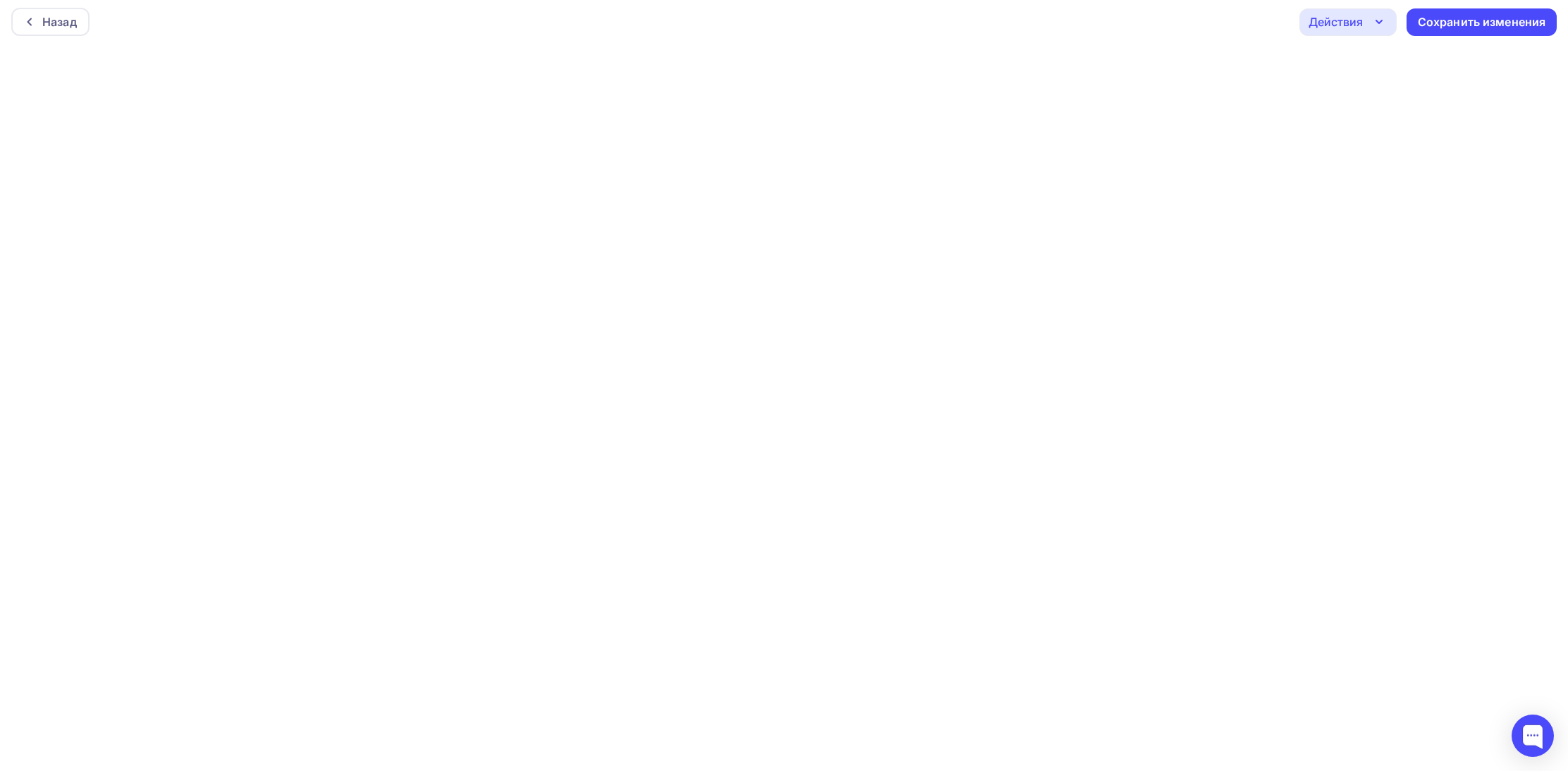
click at [1364, 19] on div "Действия" at bounding box center [1348, 21] width 98 height 27
click at [1364, 88] on div "Предпросмотр" at bounding box center [1386, 92] width 87 height 17
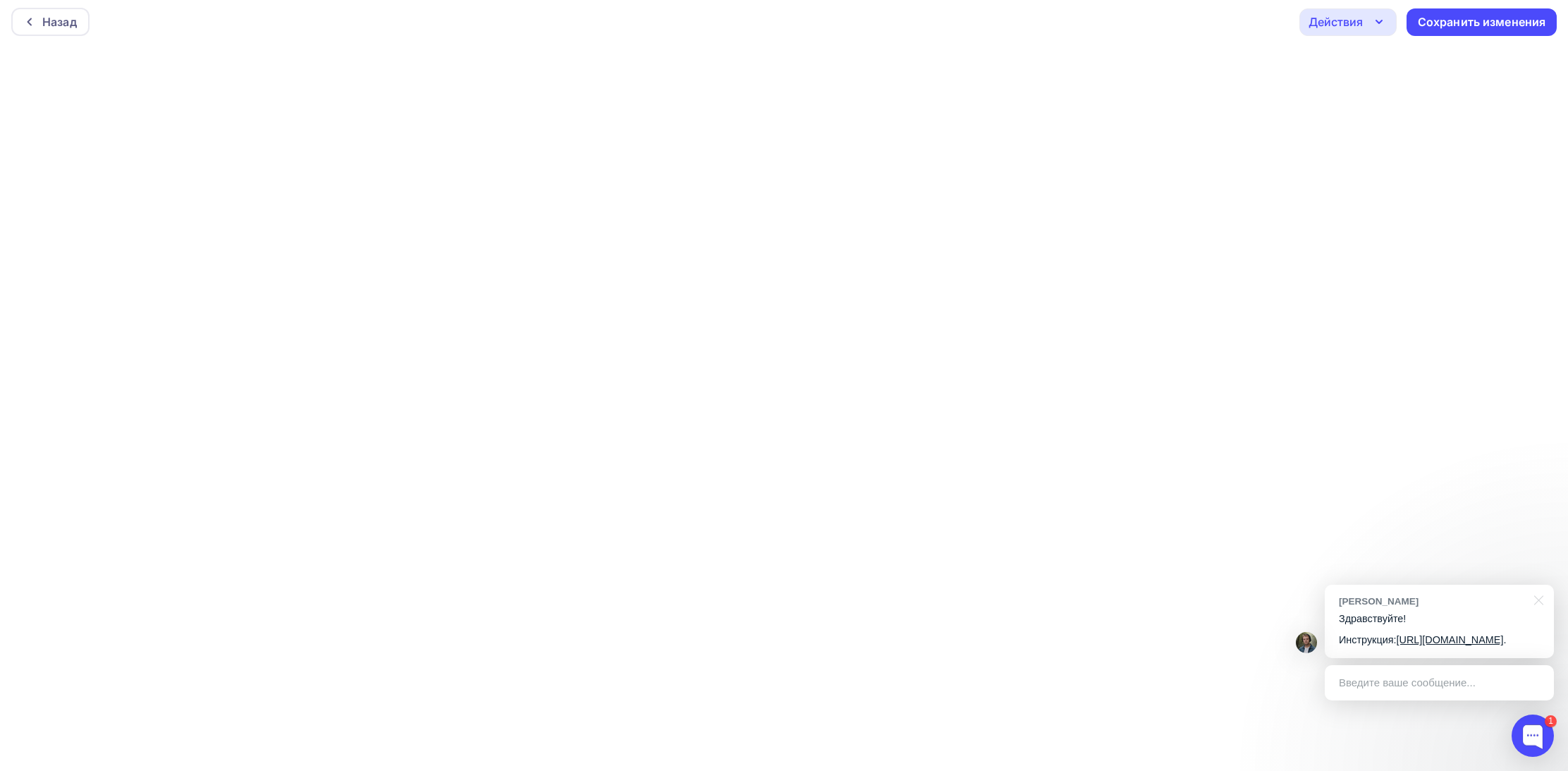
click at [1396, 634] on link "[URL][DOMAIN_NAME]" at bounding box center [1450, 639] width 107 height 11
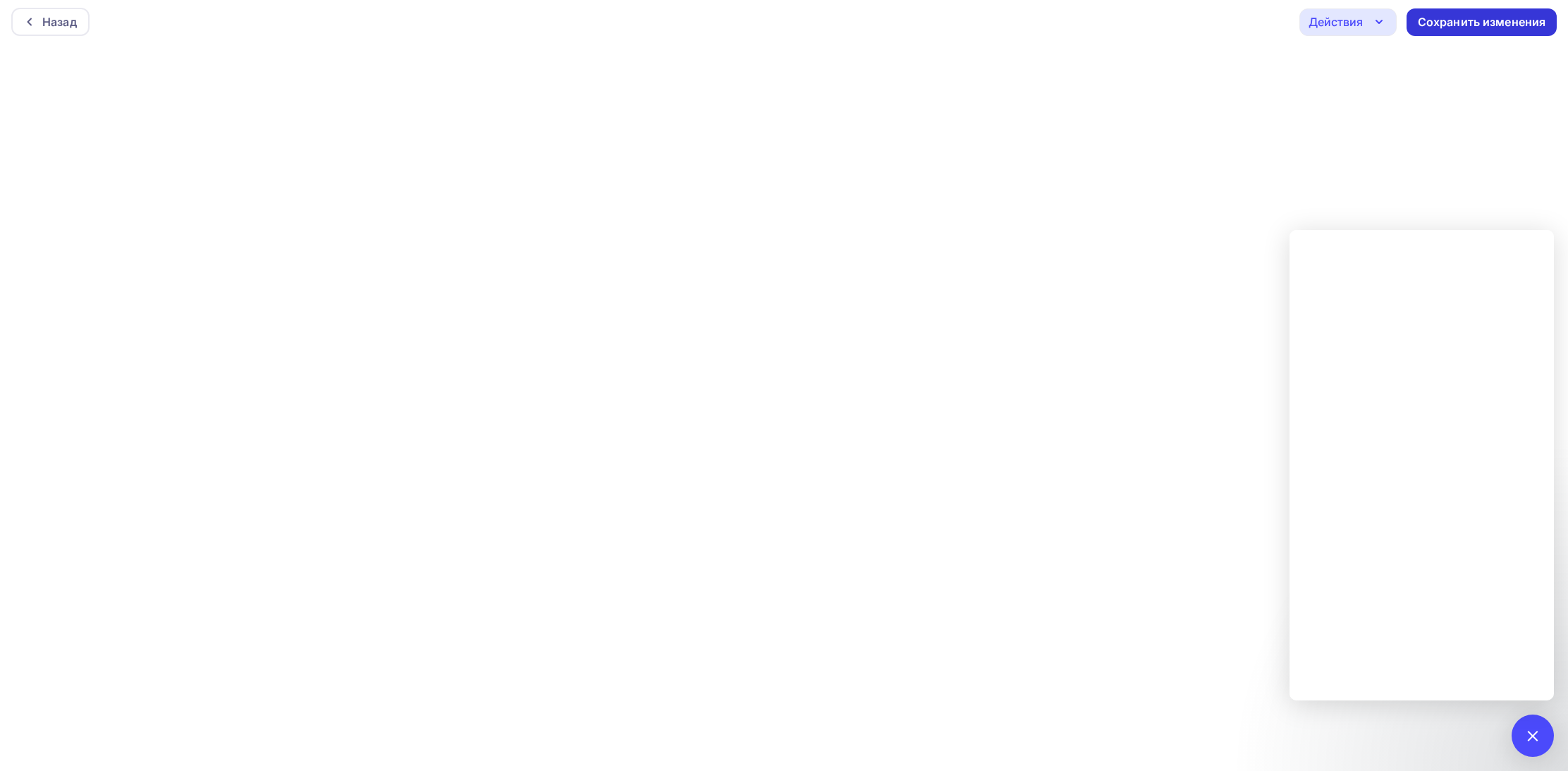
click at [1502, 16] on div "Сохранить изменения" at bounding box center [1482, 22] width 129 height 16
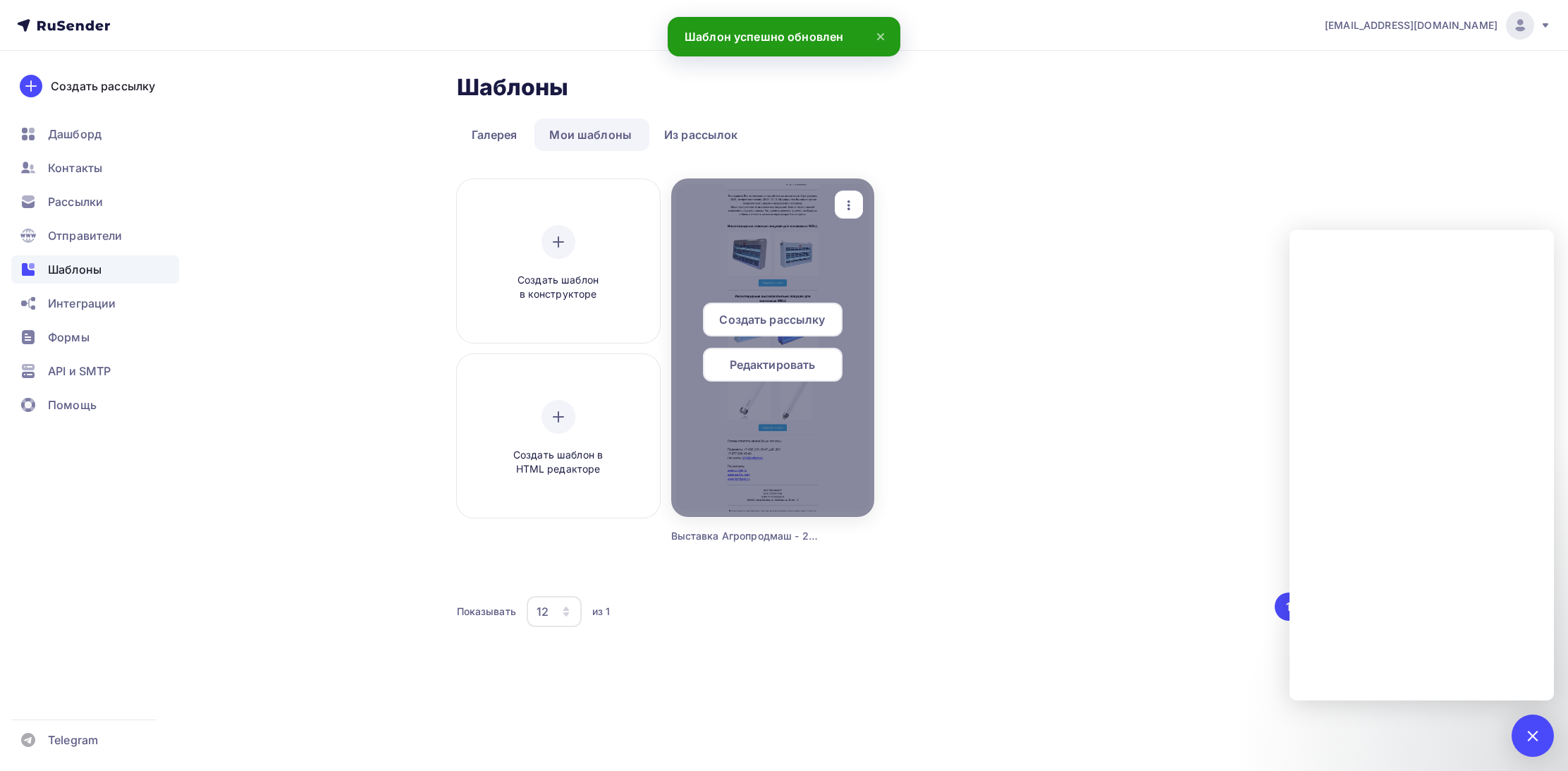
click at [748, 322] on span "Создать рассылку" at bounding box center [771, 319] width 106 height 17
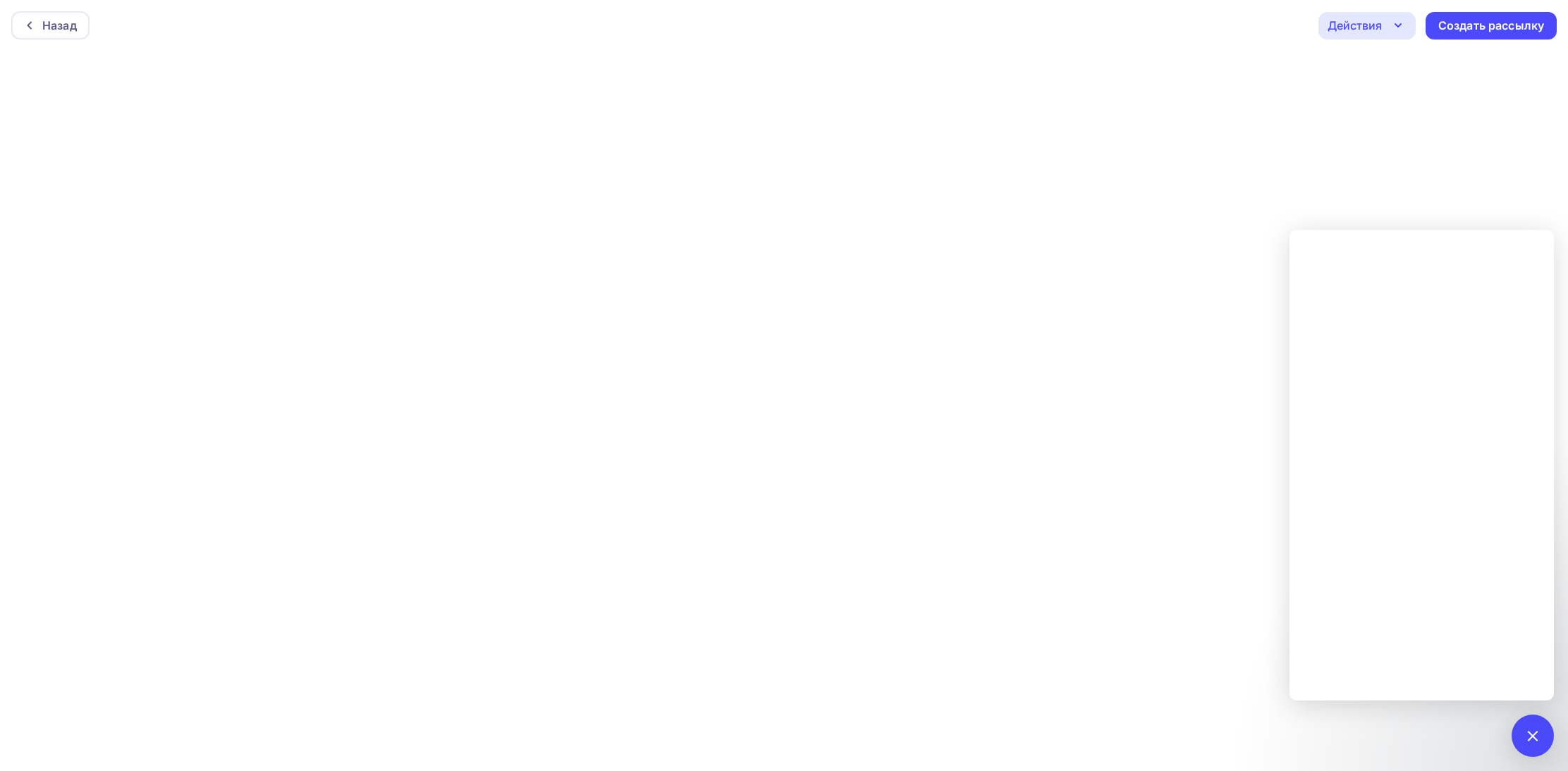
click at [1373, 27] on div "Действия" at bounding box center [1354, 25] width 54 height 17
click at [1389, 64] on div "Отправить тестовое письмо" at bounding box center [1443, 67] width 162 height 17
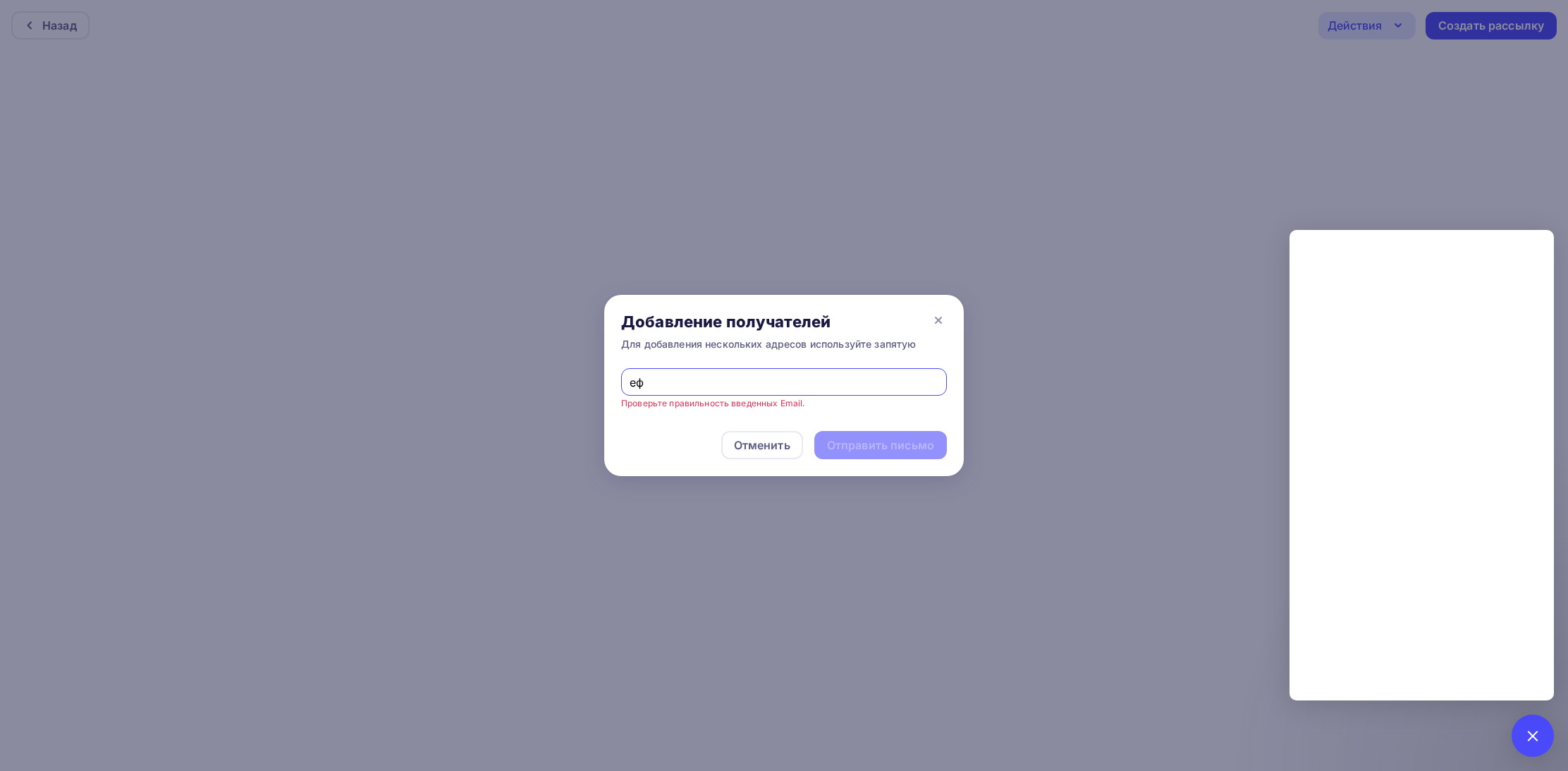
type input "е"
type input "[EMAIL_ADDRESS][DOMAIN_NAME], [EMAIL_ADDRESS][DOMAIN_NAME]"
click at [849, 447] on div "Отправить письмо" at bounding box center [880, 445] width 107 height 16
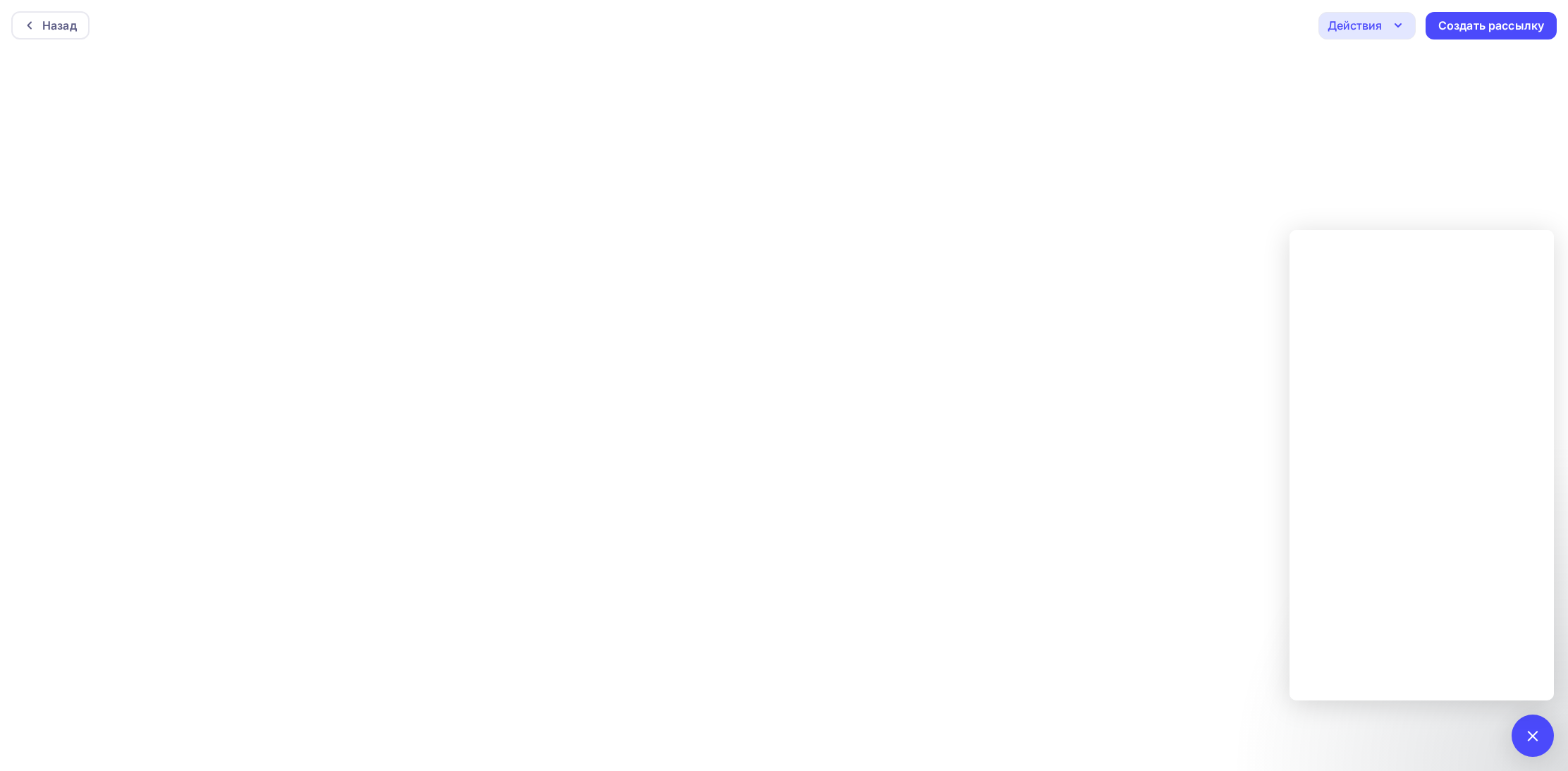
click at [1383, 24] on div "Действия" at bounding box center [1368, 25] width 98 height 27
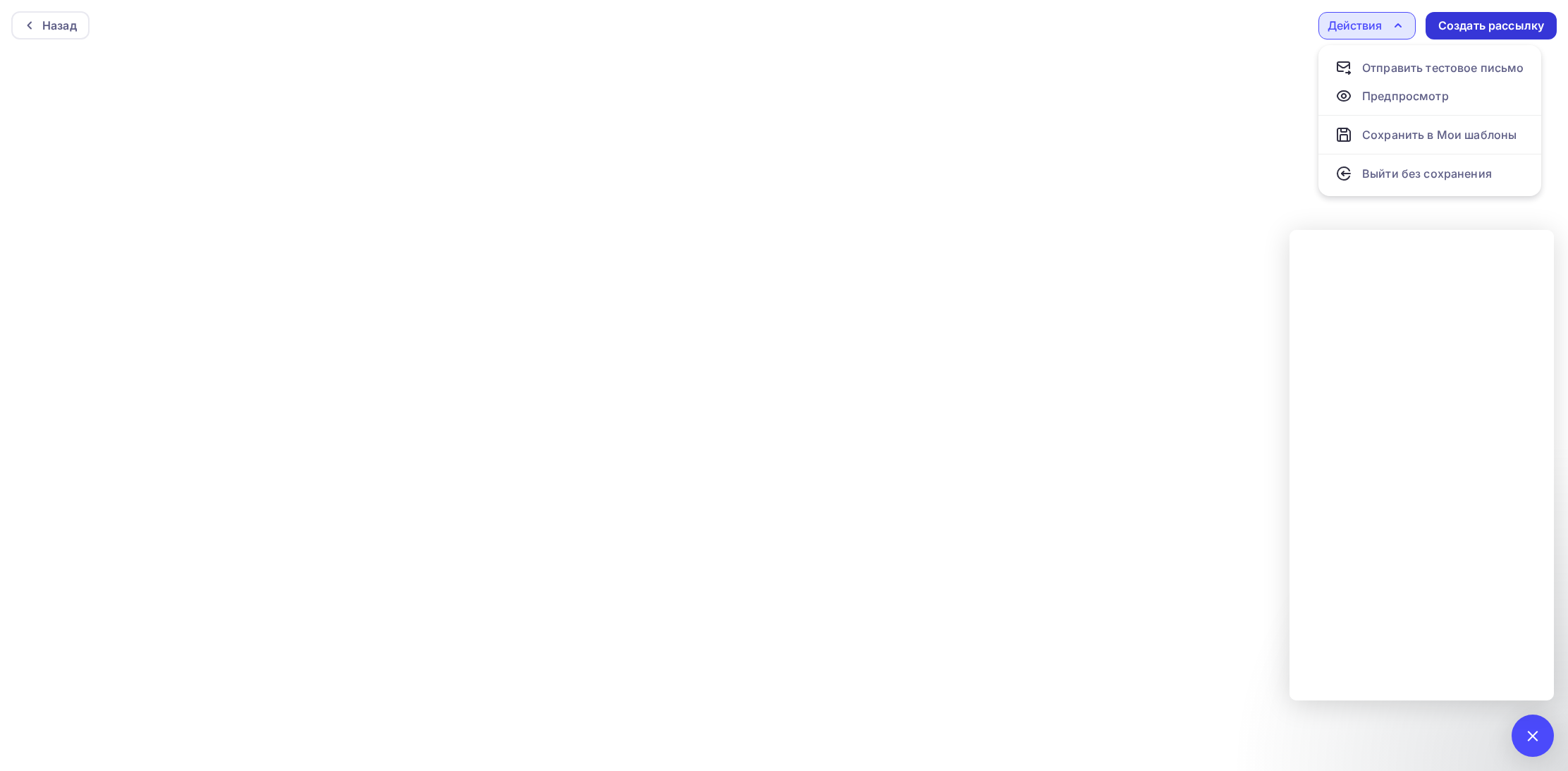
click at [1477, 26] on div "Создать рассылку" at bounding box center [1491, 26] width 106 height 16
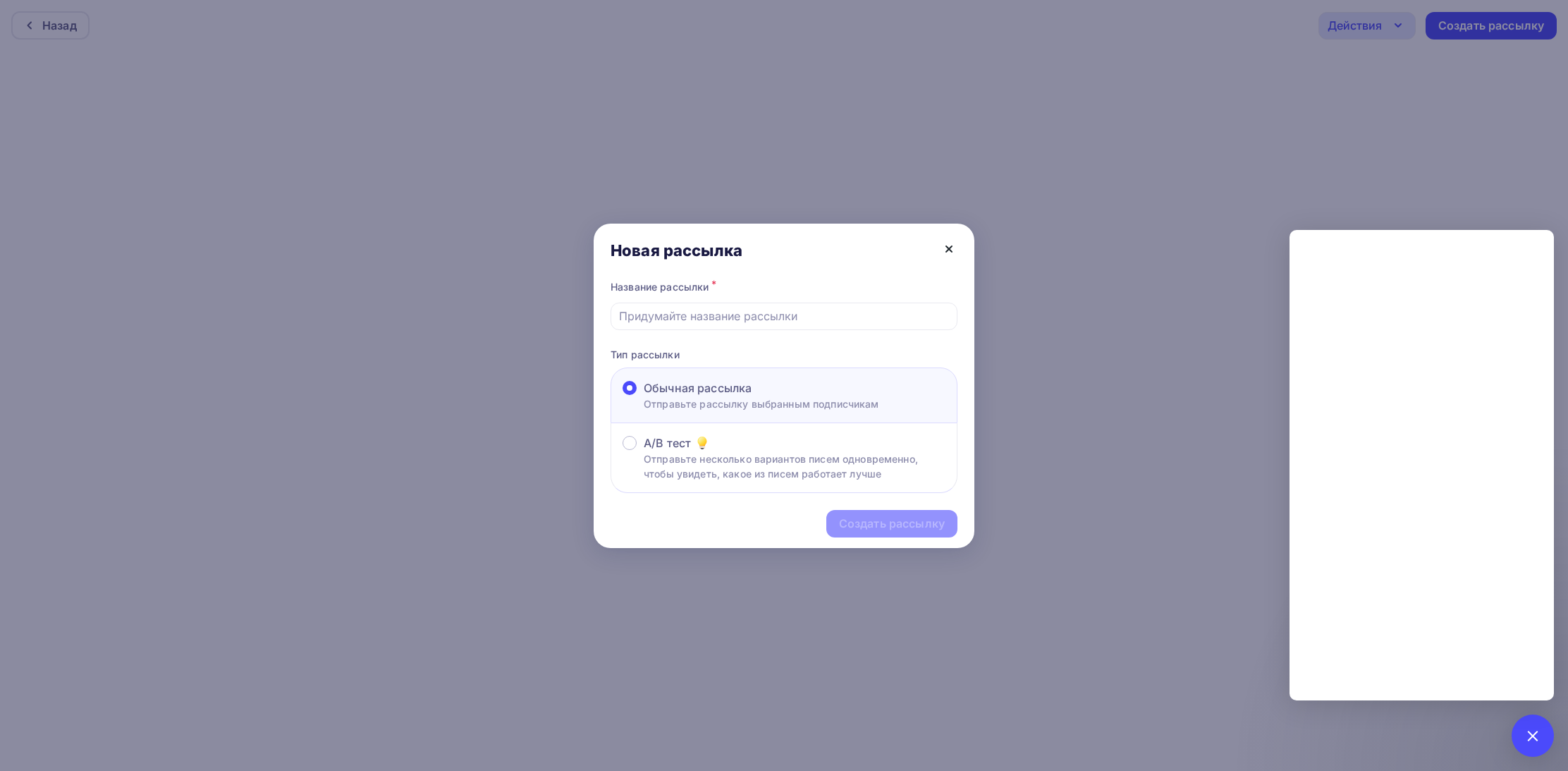
click at [947, 249] on icon at bounding box center [949, 249] width 17 height 17
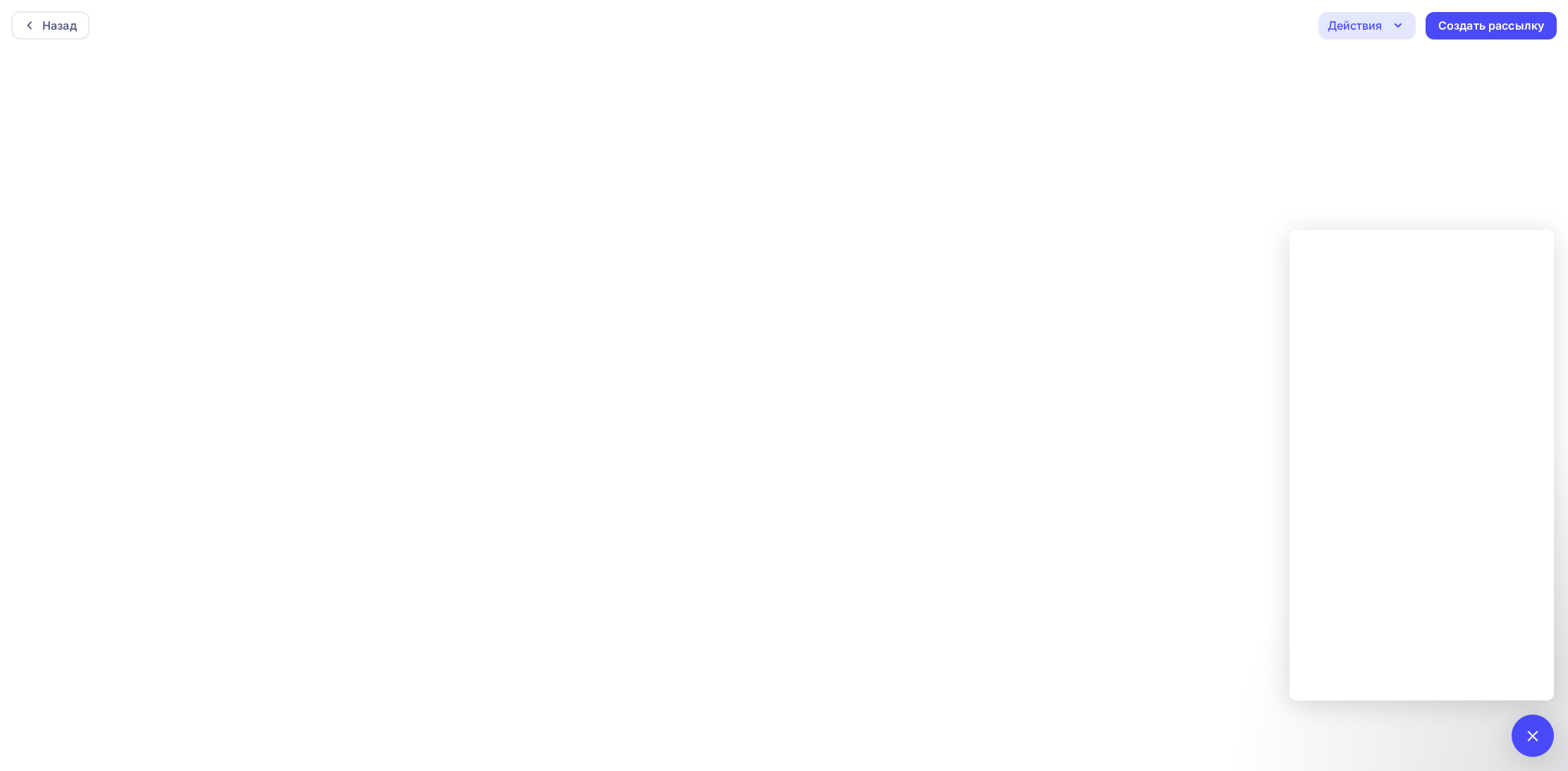
click at [1399, 27] on icon "button" at bounding box center [1398, 25] width 17 height 17
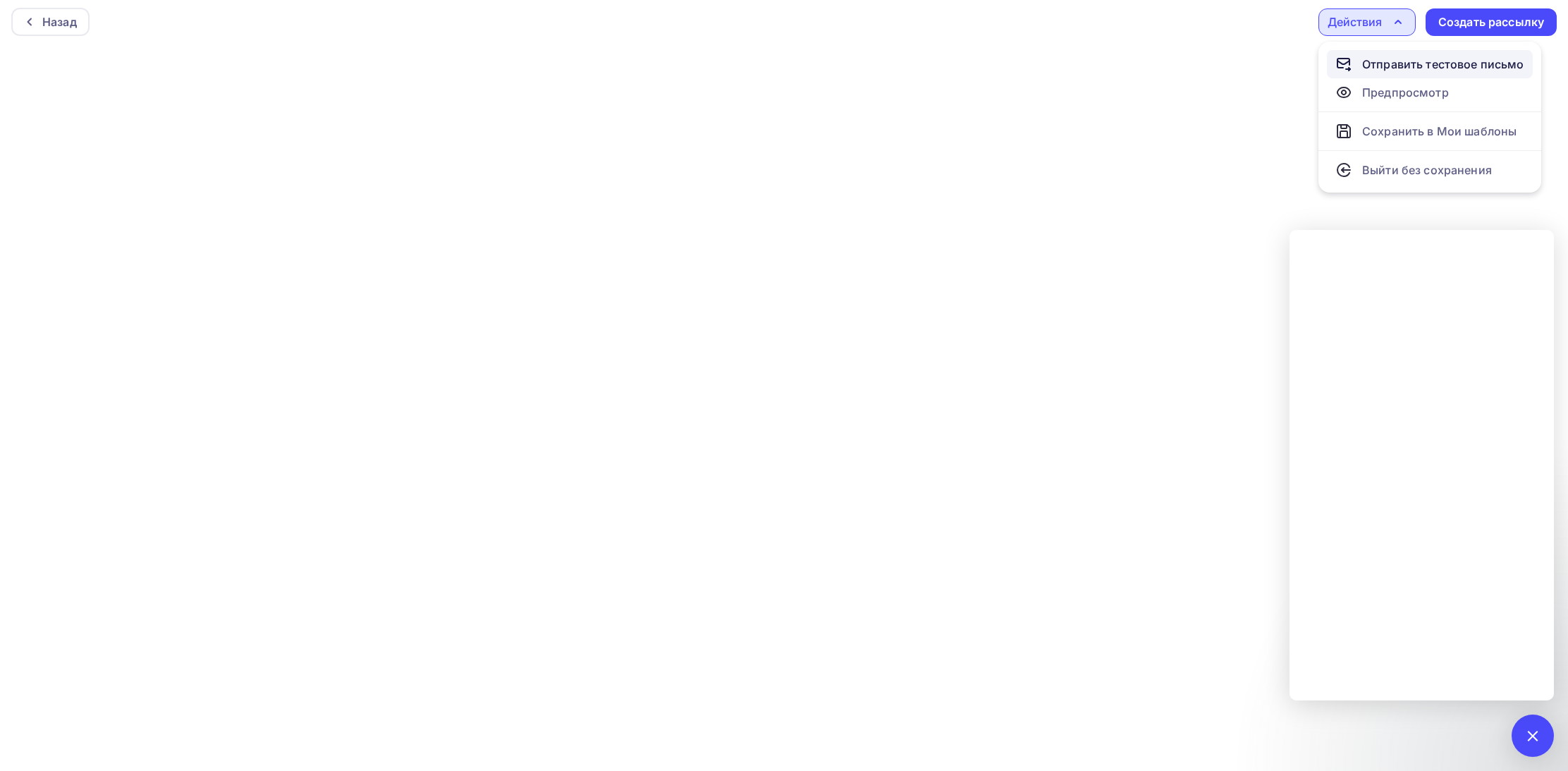
scroll to position [4, 0]
click at [1210, 27] on div "Назад Действия Отправить тестовое письмо Предпросмотр Сохранить в Мои шаблоны В…" at bounding box center [784, 21] width 1568 height 51
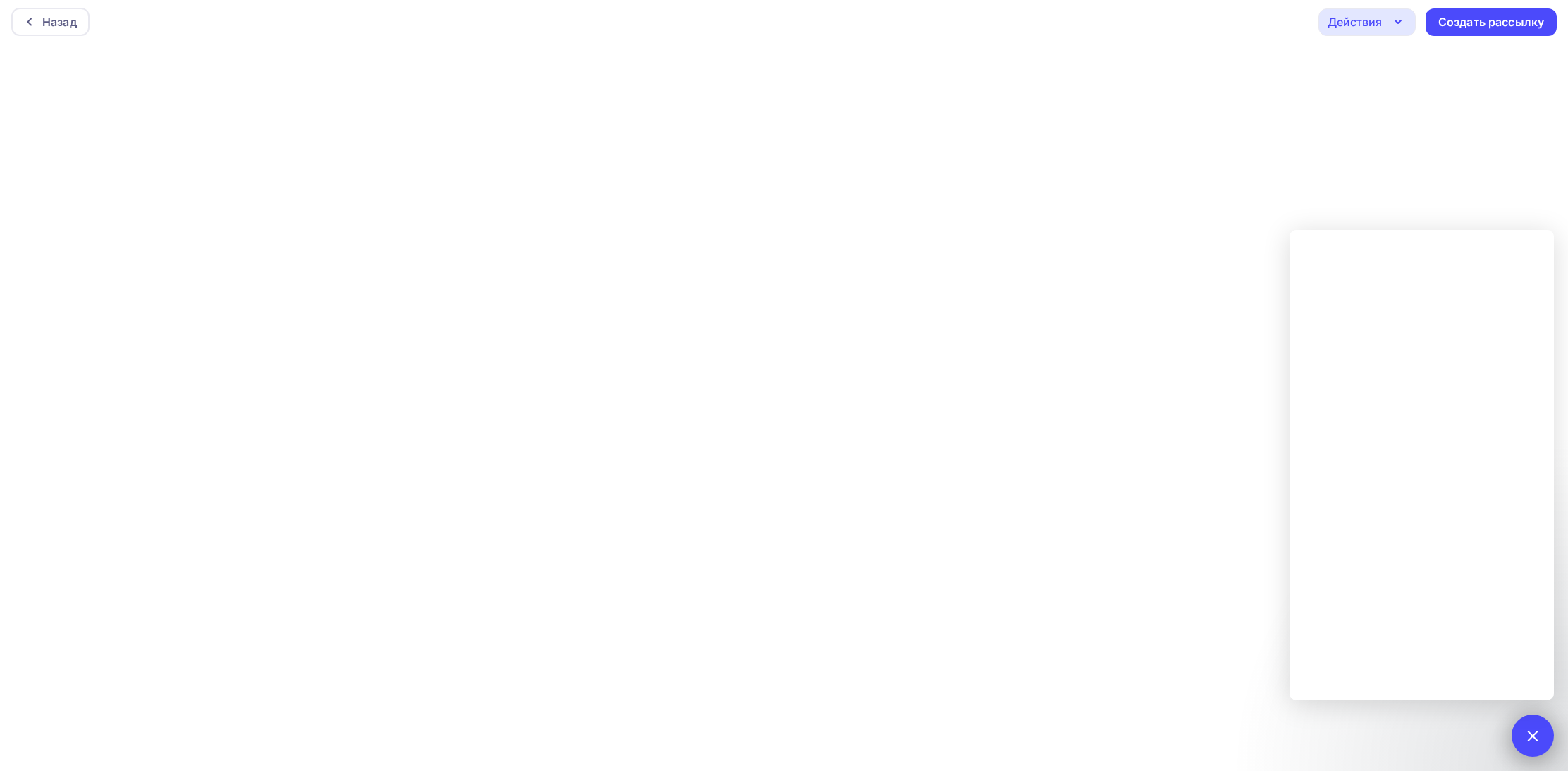
click at [1530, 730] on div at bounding box center [1532, 735] width 19 height 19
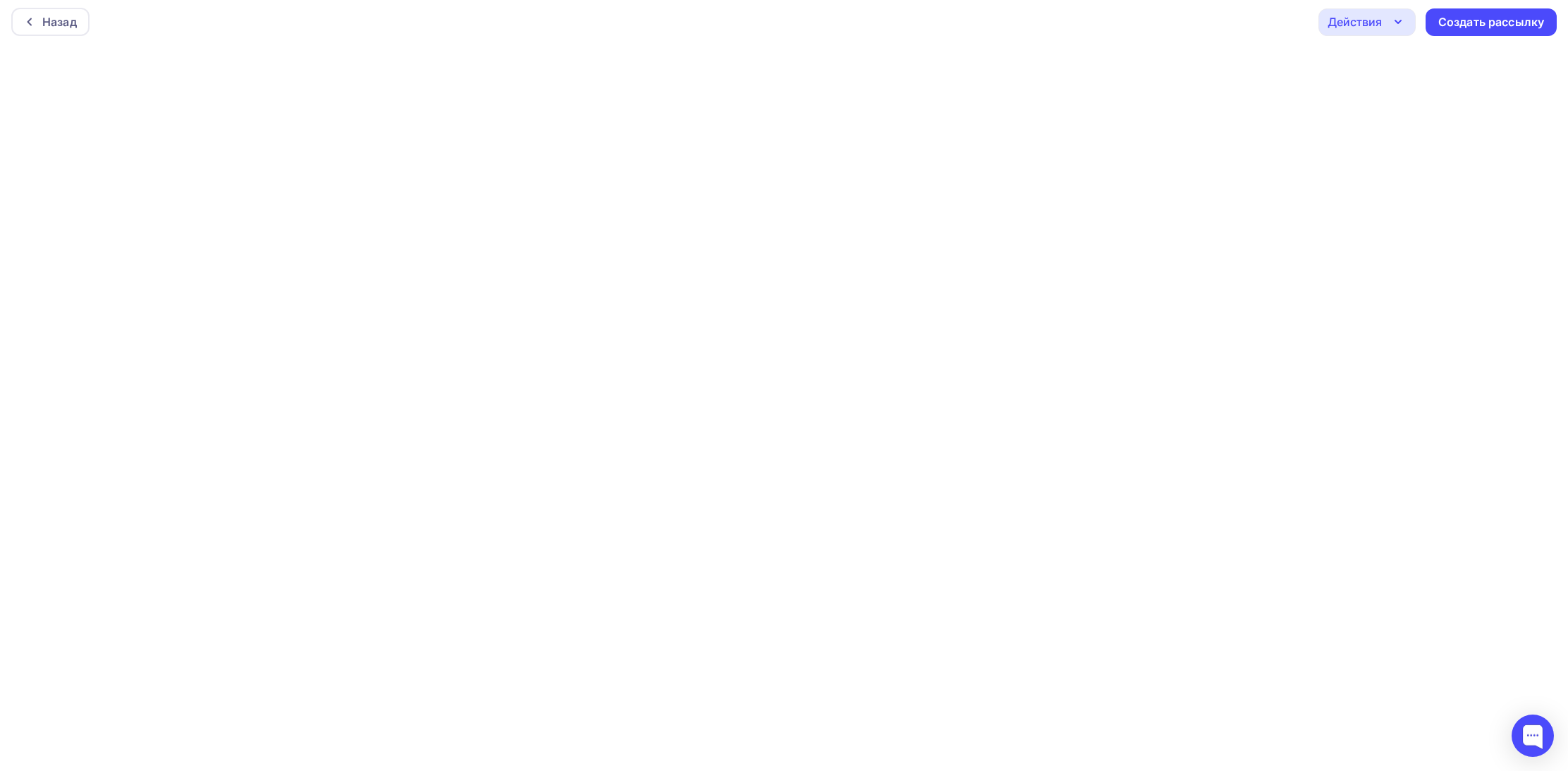
click at [1406, 24] on div "Действия" at bounding box center [1368, 21] width 98 height 27
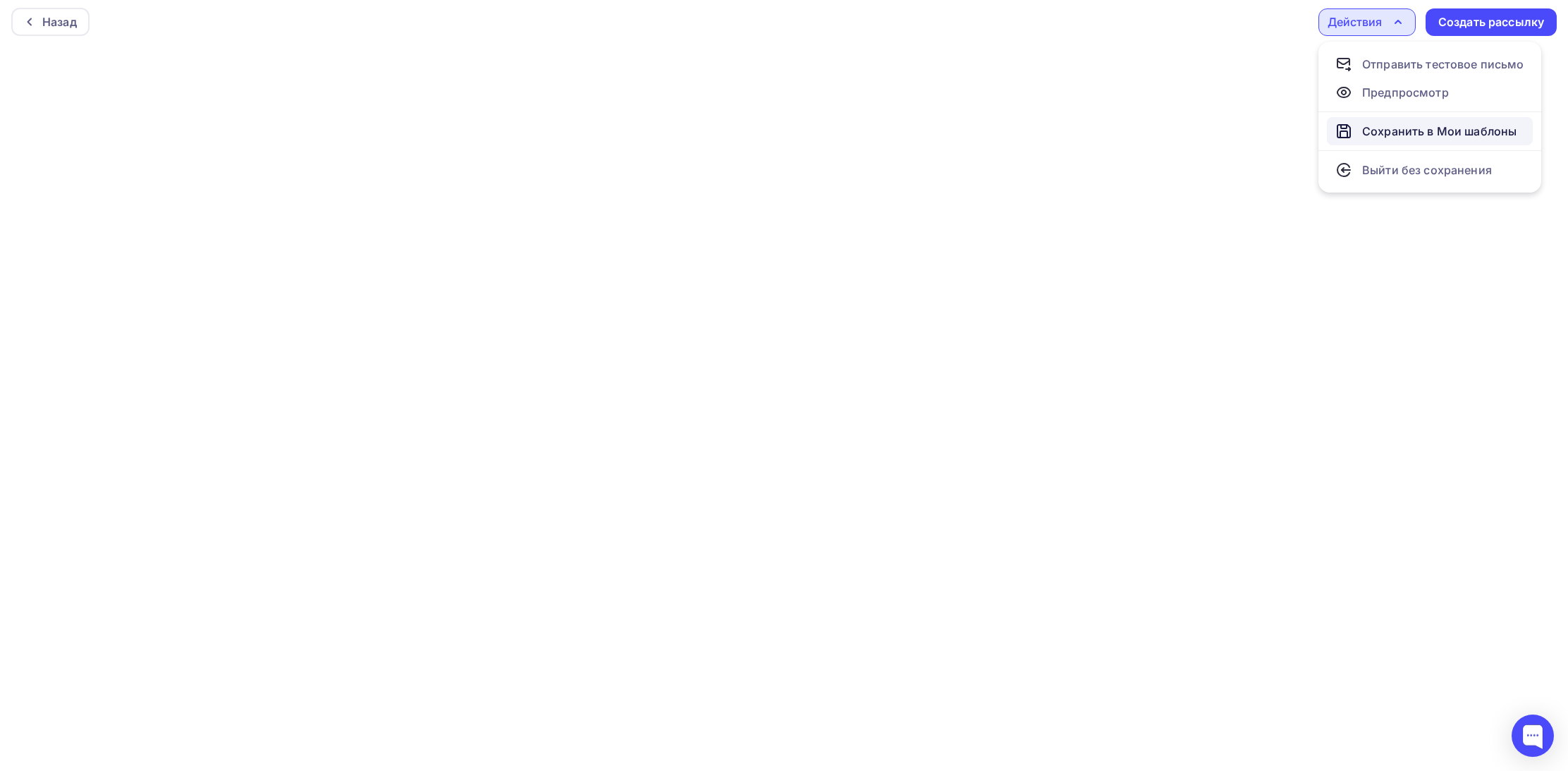
click at [1405, 129] on div "Сохранить в Мои шаблоны" at bounding box center [1439, 131] width 155 height 17
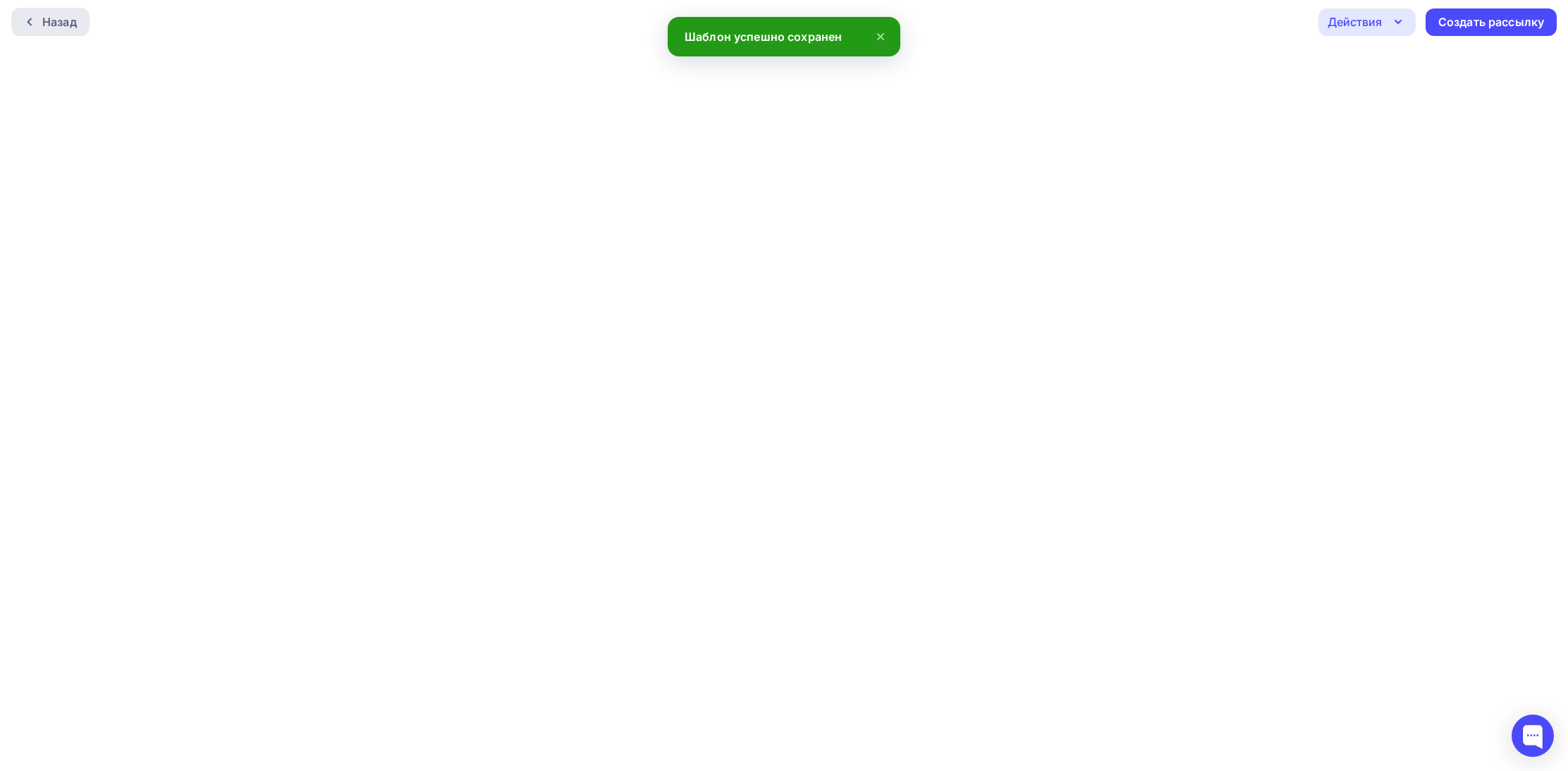
click at [47, 16] on div "Назад" at bounding box center [59, 21] width 35 height 17
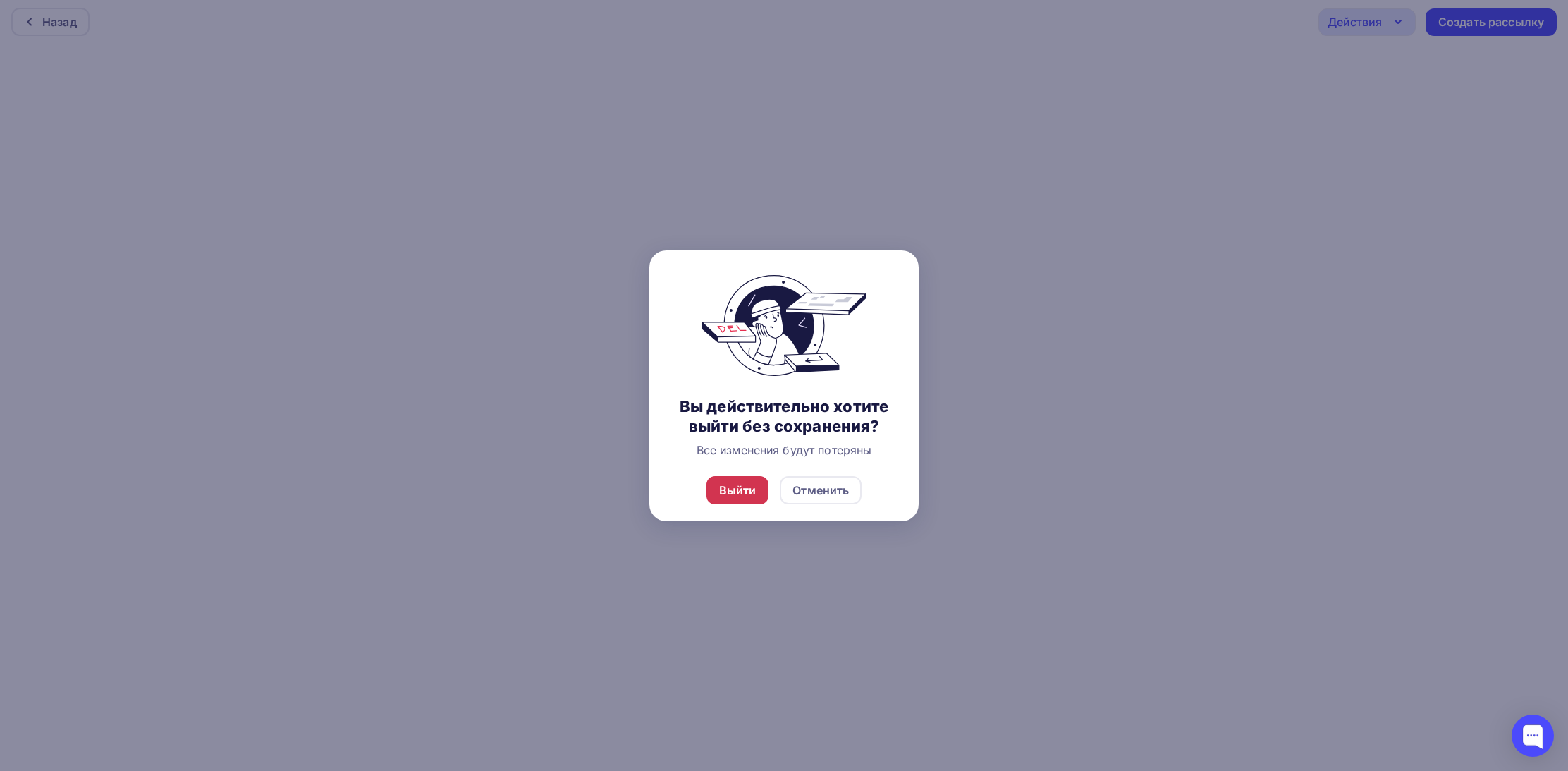
click at [726, 499] on div "Выйти" at bounding box center [737, 490] width 38 height 17
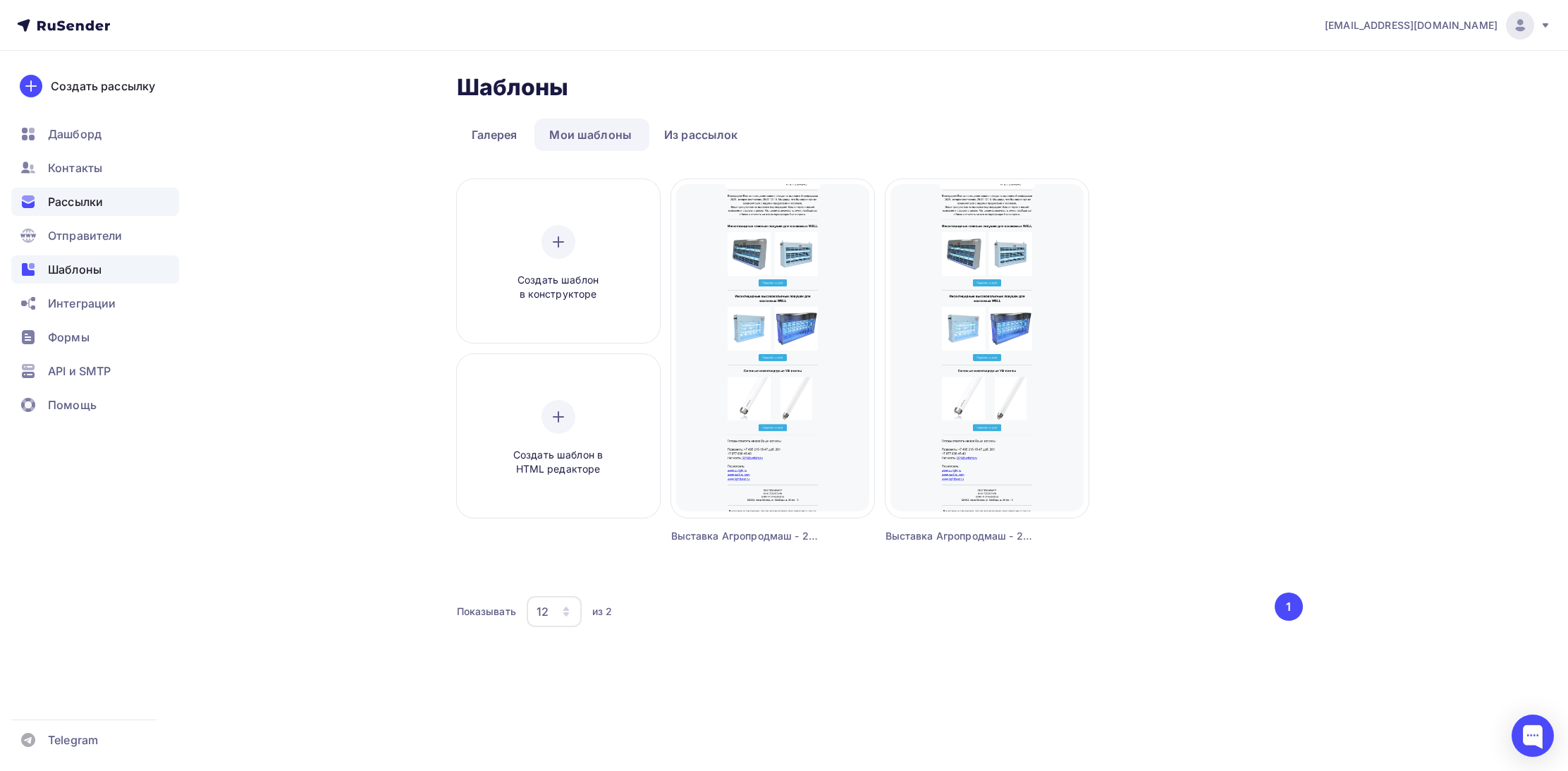
click at [74, 202] on span "Рассылки" at bounding box center [75, 201] width 55 height 17
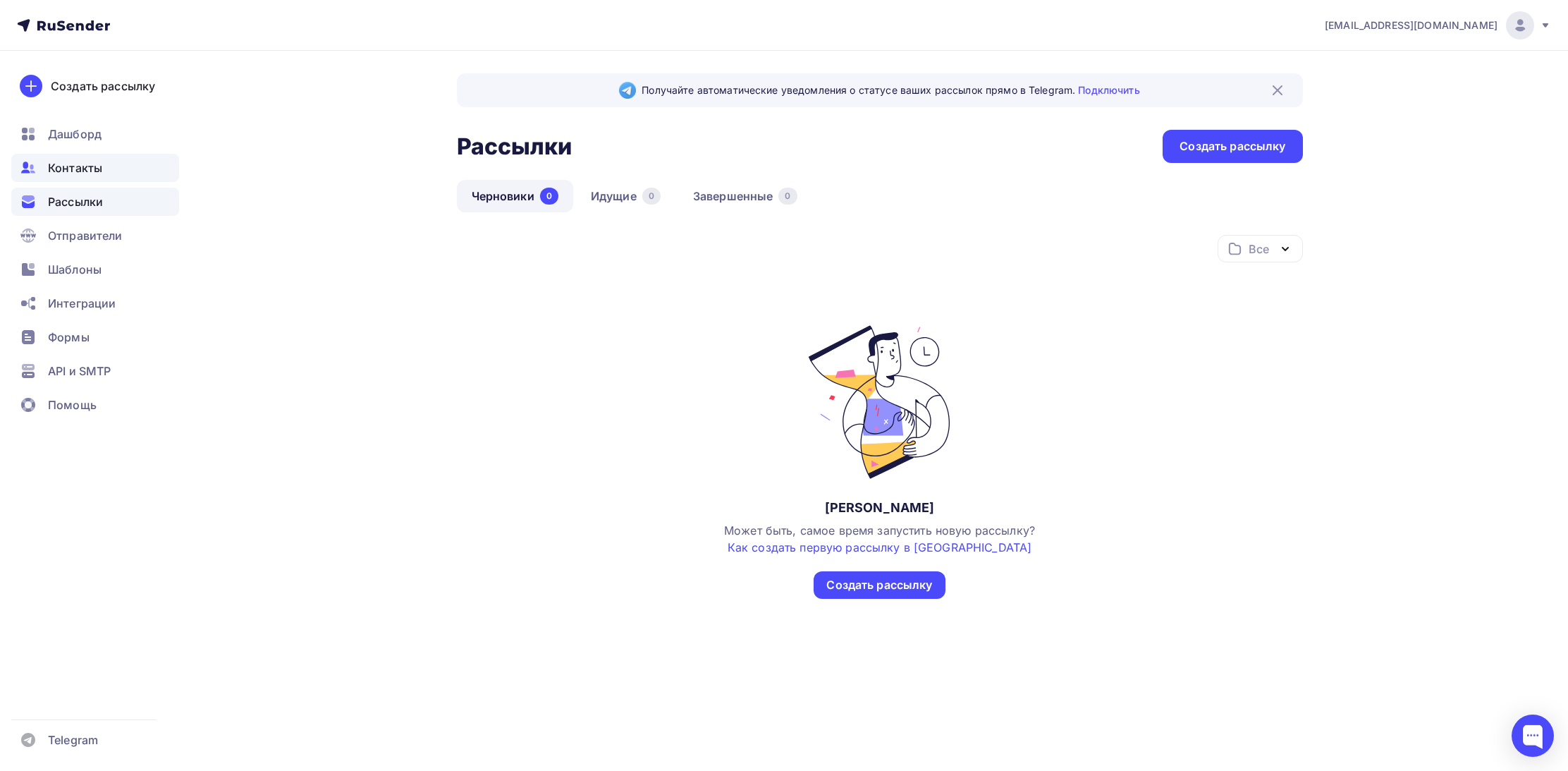
click at [99, 168] on span "Контакты" at bounding box center [75, 167] width 54 height 17
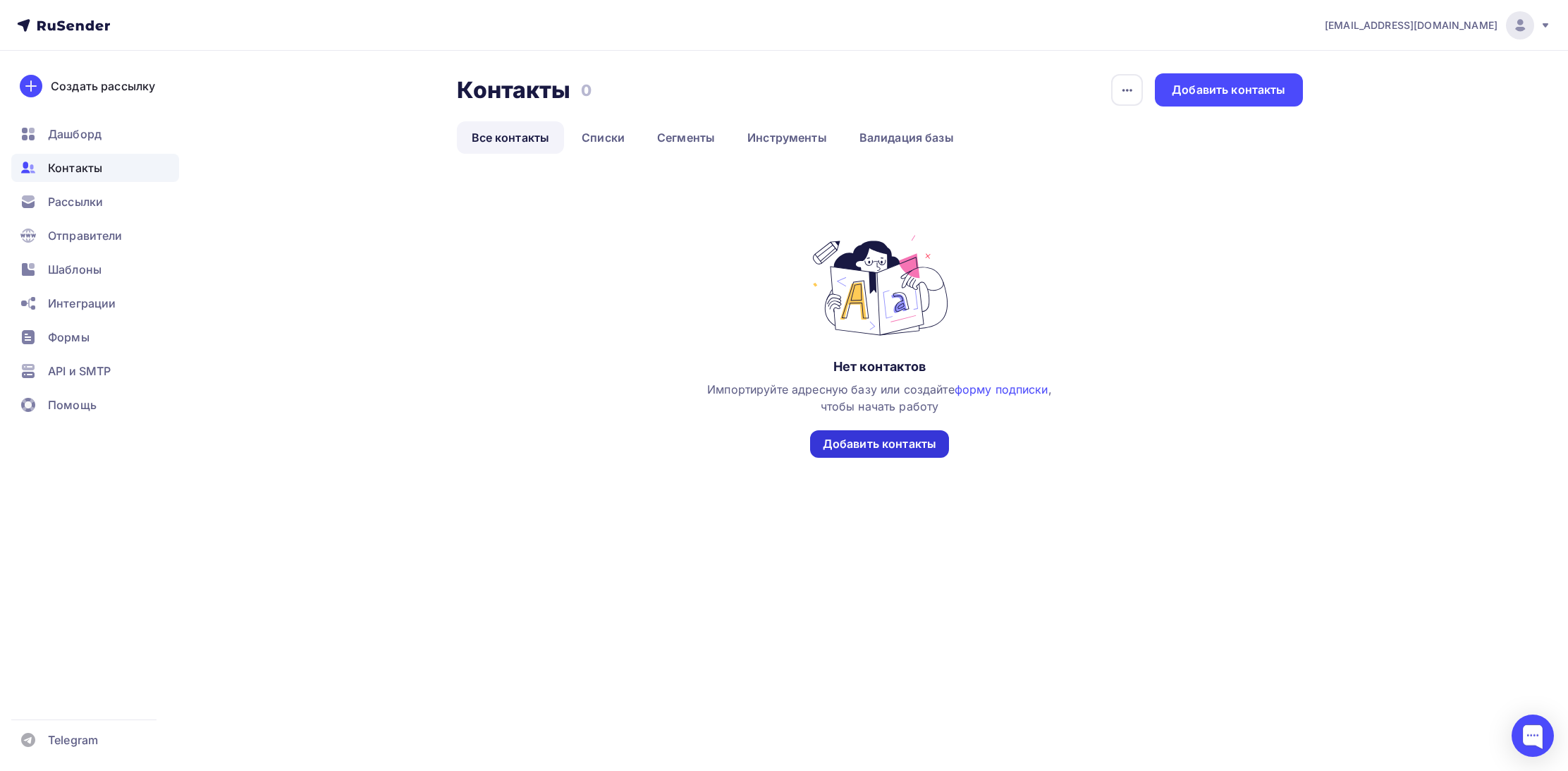
click at [873, 446] on div "Добавить контакты" at bounding box center [879, 444] width 113 height 16
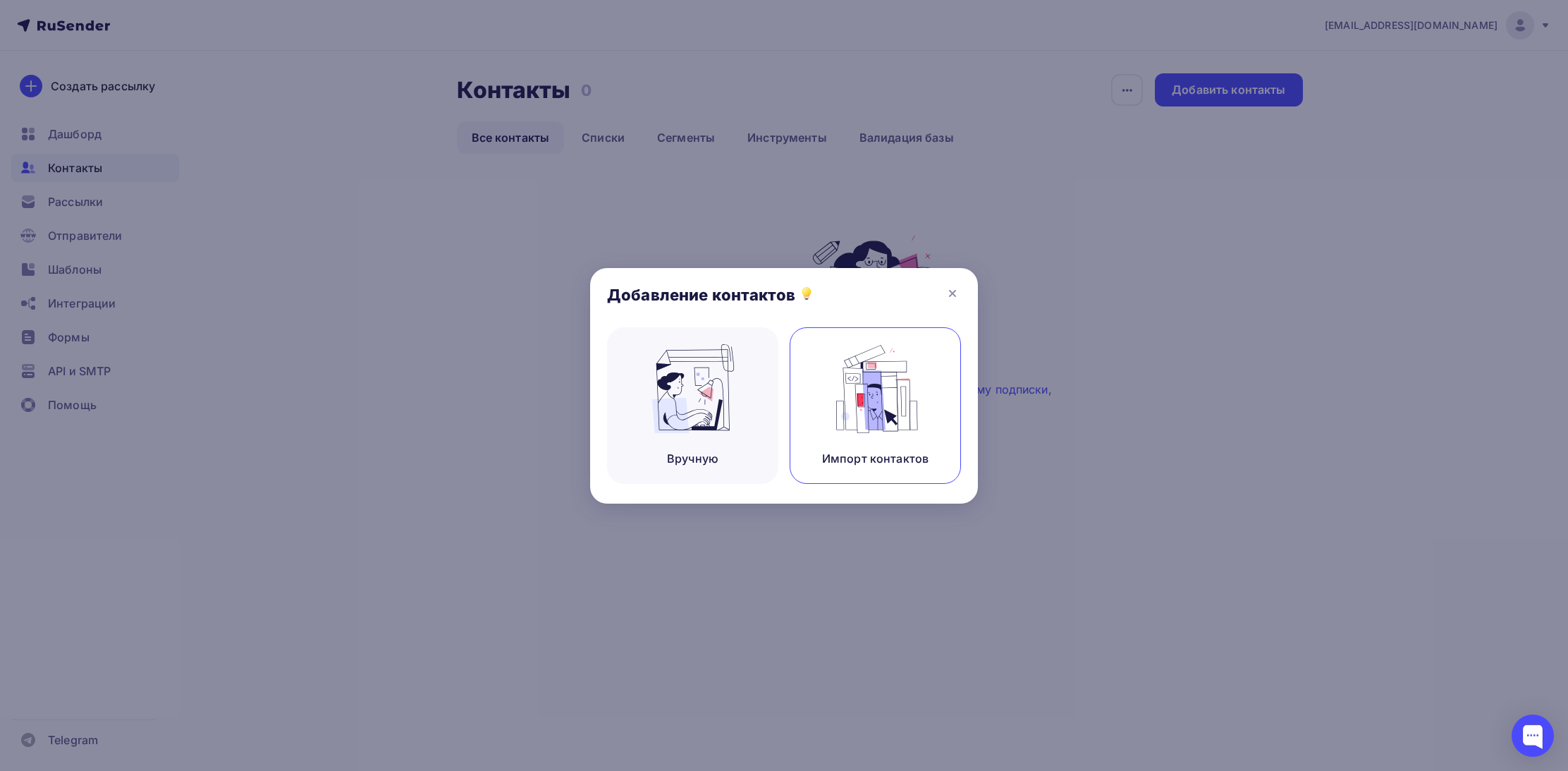
click at [872, 411] on img at bounding box center [876, 388] width 95 height 89
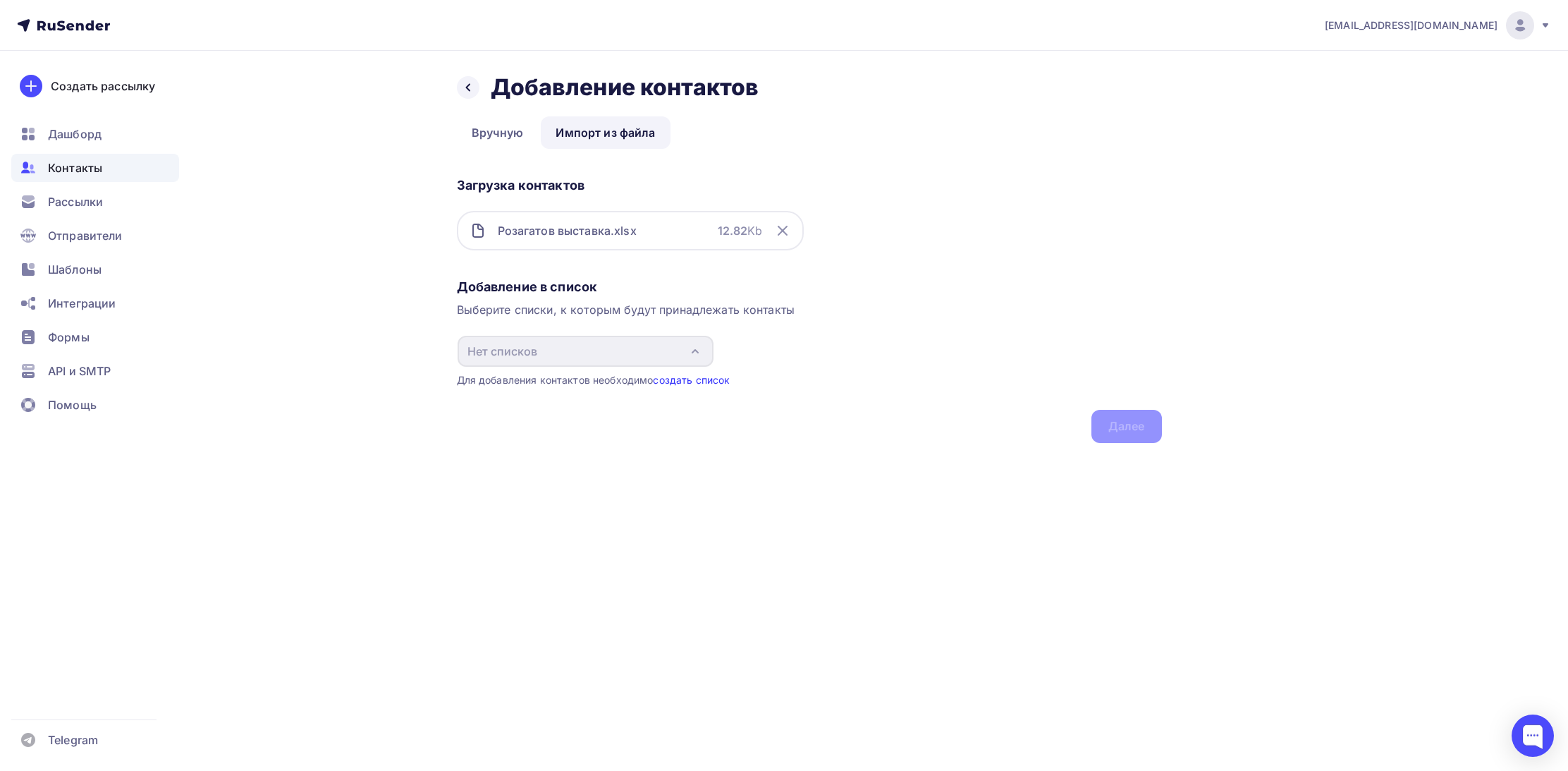
click at [694, 381] on link "создать список" at bounding box center [692, 380] width 77 height 12
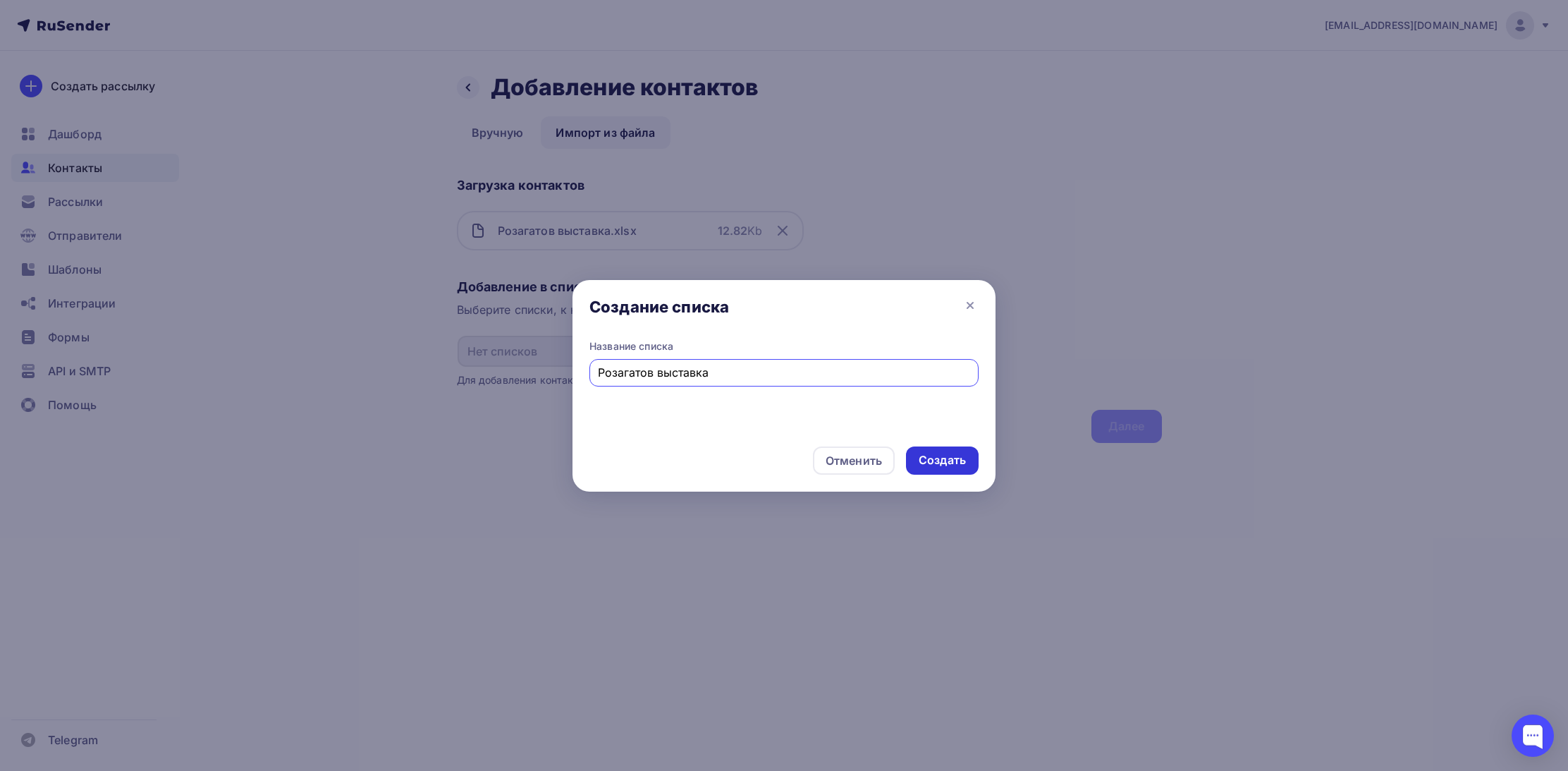
type input "Розагатов выставка"
click at [947, 461] on div "Создать" at bounding box center [942, 460] width 47 height 16
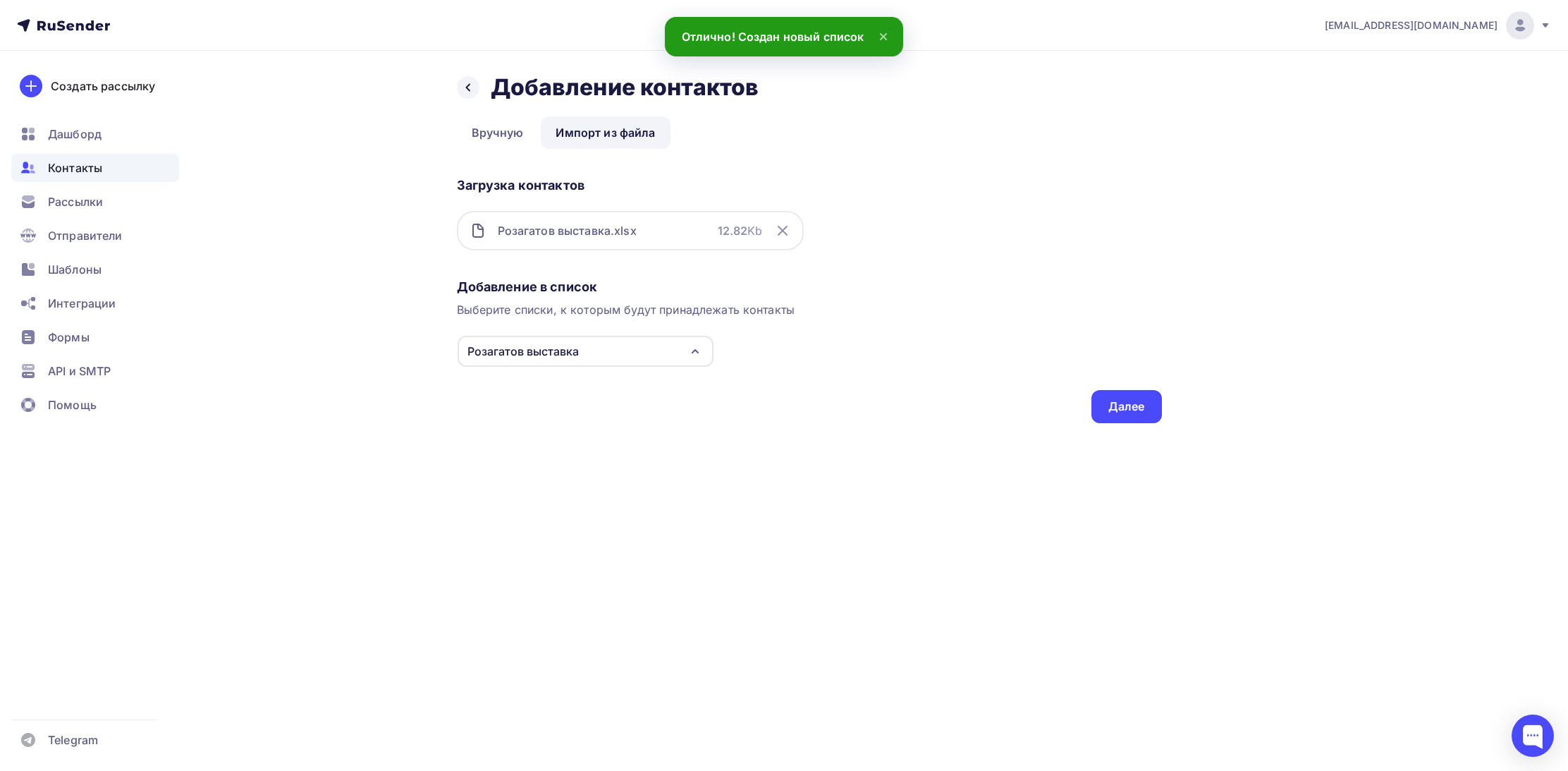
click at [578, 352] on div "Розагатов выставка" at bounding box center [523, 351] width 112 height 17
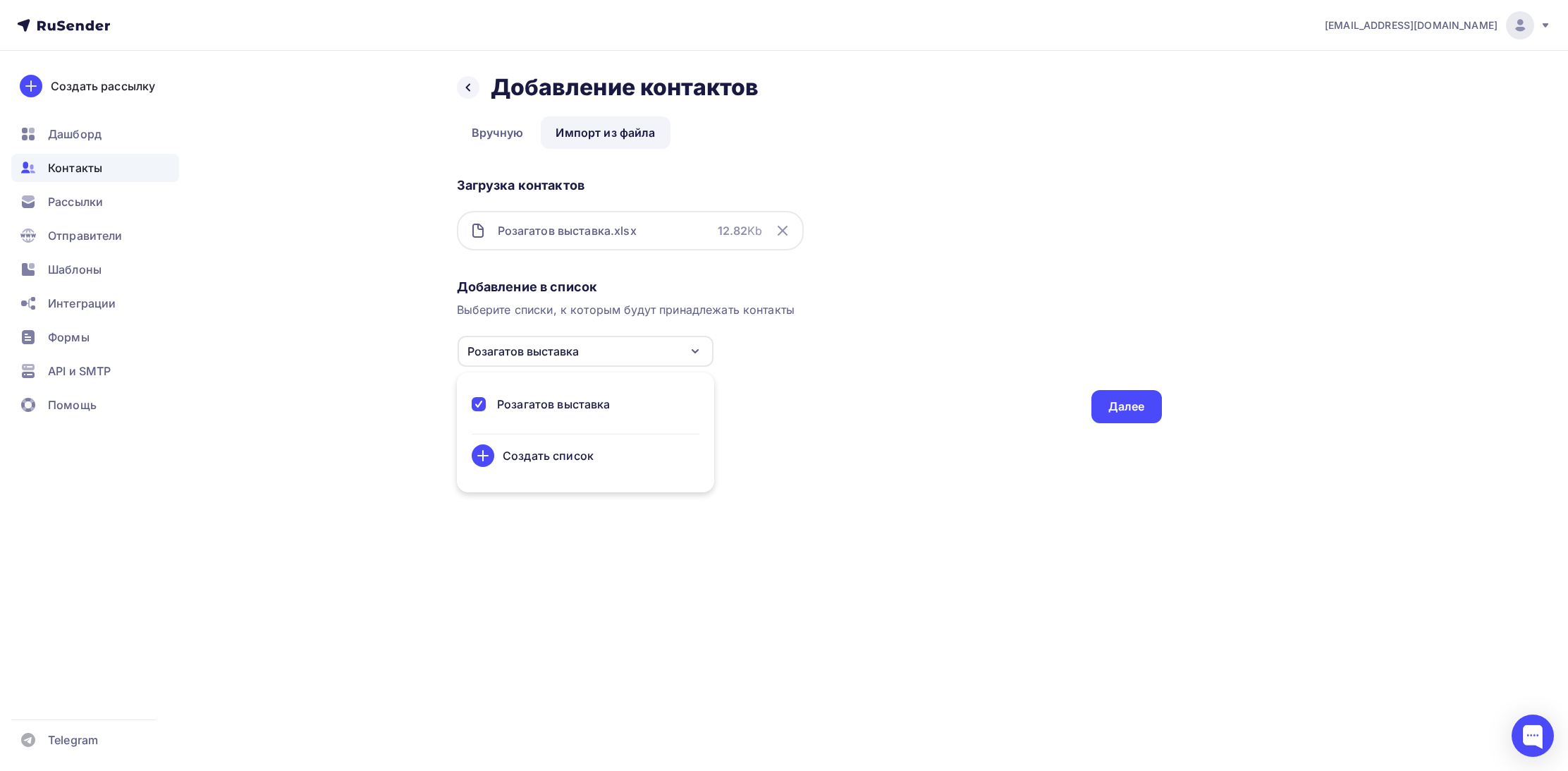
click at [809, 422] on div "Добавление в список Выберите списки, к которым будут принадлежать контакты Роза…" at bounding box center [809, 348] width 705 height 150
click at [1136, 411] on div "Далее" at bounding box center [1127, 407] width 37 height 16
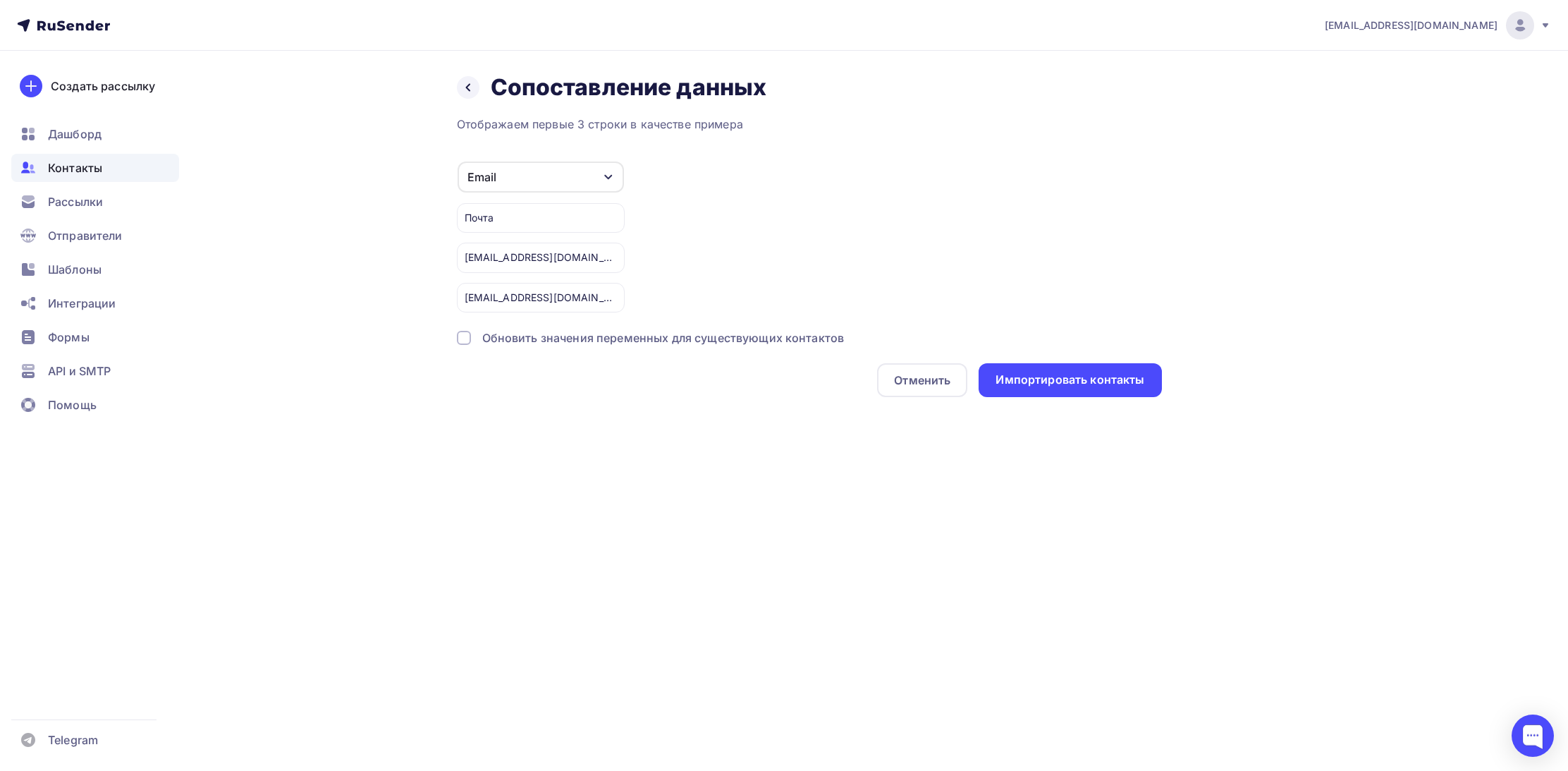
click at [531, 174] on div "Email" at bounding box center [541, 177] width 166 height 31
click at [730, 218] on div "Email Игнорировать Имя Телефон Создать поле Почта [EMAIL_ADDRESS][DOMAIN_NAME] …" at bounding box center [809, 236] width 705 height 152
click at [512, 214] on div "Почта" at bounding box center [541, 218] width 168 height 30
click at [536, 215] on div "Почта" at bounding box center [541, 218] width 168 height 30
click at [521, 219] on div "Почта" at bounding box center [541, 218] width 168 height 30
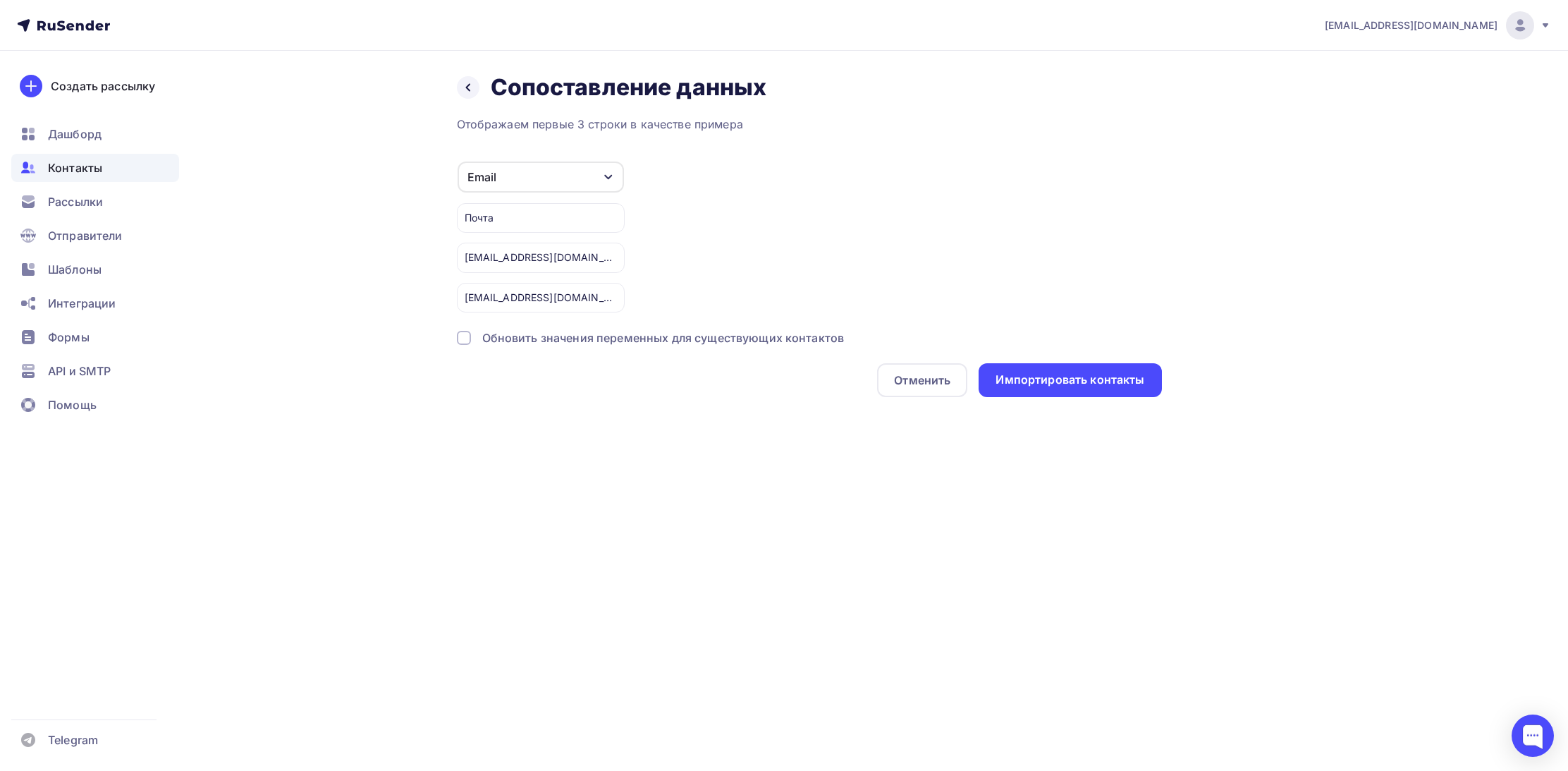
click at [548, 184] on div "Email" at bounding box center [541, 177] width 166 height 31
click at [714, 242] on div "Email Игнорировать Имя Телефон Создать поле Почта [EMAIL_ADDRESS][DOMAIN_NAME] …" at bounding box center [809, 236] width 705 height 152
click at [1058, 385] on div "Импортировать контакты" at bounding box center [1069, 380] width 149 height 16
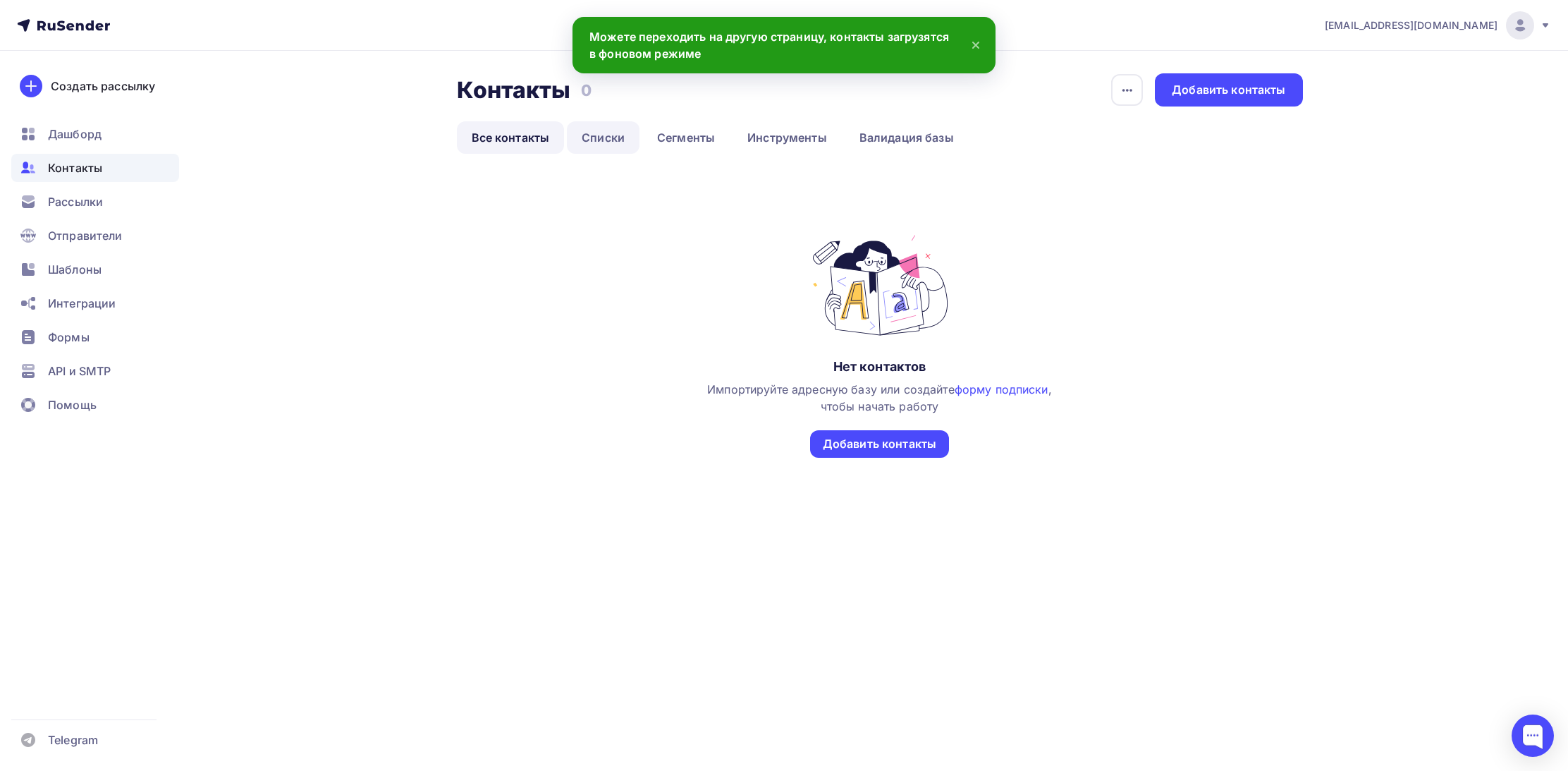
click at [609, 137] on link "Списки" at bounding box center [603, 138] width 72 height 33
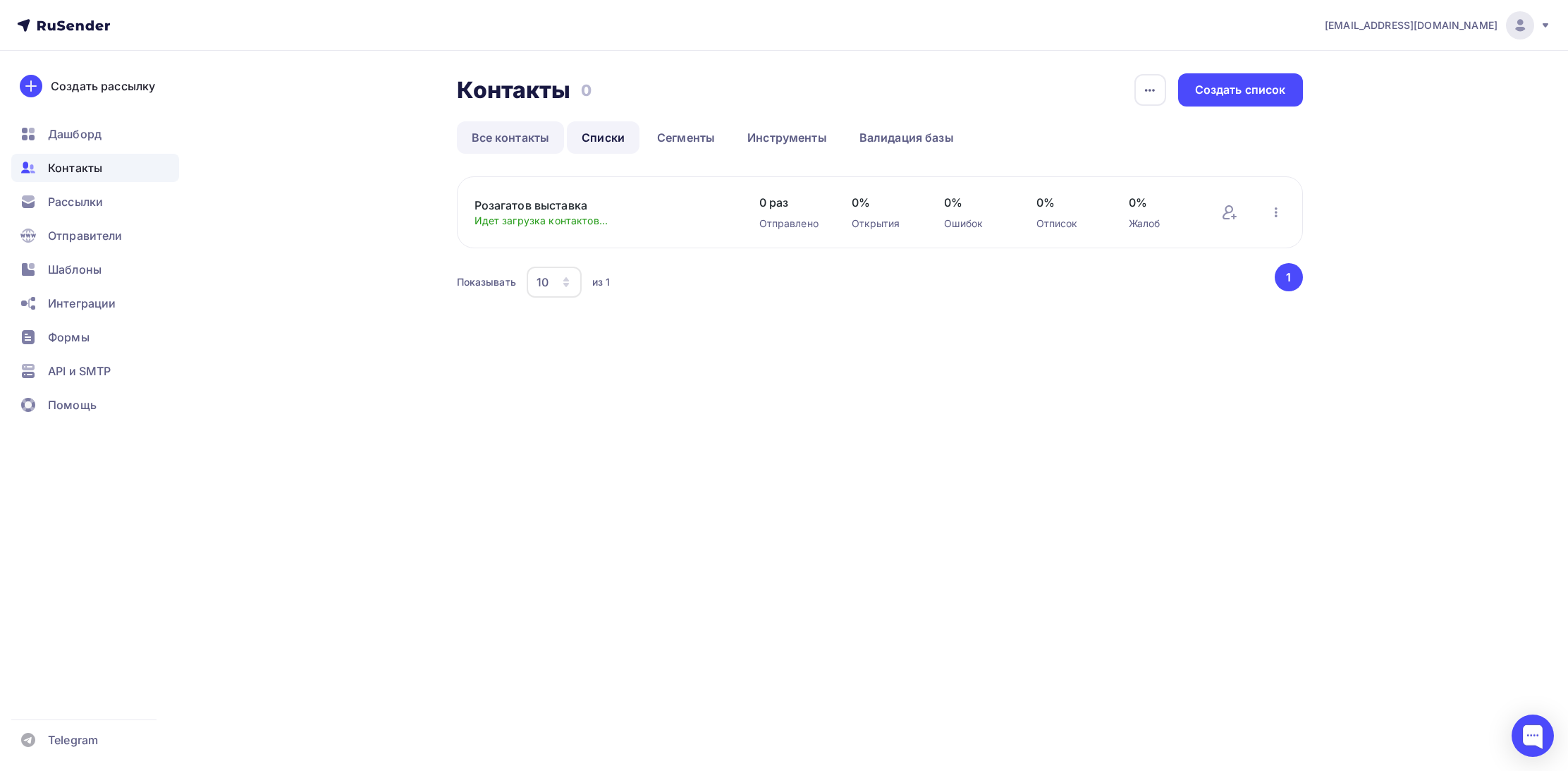
click at [539, 138] on link "Все контакты" at bounding box center [511, 138] width 108 height 33
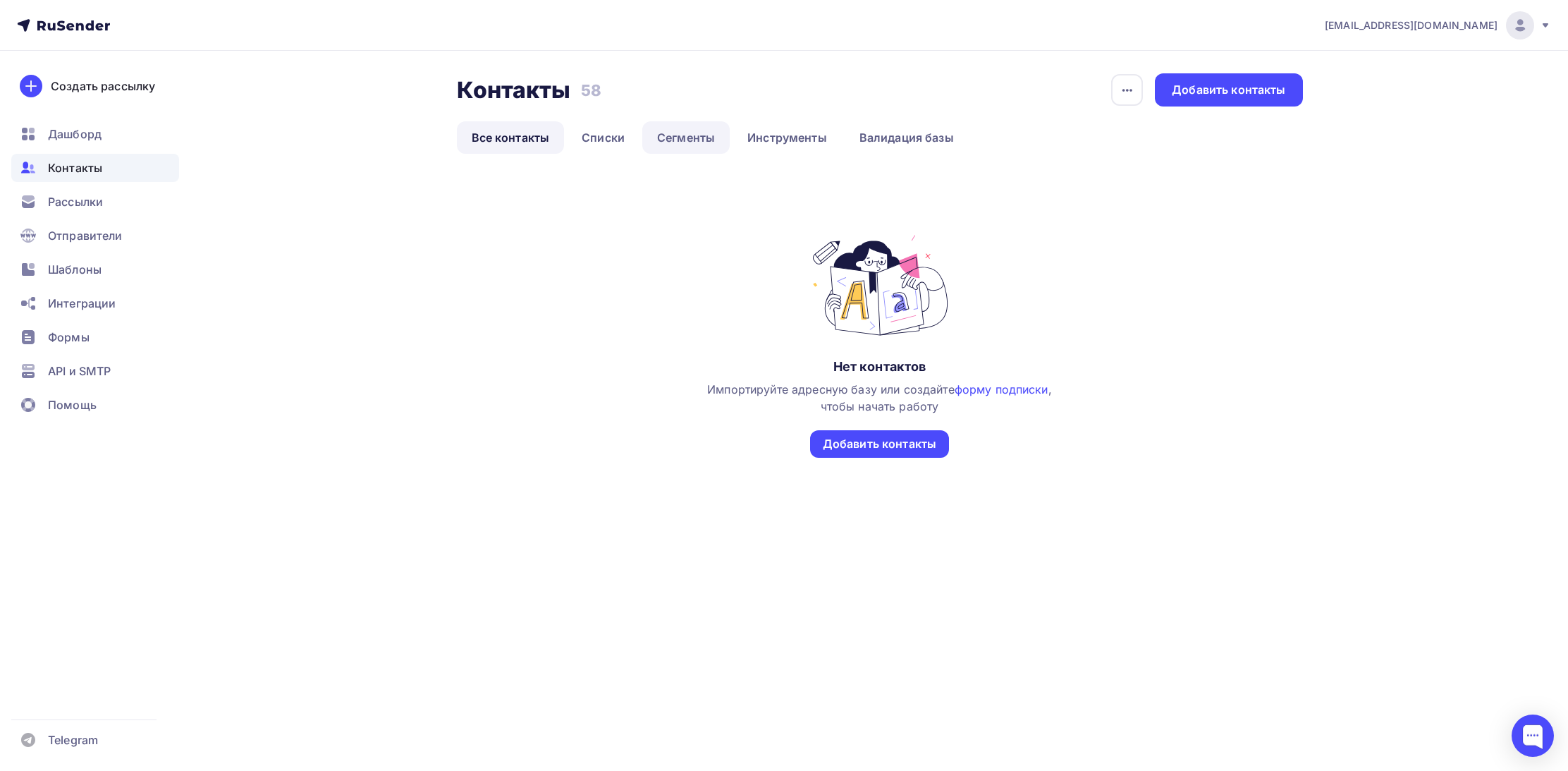
click at [666, 144] on link "Сегменты" at bounding box center [686, 138] width 87 height 33
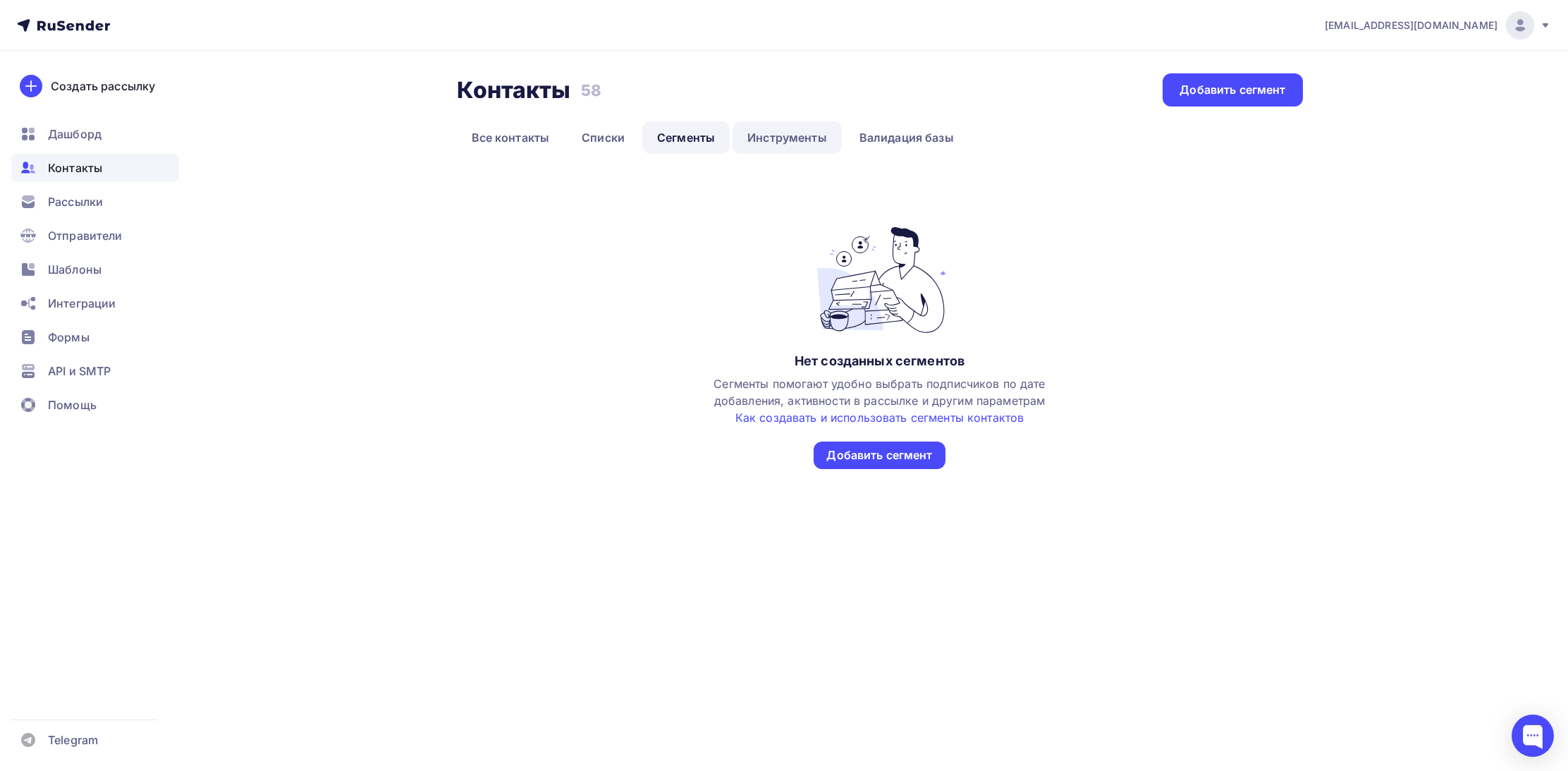
click at [764, 144] on link "Инструменты" at bounding box center [788, 138] width 109 height 33
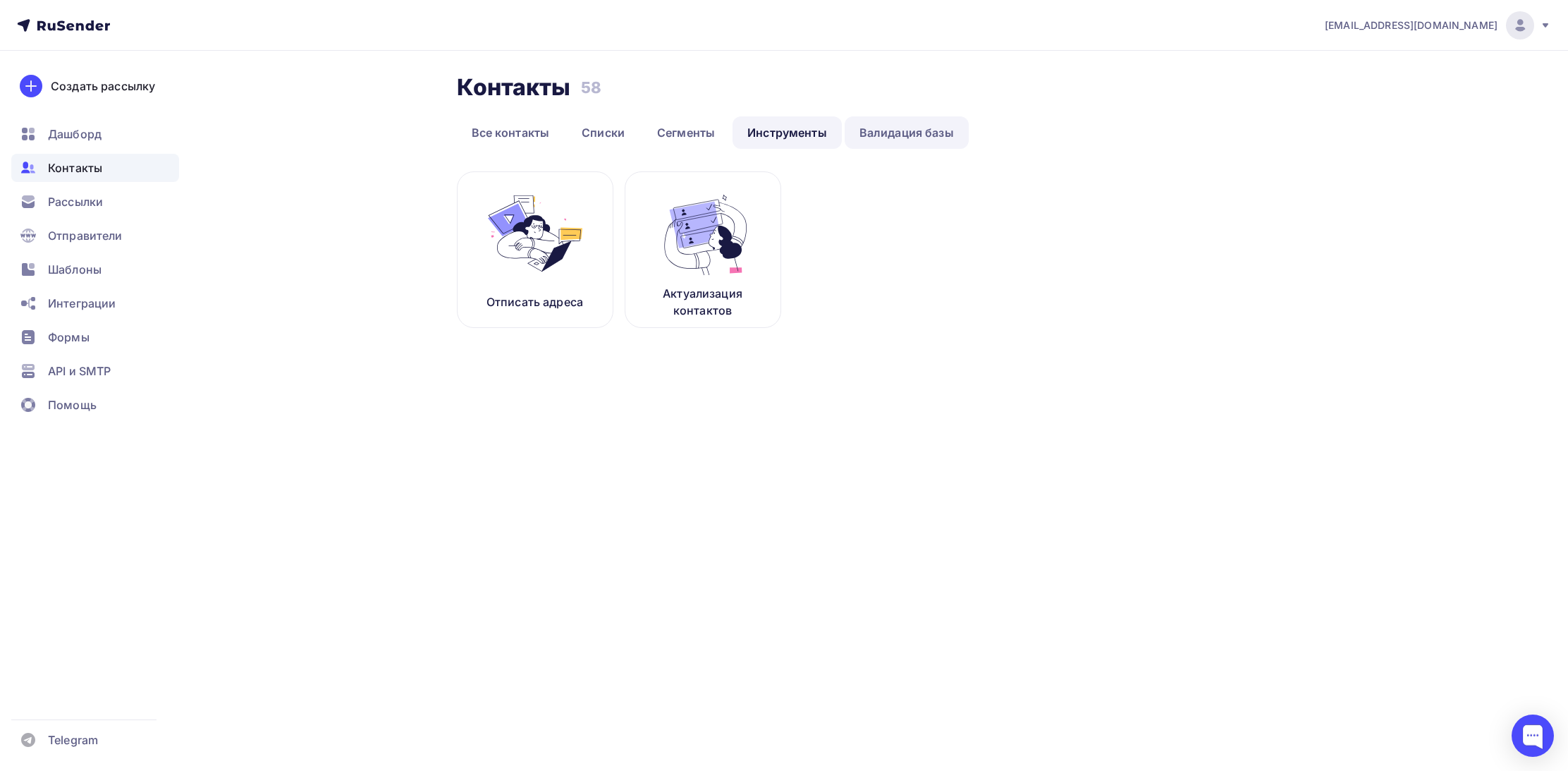
click at [879, 135] on link "Валидация базы" at bounding box center [907, 132] width 124 height 33
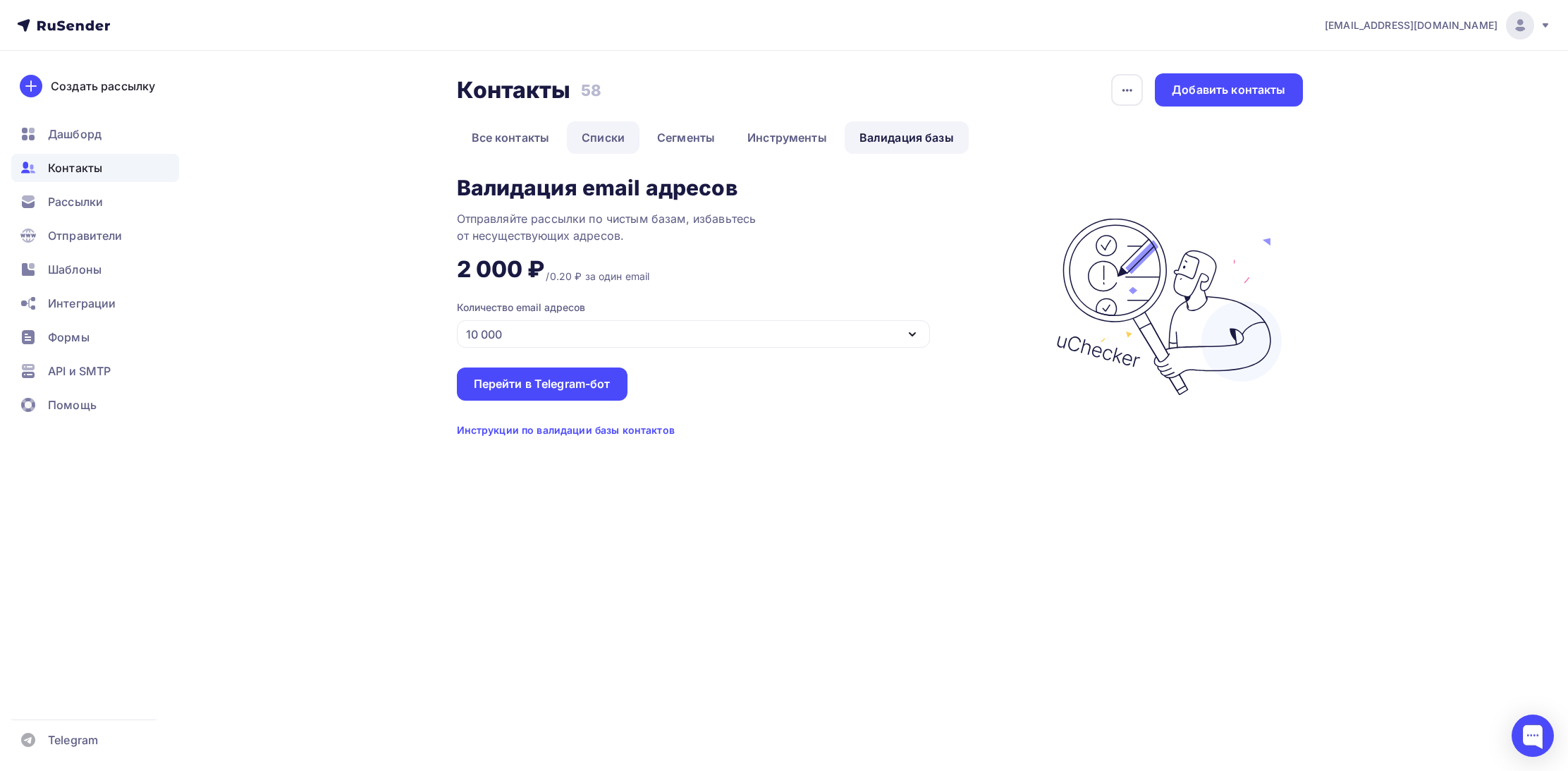
click at [612, 141] on link "Списки" at bounding box center [603, 138] width 72 height 33
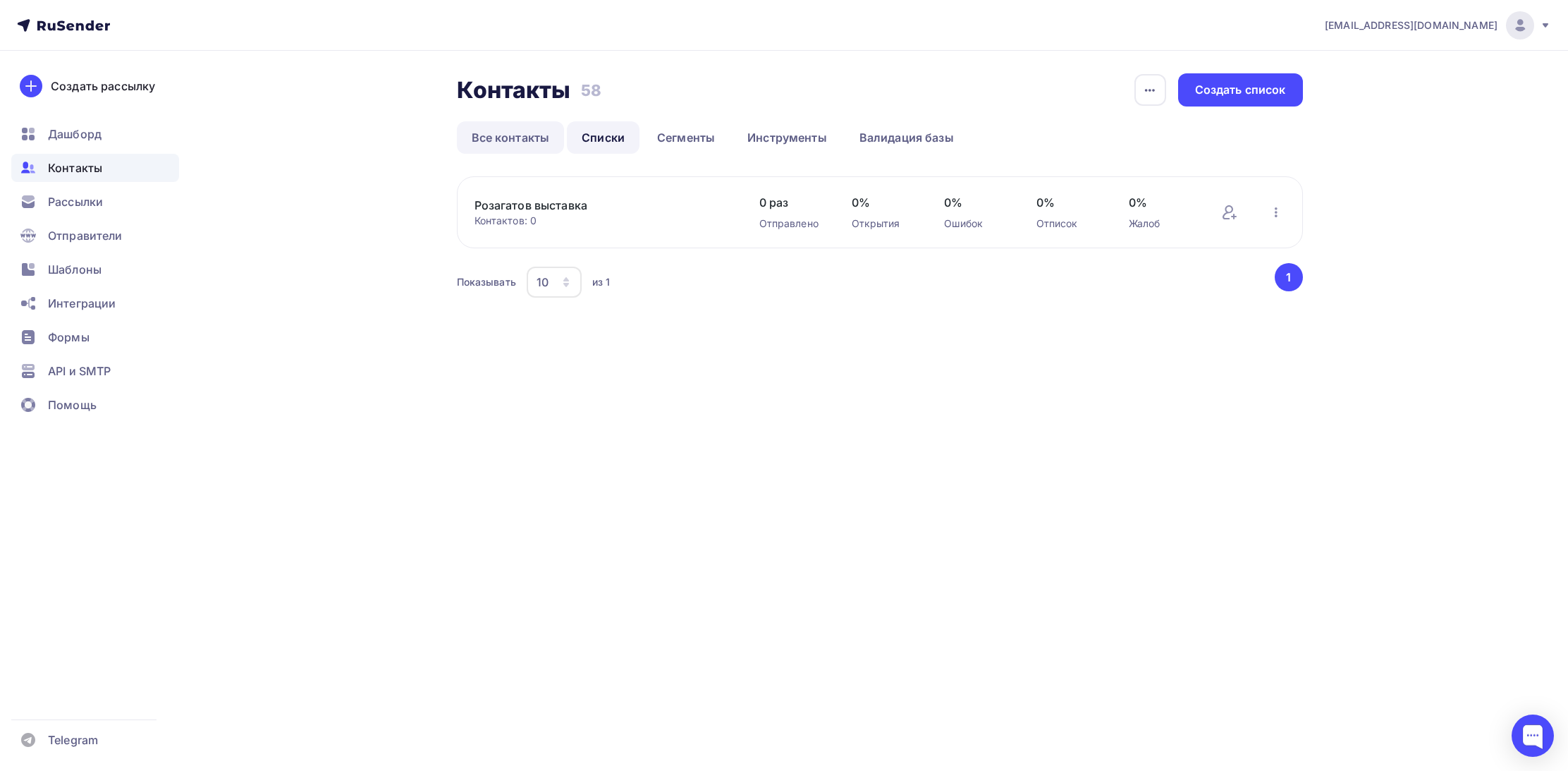
click at [535, 138] on link "Все контакты" at bounding box center [511, 138] width 108 height 33
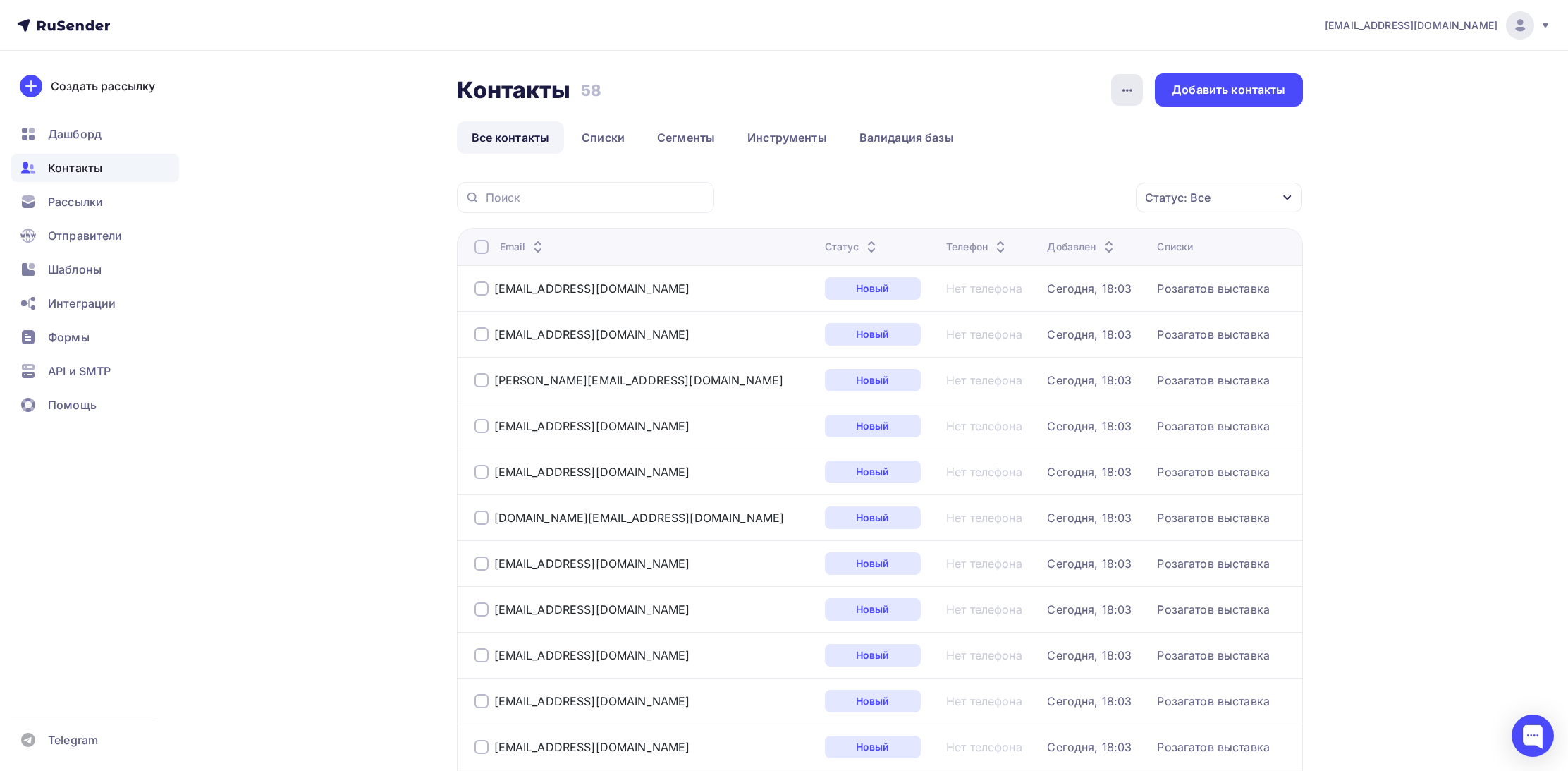
click at [1132, 97] on icon "button" at bounding box center [1127, 90] width 17 height 17
click at [837, 78] on div "Контакты Контакты 58 58 История импорта Добавить контакты" at bounding box center [880, 90] width 846 height 33
click at [613, 135] on link "Списки" at bounding box center [603, 138] width 72 height 33
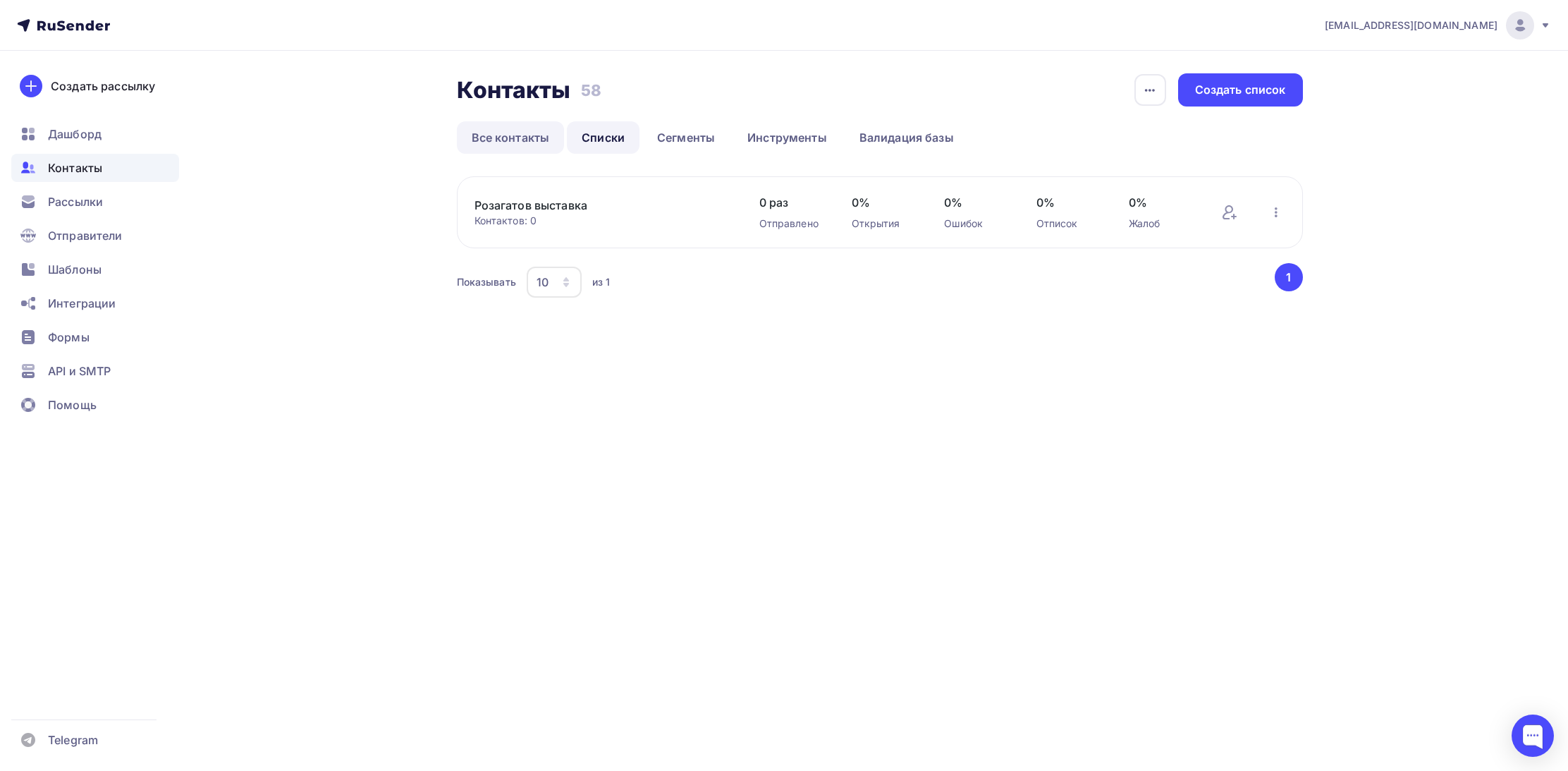
click at [515, 138] on link "Все контакты" at bounding box center [511, 138] width 108 height 33
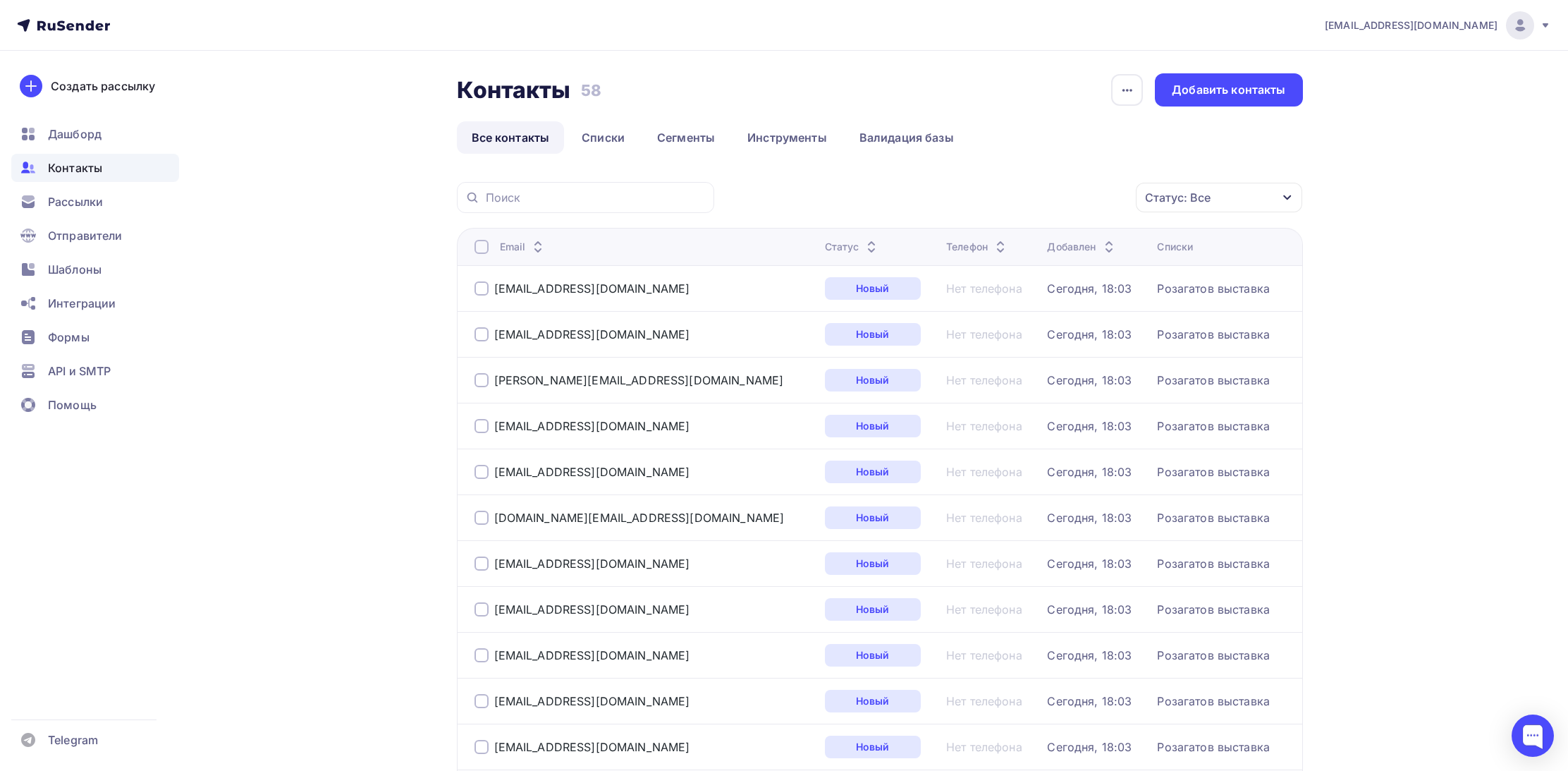
click at [82, 124] on div "Дашборд" at bounding box center [95, 134] width 168 height 28
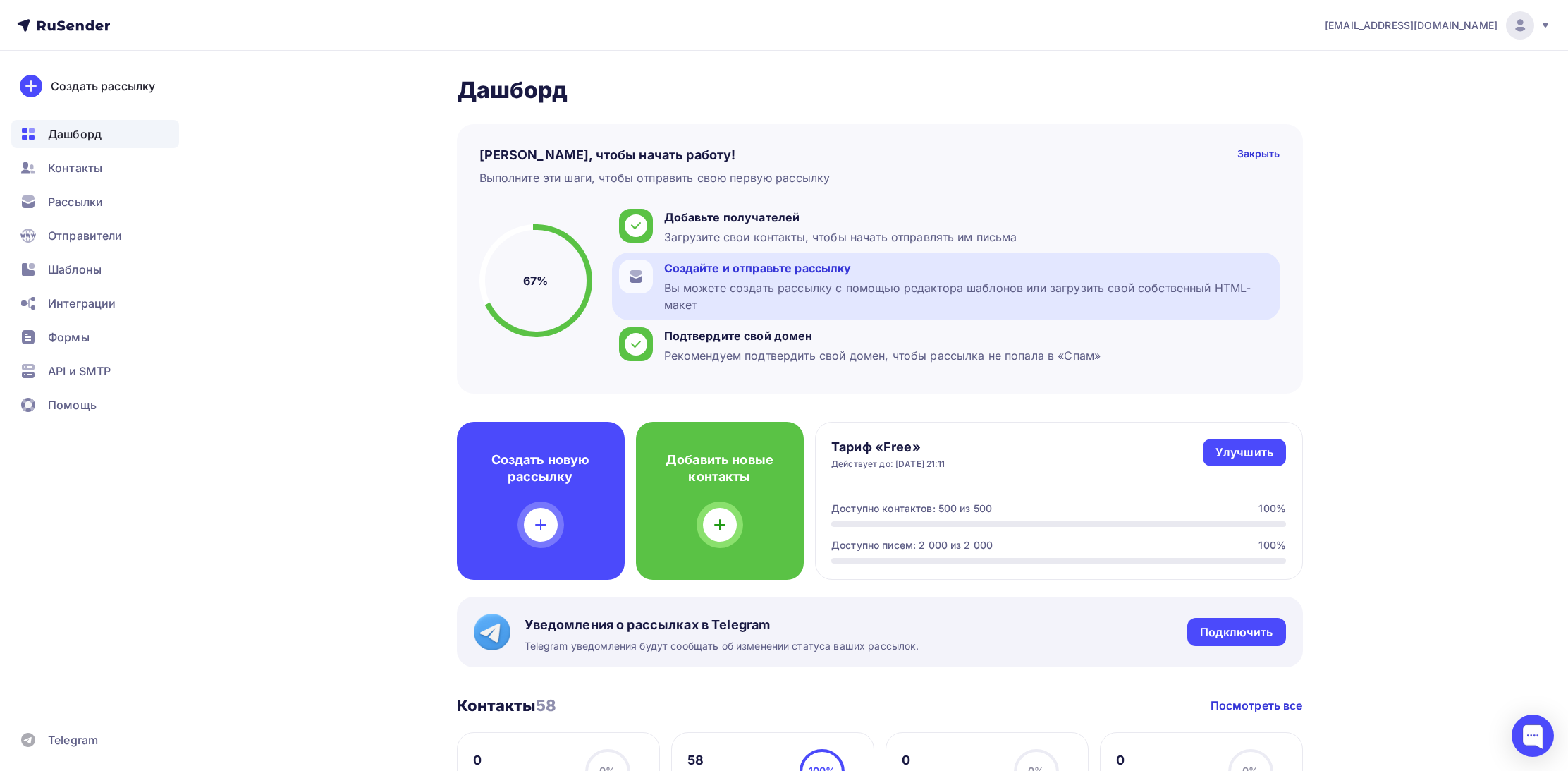
click at [682, 280] on div "Вы можете создать рассылку с помощью редактора шаблонов или загрузить свой собс…" at bounding box center [969, 297] width 609 height 34
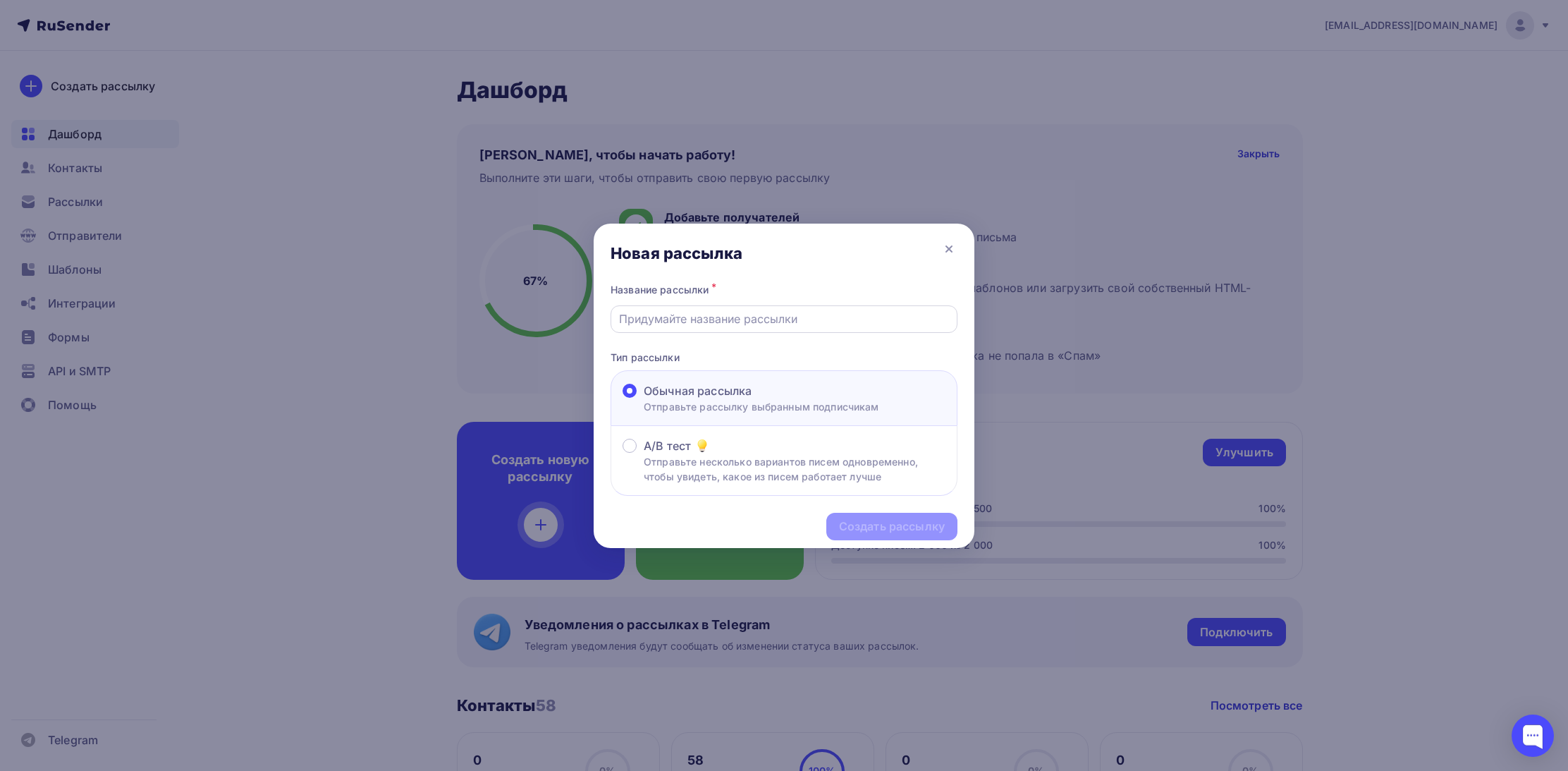
click at [705, 323] on input "text" at bounding box center [784, 318] width 331 height 17
click at [946, 246] on icon at bounding box center [949, 249] width 6 height 6
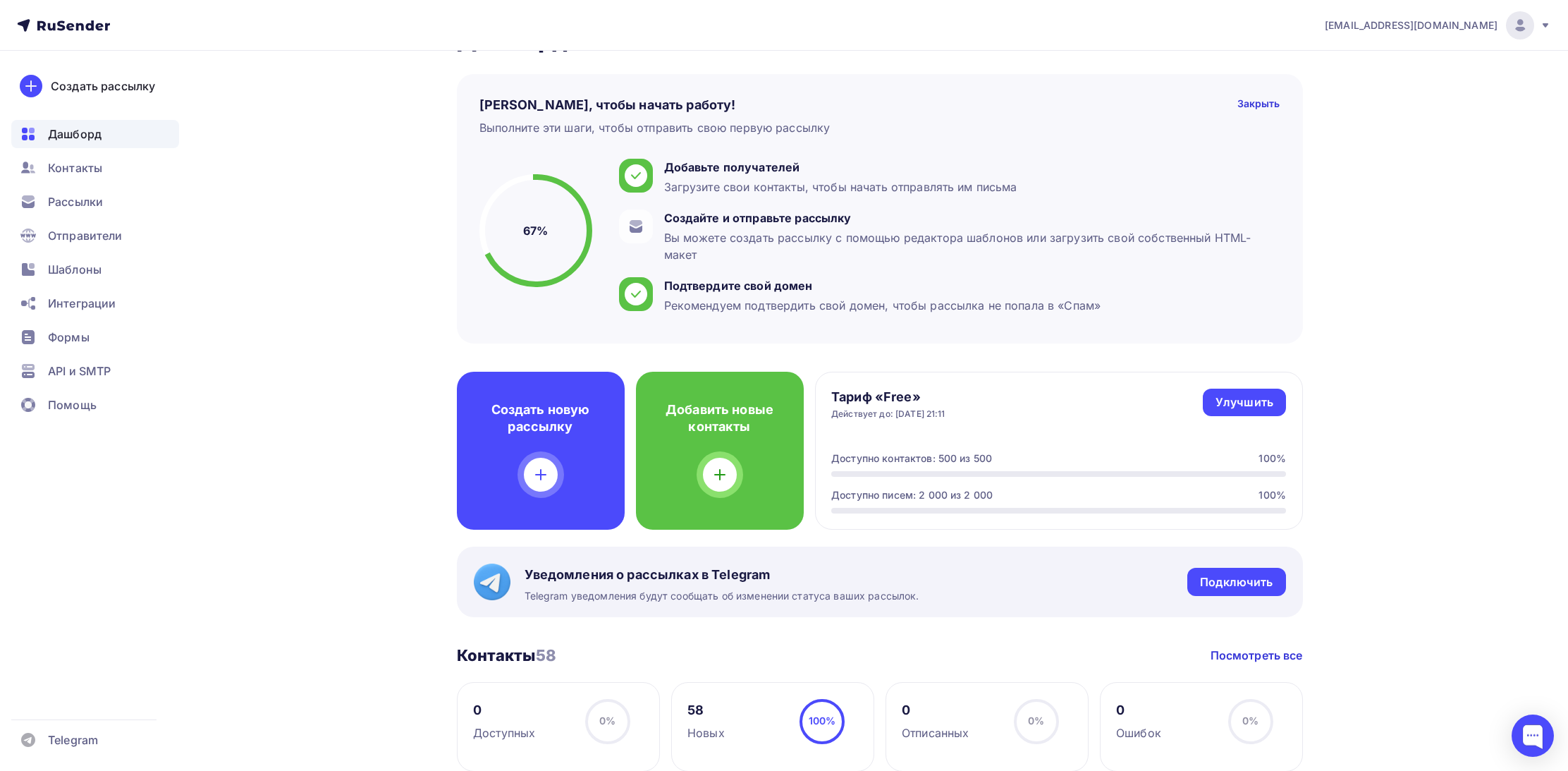
scroll to position [30, 0]
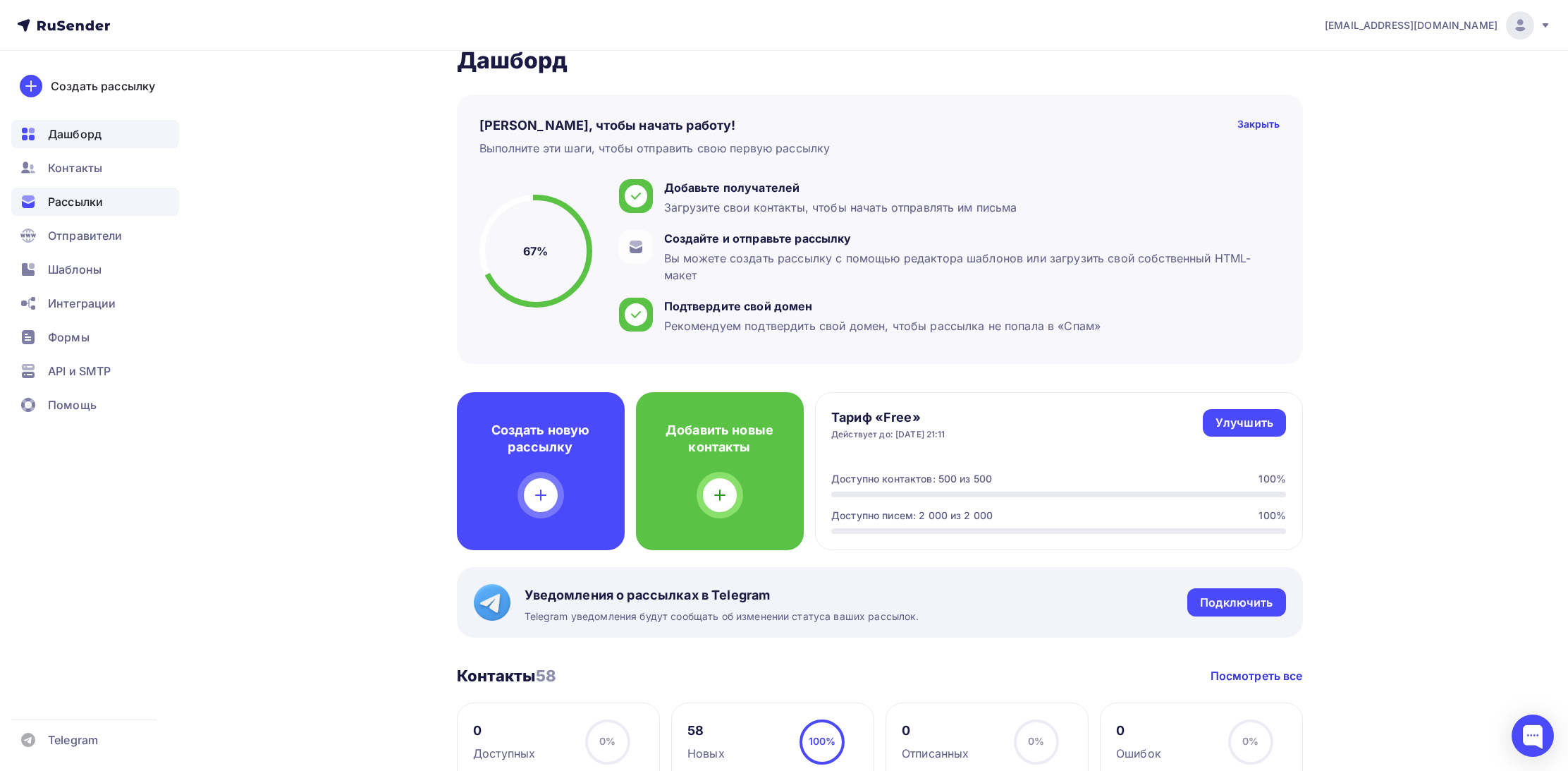
click at [82, 206] on span "Рассылки" at bounding box center [75, 201] width 55 height 17
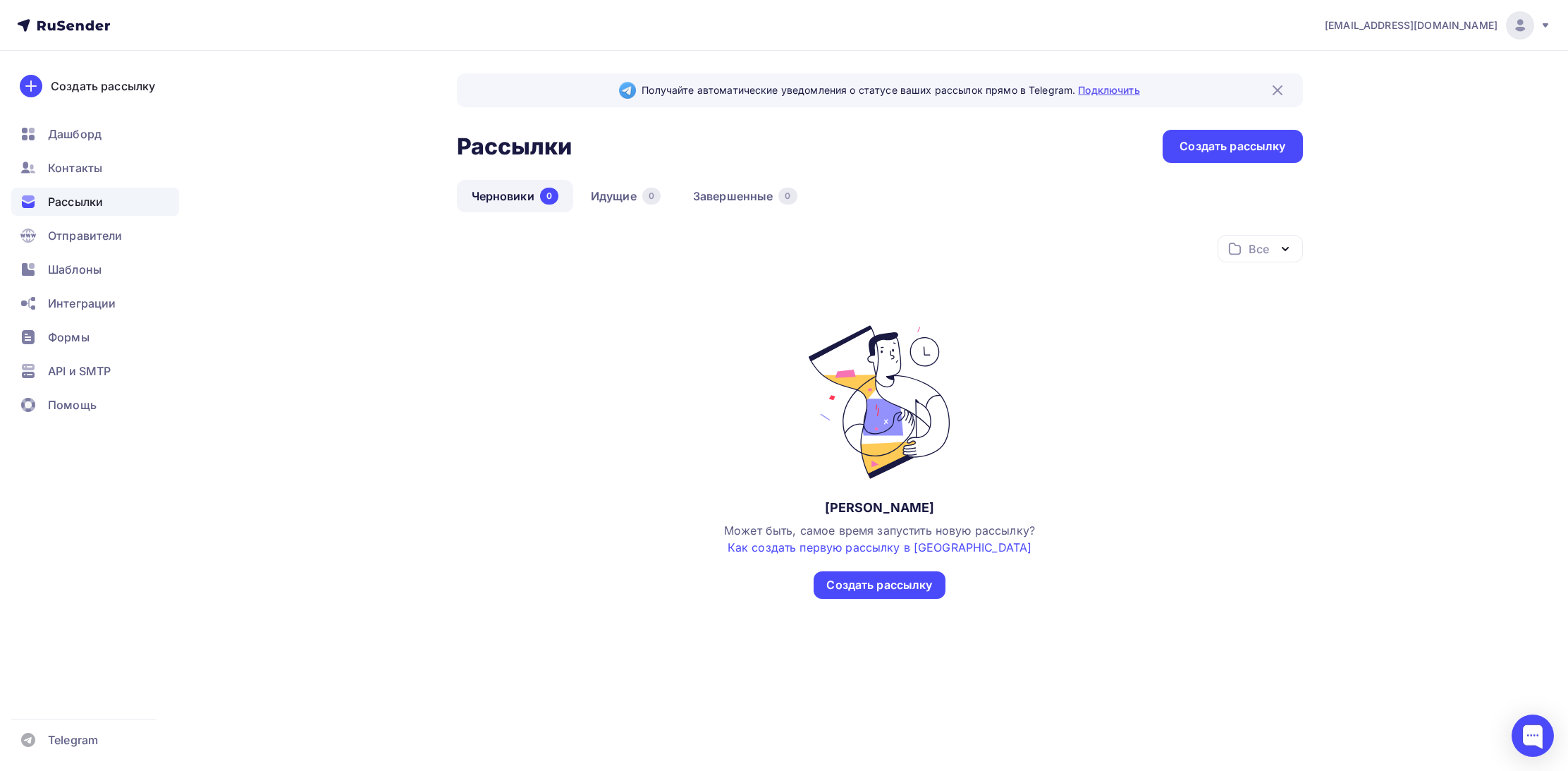
click at [1126, 91] on link "Подключить" at bounding box center [1109, 90] width 61 height 12
